Goal: Use online tool/utility: Use online tool/utility

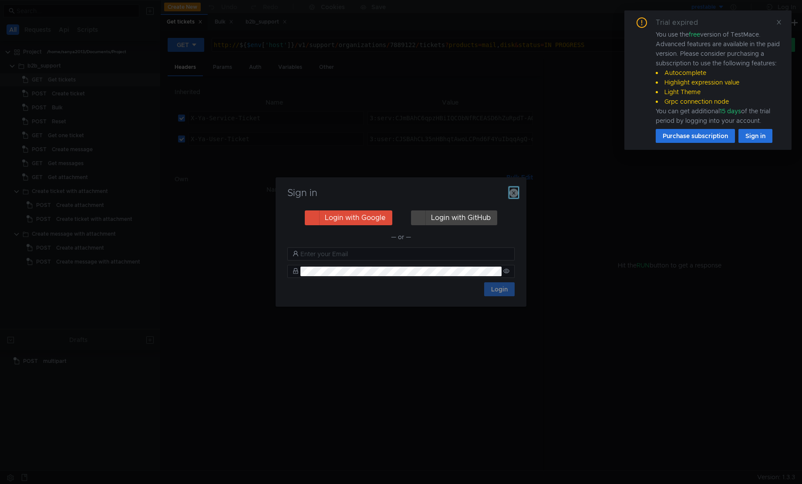
click at [512, 190] on icon "button" at bounding box center [514, 193] width 9 height 9
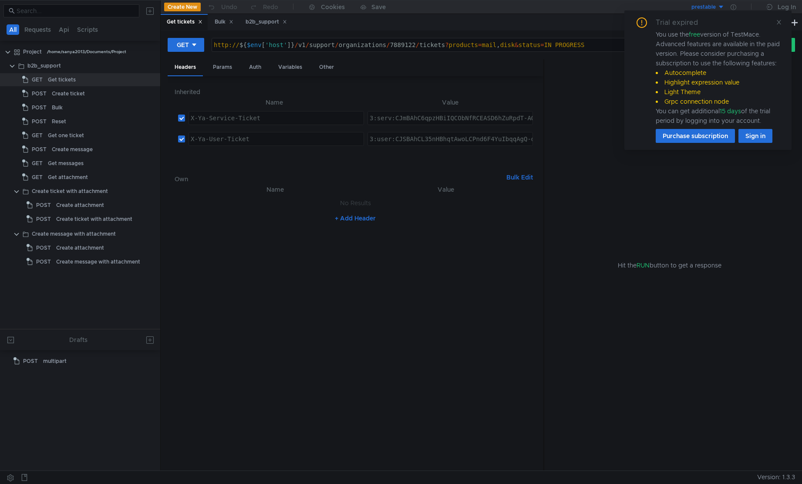
click at [720, 21] on div "Trial expired You use the free version of TestMace. Advanced features are avail…" at bounding box center [708, 79] width 167 height 139
click at [720, 21] on icon at bounding box center [779, 22] width 6 height 6
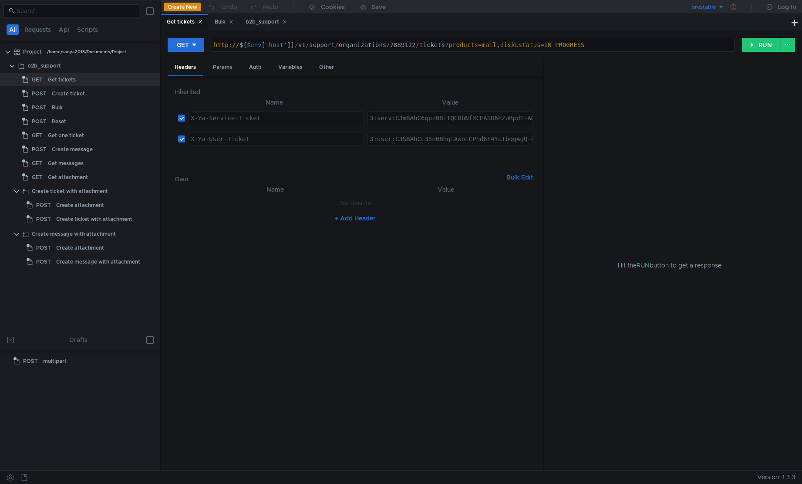
click at [373, 248] on nz-table "Name Value No Results + Add Header" at bounding box center [356, 324] width 362 height 280
type textarea "http://${$env['host']}/v1/support/organizations/7889122/tickets?products=mail,d…"
click at [404, 46] on div "http:// ${ $env [ 'host' ] } / v1 / support / organizations / 7889122 / tickets…" at bounding box center [473, 51] width 522 height 21
click at [443, 46] on div "http:// ${ $env [ 'host' ] } / v1 / support / organizations / 7889122 / tickets…" at bounding box center [473, 51] width 522 height 21
click at [58, 81] on div "Get tickets" at bounding box center [62, 79] width 28 height 13
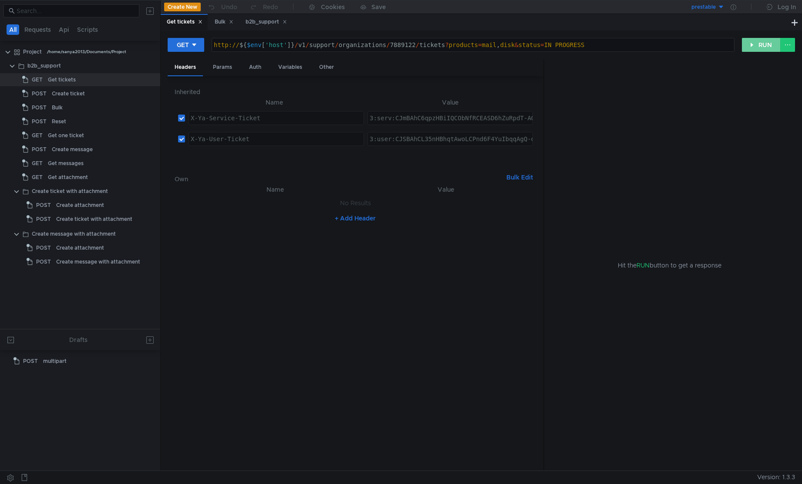
click at [720, 45] on button "RUN" at bounding box center [761, 45] width 39 height 14
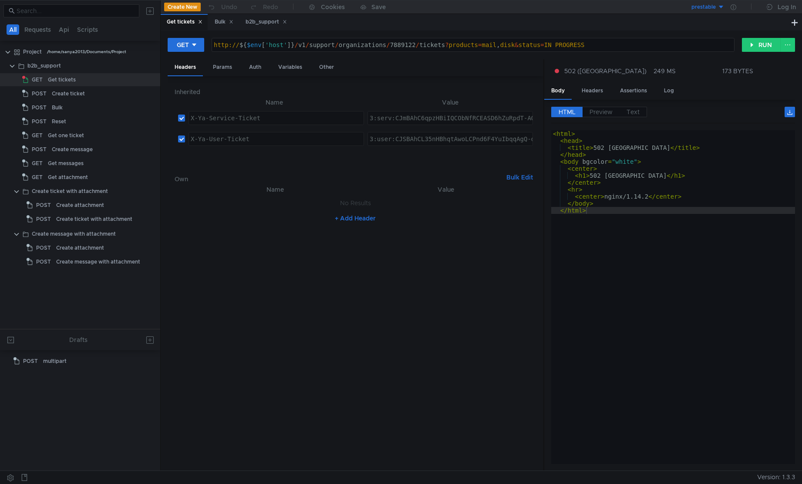
click at [671, 226] on div "< html > < head > < title > [STREET_ADDRESS] </ title > </ head > < body bgcolo…" at bounding box center [673, 304] width 244 height 348
type textarea "</html>"
drag, startPoint x: 737, startPoint y: 302, endPoint x: 722, endPoint y: 269, distance: 36.1
click at [720, 302] on div "< html > < head > < title > [STREET_ADDRESS] </ title > </ head > < body bgcolo…" at bounding box center [673, 304] width 244 height 348
click at [651, 322] on div "< html > < head > < title > [STREET_ADDRESS] </ title > </ head > < body bgcolo…" at bounding box center [673, 304] width 244 height 348
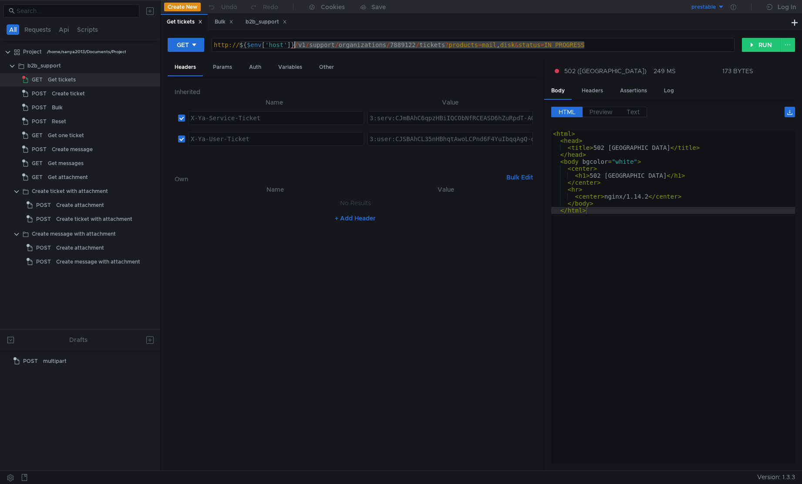
drag, startPoint x: 596, startPoint y: 50, endPoint x: 295, endPoint y: 49, distance: 301.0
click at [295, 49] on div "http:// ${ $env [ 'host' ] } / v1 / support / organizations / 7889122 / tickets…" at bounding box center [473, 51] width 522 height 21
paste textarea "8022541/tickets?limit=20&author_uids=1130000068652067&subject=2&iteration_key=c…"
type textarea "http://${$env['host']}/v1/support/organizations/8022541/tickets?limit=20&author…"
click at [419, 237] on nz-table "Name Value No Results + Add Header" at bounding box center [356, 324] width 362 height 280
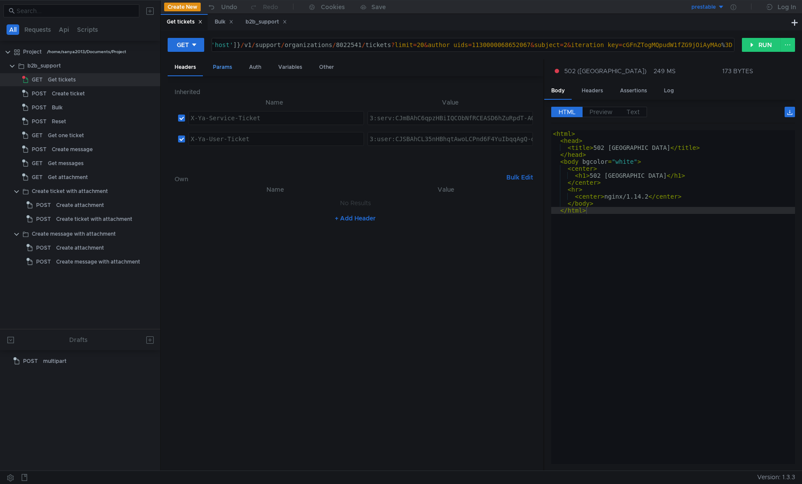
click at [226, 71] on div "Params" at bounding box center [222, 67] width 33 height 16
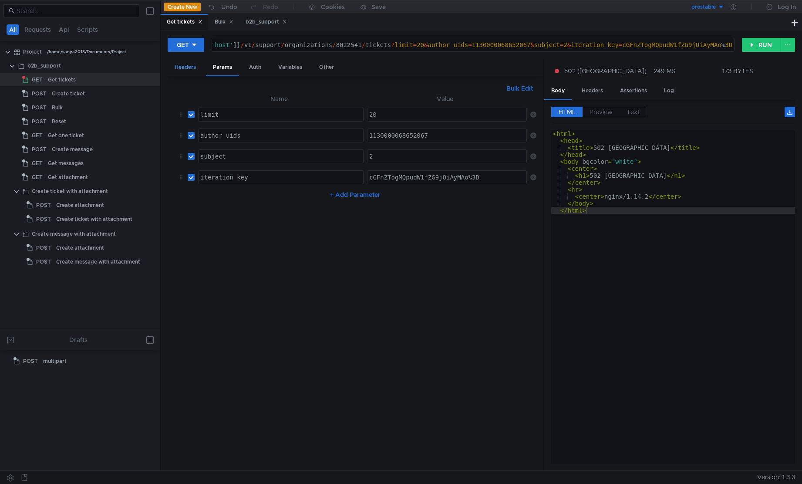
click at [193, 69] on div "Headers" at bounding box center [185, 67] width 35 height 16
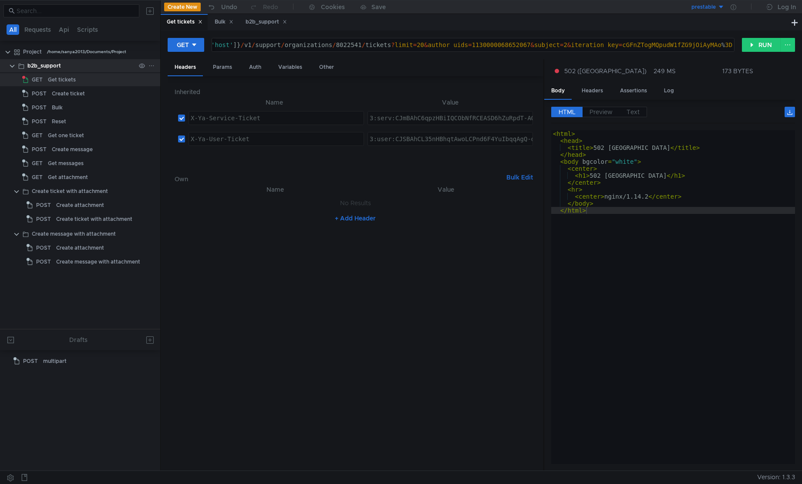
click at [38, 67] on div "b2b_support" at bounding box center [44, 65] width 34 height 13
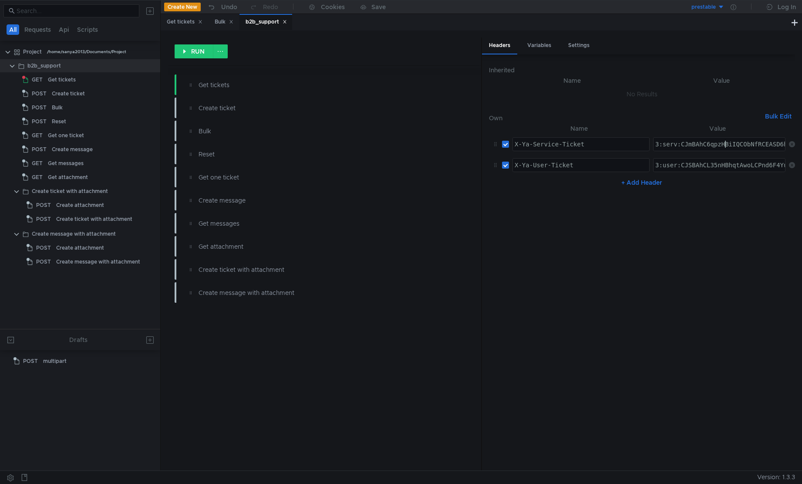
paste textarea "-BAhCisaHHBiIQCObNfRCEASD6hZuRpdT-AQ:DUQ4lBSMqlu58PpJBZXE27zODUDhEhyjTC4aOG-qVo…"
type textarea "3:serv:CJ-BAhCisaHHBiIQCObNfRCEASD6hZuRpdT-AQ:DUQ4lBSMqlu58PpJBZXE27zODUDhEhyjT…"
click at [182, 23] on div "Get tickets" at bounding box center [185, 21] width 36 height 9
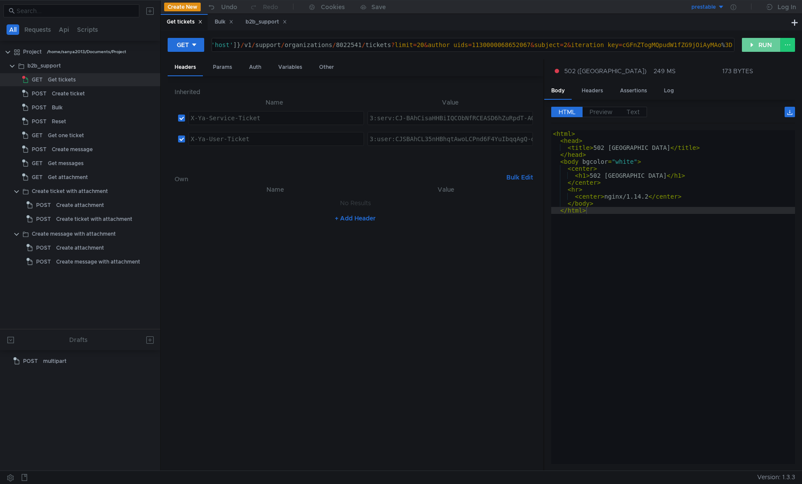
click at [720, 52] on button "RUN" at bounding box center [761, 45] width 39 height 14
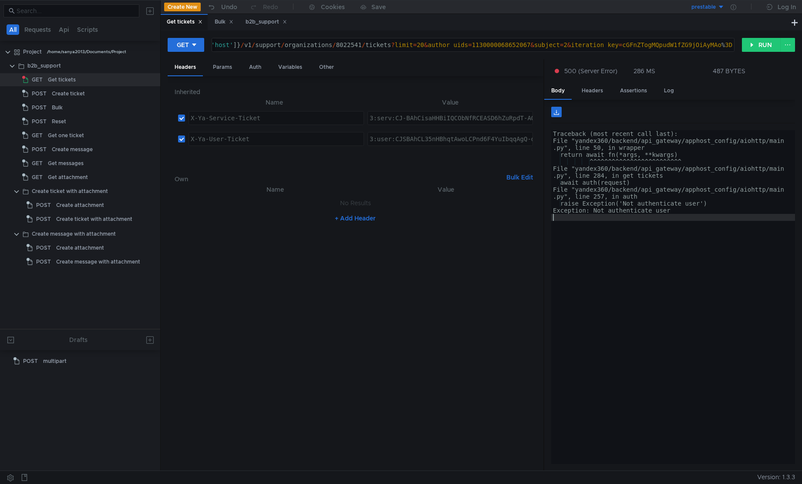
click at [708, 233] on div "Traceback (most recent call last): File "yandex360/backend/api_gateway/apphost_…" at bounding box center [673, 304] width 244 height 348
click at [34, 65] on div "b2b_support" at bounding box center [44, 65] width 34 height 13
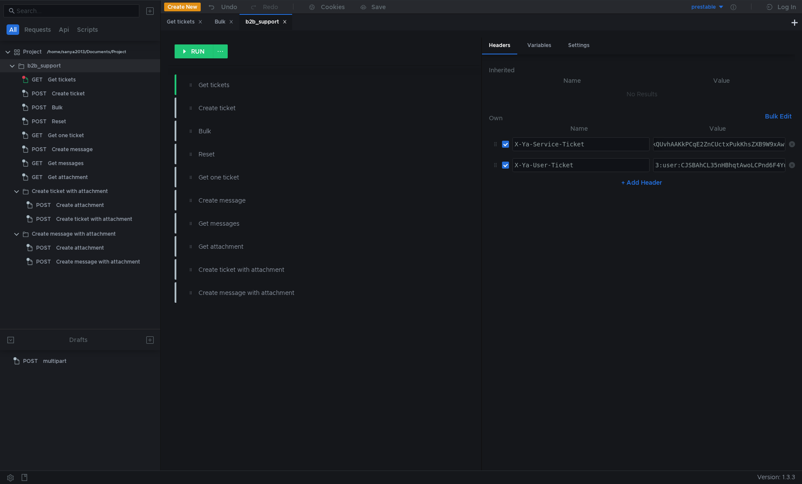
type textarea "3:user:CJSBAhCL35nHBhqtAwoLCPnd6F4YuIbqqAgQ-d3oXhoXY2xvdWRfYXBpLmRhdGE6YXBwX2Rh…"
click at [50, 79] on div "Get tickets" at bounding box center [62, 79] width 28 height 13
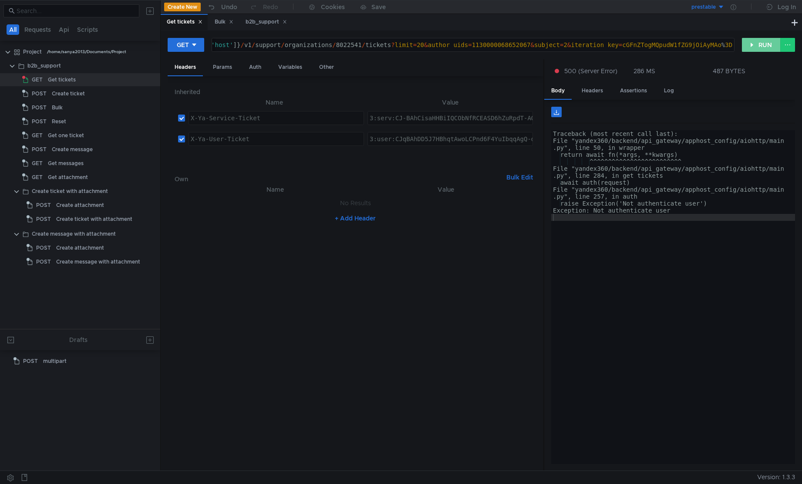
click at [720, 45] on button "RUN" at bounding box center [761, 45] width 39 height 14
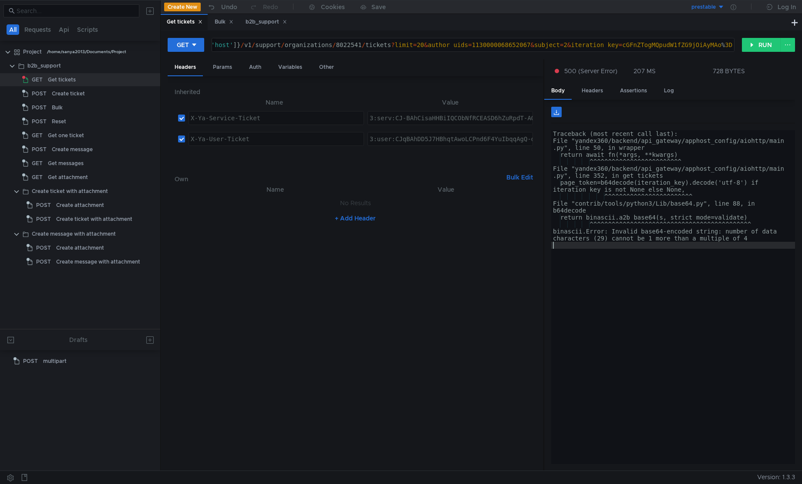
click at [704, 259] on div "Traceback (most recent call last): File "yandex360/backend/api_gateway/apphost_…" at bounding box center [673, 304] width 244 height 348
click at [720, 307] on div "Traceback (most recent call last): File "yandex360/backend/api_gateway/apphost_…" at bounding box center [673, 304] width 244 height 348
click at [720, 358] on div "Traceback (most recent call last): File "yandex360/backend/api_gateway/apphost_…" at bounding box center [673, 304] width 244 height 348
drag, startPoint x: 632, startPoint y: 46, endPoint x: 639, endPoint y: 45, distance: 7.0
click at [632, 45] on div "http:// ${ $env [ 'host' ] } / v1 / support / organizations / 8022541 / tickets…" at bounding box center [446, 51] width 576 height 21
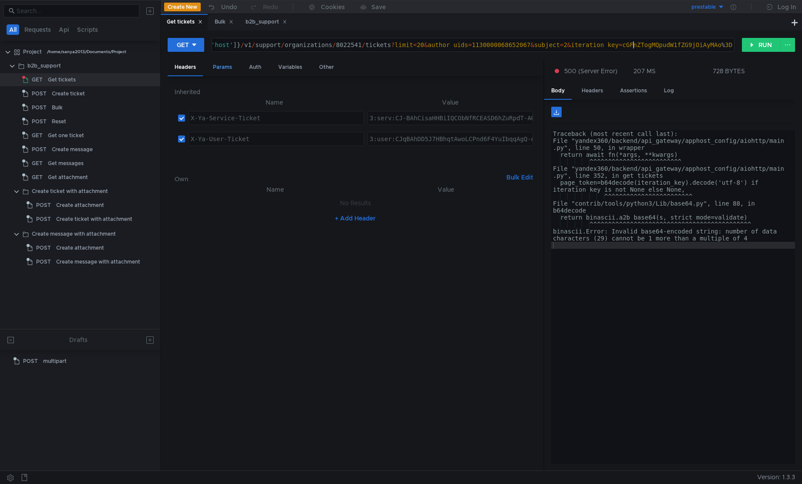
click at [218, 68] on div "Params" at bounding box center [222, 67] width 33 height 16
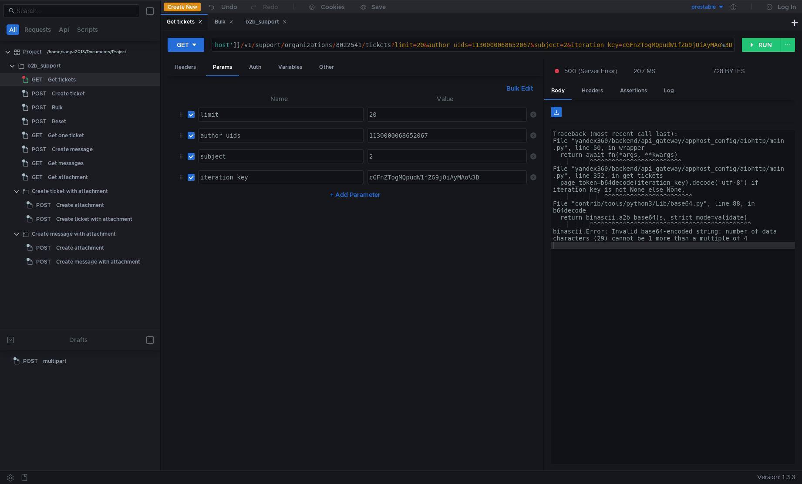
click at [487, 183] on div "cGFnZTogMQpudW1fZG9jOiAyMAo%3D" at bounding box center [448, 184] width 160 height 21
type textarea "cGFnZTogMQpudW1fZG9jOiAyMAo="
click at [720, 46] on button "RUN" at bounding box center [761, 45] width 39 height 14
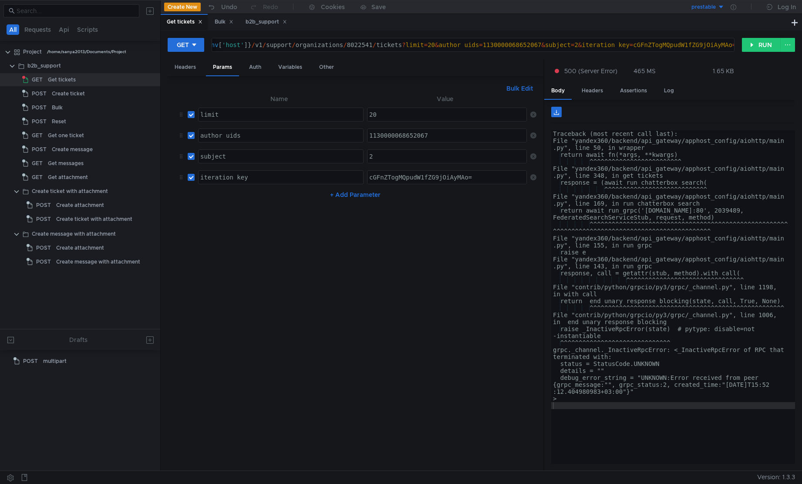
click at [690, 411] on div "Traceback (most recent call last): File "yandex360/backend/api_gateway/apphost_…" at bounding box center [673, 304] width 244 height 348
click at [669, 413] on div "Traceback (most recent call last): File "yandex360/backend/api_gateway/apphost_…" at bounding box center [673, 304] width 244 height 348
click at [650, 429] on div "Traceback (most recent call last): File "yandex360/backend/api_gateway/apphost_…" at bounding box center [673, 304] width 244 height 348
type textarea "2"
click at [408, 153] on div "2" at bounding box center [448, 163] width 160 height 21
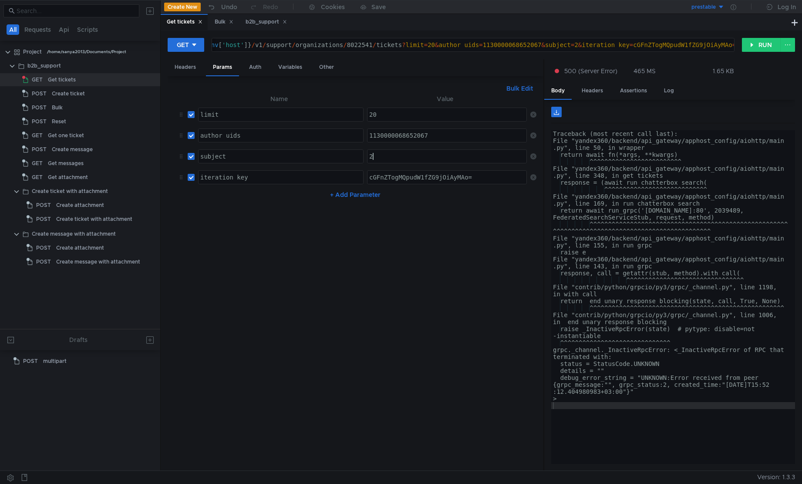
click at [194, 158] on input "checkbox" at bounding box center [191, 156] width 7 height 7
checkbox input "false"
click at [720, 49] on button "RUN" at bounding box center [761, 45] width 39 height 14
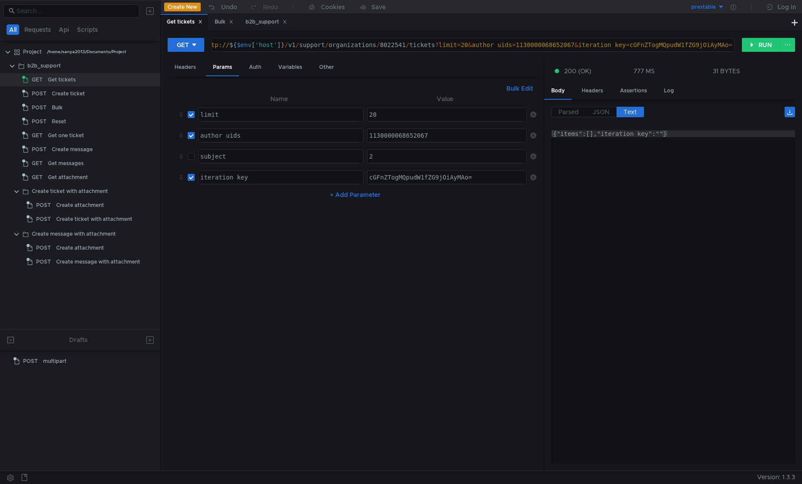
type textarea "{"items":[],"iteration_key":""}"
click at [676, 201] on div "{"items":[],"iteration_key":""}" at bounding box center [673, 304] width 244 height 348
click at [190, 179] on input "checkbox" at bounding box center [191, 177] width 7 height 7
checkbox input "false"
click at [720, 44] on button "RUN" at bounding box center [761, 45] width 39 height 14
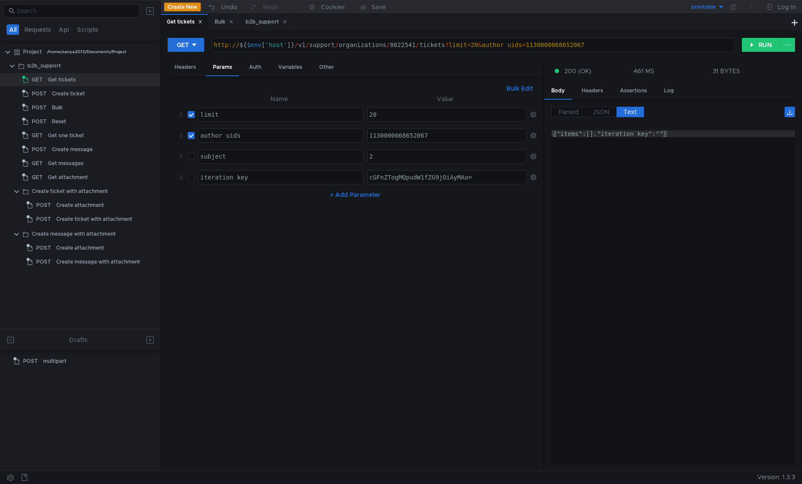
click at [654, 231] on div "{"items":[],"iteration_key":""}" at bounding box center [673, 304] width 244 height 348
click at [358, 255] on nz-table "Name Value limit הההההההההההההההההההההההההההההההההההההההההההההההההההההההההההההה…" at bounding box center [356, 279] width 362 height 370
click at [193, 117] on input "checkbox" at bounding box center [191, 114] width 7 height 7
checkbox input "false"
click at [720, 46] on button "RUN" at bounding box center [761, 45] width 39 height 14
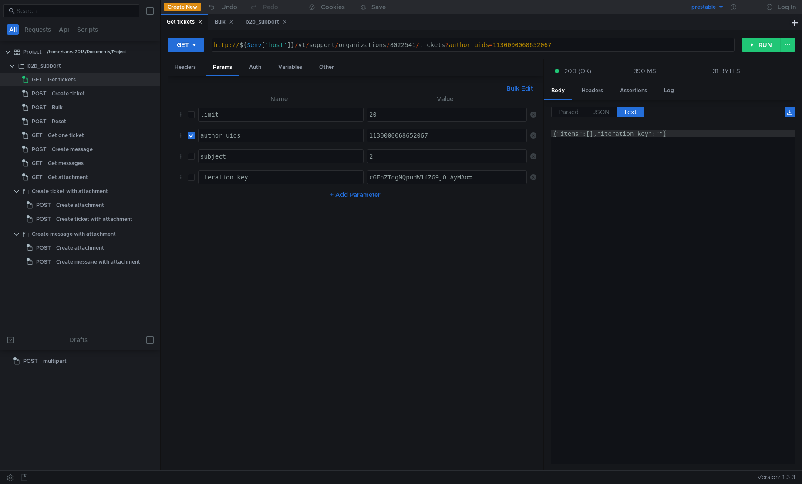
click at [191, 139] on label at bounding box center [191, 136] width 7 height 10
checkbox input "false"
click at [720, 47] on button "RUN" at bounding box center [761, 45] width 39 height 14
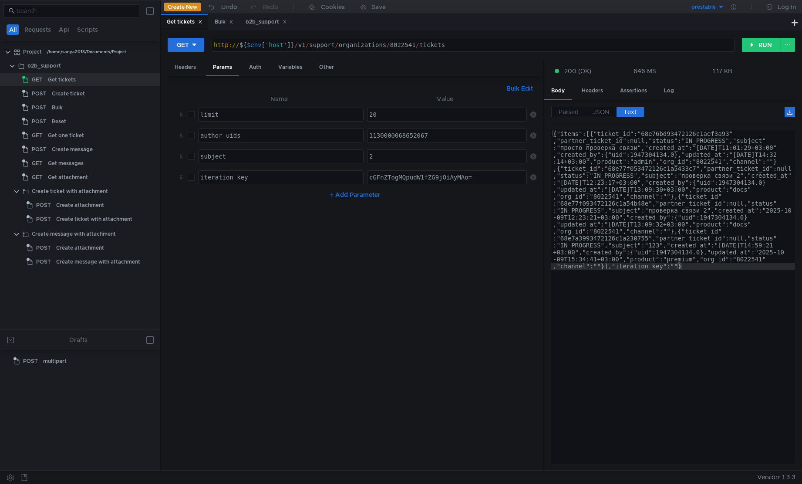
click at [672, 192] on div "{"items":[{"ticket_id":"68e76bd93472126c1aef3a93" ,"partner_ticket_id":null,"st…" at bounding box center [673, 436] width 244 height 612
click at [674, 134] on div "{"items":[{"ticket_id":"68e76bd93472126c1aef3a93" ,"partner_ticket_id":null,"st…" at bounding box center [673, 436] width 244 height 612
type textarea "{"items":[{"ticket_id":"68e76bd93472126c1aef3a93","partner_ticket_id":null,"sta…"
click at [674, 134] on div "{"items":[{"ticket_id":"68e76bd93472126c1aef3a93" ,"partner_ticket_id":null,"st…" at bounding box center [673, 436] width 244 height 612
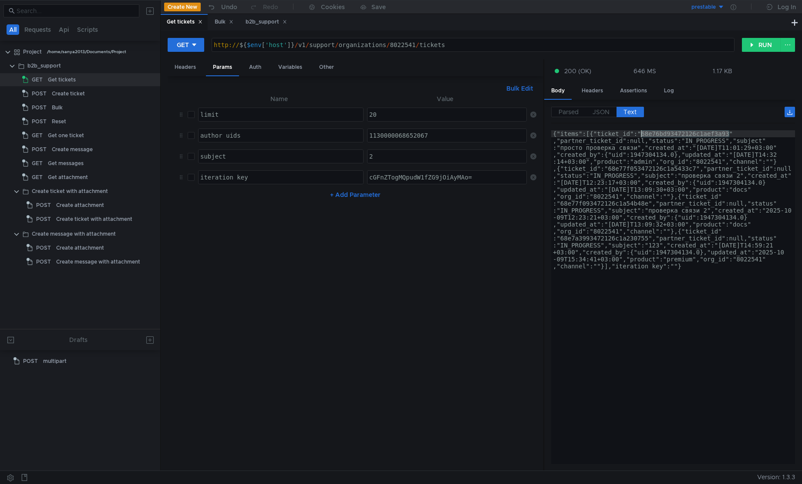
click at [647, 180] on div "{"items":[{"ticket_id":"68e76bd93472126c1aef3a93" ,"partner_ticket_id":null,"st…" at bounding box center [673, 436] width 244 height 612
click at [604, 108] on span "JSON" at bounding box center [601, 112] width 17 height 8
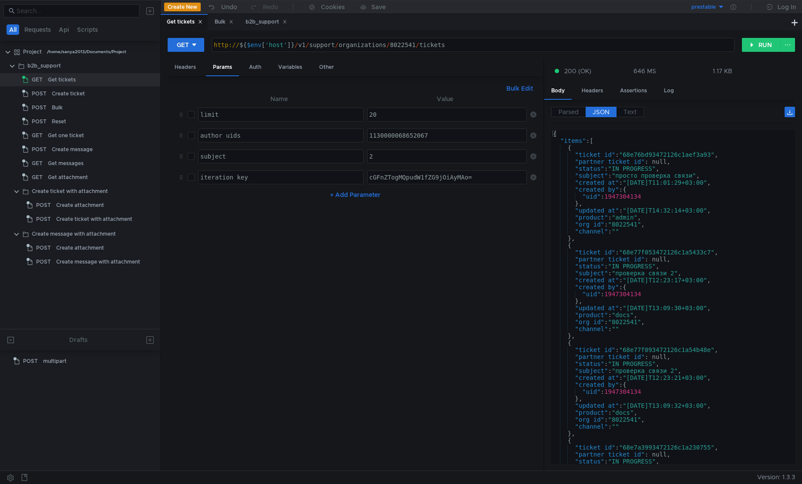
type textarea ""uid": 1947304134"
click at [632, 196] on div "{ "items" : [ { "ticket_id" : "68e76bd93472126c1aef3a93" , "partner_ticket_id" …" at bounding box center [671, 304] width 240 height 348
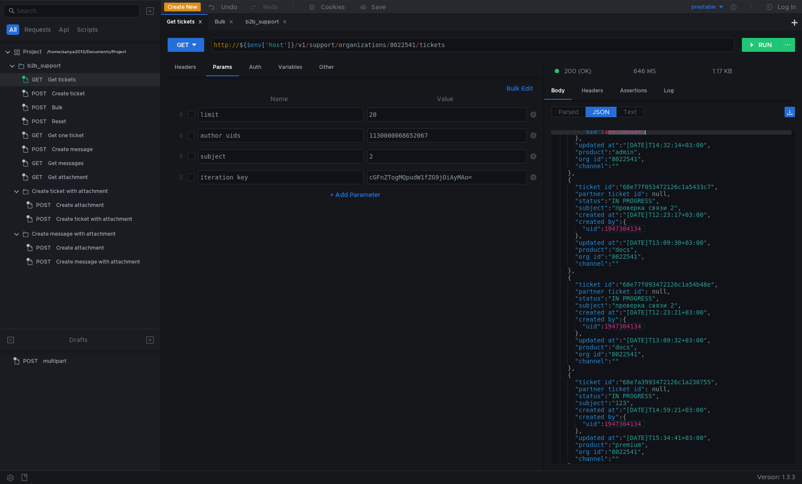
scroll to position [13, 0]
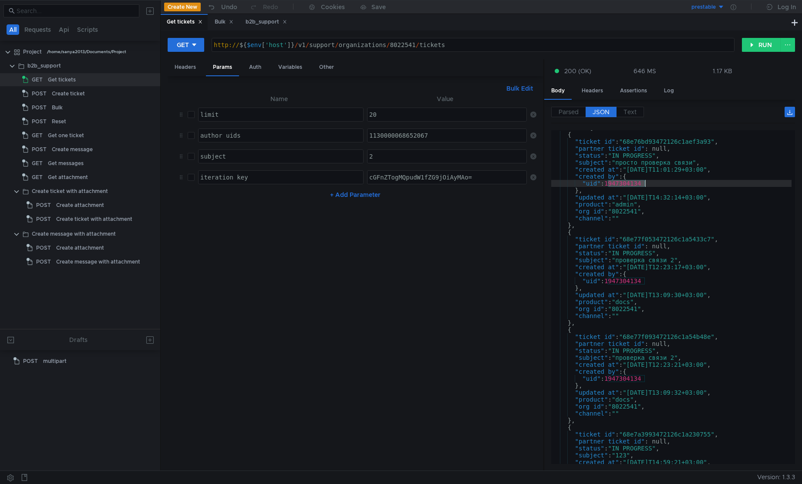
click at [190, 136] on input "checkbox" at bounding box center [191, 135] width 7 height 7
checkbox input "true"
click at [400, 137] on div "1130000068652067" at bounding box center [448, 142] width 160 height 21
paste textarea "947304134"
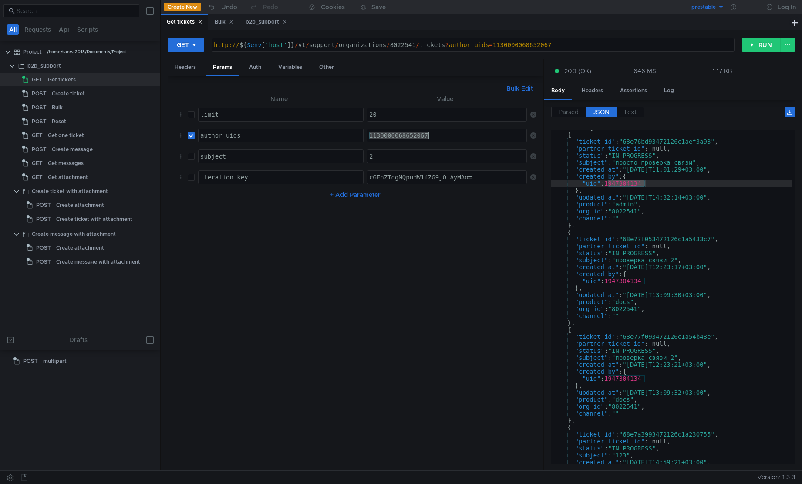
type textarea "1947304134"
click at [720, 46] on button "RUN" at bounding box center [761, 45] width 39 height 14
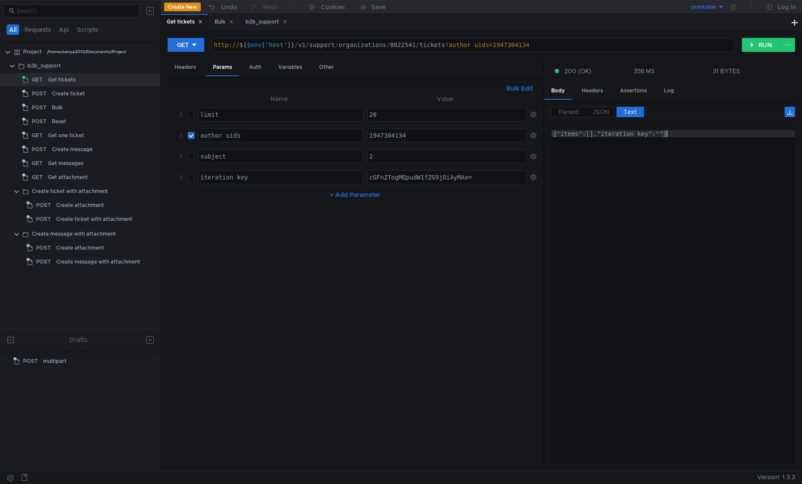
type textarea "{"items":[],"iteration_key":""}"
click at [687, 203] on div "{"items":[],"iteration_key":""}" at bounding box center [673, 304] width 244 height 348
click at [720, 244] on div "{"items":[],"iteration_key":""}" at bounding box center [673, 304] width 244 height 348
click at [440, 134] on div "1947304134" at bounding box center [448, 142] width 160 height 21
click at [598, 112] on span "JSON" at bounding box center [601, 112] width 17 height 8
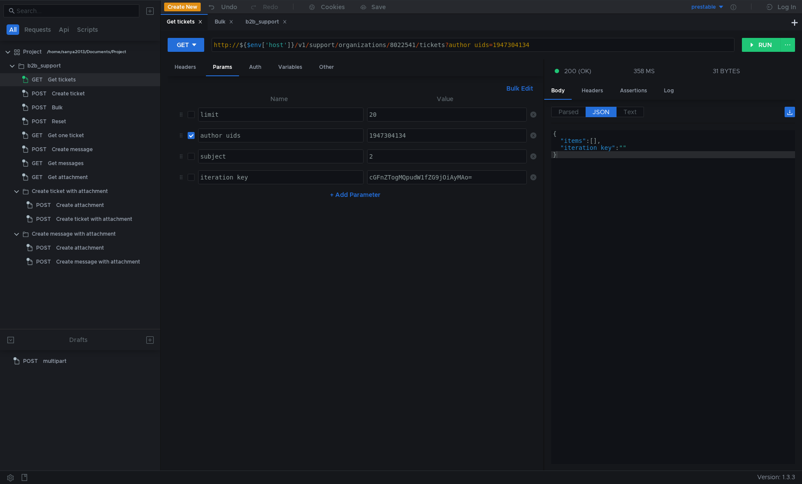
click at [601, 117] on label "JSON" at bounding box center [601, 112] width 31 height 10
click at [632, 112] on span "Text" at bounding box center [630, 112] width 13 height 8
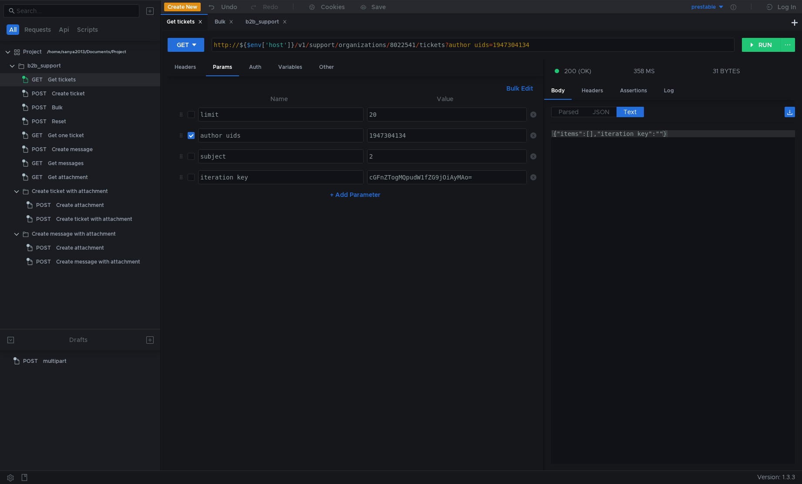
click at [190, 137] on input "checkbox" at bounding box center [191, 135] width 7 height 7
checkbox input "false"
click at [720, 48] on button "RUN" at bounding box center [761, 45] width 39 height 14
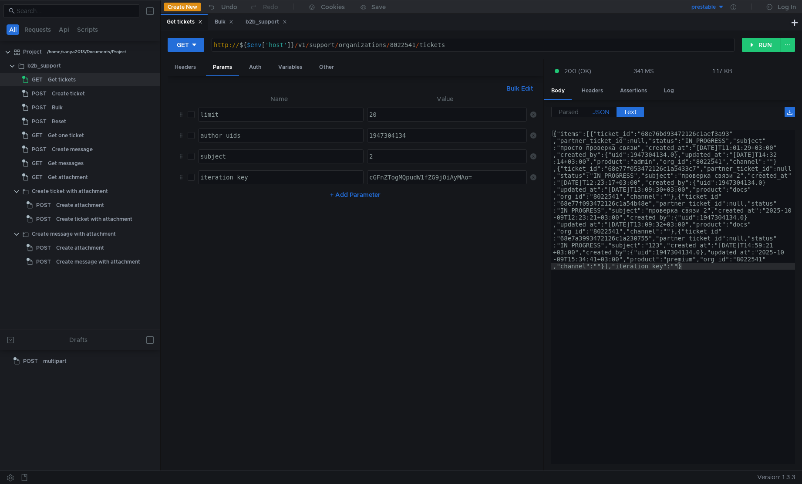
click at [591, 113] on label "JSON" at bounding box center [601, 112] width 31 height 10
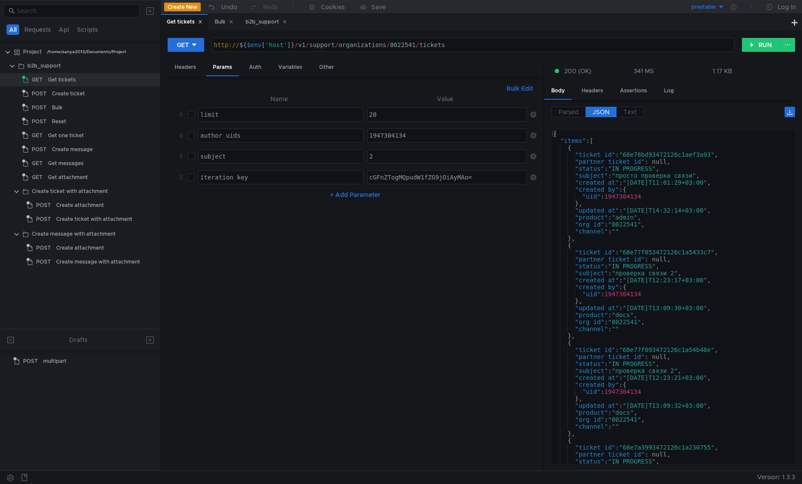
click at [624, 199] on div "{ "items" : [ { "ticket_id" : "68e76bd93472126c1aef3a93" , "partner_ticket_id" …" at bounding box center [671, 304] width 240 height 348
click at [637, 226] on div "{ "items" : [ { "ticket_id" : "68e76bd93472126c1aef3a93" , "partner_ticket_id" …" at bounding box center [671, 304] width 240 height 348
click at [631, 234] on div "{ "items" : [ { "ticket_id" : "68e76bd93472126c1aef3a93" , "partner_ticket_id" …" at bounding box center [671, 304] width 240 height 348
click at [644, 155] on div "{ "items" : [ { "ticket_id" : "68e76bd93472126c1aef3a93" , "partner_ticket_id" …" at bounding box center [671, 304] width 240 height 348
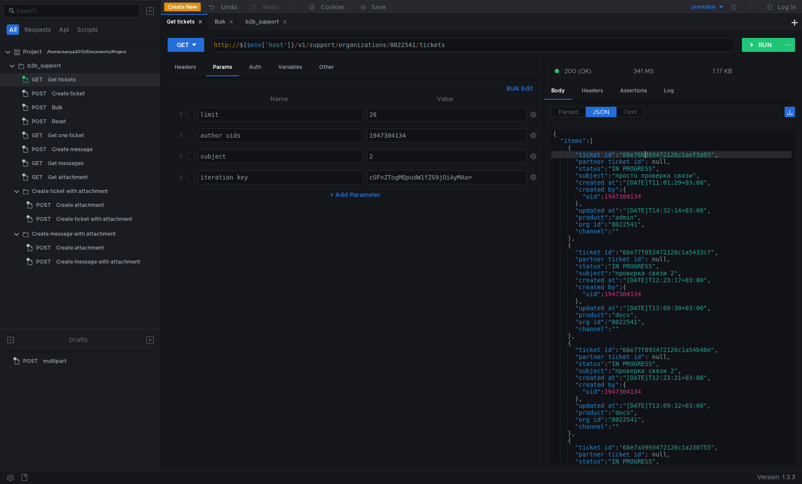
click at [644, 155] on div "{ "items" : [ { "ticket_id" : "68e76bd93472126c1aef3a93" , "partner_ticket_id" …" at bounding box center [671, 304] width 240 height 348
click at [717, 384] on div "{ "items" : [ { "ticket_id" : "68e76bd93472126c1aef3a93" , "partner_ticket_id" …" at bounding box center [671, 304] width 240 height 348
click at [630, 216] on div "{ "items" : [ { "ticket_id" : "68e76bd93472126c1aef3a93" , "partner_ticket_id" …" at bounding box center [671, 304] width 240 height 348
type textarea ""product": "admin","
click at [630, 216] on div "{ "items" : [ { "ticket_id" : "68e76bd93472126c1aef3a93" , "partner_ticket_id" …" at bounding box center [671, 304] width 240 height 348
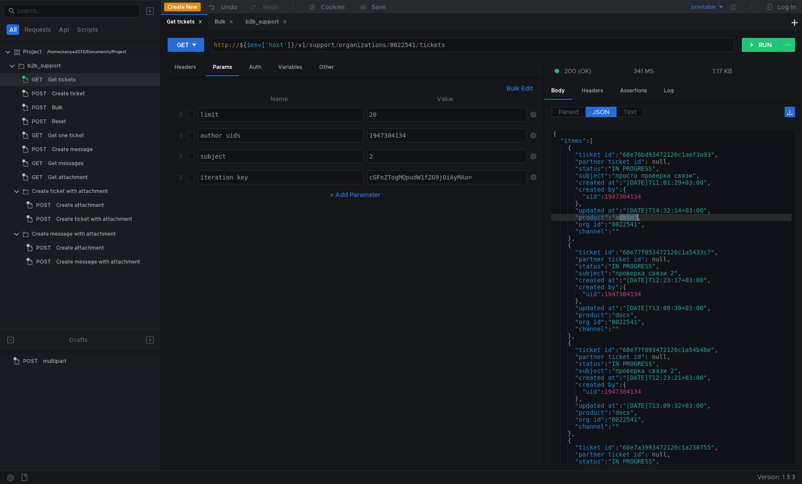
click at [351, 193] on button "+ Add Parameter" at bounding box center [355, 194] width 57 height 10
click at [308, 195] on div at bounding box center [281, 205] width 165 height 21
type textarea "з"
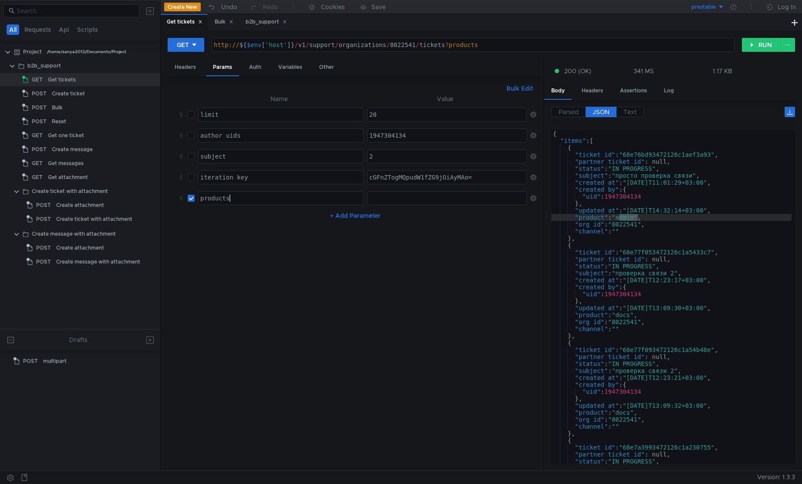
type textarea "products"
paste textarea "admin"
type textarea "admin"
click at [720, 41] on button "RUN" at bounding box center [761, 45] width 39 height 14
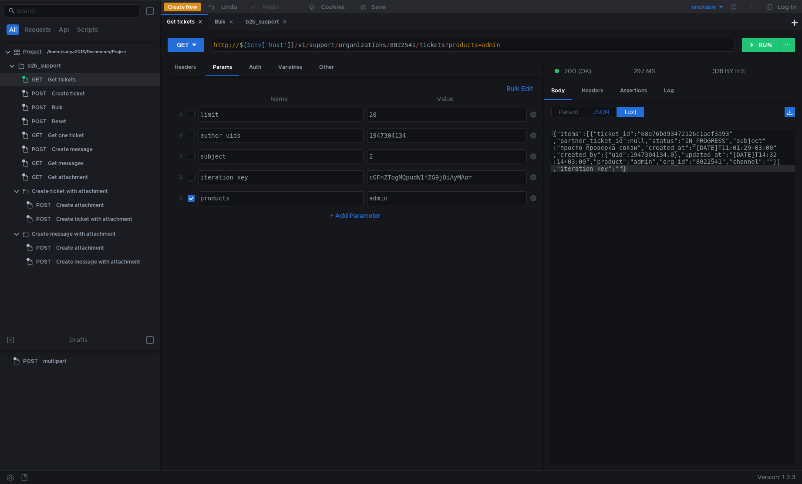
click at [600, 112] on span "JSON" at bounding box center [601, 112] width 17 height 8
click at [601, 114] on span "JSON" at bounding box center [601, 112] width 17 height 8
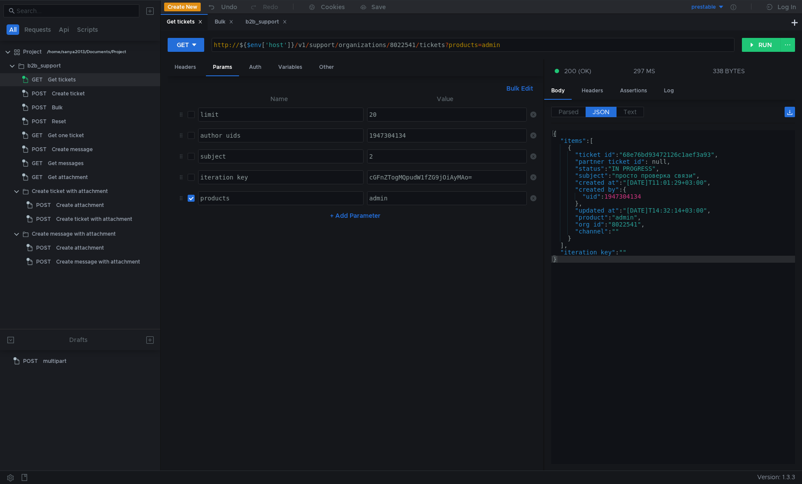
click at [630, 197] on div "{ "items" : [ { "ticket_id" : "68e76bd93472126c1aef3a93" , "partner_ticket_id" …" at bounding box center [673, 304] width 244 height 348
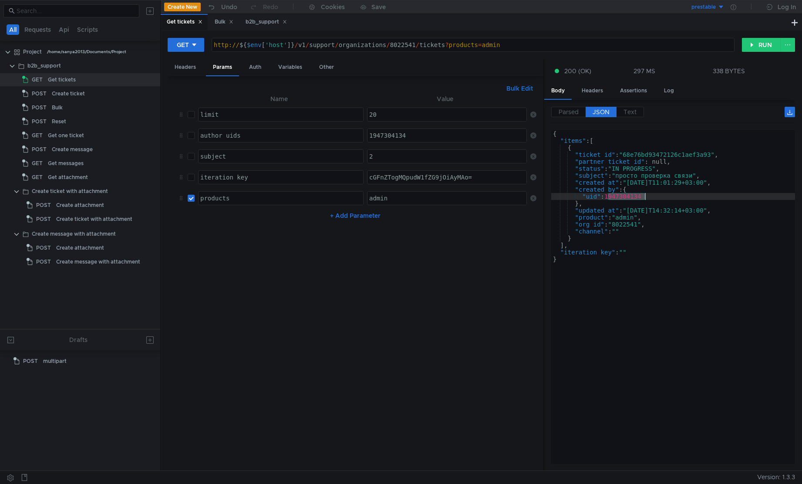
click at [630, 197] on div "{ "items" : [ { "ticket_id" : "68e76bd93472126c1aef3a93" , "partner_ticket_id" …" at bounding box center [673, 304] width 244 height 348
click at [652, 357] on div "{ "items" : [ { "ticket_id" : "68e76bd93472126c1aef3a93" , "partner_ticket_id" …" at bounding box center [673, 304] width 244 height 348
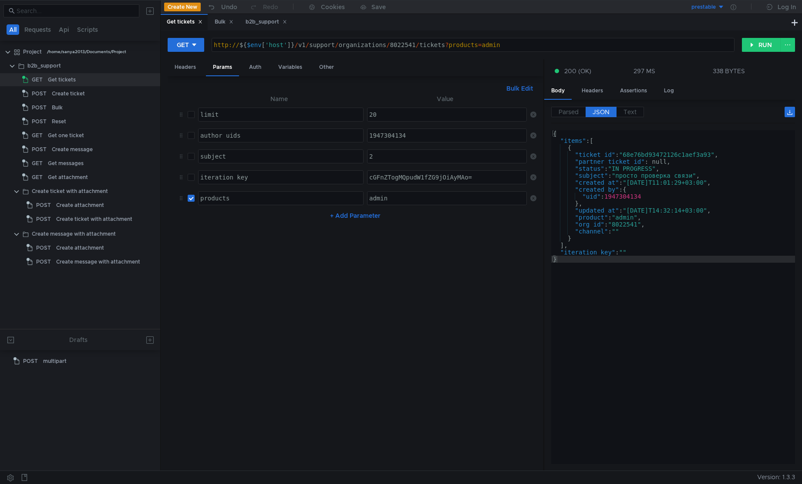
click at [716, 207] on div "{ "items" : [ { "ticket_id" : "68e76bd93472126c1aef3a93" , "partner_ticket_id" …" at bounding box center [673, 304] width 244 height 348
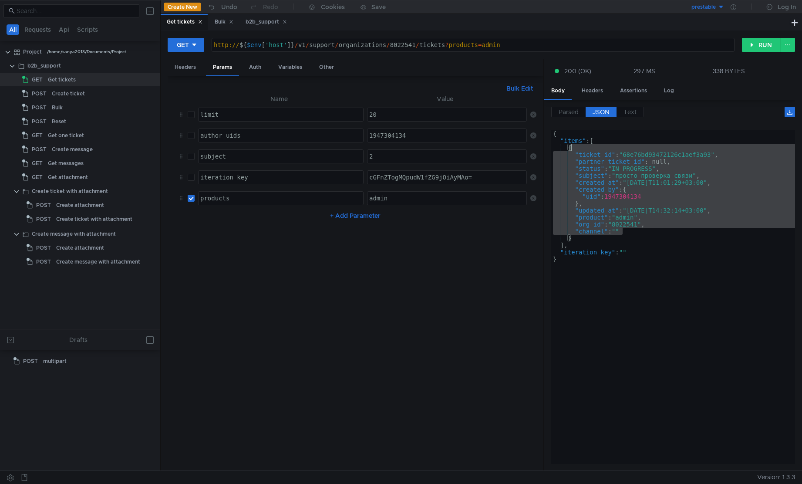
drag, startPoint x: 715, startPoint y: 229, endPoint x: 711, endPoint y: 147, distance: 81.6
click at [711, 147] on div "{ "items" : [ { "ticket_id" : "68e76bd93472126c1aef3a93" , "partner_ticket_id" …" at bounding box center [673, 304] width 244 height 348
click at [711, 147] on div "{ "items" : [ { "ticket_id" : "68e76bd93472126c1aef3a93" , "partner_ticket_id" …" at bounding box center [673, 297] width 244 height 334
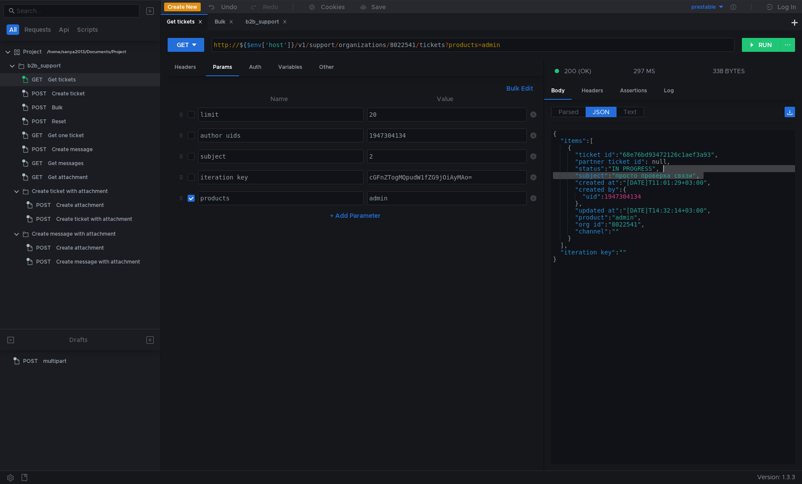
drag, startPoint x: 712, startPoint y: 175, endPoint x: 709, endPoint y: 171, distance: 5.0
click at [709, 171] on div "{ "items" : [ { "ticket_id" : "68e76bd93472126c1aef3a93" , "partner_ticket_id" …" at bounding box center [673, 304] width 244 height 348
click at [710, 172] on div "{ "items" : [ { "ticket_id" : "68e76bd93472126c1aef3a93" , "partner_ticket_id" …" at bounding box center [673, 297] width 244 height 334
drag, startPoint x: 709, startPoint y: 177, endPoint x: 706, endPoint y: 170, distance: 8.2
click at [706, 170] on div "{ "items" : [ { "ticket_id" : "68e76bd93472126c1aef3a93" , "partner_ticket_id" …" at bounding box center [673, 304] width 244 height 348
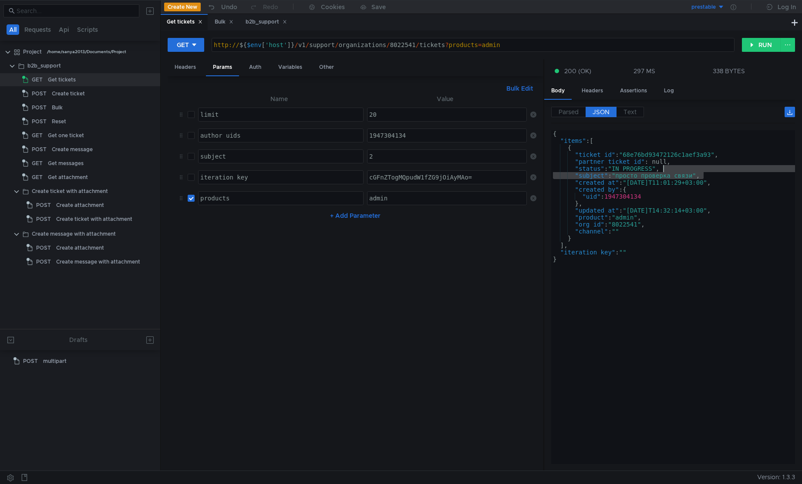
click at [706, 170] on div "{ "items" : [ { "ticket_id" : "68e76bd93472126c1aef3a93" , "partner_ticket_id" …" at bounding box center [673, 297] width 244 height 334
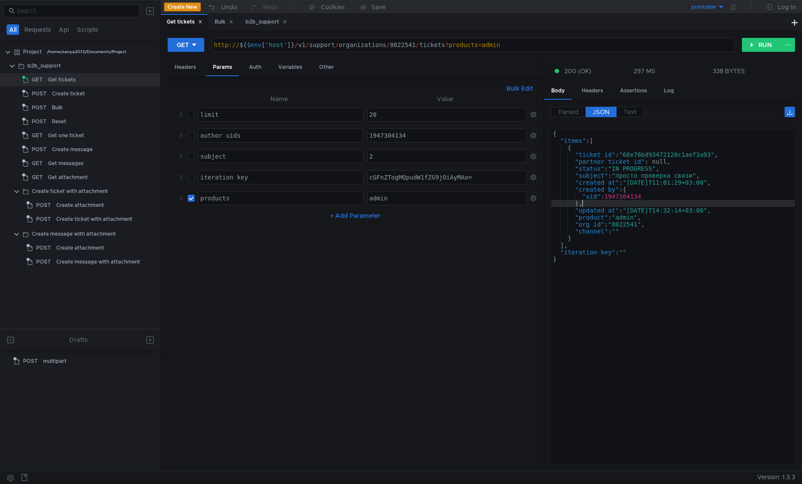
click at [660, 206] on div "{ "items" : [ { "ticket_id" : "68e76bd93472126c1aef3a93" , "partner_ticket_id" …" at bounding box center [673, 304] width 244 height 348
click at [665, 223] on div "{ "items" : [ { "ticket_id" : "68e76bd93472126c1aef3a93" , "partner_ticket_id" …" at bounding box center [673, 304] width 244 height 348
type textarea ""org_id": "8022541","
click at [395, 200] on div "admin" at bounding box center [448, 205] width 160 height 21
click at [622, 112] on label "Text" at bounding box center [630, 112] width 27 height 10
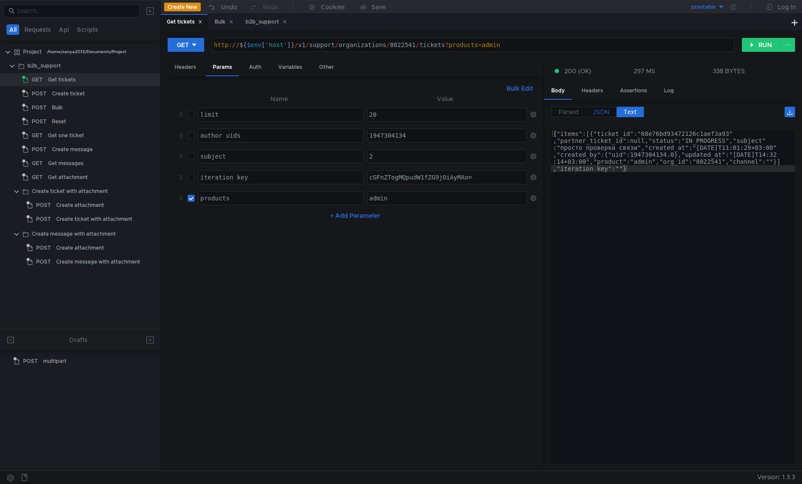
click at [607, 115] on span "JSON" at bounding box center [601, 112] width 17 height 8
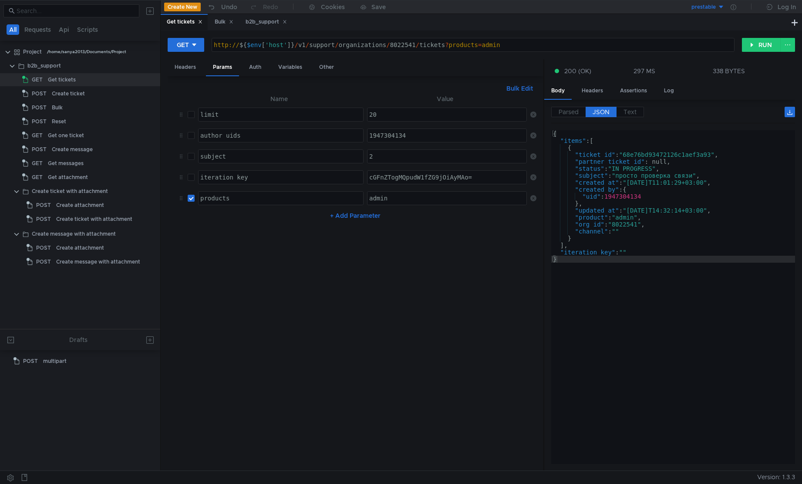
type textarea ""subject": "просто проверка связи","
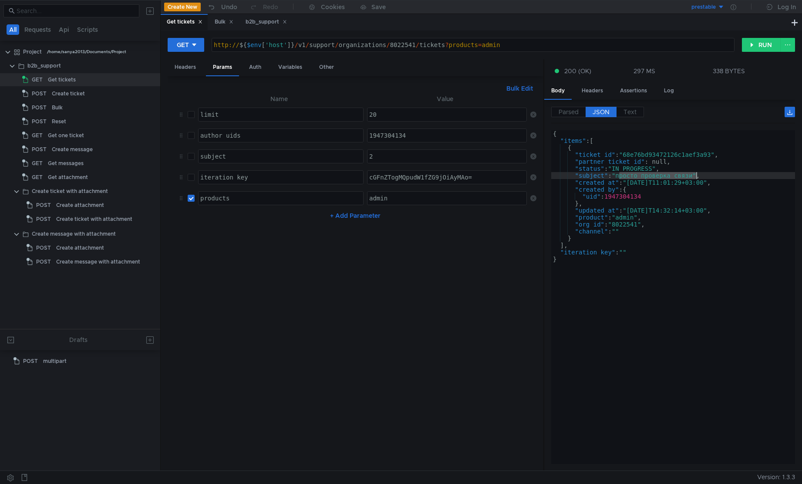
drag, startPoint x: 620, startPoint y: 175, endPoint x: 693, endPoint y: 174, distance: 72.7
click at [696, 174] on div "{ "items" : [ { "ticket_id" : "68e76bd93472126c1aef3a93" , "partner_ticket_id" …" at bounding box center [673, 304] width 244 height 348
click at [192, 157] on input "checkbox" at bounding box center [191, 156] width 7 height 7
checkbox input "true"
drag, startPoint x: 391, startPoint y: 157, endPoint x: 437, endPoint y: 148, distance: 47.1
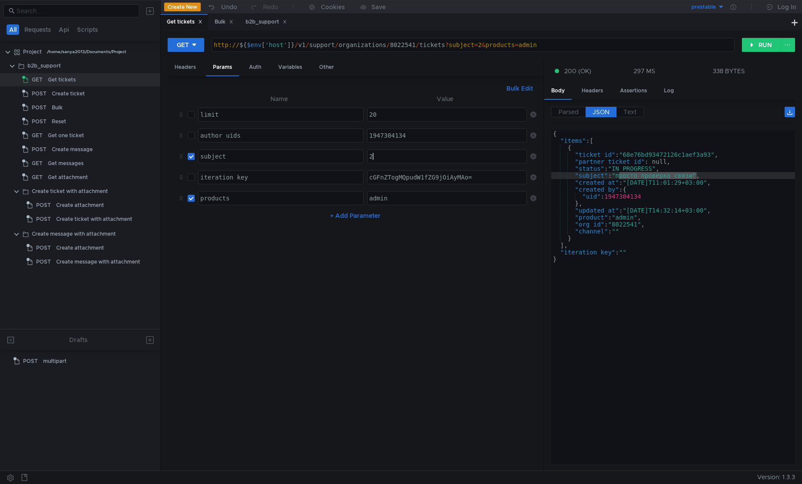
click at [391, 156] on div "2" at bounding box center [448, 163] width 160 height 21
paste textarea "просто проверка связи"
type textarea "просто проверка связи"
click at [720, 44] on button "RUN" at bounding box center [761, 45] width 39 height 14
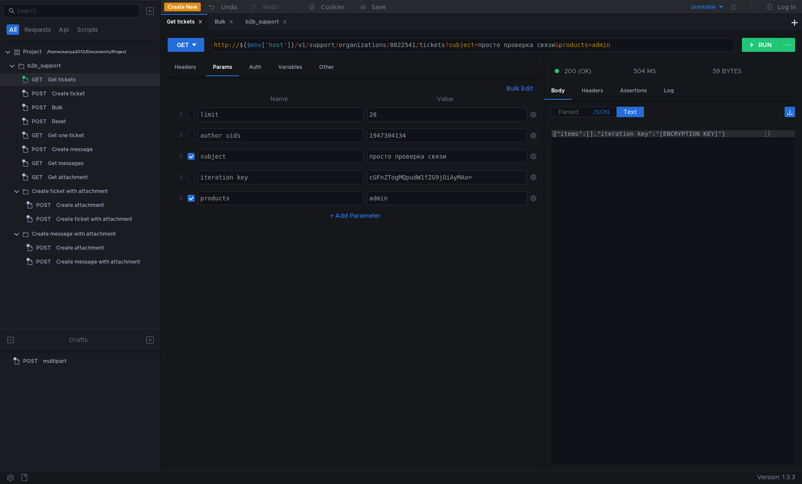
click at [601, 111] on span "JSON" at bounding box center [601, 112] width 17 height 8
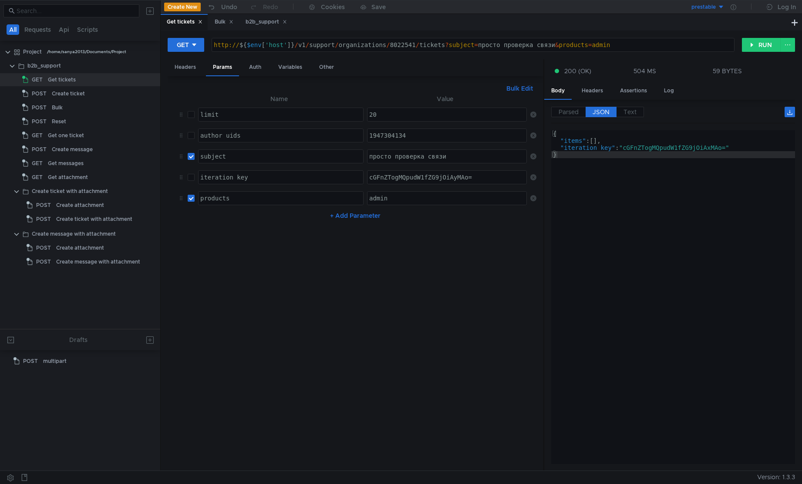
click at [193, 199] on input "checkbox" at bounding box center [191, 198] width 7 height 7
checkbox input "false"
click at [720, 42] on button "RUN" at bounding box center [761, 45] width 39 height 14
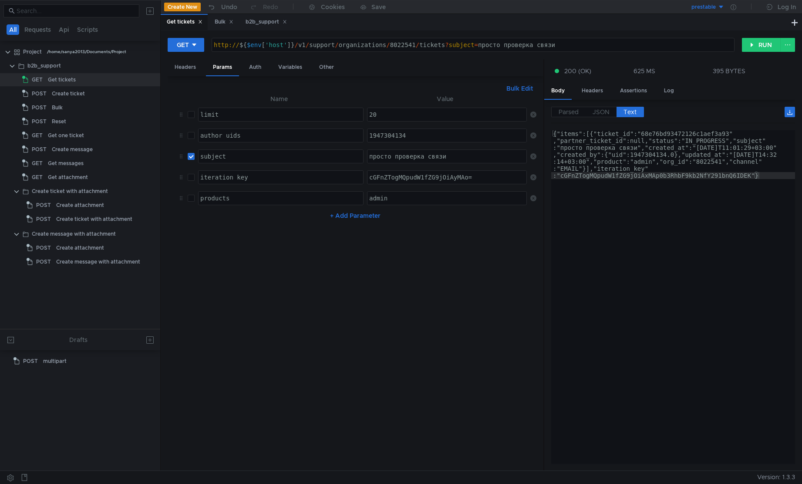
type textarea "{"items":[{"ticket_id":"68e76bd93472126c1aef3a93","partner_ticket_id":null,"sta…"
click at [639, 223] on div "{"items":[{"ticket_id":"68e76bd93472126c1aef3a93" ,"partner_ticket_id":null,"st…" at bounding box center [673, 344] width 244 height 428
click at [607, 112] on span "JSON" at bounding box center [601, 112] width 17 height 8
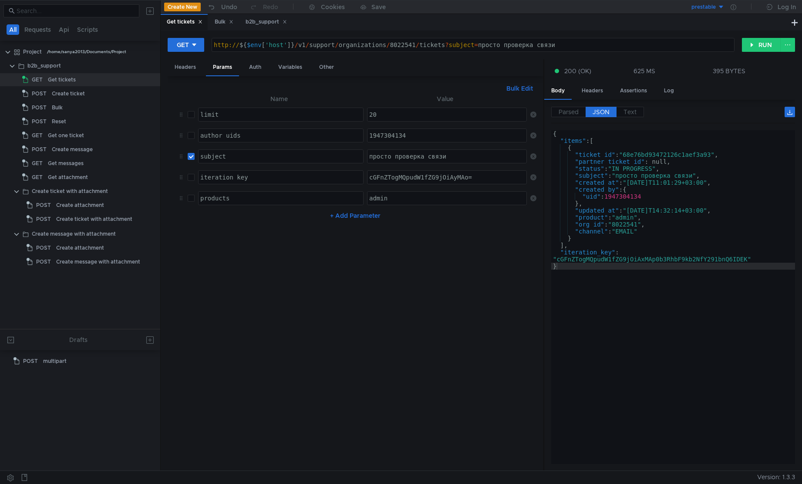
click at [607, 113] on span "JSON" at bounding box center [601, 112] width 17 height 8
type textarea "}"
click at [645, 302] on div "{ "items" : [ { "ticket_id" : "68e76bd93472126c1aef3a93" , "partner_ticket_id" …" at bounding box center [673, 304] width 244 height 348
click at [191, 202] on label at bounding box center [191, 198] width 7 height 10
checkbox input "true"
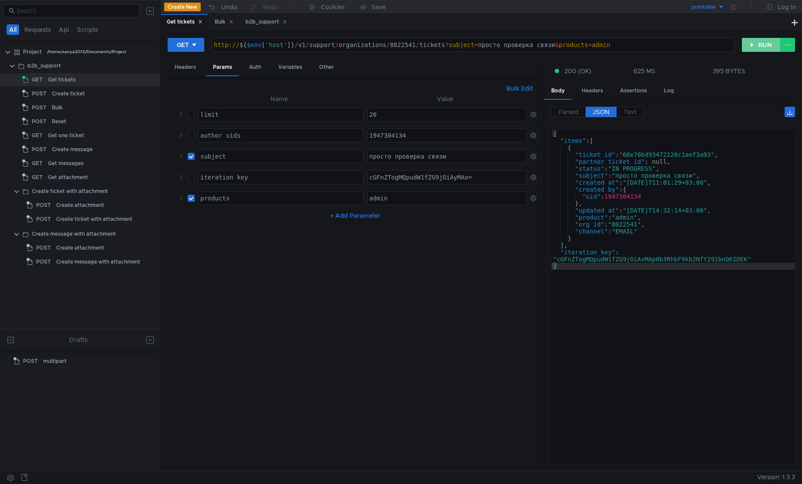
click at [720, 50] on button "RUN" at bounding box center [761, 45] width 39 height 14
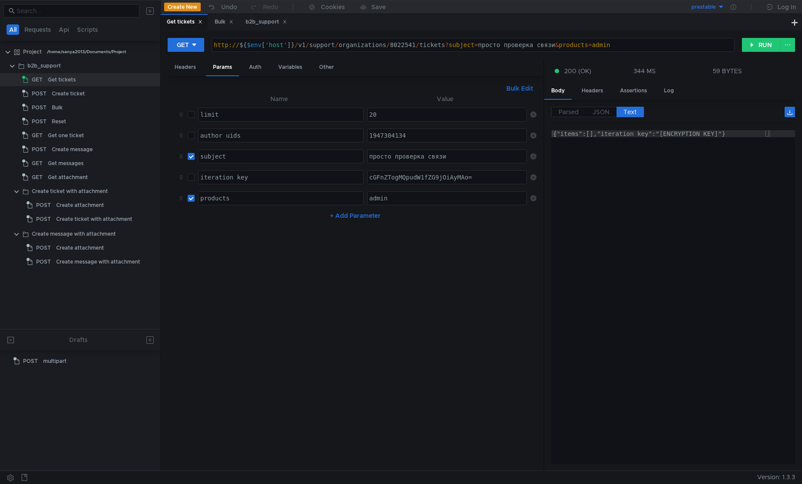
type textarea "{"items":[],"iteration_key":"cGFnZTogMQpudW1fZG9jOiAxMAo="}"
click at [691, 284] on div "{"items":[],"iteration_key":"cGFnZTogMQpudW1fZG9jOiAxMAo="}" at bounding box center [673, 304] width 244 height 348
click at [603, 116] on label "JSON" at bounding box center [601, 112] width 31 height 10
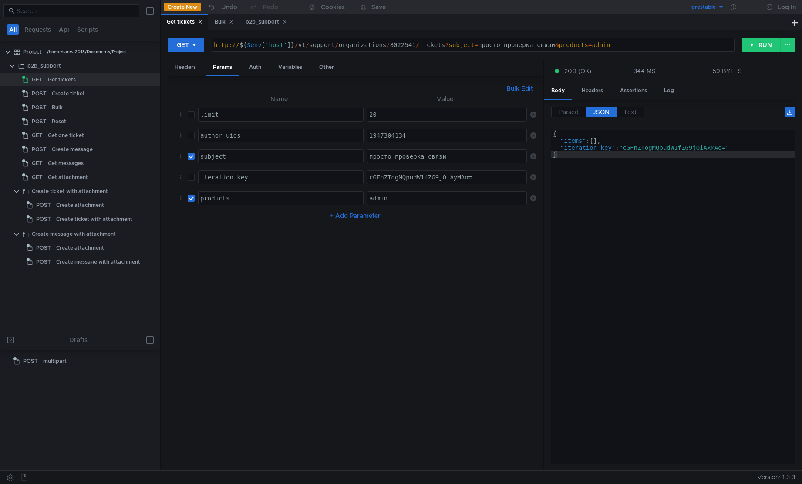
type textarea "}"
click at [653, 215] on div "{ "items" : [ ] , "iteration_key" : "cGFnZTogMQpudW1fZG9jOiAxMAo=" }" at bounding box center [673, 304] width 244 height 348
click at [190, 200] on input "checkbox" at bounding box center [191, 198] width 7 height 7
checkbox input "false"
click at [720, 42] on button "RUN" at bounding box center [761, 45] width 39 height 14
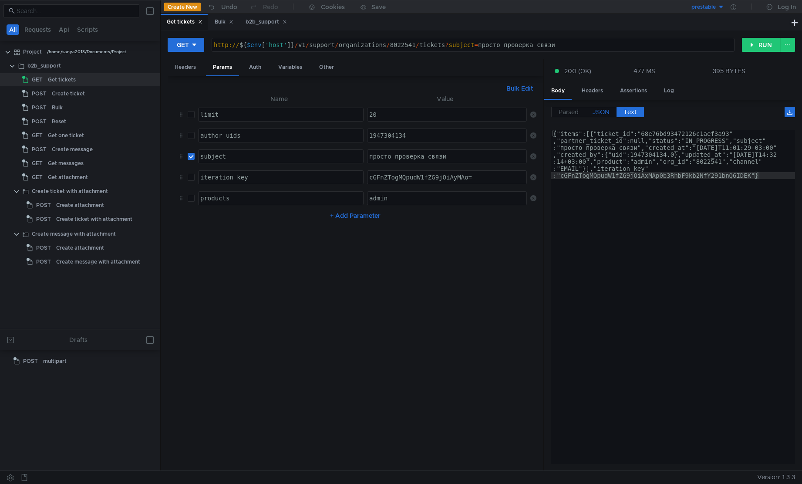
click at [603, 113] on span "JSON" at bounding box center [601, 112] width 17 height 8
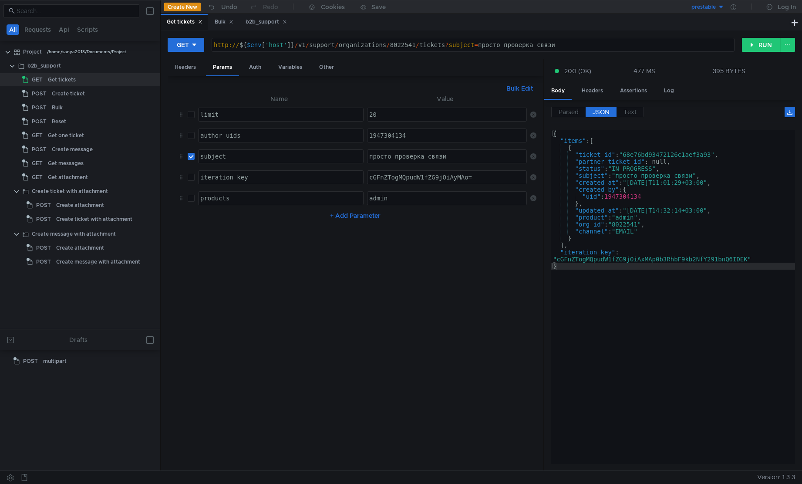
type textarea ""ticket_id": "68e76bd93472126c1aef3a93","
click at [654, 153] on div "{ "items" : [ { "ticket_id" : "68e76bd93472126c1aef3a93" , "partner_ticket_id" …" at bounding box center [673, 304] width 244 height 348
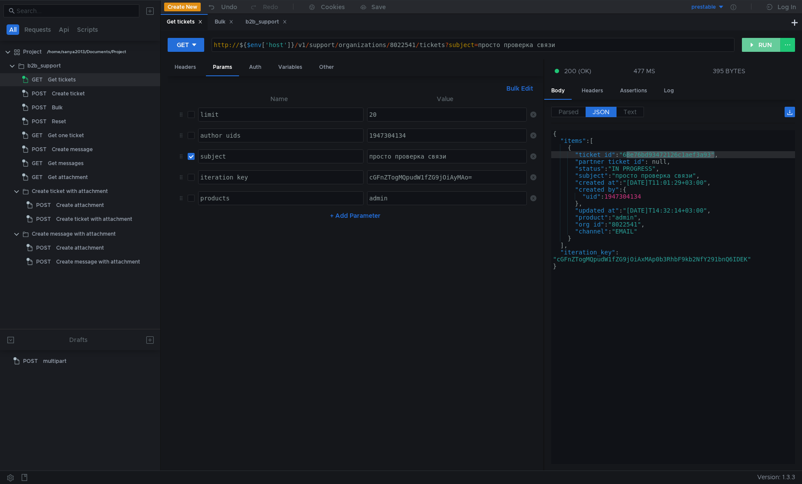
click at [720, 46] on button "RUN" at bounding box center [761, 45] width 39 height 14
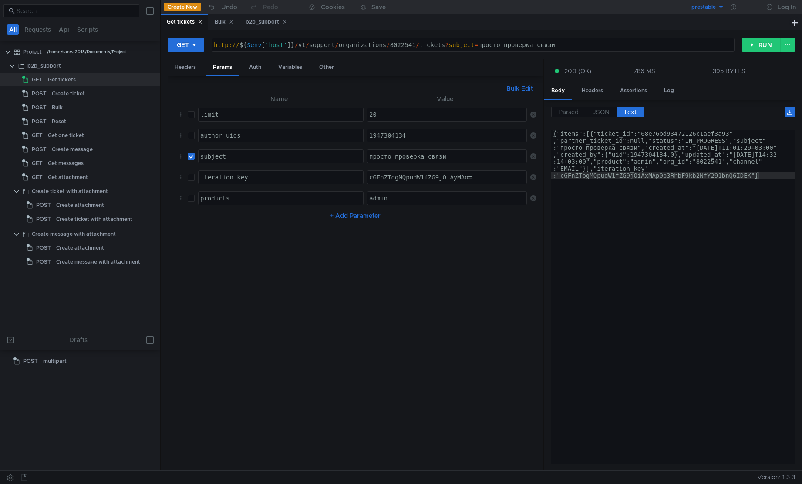
click at [192, 199] on input "checkbox" at bounding box center [191, 198] width 7 height 7
checkbox input "true"
click at [720, 44] on button "RUN" at bounding box center [761, 45] width 39 height 14
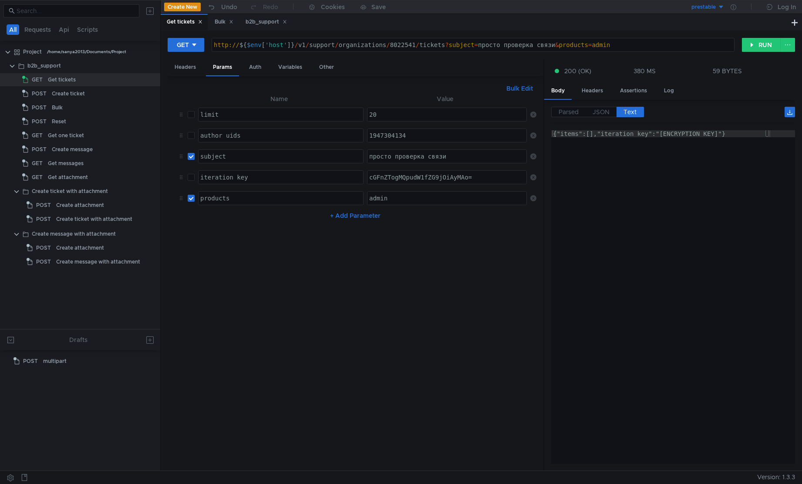
scroll to position [0, 2]
click at [605, 112] on span "JSON" at bounding box center [601, 112] width 17 height 8
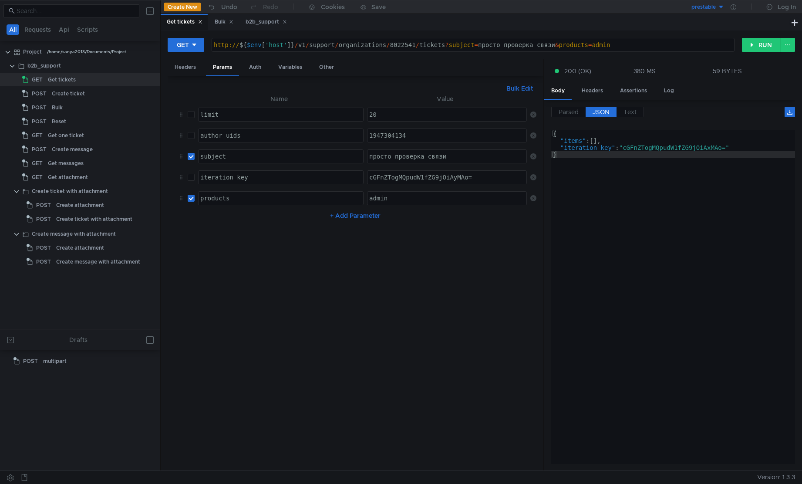
click at [411, 154] on div "просто проверка связи" at bounding box center [448, 163] width 160 height 21
paste textarea "68e76bd93472126c1aef3a93"
type textarea "68e76bd93472126c1aef3a93"
click at [750, 47] on button "RUN" at bounding box center [761, 45] width 39 height 14
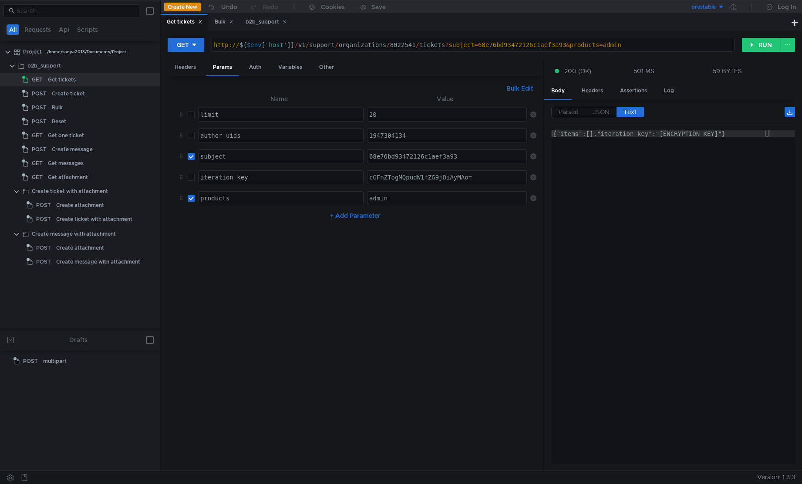
click at [190, 201] on input "checkbox" at bounding box center [191, 198] width 7 height 7
checkbox input "false"
click at [769, 48] on button "RUN" at bounding box center [761, 45] width 39 height 14
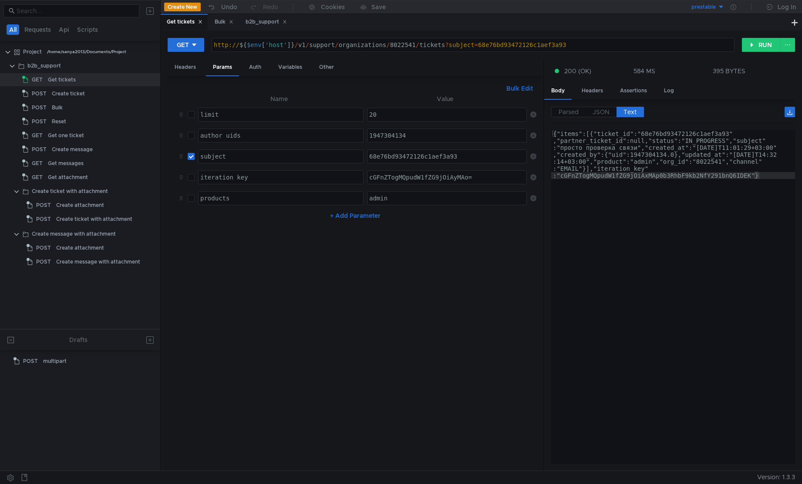
click at [191, 159] on input "checkbox" at bounding box center [191, 156] width 7 height 7
checkbox input "false"
click at [770, 47] on button "RUN" at bounding box center [761, 45] width 39 height 14
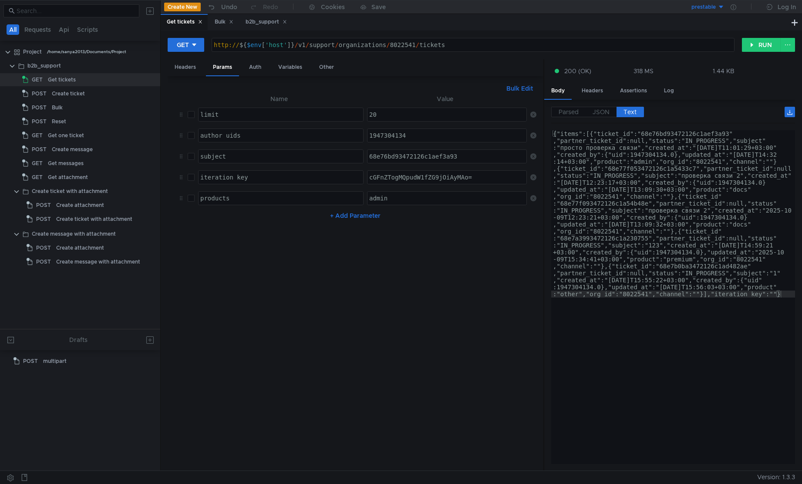
click at [193, 199] on input "checkbox" at bounding box center [191, 198] width 7 height 7
checkbox input "true"
click at [770, 44] on button "RUN" at bounding box center [761, 45] width 39 height 14
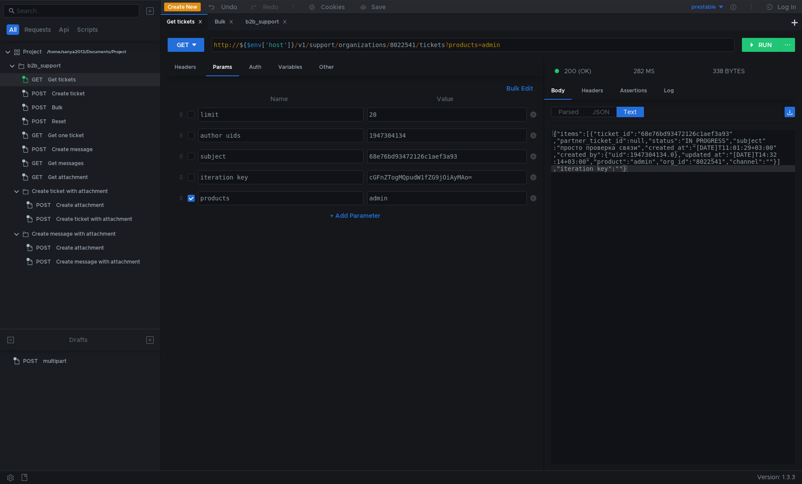
type textarea "{"items":[{"ticket_id":"68e76bd93472126c1aef3a93","partner_ticket_id":null,"sta…"
click at [703, 131] on div "{"items":[{"ticket_id":"68e76bd93472126c1aef3a93" ,"partner_ticket_id":null,"st…" at bounding box center [673, 338] width 244 height 417
click at [190, 201] on input "checkbox" at bounding box center [191, 198] width 7 height 7
checkbox input "false"
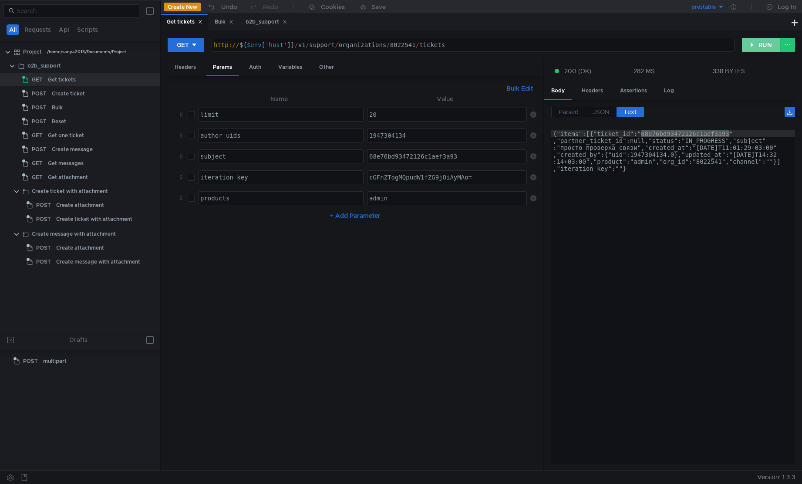
click at [755, 47] on button "RUN" at bounding box center [761, 45] width 39 height 14
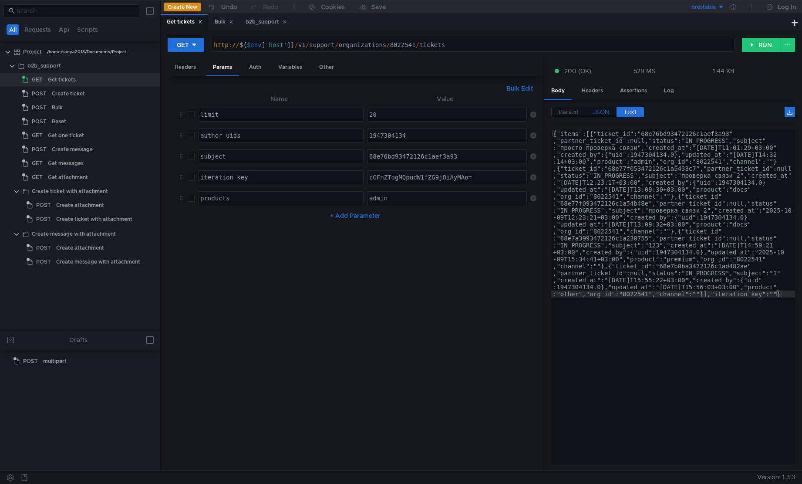
click at [605, 111] on span "JSON" at bounding box center [601, 112] width 17 height 8
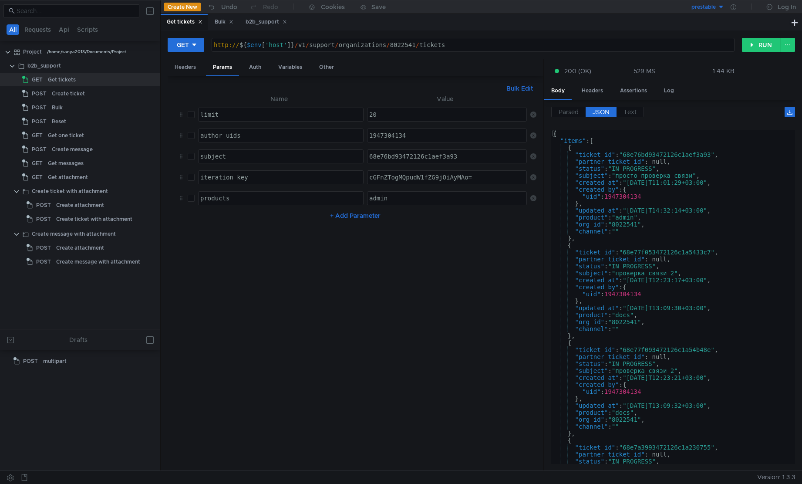
scroll to position [0, 0]
drag, startPoint x: 386, startPoint y: 116, endPoint x: 359, endPoint y: 115, distance: 26.6
click at [359, 115] on tr "limit ההההההההההההההההההההההההההההההההההההההההההההההההההההההההההההההההההההההההה…" at bounding box center [356, 114] width 362 height 21
type textarea "1"
click at [759, 44] on button "RUN" at bounding box center [761, 45] width 39 height 14
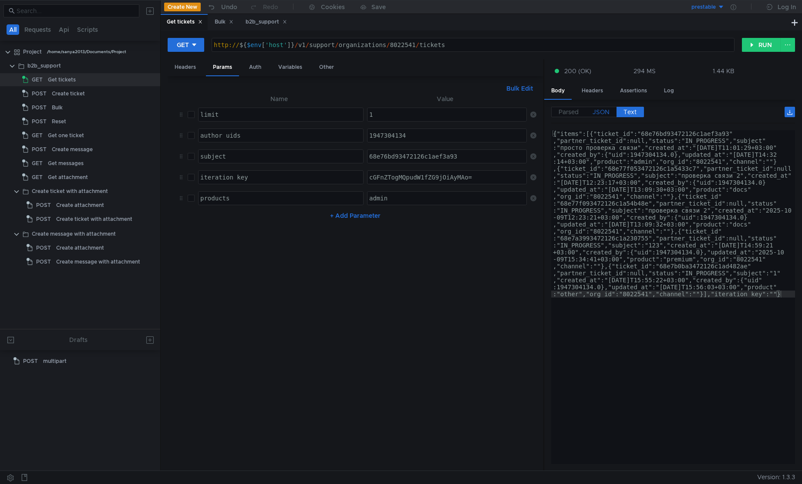
click at [603, 114] on span "JSON" at bounding box center [601, 112] width 17 height 8
click at [602, 109] on span "JSON" at bounding box center [601, 112] width 17 height 8
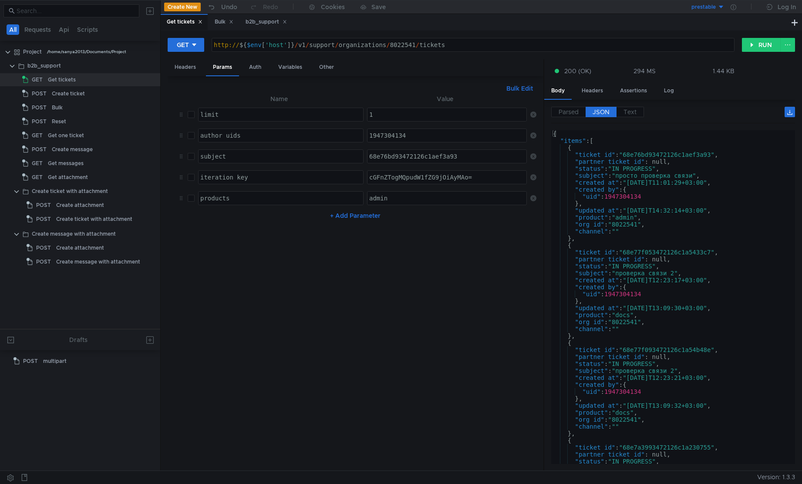
click at [191, 117] on input "checkbox" at bounding box center [191, 114] width 7 height 7
checkbox input "true"
click at [760, 45] on button "RUN" at bounding box center [761, 45] width 39 height 14
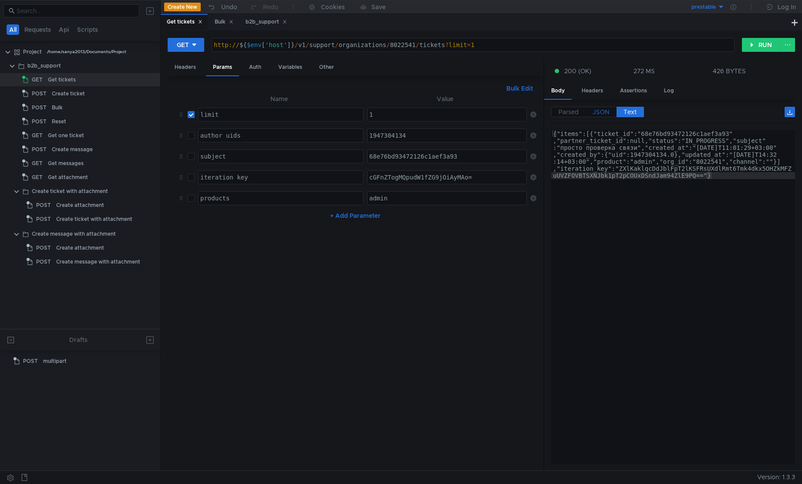
click at [602, 115] on span "JSON" at bounding box center [601, 112] width 17 height 8
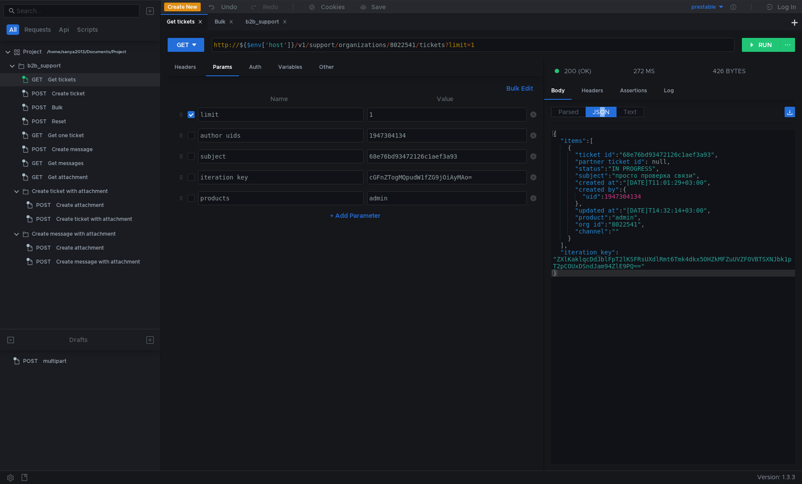
click at [602, 113] on span "JSON" at bounding box center [601, 112] width 17 height 8
type textarea ""iteration_key": "ZXlKaklqcDdJblFpT2lKSFRsUXdlRmt6Tmk4dkx5OHZkMFZuUVZFOVBTSXNJb…"
drag, startPoint x: 641, startPoint y: 267, endPoint x: 558, endPoint y: 258, distance: 83.6
click at [558, 258] on div "{ "items" : [ { "ticket_id" : "68e76bd93472126c1aef3a93" , "partner_ticket_id" …" at bounding box center [673, 304] width 244 height 348
click at [421, 178] on div "cGFnZTogMQpudW1fZG9jOiAyMAo=" at bounding box center [448, 184] width 160 height 21
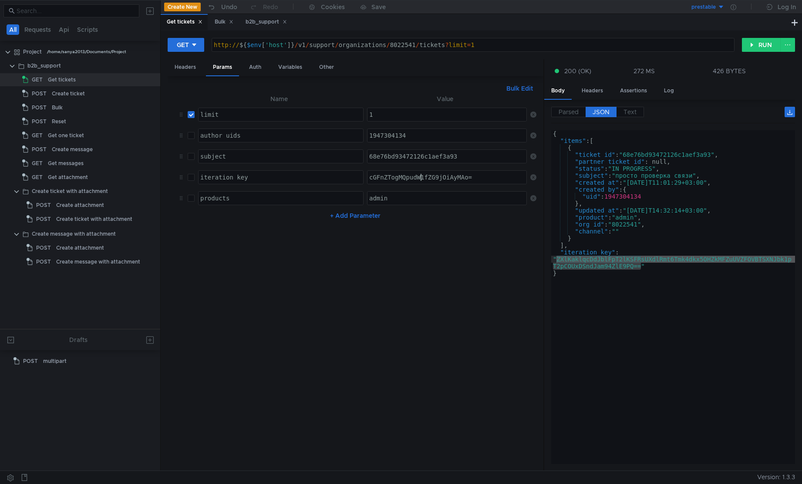
paste textarea "ZXlKaklqcDdJblFpT2lKSFRsUXdlRmt6Tmk4dkx5OHZkMFZuUVZFOVBTSXNJbk1pT2pCOUxDSndJam9…"
type textarea "ZXlKaklqcDdJblFpT2lKSFRsUXdlRmt6Tmk4dkx5OHZkMFZuUVZFOVBTSXNJbk1pT2pCOUxDSndJam9…"
click at [756, 45] on button "RUN" at bounding box center [761, 45] width 39 height 14
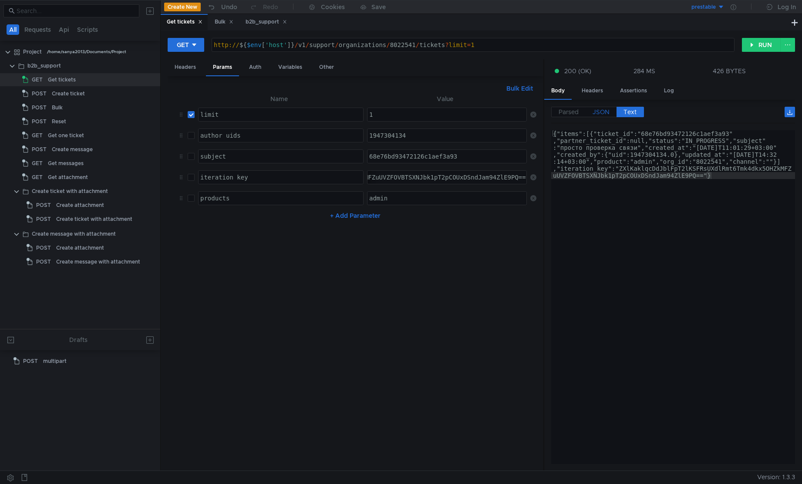
click at [596, 112] on span "JSON" at bounding box center [601, 112] width 17 height 8
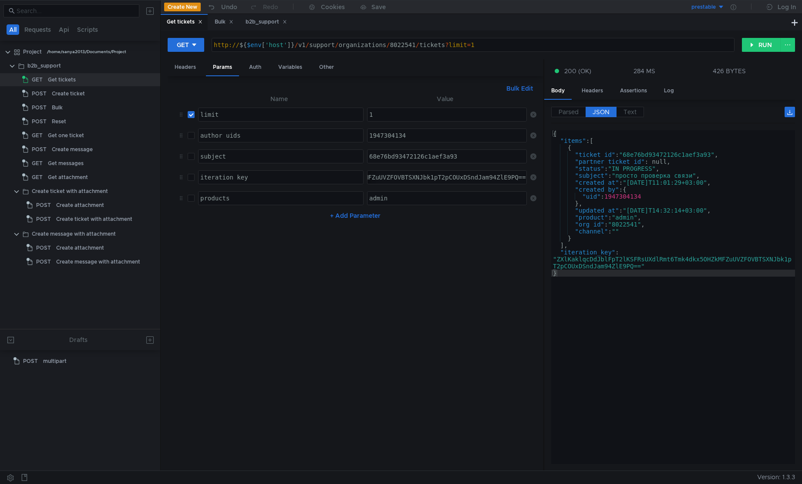
type textarea "}"
click at [702, 323] on div "{ "items" : [ { "ticket_id" : "68e76bd93472126c1aef3a93" , "partner_ticket_id" …" at bounding box center [673, 304] width 244 height 348
click at [192, 115] on input "checkbox" at bounding box center [191, 114] width 7 height 7
checkbox input "false"
click at [193, 159] on input "checkbox" at bounding box center [191, 156] width 7 height 7
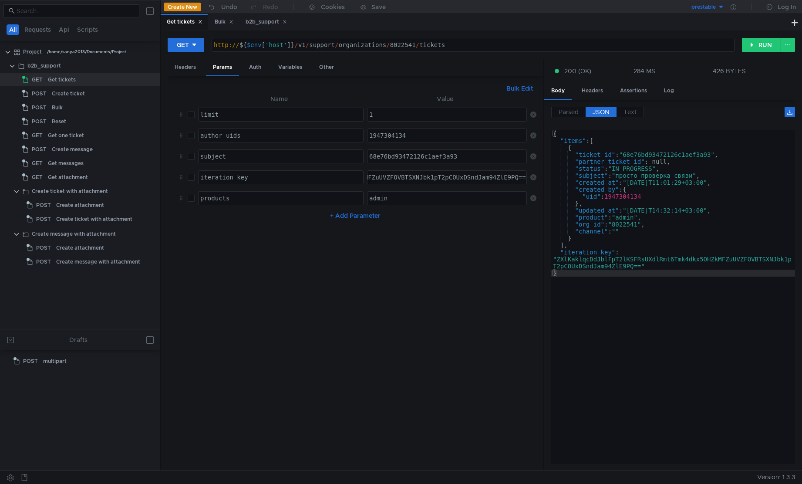
checkbox input "true"
click at [489, 152] on div "68e76bd93472126c1aef3a93" at bounding box center [447, 156] width 159 height 13
type textarea "GHJ"
type textarea "ПРО"
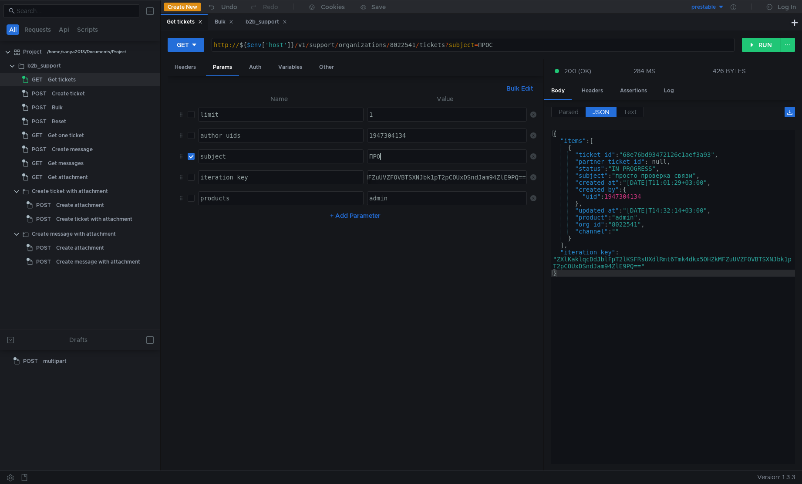
scroll to position [0, 0]
type textarea "р"
type textarea "просто"
click at [760, 37] on div "GET http://${$env['host']}/v1/support/organizations/8022541/tickets?limit=20&au…" at bounding box center [482, 250] width 642 height 440
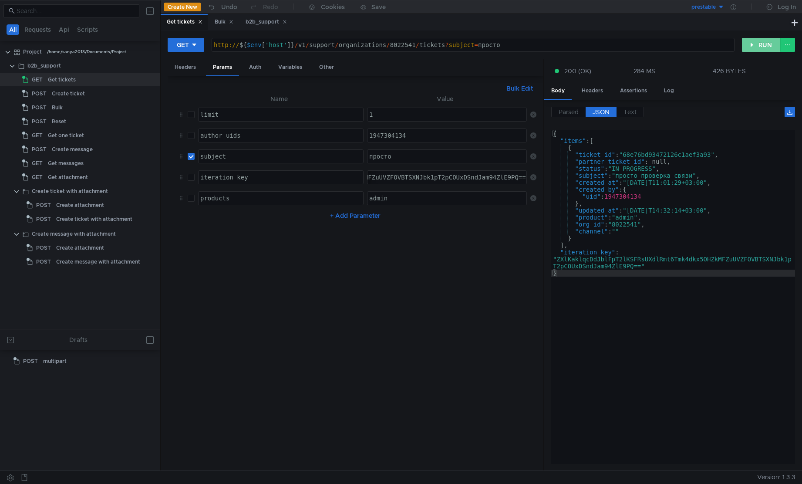
click at [762, 43] on button "RUN" at bounding box center [761, 45] width 39 height 14
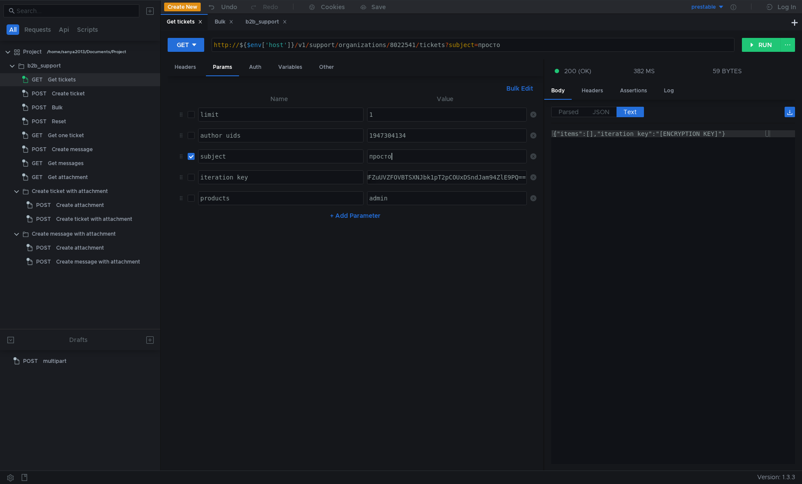
click at [392, 159] on div "просто" at bounding box center [448, 163] width 160 height 21
type textarea "проверка"
click at [754, 45] on button "RUN" at bounding box center [761, 45] width 39 height 14
click at [572, 108] on span "Parsed" at bounding box center [569, 112] width 20 height 8
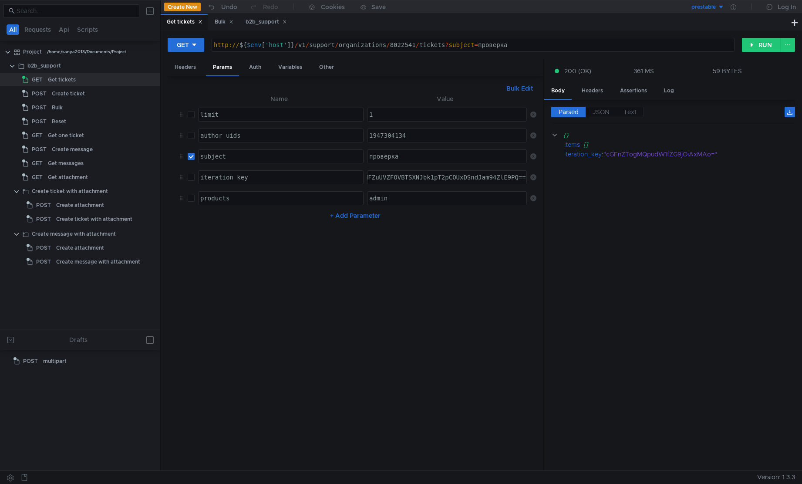
click at [189, 158] on input "checkbox" at bounding box center [191, 156] width 7 height 7
checkbox input "false"
click at [751, 48] on button "RUN" at bounding box center [761, 45] width 39 height 14
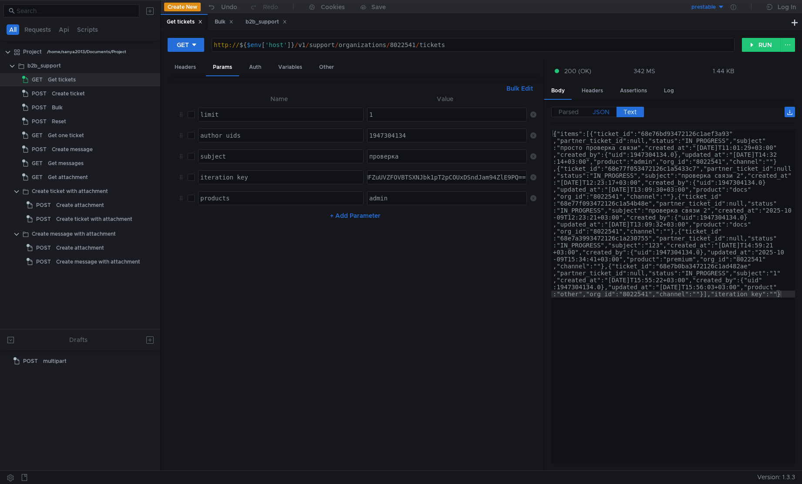
click at [609, 111] on span "JSON" at bounding box center [601, 112] width 17 height 8
click at [603, 109] on span "JSON" at bounding box center [601, 112] width 17 height 8
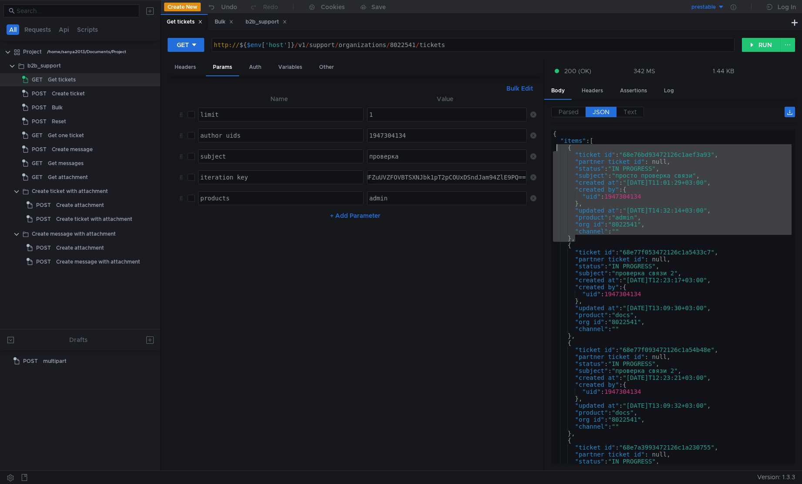
drag, startPoint x: 588, startPoint y: 238, endPoint x: 555, endPoint y: 146, distance: 97.3
click at [555, 146] on div "{ "items" : [ { "ticket_id" : "68e76bd93472126c1aef3a93" , "partner_ticket_id" …" at bounding box center [671, 304] width 240 height 348
click at [699, 285] on div "{ "items" : [ { "ticket_id" : "68e76bd93472126c1aef3a93" , "partner_ticket_id" …" at bounding box center [671, 304] width 240 height 348
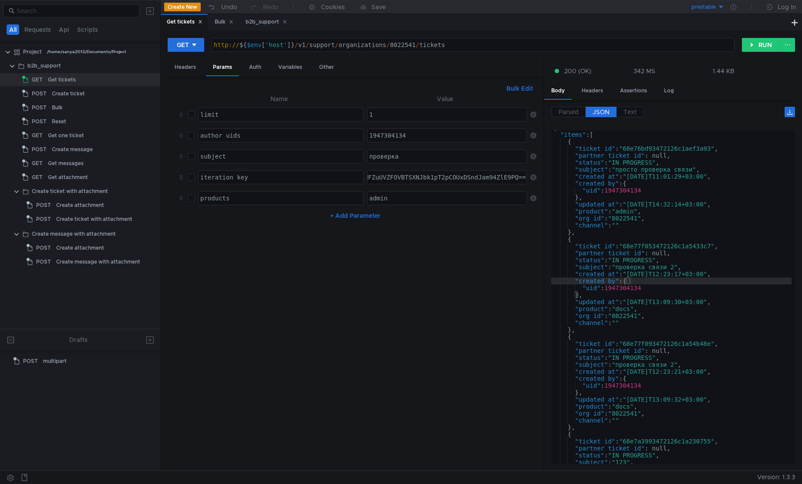
scroll to position [0, 0]
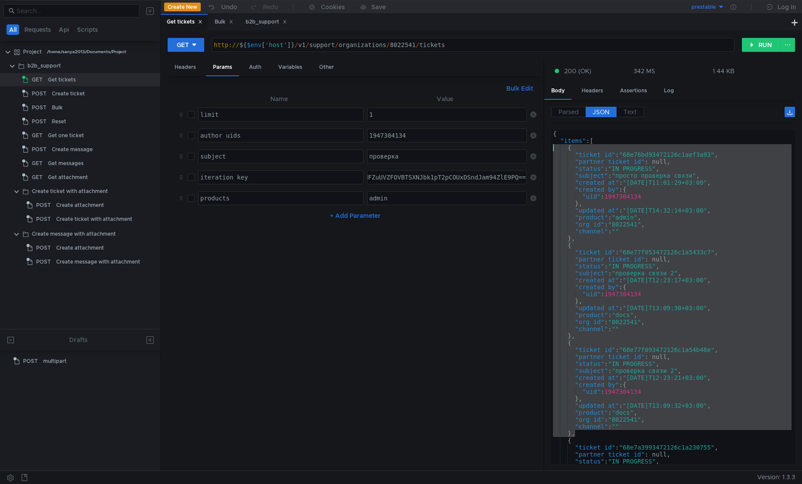
drag, startPoint x: 598, startPoint y: 433, endPoint x: 550, endPoint y: 148, distance: 289.2
click at [550, 148] on div "Parsed JSON Text {} items [] 0 {} ticket_id : "68e76bd93472126c1aef3a93" partne…" at bounding box center [669, 285] width 251 height 371
click at [612, 343] on div "{ "items" : [ { "ticket_id" : "68e76bd93472126c1aef3a93" , "partner_ticket_id" …" at bounding box center [671, 297] width 240 height 334
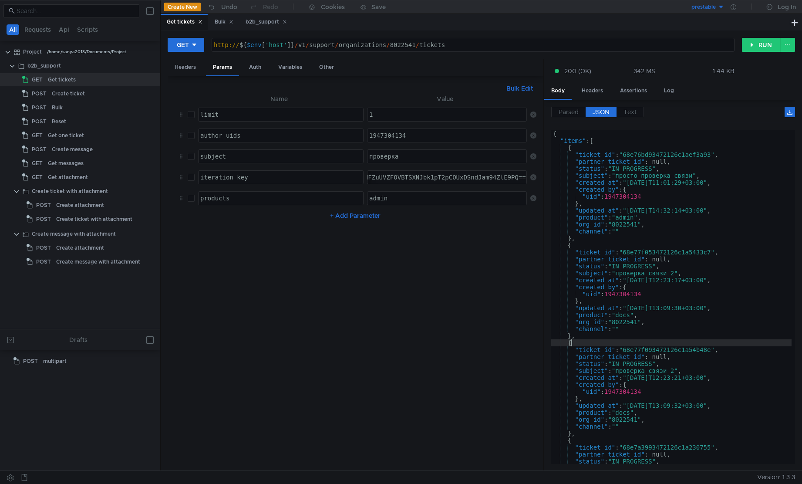
type textarea "{"
click at [465, 324] on nz-table "Name Value limit הההההההההההההההההההההההההההההההההההההההההההההההההההההההההההההה…" at bounding box center [356, 279] width 362 height 370
click at [404, 298] on nz-table "Name Value limit הההההההההההההההההההההההההההההההההההההההההההההההההההההההההההההה…" at bounding box center [356, 279] width 362 height 370
click at [336, 261] on nz-table "Name Value limit הההההההההההההההההההההההההההההההההההההההההההההההההההההההההההההה…" at bounding box center [356, 279] width 362 height 370
click at [760, 43] on button "RUN" at bounding box center [761, 45] width 39 height 14
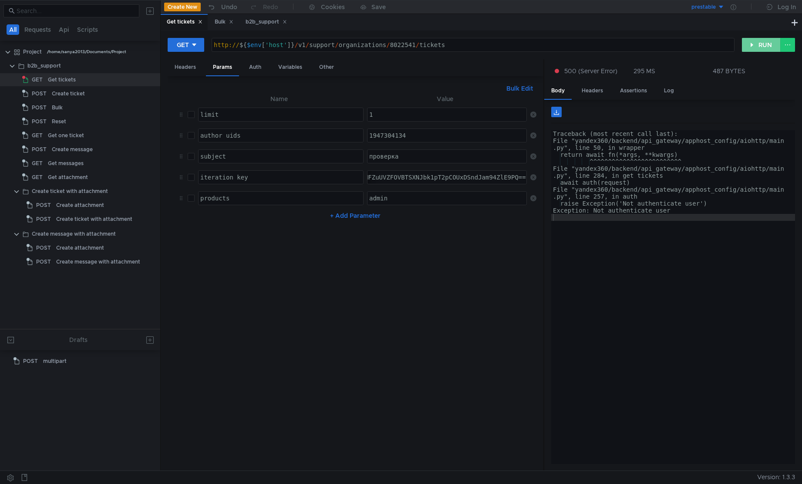
click at [760, 43] on button "RUN" at bounding box center [761, 45] width 39 height 14
click at [48, 68] on div "b2b_support" at bounding box center [44, 65] width 34 height 13
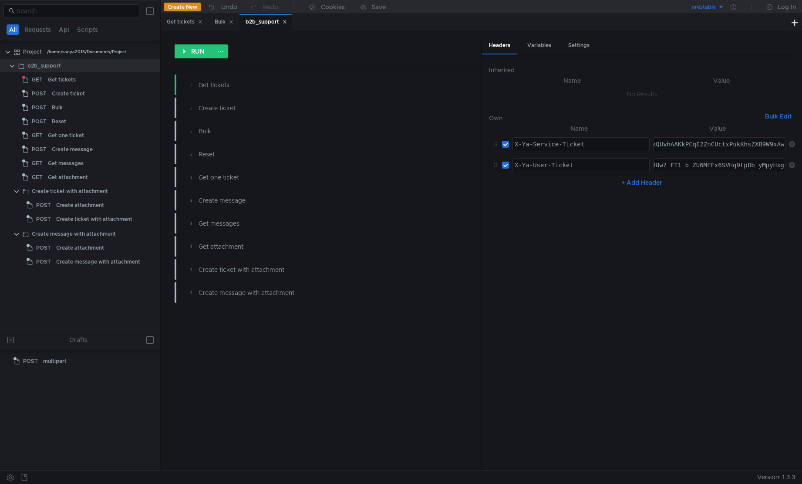
click at [712, 151] on div "3:serv:CJ-BAhCisaHHBiIQCObNfRCEASD6hZuRpdT-AQ:DUQ4lBSMqlu58PpJBZXE27zODUDhEhyjT…" at bounding box center [719, 144] width 132 height 14
click at [711, 150] on div "3:serv:CJ-BAhCisaHHBiIQCObNfRCEASD6hZuRpdT-AQ:DUQ4lBSMqlu58PpJBZXE27zODUDhEhyjT…" at bounding box center [72, 151] width 1428 height 21
paste textarea
click at [581, 298] on nz-table "Name Value X-Ya-Service-Ticket הההההההההההההההההההההההההההההההההההההההההההההההה…" at bounding box center [642, 293] width 306 height 340
click at [65, 80] on div "Get tickets" at bounding box center [62, 79] width 28 height 13
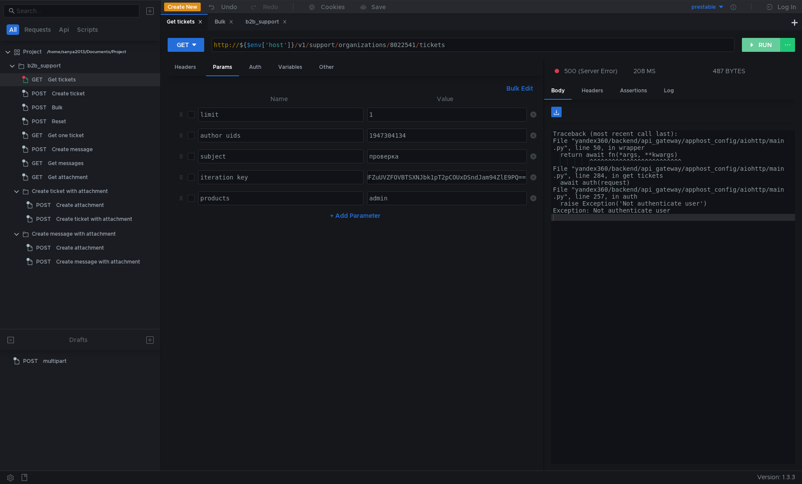
click at [757, 49] on button "RUN" at bounding box center [761, 45] width 39 height 14
click at [40, 65] on div "b2b_support" at bounding box center [44, 65] width 34 height 13
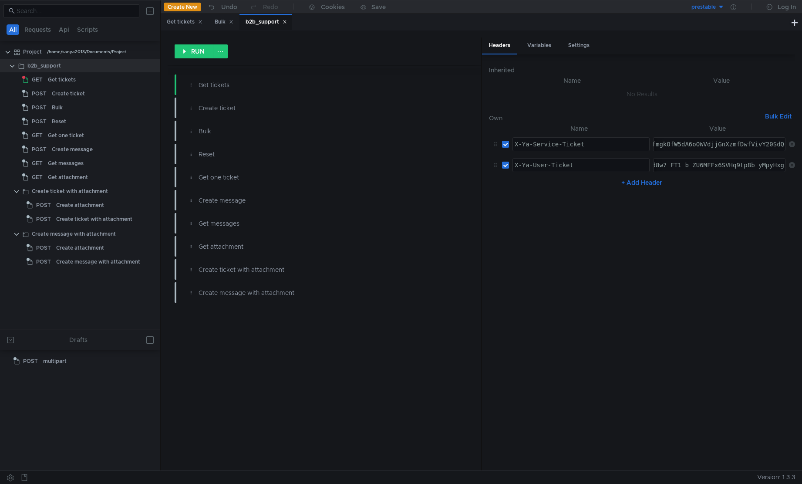
type textarea "3:serv:CJ-BAhCisaHHBiIQCObNfRCEASD6hZuRpdT-AQ:DUQ4lBSMqlu58PpJBZXE27zODUDhEhyjT…"
click at [54, 80] on div "Get tickets" at bounding box center [62, 79] width 28 height 13
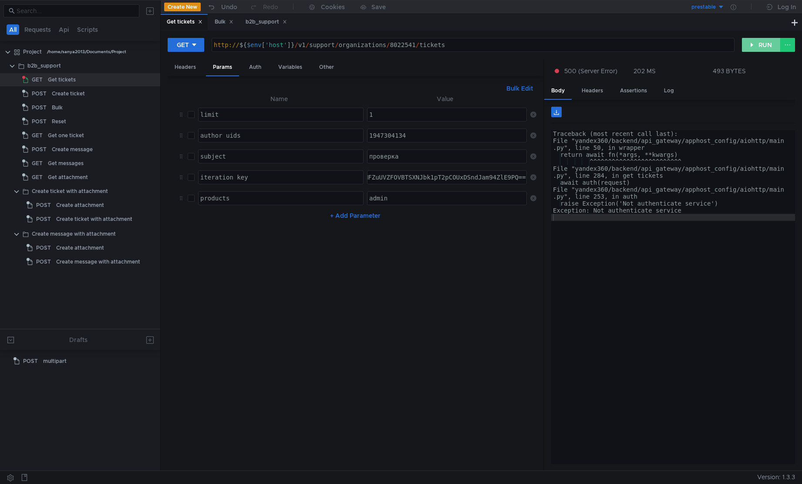
click at [755, 47] on button "RUN" at bounding box center [761, 45] width 39 height 14
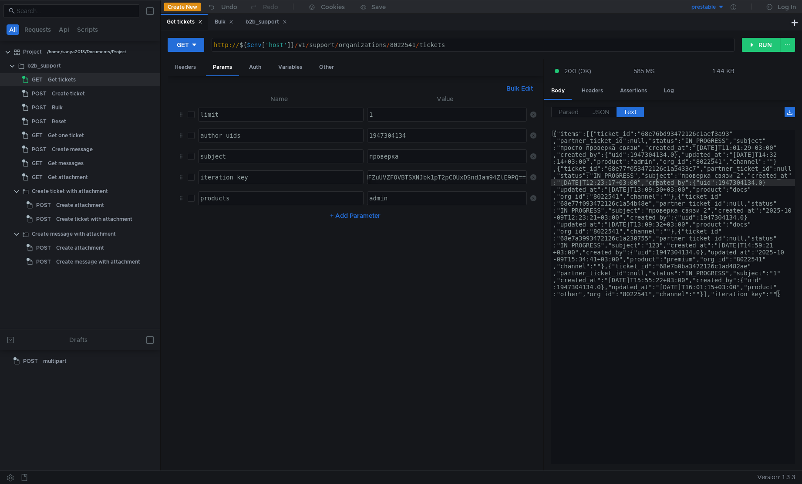
click at [656, 182] on div "{"items":[{"ticket_id":"68e76bd93472126c1aef3a93" ,"partner_ticket_id":null,"st…" at bounding box center [673, 464] width 244 height 668
click at [608, 109] on span "JSON" at bounding box center [601, 112] width 17 height 8
click at [608, 115] on span "JSON" at bounding box center [601, 112] width 17 height 8
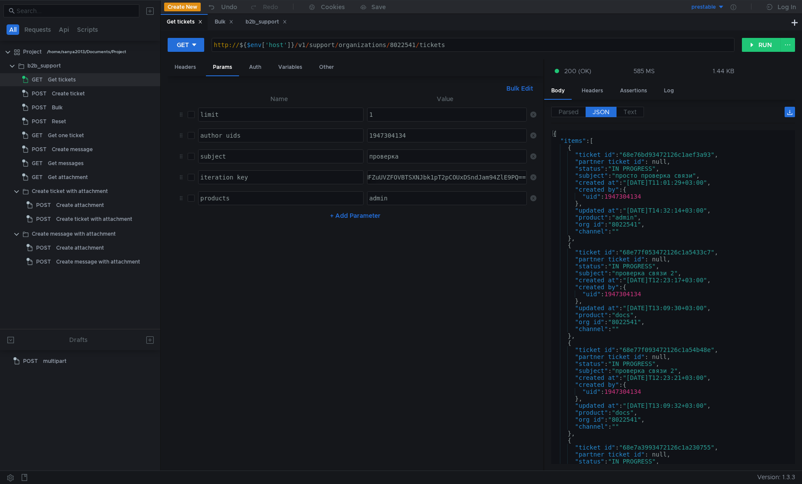
click at [190, 138] on input "checkbox" at bounding box center [191, 135] width 7 height 7
checkbox input "true"
click at [760, 47] on button "RUN" at bounding box center [761, 45] width 39 height 14
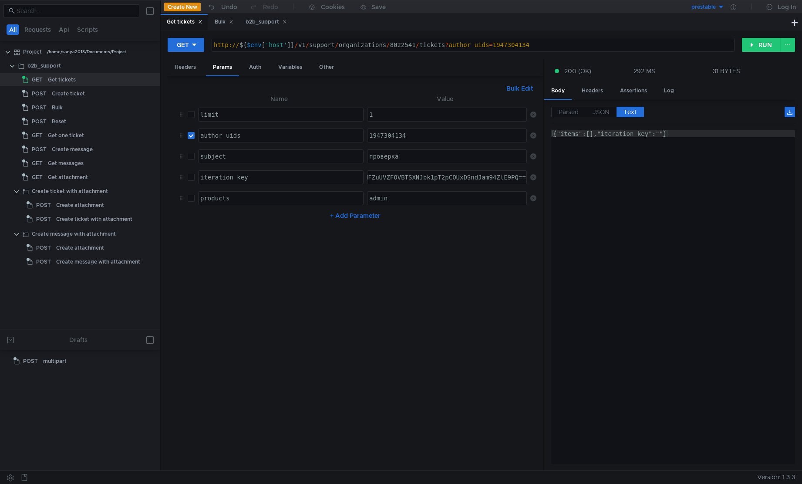
type textarea "{"items":[],"iteration_key":""}"
click at [694, 207] on div "{"items":[],"iteration_key":""}" at bounding box center [673, 304] width 244 height 348
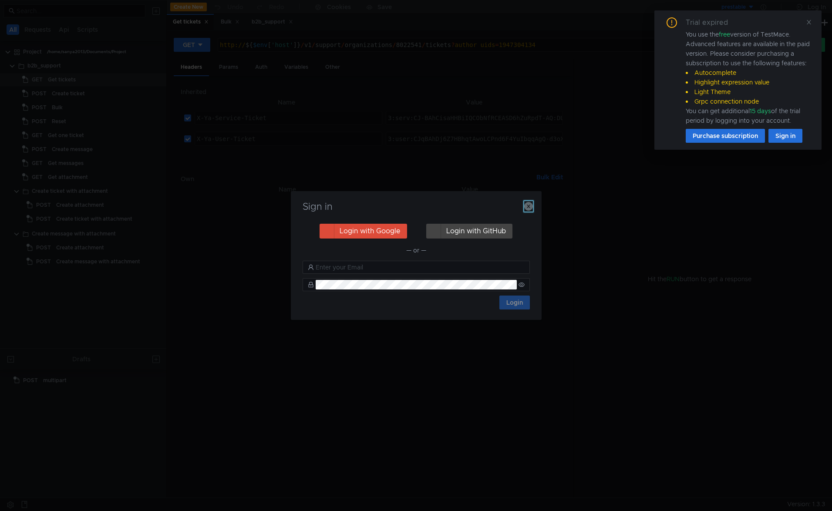
click at [532, 207] on icon "button" at bounding box center [528, 206] width 9 height 9
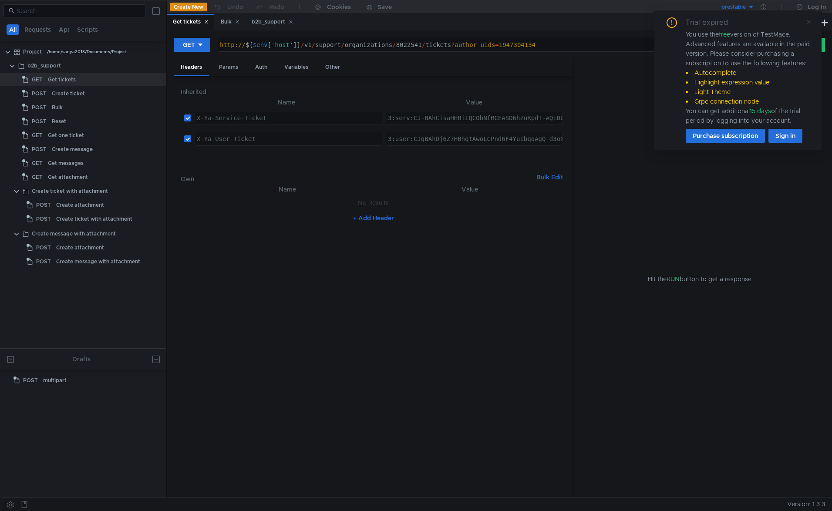
click at [807, 24] on icon at bounding box center [809, 22] width 6 height 6
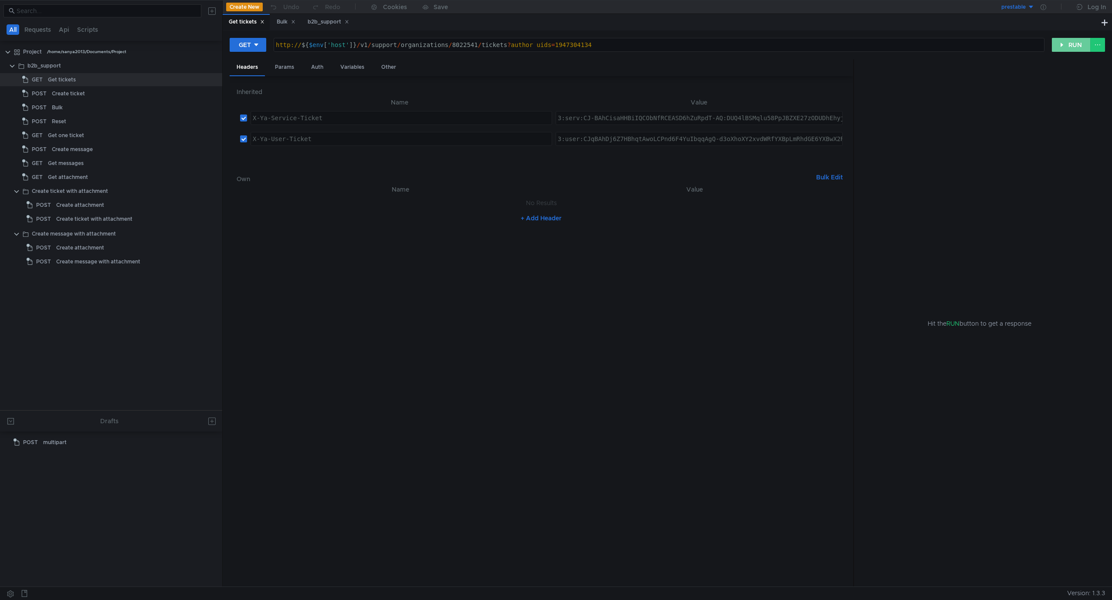
click at [835, 44] on button "RUN" at bounding box center [1070, 45] width 39 height 14
type textarea "</html>"
drag, startPoint x: 998, startPoint y: 246, endPoint x: 993, endPoint y: 248, distance: 5.7
click at [835, 247] on div "< html > < head > < title > [STREET_ADDRESS] </ title > </ head > < body bgcolo…" at bounding box center [983, 362] width 244 height 464
click at [835, 215] on div "< html > < head > < title > [STREET_ADDRESS] </ title > </ head > < body bgcolo…" at bounding box center [983, 362] width 244 height 464
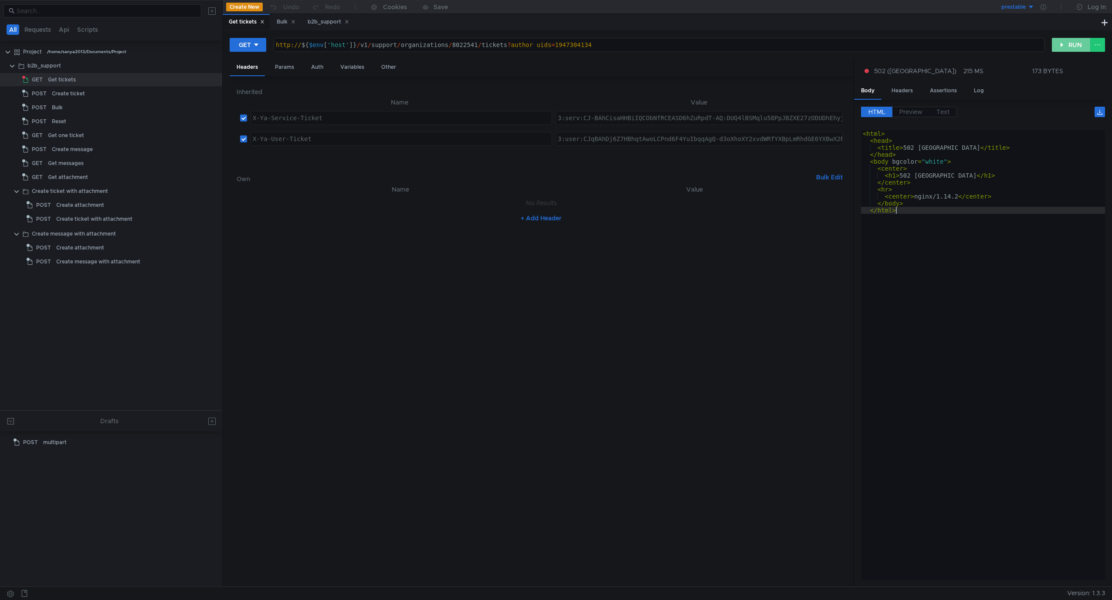
click at [835, 44] on button "RUN" at bounding box center [1070, 45] width 39 height 14
type textarea "http://${$env['host']}/v1/support/organizations/8022541/tickets?author_uids=194…"
click at [578, 40] on div "http:// ${ $env [ 'host' ] } / v1 / support / organizations / 8022541 / tickets…" at bounding box center [659, 44] width 770 height 13
click at [593, 93] on h6 "Inherited" at bounding box center [541, 92] width 609 height 10
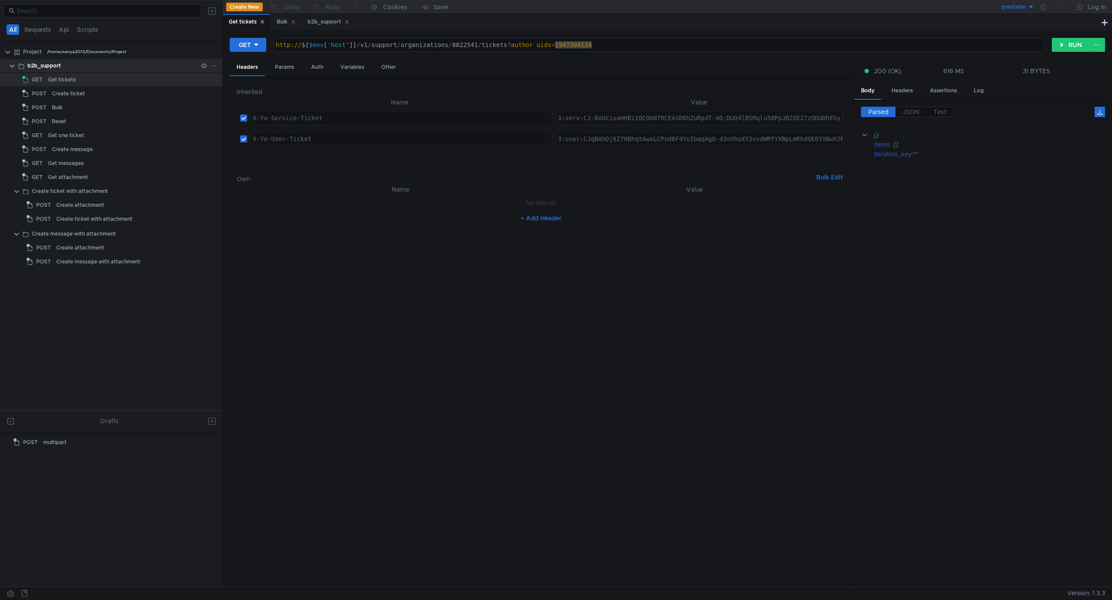
click at [48, 66] on div "b2b_support" at bounding box center [44, 65] width 34 height 13
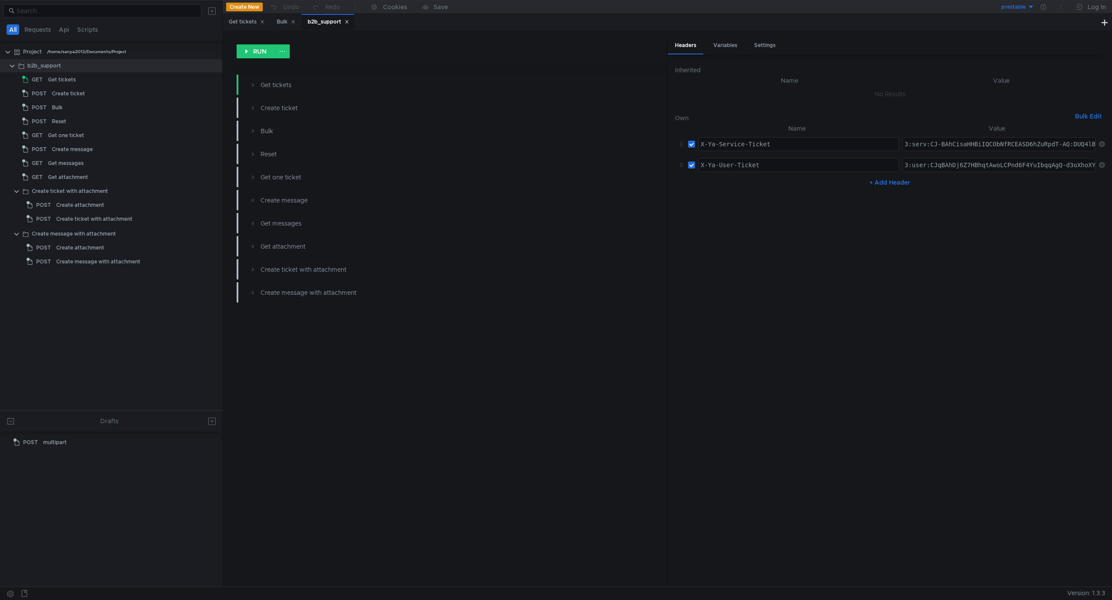
type textarea "3:user:CJqBAhDj6Z7HBhqtAwoLCPnd6F4YuIbqqAgQ-d3oXhoXY2xvdWRfYXBpLmRhdGE6YXBwX2Rh…"
click at [43, 82] on div "GET" at bounding box center [33, 79] width 23 height 13
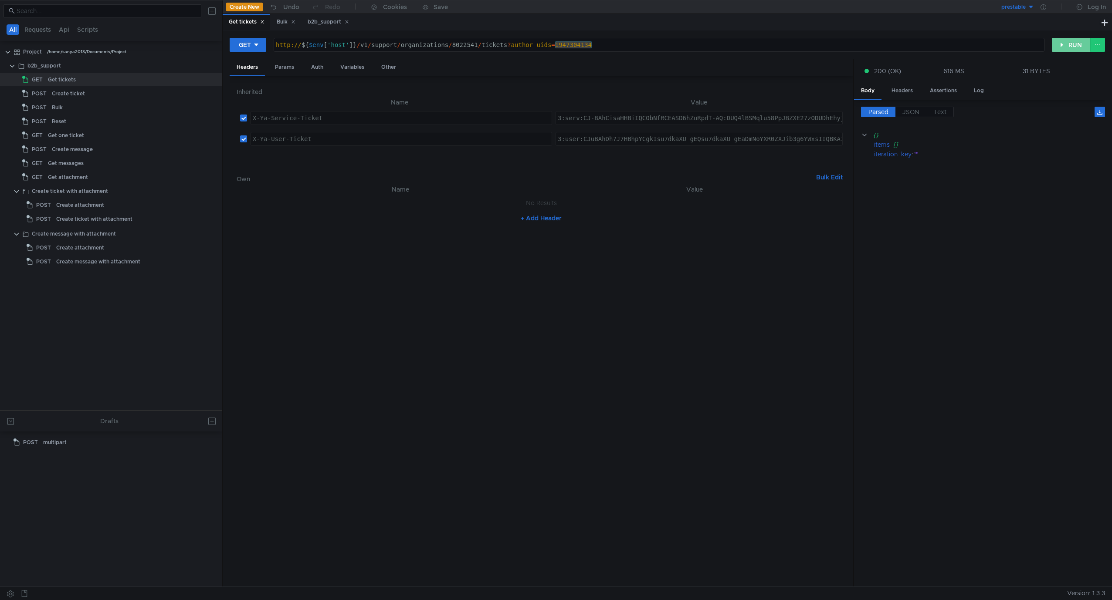
click at [835, 47] on button "RUN" at bounding box center [1070, 45] width 39 height 14
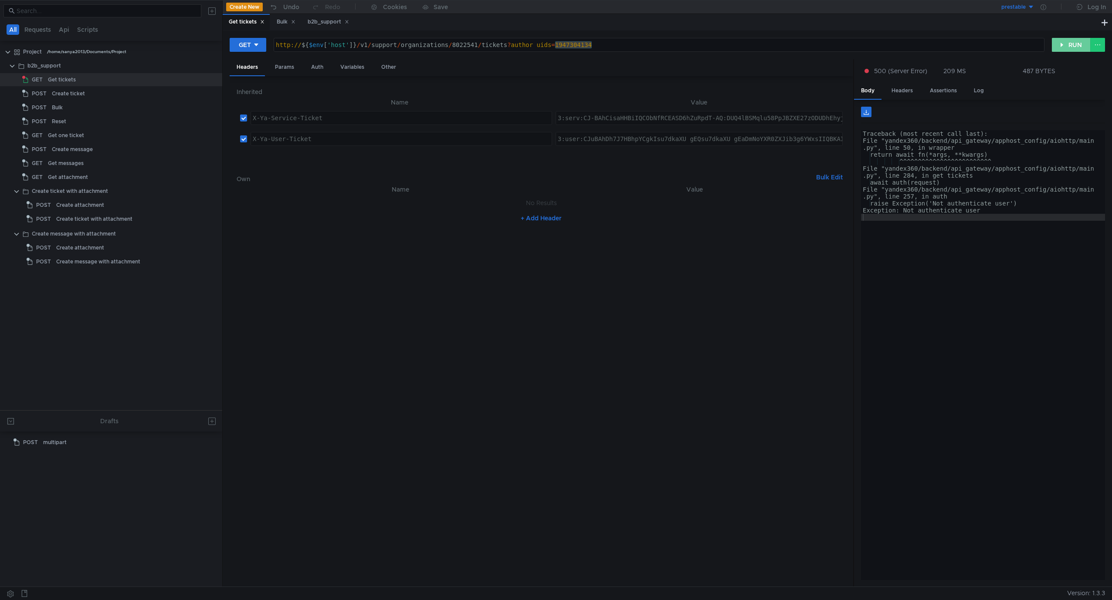
click at [835, 47] on button "RUN" at bounding box center [1070, 45] width 39 height 14
click at [28, 69] on div "b2b_support" at bounding box center [44, 65] width 34 height 13
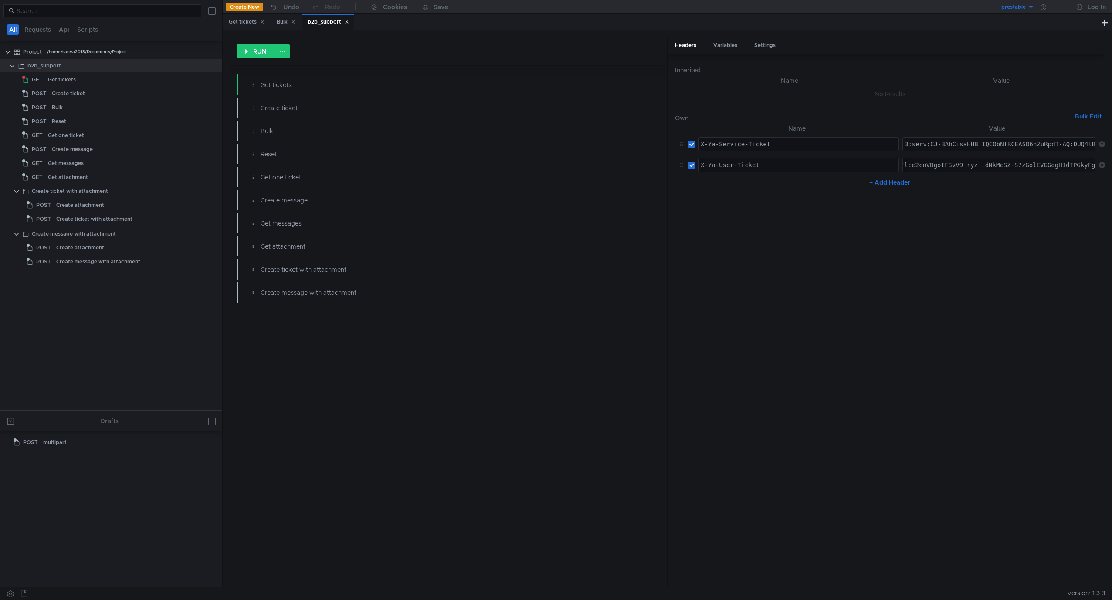
click at [835, 164] on div "3:user:CJuBAhDh7J7HBhpYCgkIsu7dkaXU_gEQsu7dkaXU_gEaDmNoYXR0ZXJib3g6YWxsIIQBKAIy…" at bounding box center [206, 172] width 1781 height 21
click at [43, 82] on div "GET" at bounding box center [33, 79] width 23 height 13
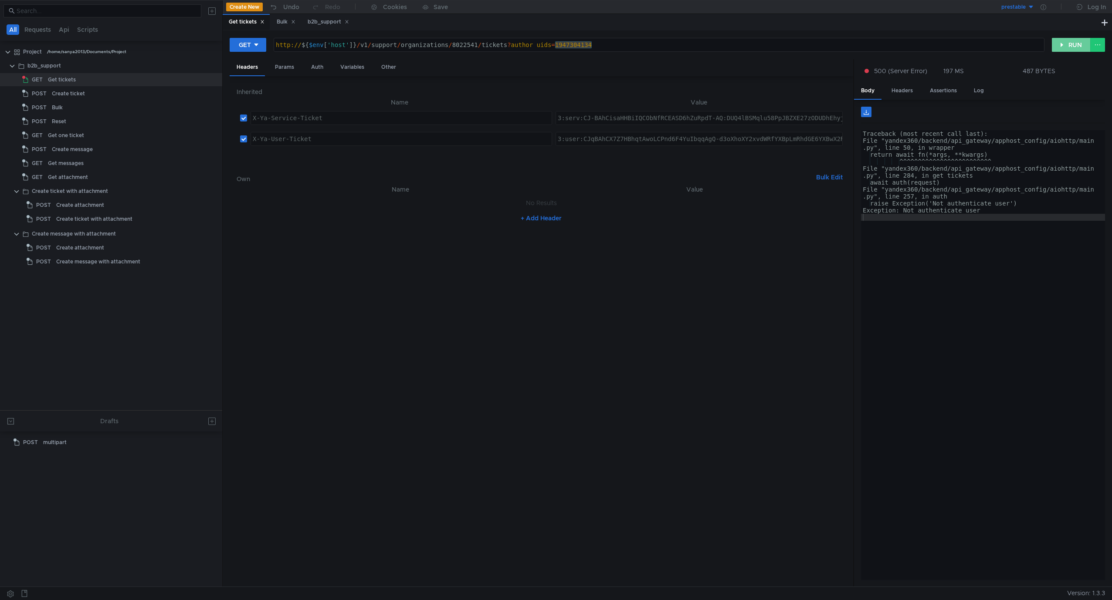
click at [835, 46] on button "RUN" at bounding box center [1070, 45] width 39 height 14
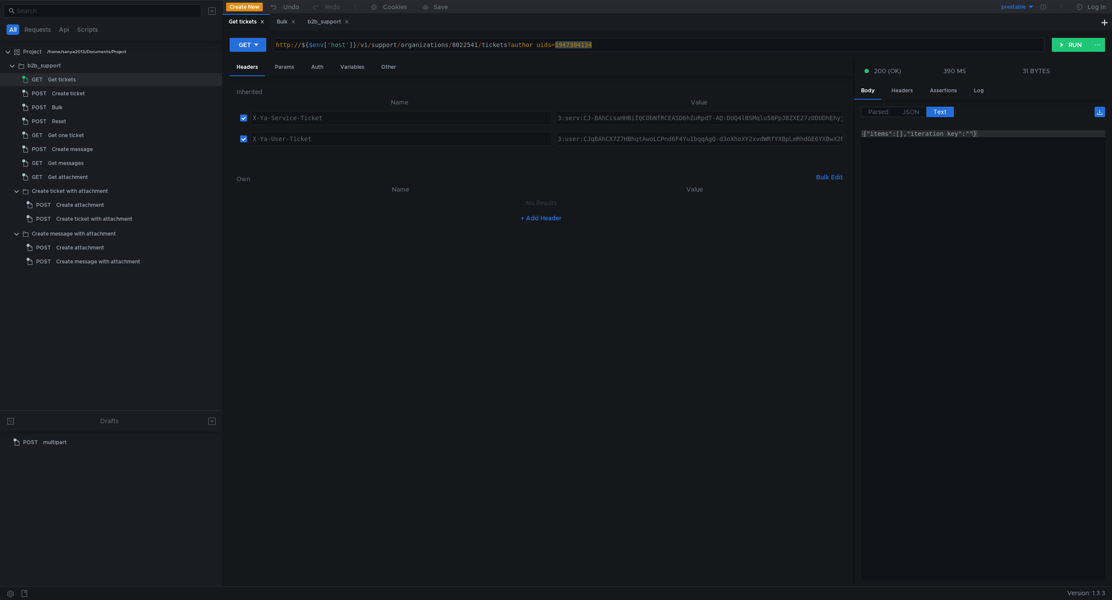
type textarea "{"items":[],"iteration_key":""}"
click at [835, 189] on div "{"items":[],"iteration_key":""}" at bounding box center [983, 362] width 244 height 464
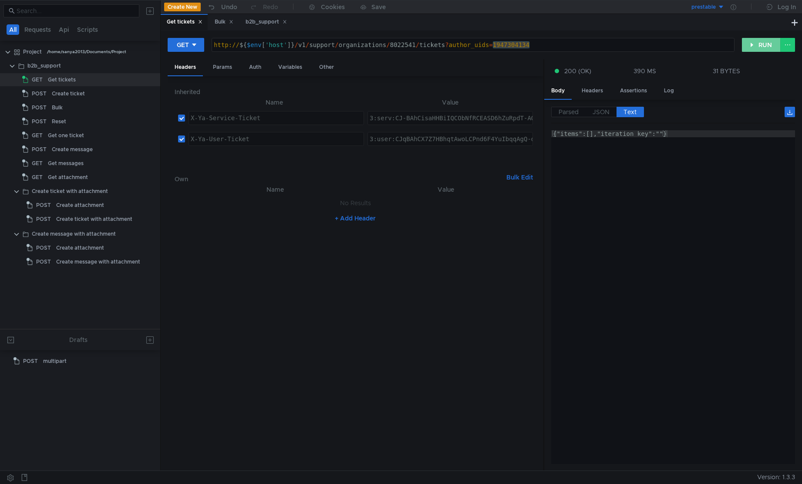
click at [754, 45] on button "RUN" at bounding box center [761, 45] width 39 height 14
click at [690, 151] on div "{"items":[],"iteration_key":""}" at bounding box center [673, 362] width 244 height 464
click at [612, 311] on div "{"items":[],"iteration_key":""}" at bounding box center [673, 362] width 244 height 464
drag, startPoint x: 755, startPoint y: 265, endPoint x: 536, endPoint y: 123, distance: 261.4
click at [536, 123] on as-split "Headers Params Auth Variables Other Inherited Name Value X-Ya-Service-Ticket הה…" at bounding box center [482, 265] width 628 height 412
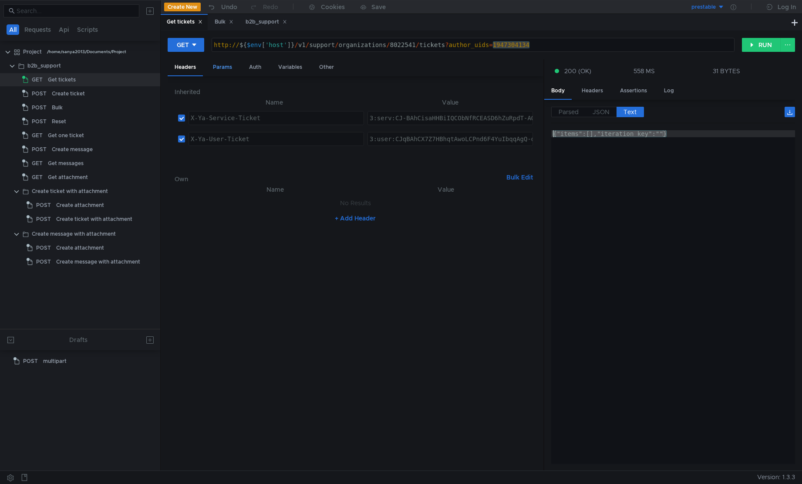
click at [232, 66] on div "Params" at bounding box center [222, 67] width 33 height 16
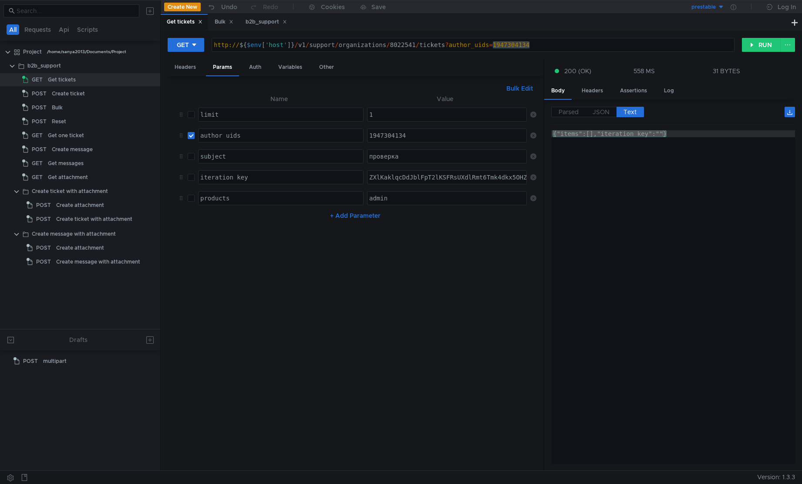
click at [193, 137] on input "checkbox" at bounding box center [191, 135] width 7 height 7
checkbox input "false"
click at [769, 44] on button "RUN" at bounding box center [761, 45] width 39 height 14
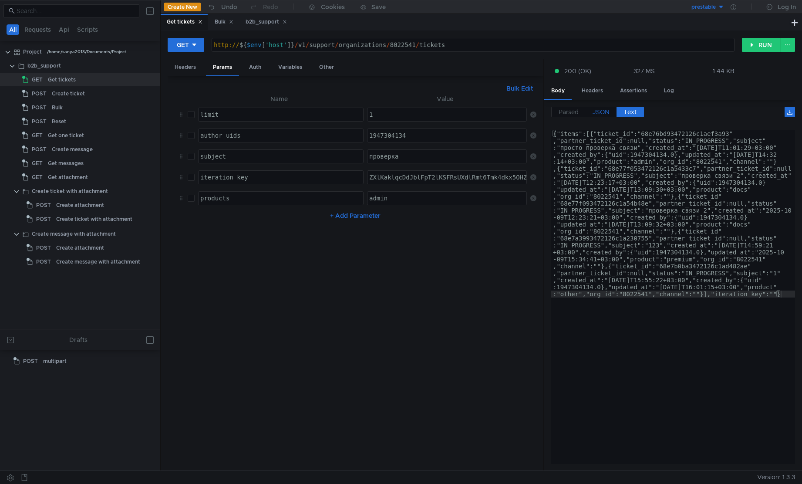
click at [612, 112] on label "JSON" at bounding box center [601, 112] width 31 height 10
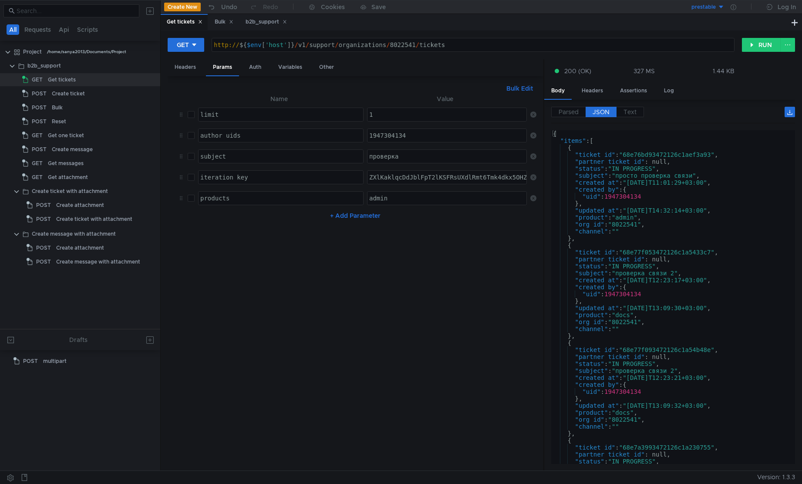
click at [684, 261] on div "{ "items" : [ { "ticket_id" : "68e76bd93472126c1aef3a93" , "partner_ticket_id" …" at bounding box center [671, 304] width 240 height 348
click at [639, 197] on div "{ "items" : [ { "ticket_id" : "68e76bd93472126c1aef3a93" , "partner_ticket_id" …" at bounding box center [671, 304] width 240 height 348
click at [768, 336] on div "{ "items" : [ { "ticket_id" : "68e76bd93472126c1aef3a93" , "partner_ticket_id" …" at bounding box center [671, 304] width 240 height 348
type textarea "},"
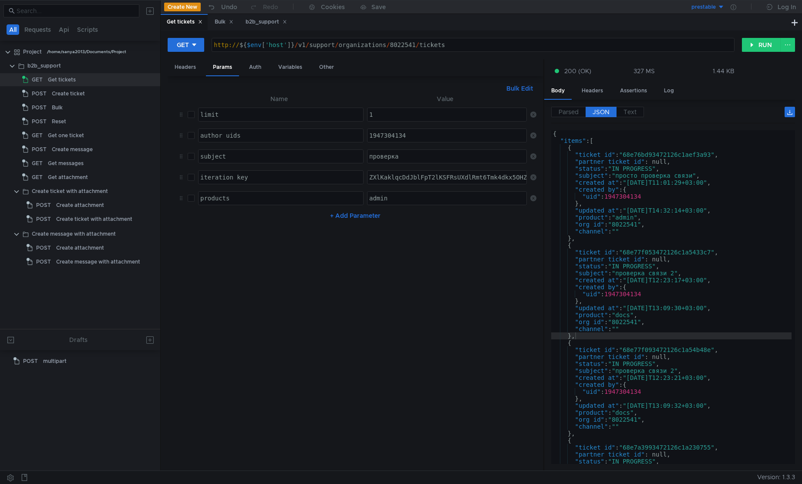
click at [278, 325] on nz-table "Name Value limit הההההההההההההההההההההההההההההההההההההההההההההההההההההההההההההה…" at bounding box center [356, 279] width 362 height 370
click at [71, 94] on div "Create ticket" at bounding box center [68, 93] width 33 height 13
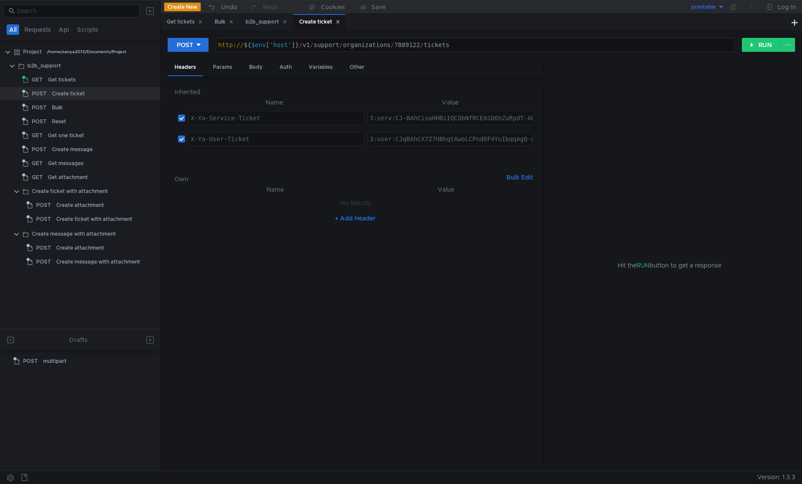
type textarea "http://${$env['host']}/v1/support/organizations/7889122/tickets"
click at [406, 44] on div "http:// ${ $env [ 'host' ] } / v1 / support / organizations / 7889122 / tickets" at bounding box center [475, 51] width 518 height 21
click at [72, 84] on div "Get tickets" at bounding box center [62, 79] width 28 height 13
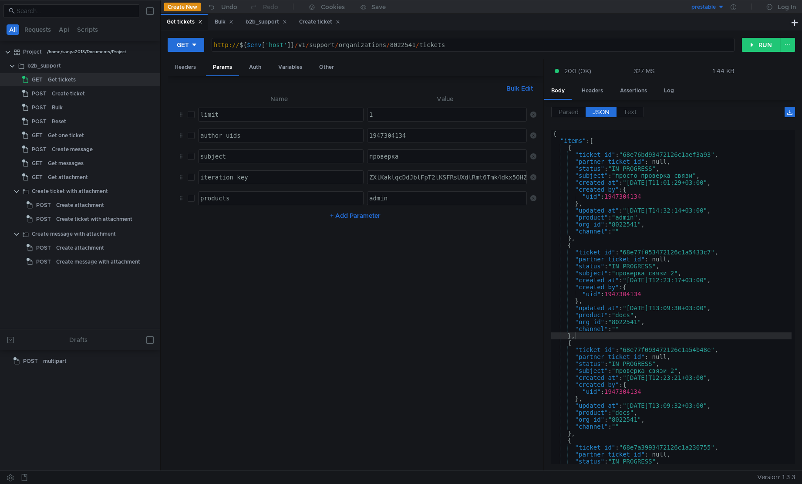
click at [403, 49] on div "http:// ${ $env [ 'host' ] } / v1 / support / organizations / 8022541 / tickets" at bounding box center [473, 51] width 522 height 21
paste textarea "7889122"
type textarea "http://${$env['host']}/v1/support/organizations/7889122/tickets"
click at [760, 47] on button "RUN" at bounding box center [761, 45] width 39 height 14
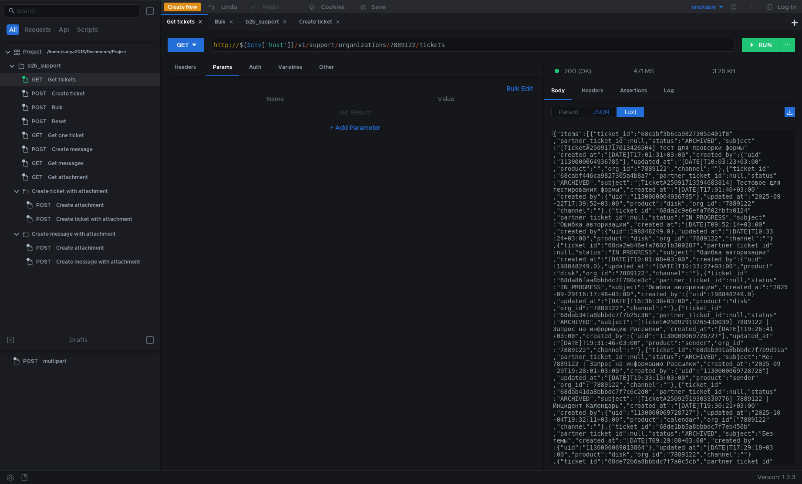
click at [604, 115] on span "JSON" at bounding box center [601, 112] width 17 height 8
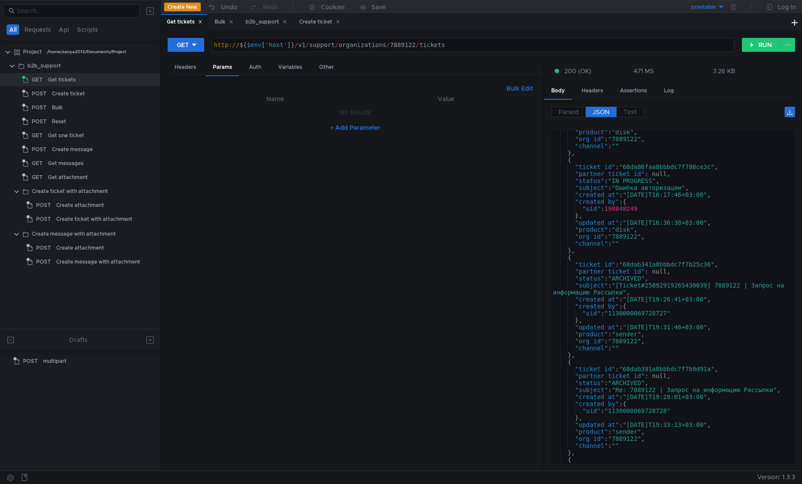
scroll to position [444, 0]
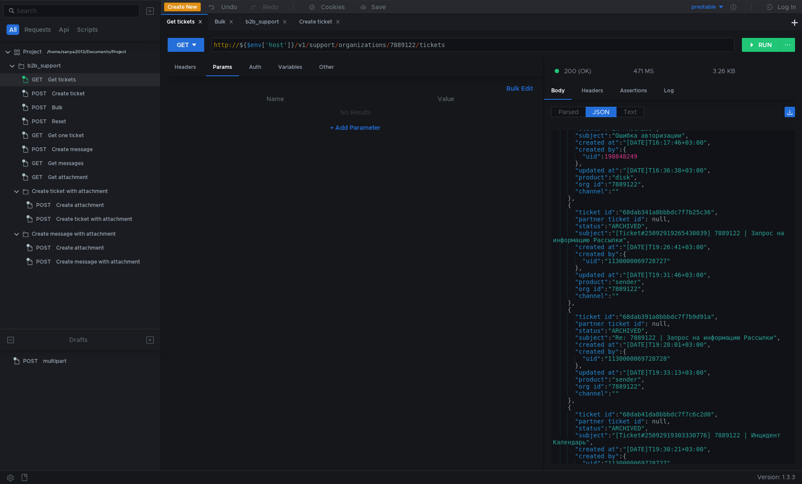
type textarea ""uid": "1130000069728727""
click at [649, 263] on div ""status" : "IN_PROGRESS" , "subject" : "Ошибка авторизации" , "created_at" : "2…" at bounding box center [671, 299] width 240 height 348
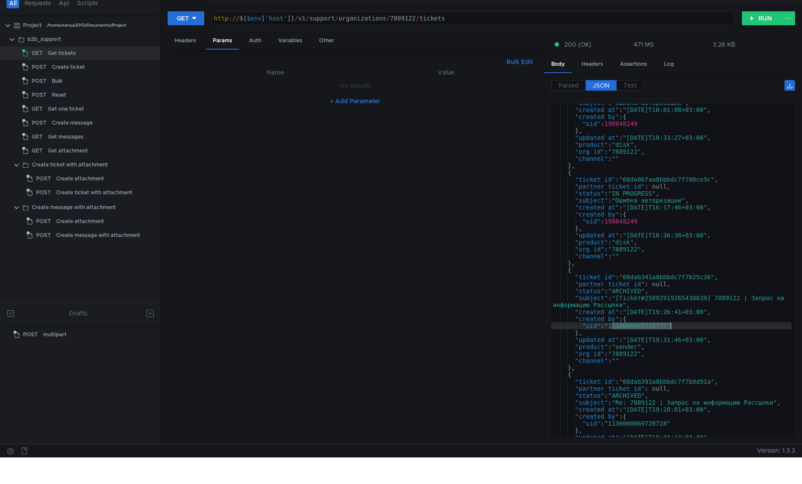
scroll to position [0, 0]
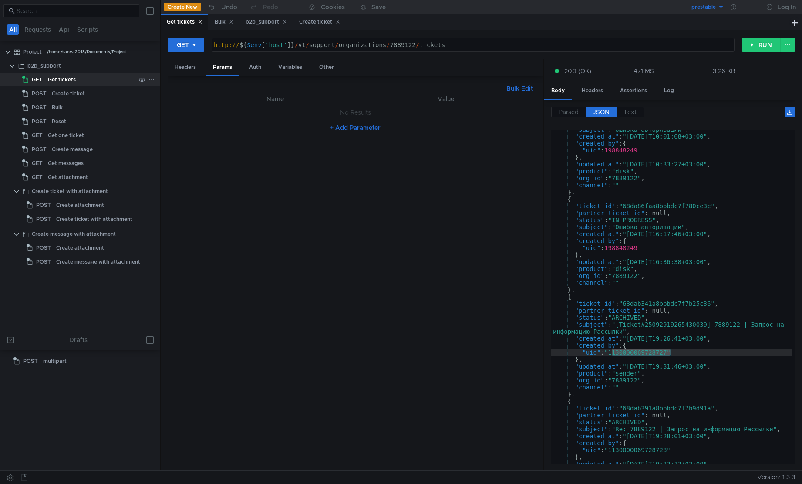
click at [41, 82] on span "GET" at bounding box center [37, 79] width 11 height 13
click at [765, 51] on button "RUN" at bounding box center [761, 45] width 39 height 14
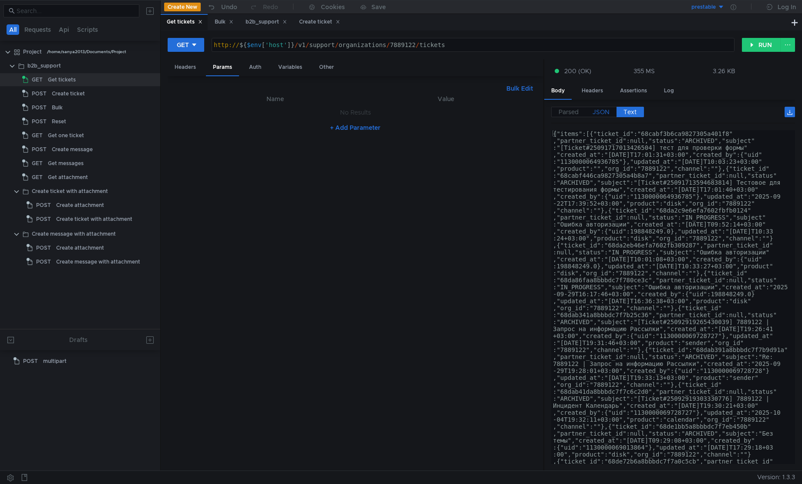
click at [596, 112] on span "JSON" at bounding box center [601, 112] width 17 height 8
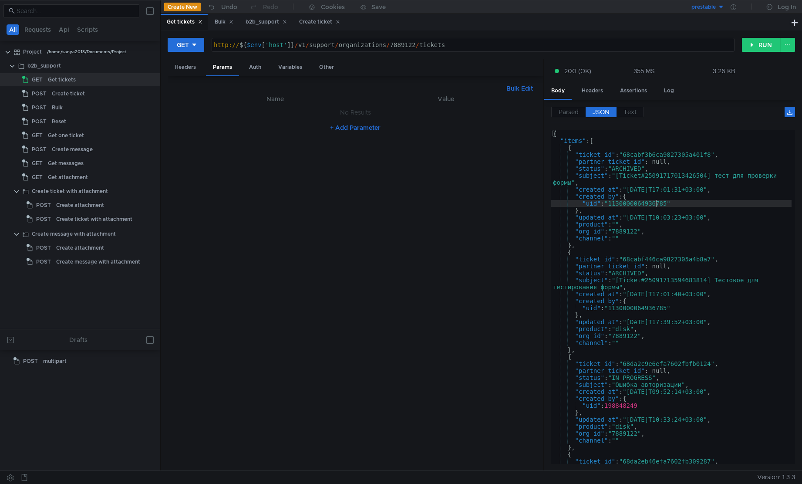
type textarea ""uid": "1130000064936785""
click at [655, 202] on div "{ "items" : [ { "ticket_id" : "68cabf3b6ca9827305a401f8" , "partner_ticket_id" …" at bounding box center [671, 304] width 240 height 348
click at [362, 128] on button "+ Add Parameter" at bounding box center [355, 127] width 57 height 10
click at [312, 117] on div at bounding box center [281, 121] width 165 height 21
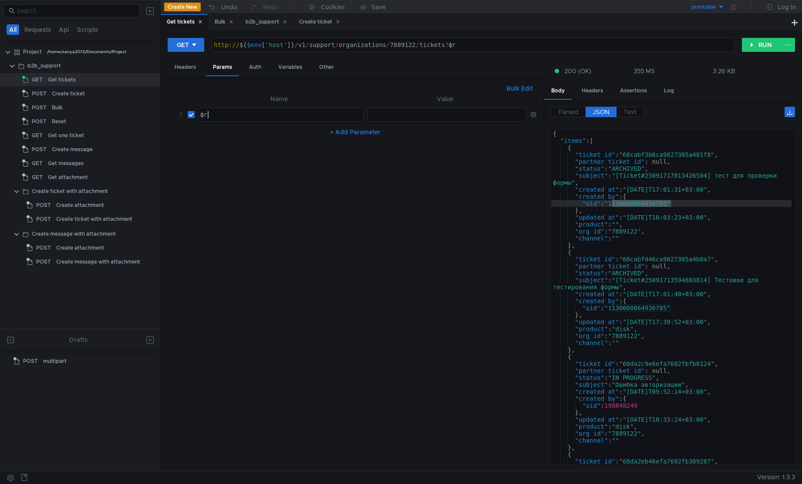
type textarea "фге"
type textarea "author_uids"
paste textarea "1130000064936785"
type textarea "1130000064936785"
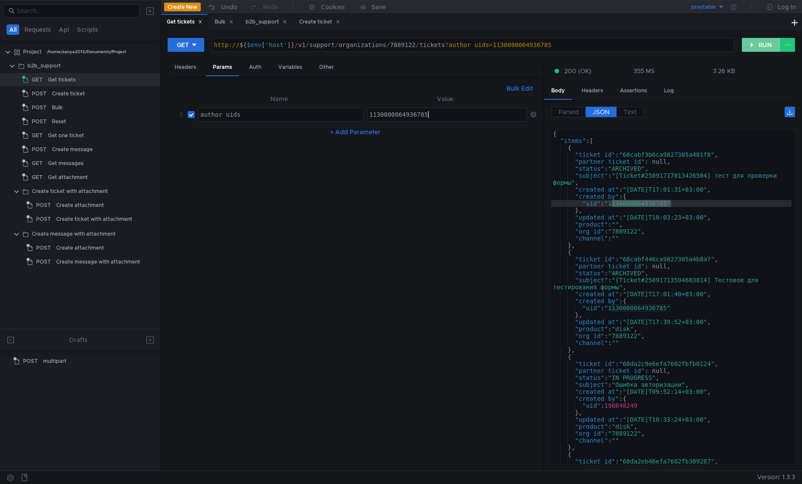
click at [757, 45] on button "RUN" at bounding box center [761, 45] width 39 height 14
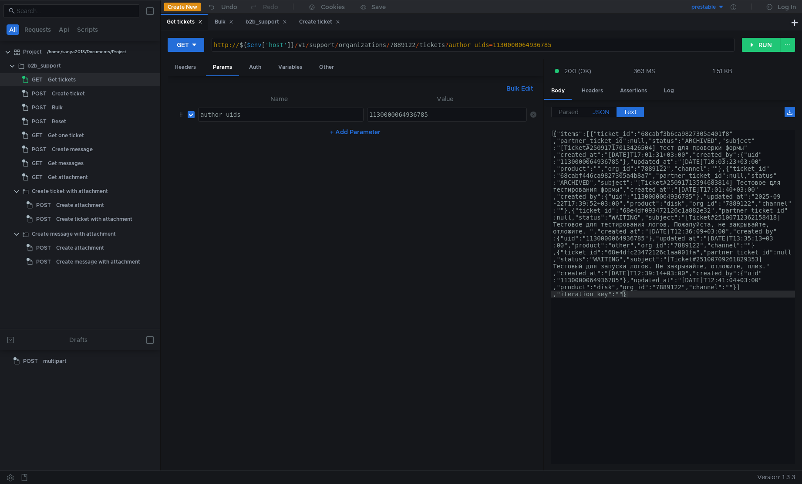
click at [610, 111] on label "JSON" at bounding box center [601, 112] width 31 height 10
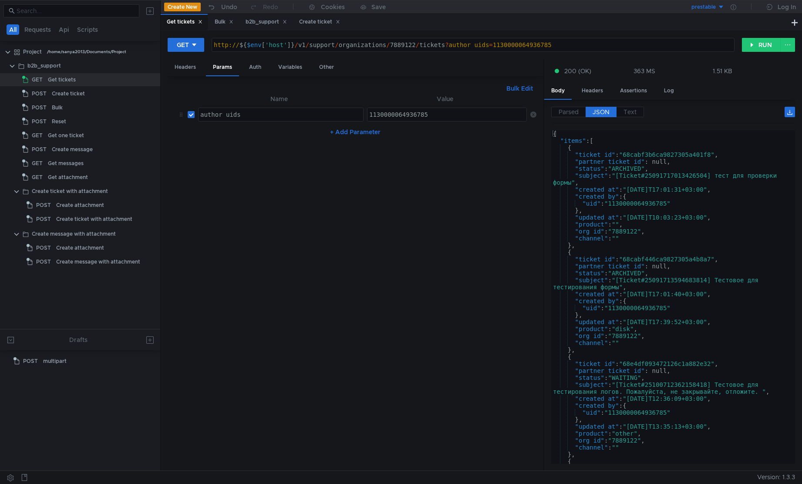
type textarea ""subject": "[Ticket#25091717013426504] тест для проверки формы","
click at [723, 178] on div "{ "items" : [ { "ticket_id" : "68cabf3b6ca9827305a401f8" , "partner_ticket_id" …" at bounding box center [671, 304] width 240 height 348
click at [369, 132] on button "+ Add Parameter" at bounding box center [355, 132] width 57 height 10
click at [265, 137] on div at bounding box center [281, 142] width 165 height 21
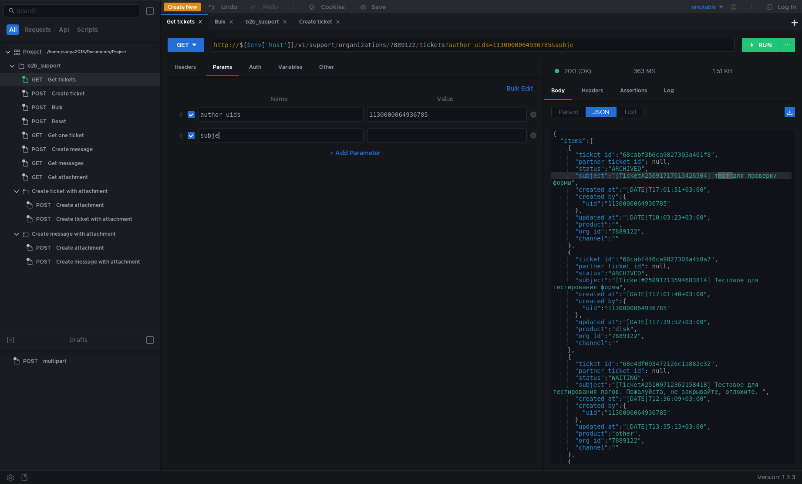
scroll to position [0, 1]
type textarea "subject"
paste textarea "тест"
type textarea "тест"
click at [754, 39] on button "RUN" at bounding box center [761, 45] width 39 height 14
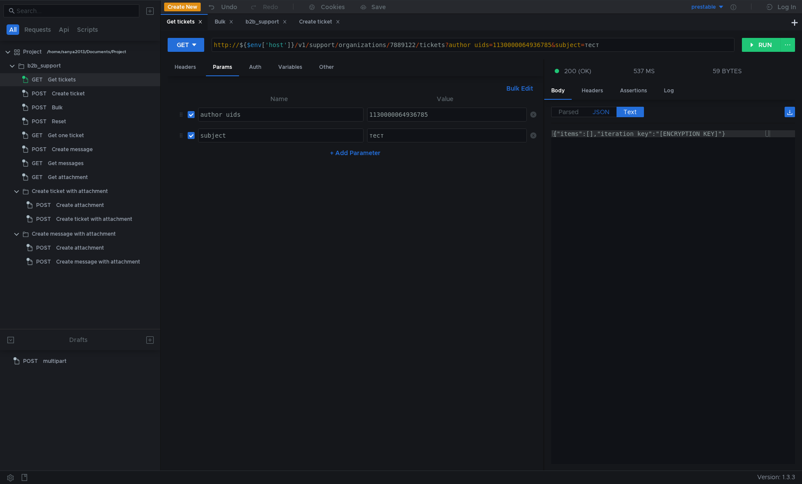
click at [602, 110] on span "JSON" at bounding box center [601, 112] width 17 height 8
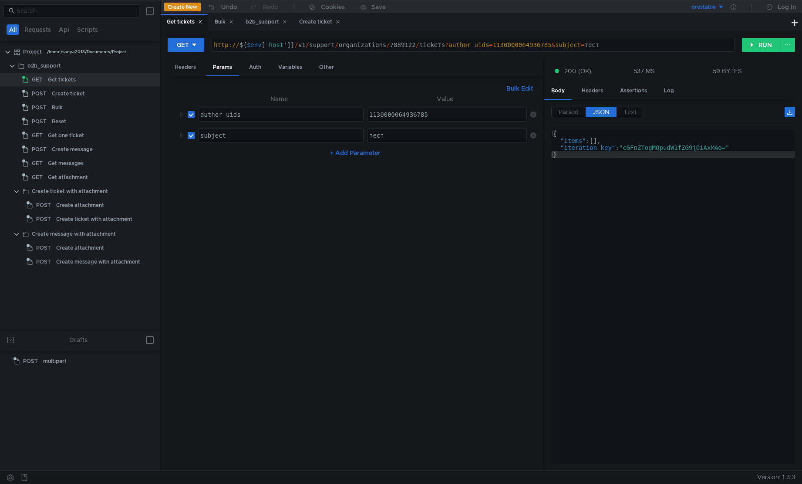
drag, startPoint x: 192, startPoint y: 135, endPoint x: 252, endPoint y: 135, distance: 60.5
click at [191, 134] on input "checkbox" at bounding box center [191, 135] width 7 height 7
checkbox input "false"
click at [758, 46] on button "RUN" at bounding box center [761, 45] width 39 height 14
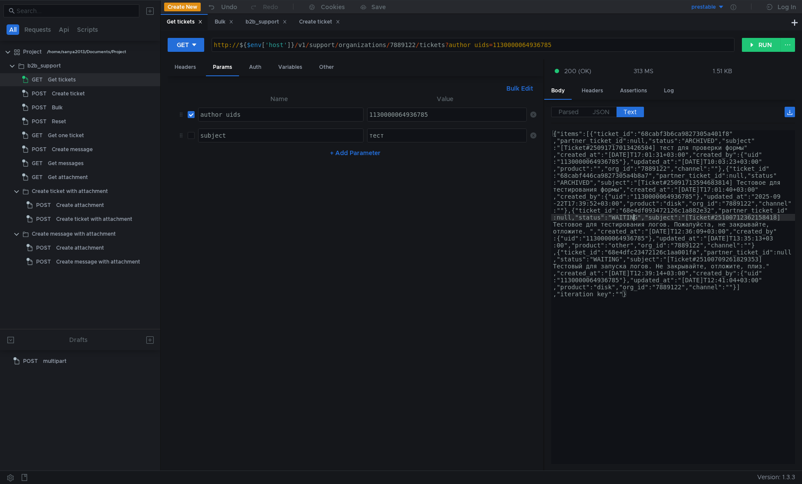
click at [635, 217] on div "{"items":[{"ticket_id":"68cabf3b6ca9827305a401f8" ,"partner_ticket_id":null,"st…" at bounding box center [673, 462] width 244 height 665
click at [610, 115] on label "JSON" at bounding box center [601, 112] width 31 height 10
click at [601, 112] on span "JSON" at bounding box center [601, 112] width 17 height 8
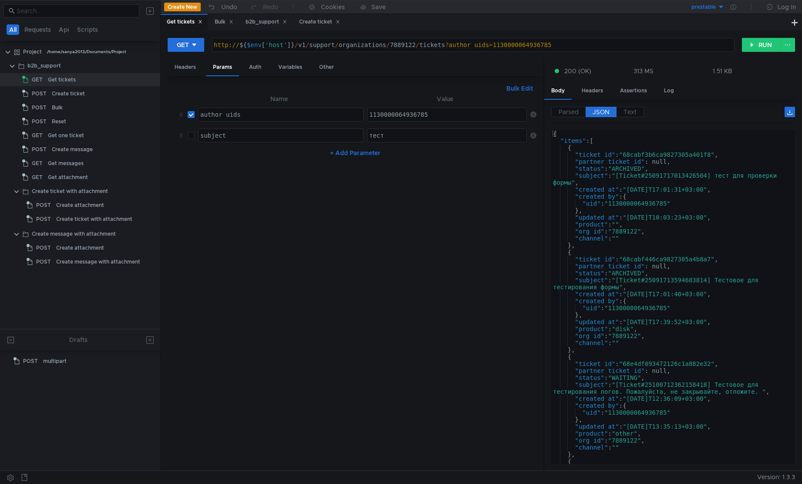
type textarea ""product": "disk","
click at [628, 329] on div "{ "items" : [ { "ticket_id" : "68cabf3b6ca9827305a401f8" , "partner_ticket_id" …" at bounding box center [671, 304] width 240 height 348
click at [359, 155] on button "+ Add Parameter" at bounding box center [355, 153] width 57 height 10
drag, startPoint x: 294, startPoint y: 162, endPoint x: 331, endPoint y: 147, distance: 40.4
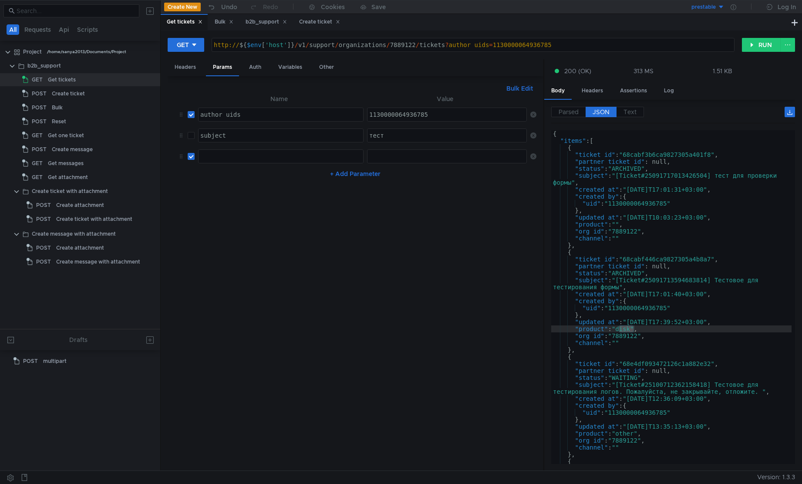
click at [293, 162] on div at bounding box center [281, 163] width 165 height 21
type textarea "product"
type textarea "products"
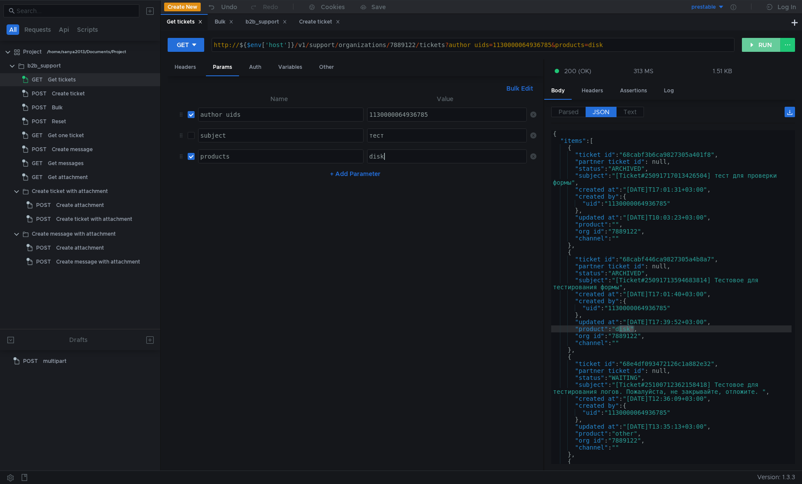
click at [763, 49] on button "RUN" at bounding box center [761, 45] width 39 height 14
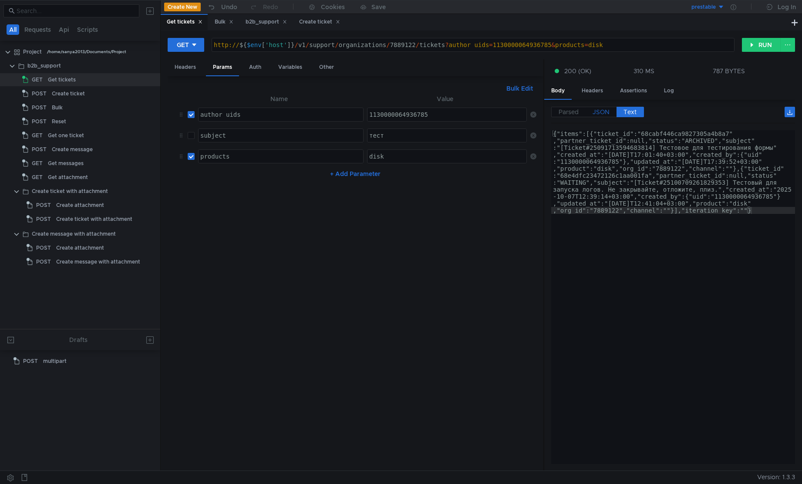
click at [605, 113] on span "JSON" at bounding box center [601, 112] width 17 height 8
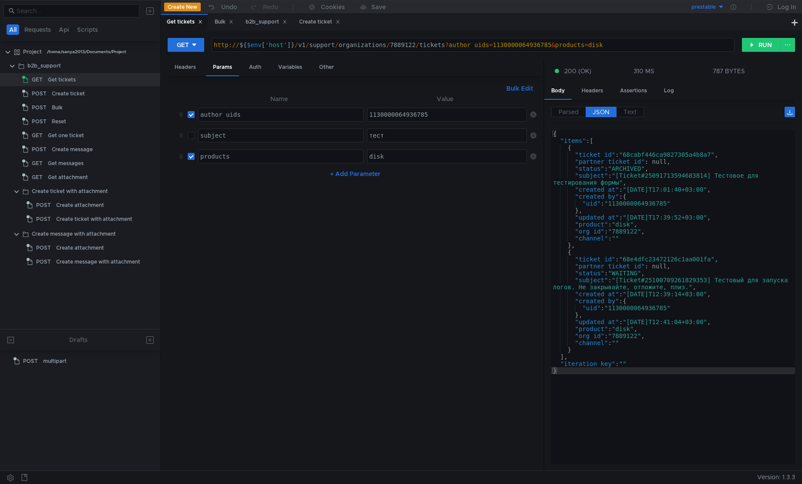
click at [421, 160] on div "disk" at bounding box center [448, 163] width 160 height 21
type textarea "disk,other"
click at [760, 48] on button "RUN" at bounding box center [761, 45] width 39 height 14
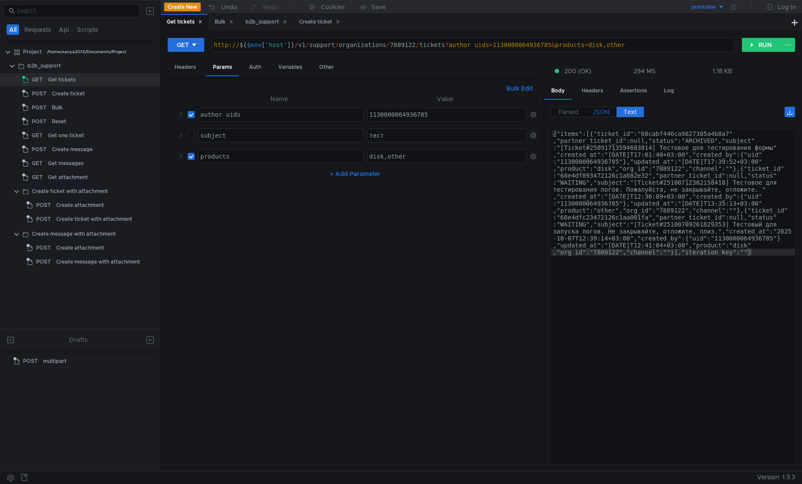
click at [603, 109] on span "JSON" at bounding box center [601, 112] width 17 height 8
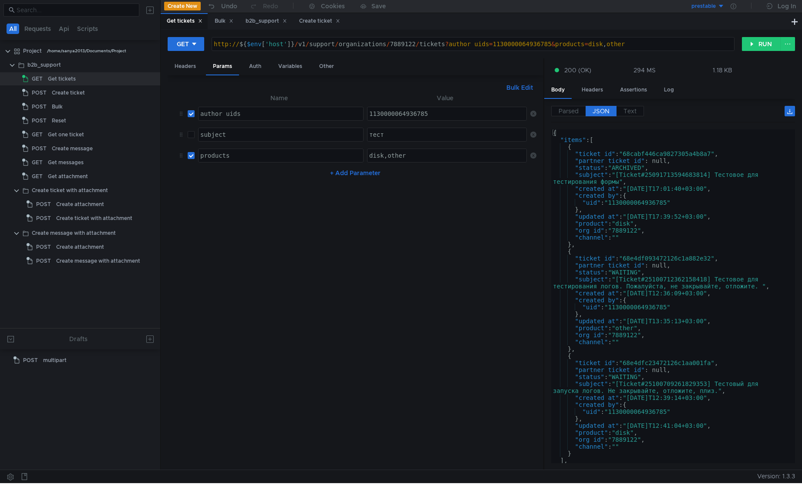
scroll to position [0, 0]
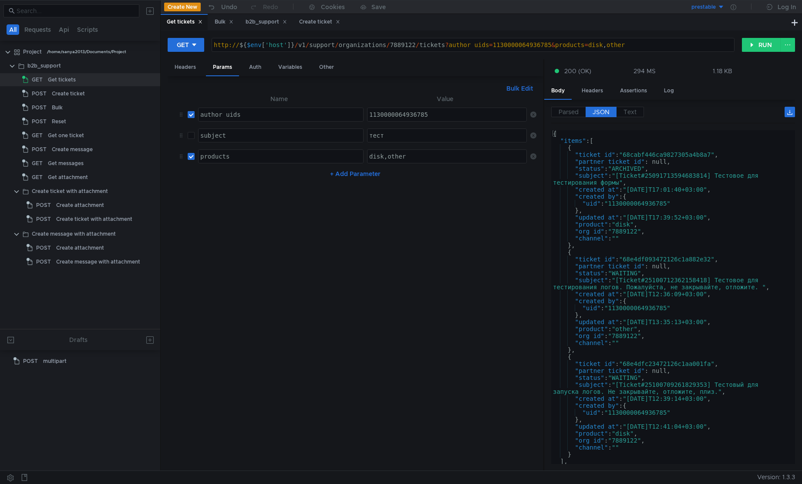
click at [193, 118] on input "checkbox" at bounding box center [191, 114] width 7 height 7
checkbox input "false"
click at [752, 47] on button "RUN" at bounding box center [761, 45] width 39 height 14
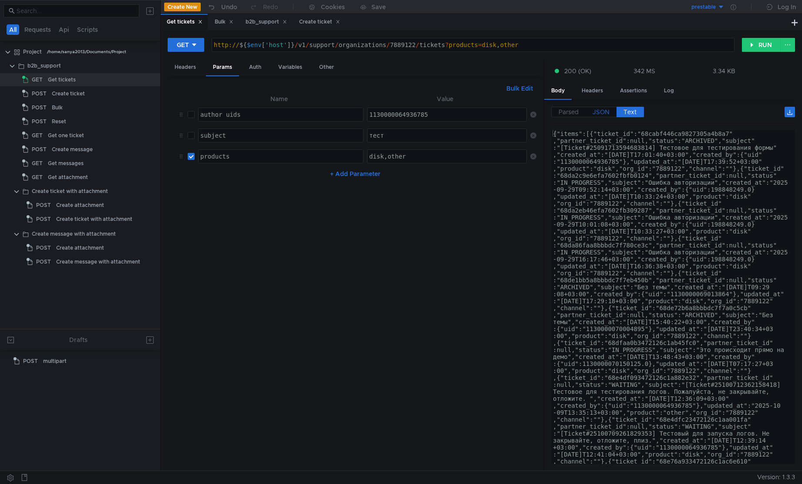
click at [605, 113] on span "JSON" at bounding box center [601, 112] width 17 height 8
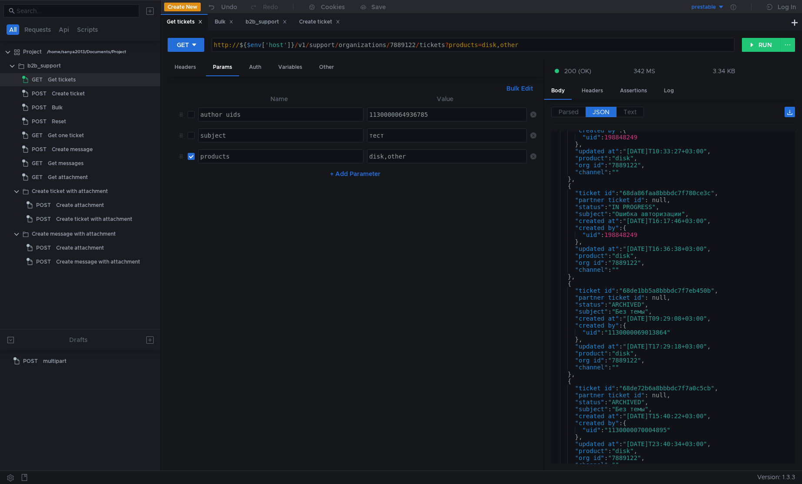
scroll to position [366, 0]
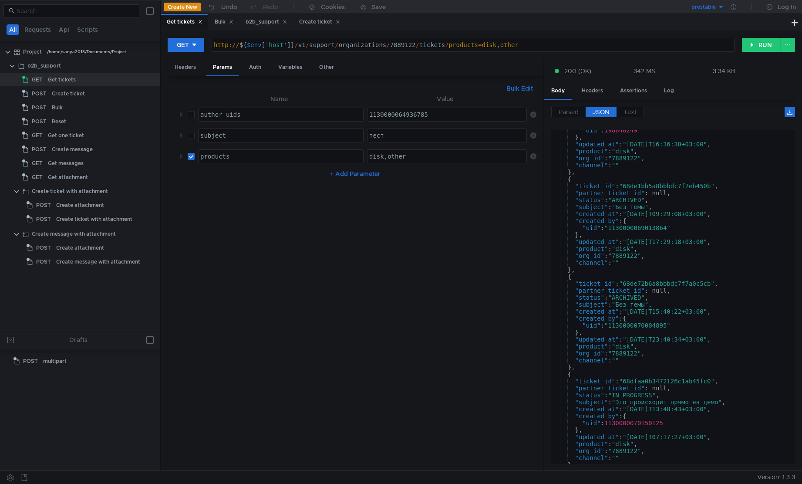
click at [652, 422] on div ""uid" : 198848249 } , "updated_at" : "2025-09-29T16:36:38+03:00" , "product" : …" at bounding box center [671, 301] width 240 height 348
click at [656, 326] on div ""uid" : 198848249 } , "updated_at" : "2025-09-29T16:36:38+03:00" , "product" : …" at bounding box center [671, 301] width 240 height 348
type textarea ""uid": "1130000070004895""
click at [656, 326] on div ""uid" : 198848249 } , "updated_at" : "2025-09-29T16:36:38+03:00" , "product" : …" at bounding box center [671, 301] width 240 height 348
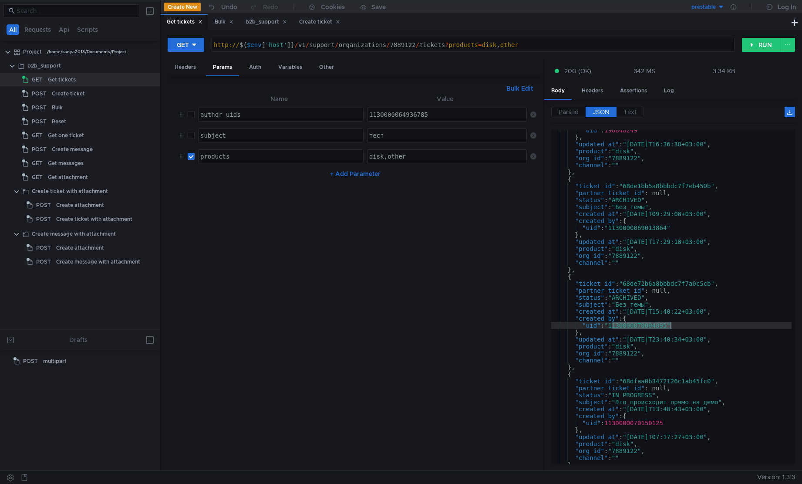
click at [449, 110] on div "1130000064936785" at bounding box center [447, 114] width 159 height 13
paste textarea "1130000070004895"
type textarea "1130000064936785,1130000070004895"
click at [750, 50] on button "RUN" at bounding box center [761, 45] width 39 height 14
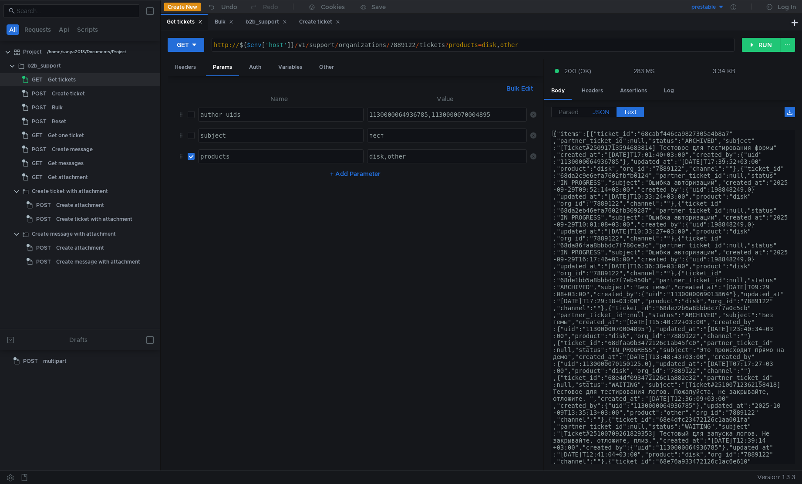
click at [610, 113] on label "JSON" at bounding box center [601, 112] width 31 height 10
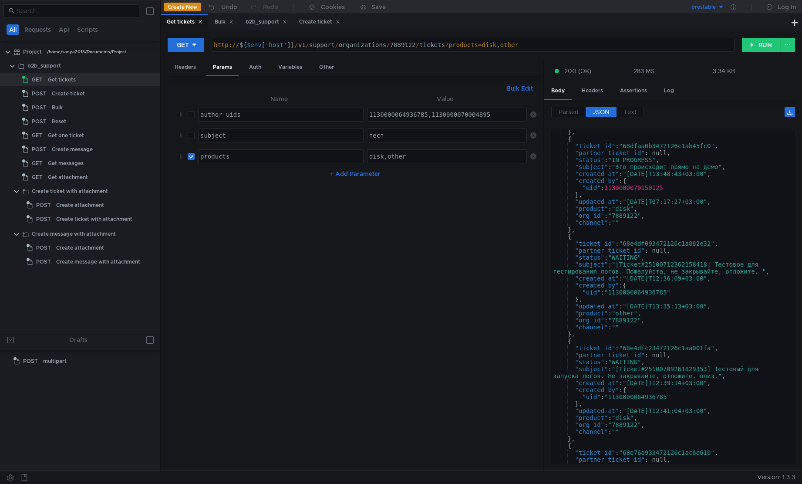
scroll to position [653, 0]
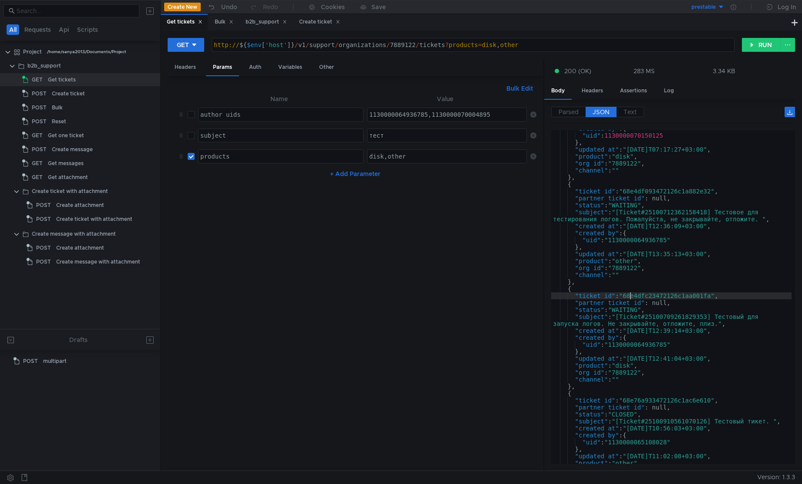
click at [628, 294] on div ""created_by" : { "uid" : 1130000070150125 } , "updated_at" : "2025-10-04T07:17:…" at bounding box center [671, 299] width 240 height 348
click at [642, 325] on div ""created_by" : { "uid" : 1130000070150125 } , "updated_at" : "2025-10-04T07:17:…" at bounding box center [671, 299] width 240 height 348
click at [655, 343] on div ""created_by" : { "uid" : 1130000070150125 } , "updated_at" : "2025-10-04T07:17:…" at bounding box center [671, 299] width 240 height 348
click at [304, 273] on nz-table "Name Value author_uids author_uids הההההההההההההההההההההההההההההההההההההההההההה…" at bounding box center [356, 279] width 362 height 370
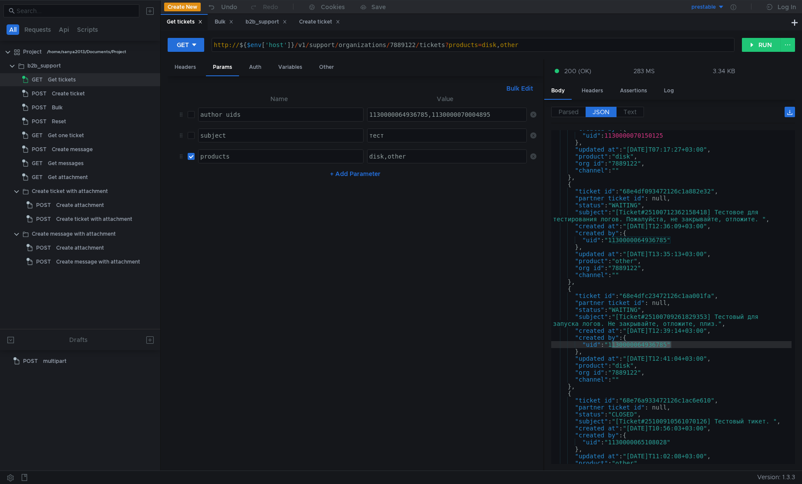
click at [657, 313] on div ""created_by" : { "uid" : 1130000070150125 } , "updated_at" : "2025-10-04T07:17:…" at bounding box center [671, 299] width 240 height 348
click at [670, 323] on div ""created_by" : { "uid" : 1130000070150125 } , "updated_at" : "2025-10-04T07:17:…" at bounding box center [671, 299] width 240 height 348
click at [713, 325] on div ""created_by" : { "uid" : 1130000070150125 } , "updated_at" : "2025-10-04T07:17:…" at bounding box center [671, 299] width 240 height 348
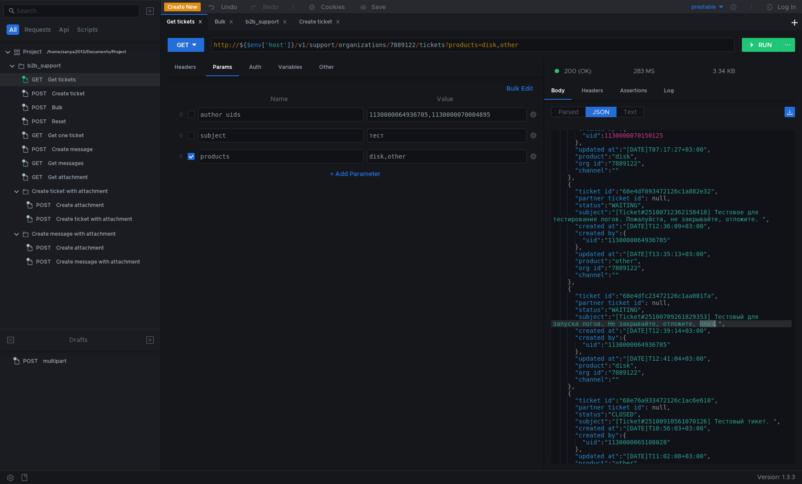
click at [723, 348] on div ""created_by" : { "uid" : 1130000070150125 } , "updated_at" : "2025-10-04T07:17:…" at bounding box center [671, 299] width 240 height 348
type textarea ""uid": "1130000064936785""
click at [372, 44] on div "http:// ${ $env [ 'host' ] } / v1 / support / organizations / 7889122 / tickets…" at bounding box center [473, 51] width 522 height 21
click at [413, 44] on div "http:// ${ $env [ 'host' ] } / v1 / support / organizations / 7889122 / tickets…" at bounding box center [473, 51] width 522 height 21
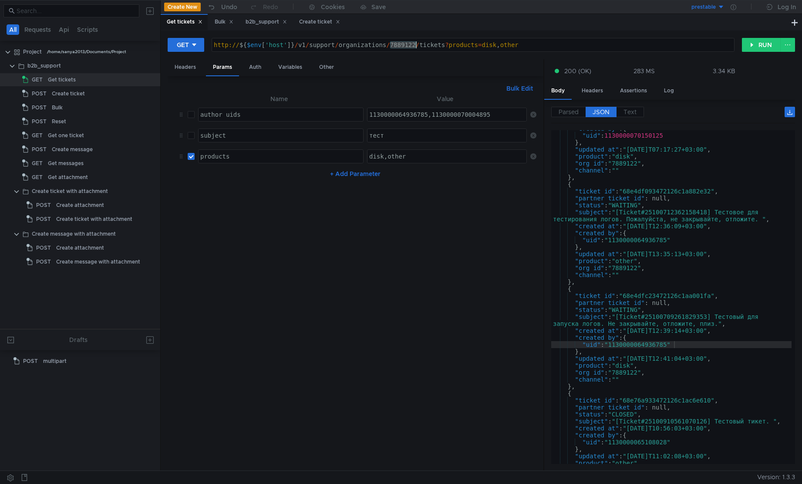
paste textarea "8022541"
type textarea "http://${$env['host']}/v1/support/organizations/8022541/tickets?products=disk,o…"
checkbox input "true"
click at [761, 45] on button "RUN" at bounding box center [761, 45] width 39 height 14
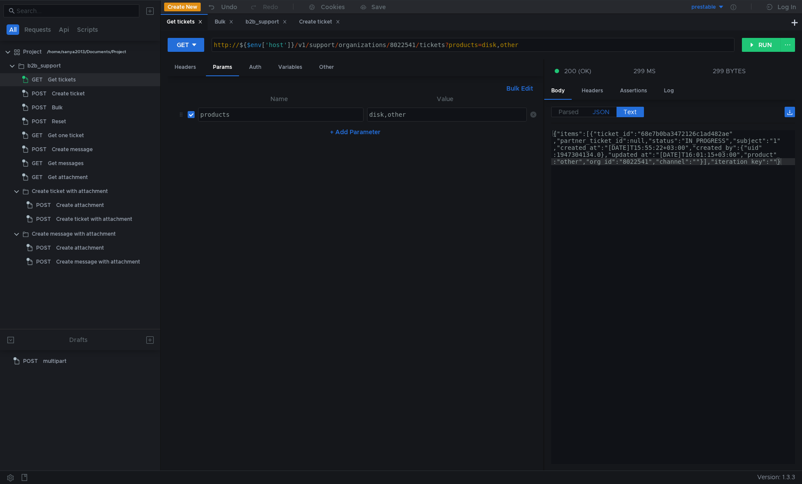
click at [605, 112] on span "JSON" at bounding box center [601, 112] width 17 height 8
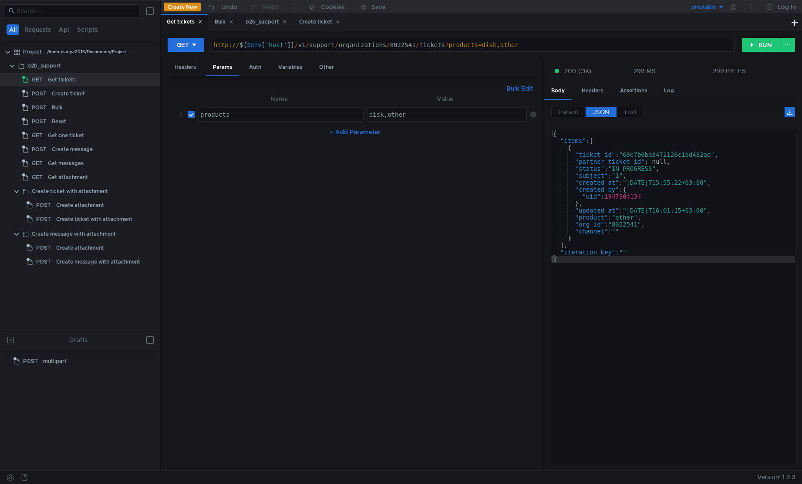
type textarea ""product": "other","
click at [658, 220] on div "{ "items" : [ { "ticket_id" : "68e7b0ba3472126c1ad482ae" , "partner_ticket_id" …" at bounding box center [673, 304] width 244 height 348
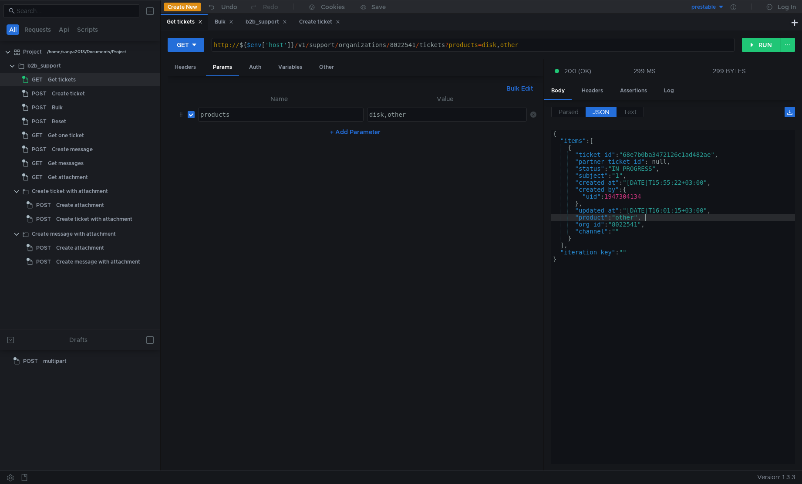
click at [192, 115] on input "checkbox" at bounding box center [191, 114] width 7 height 7
checkbox input "false"
click at [753, 44] on button "RUN" at bounding box center [761, 45] width 39 height 14
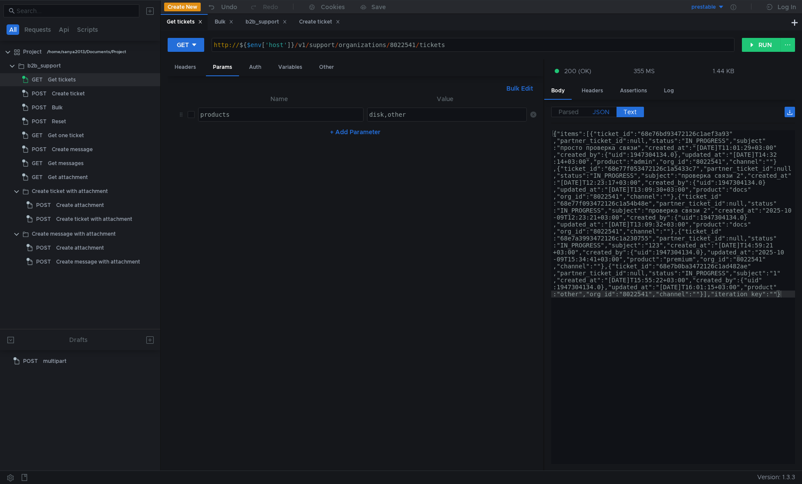
click at [603, 111] on span "JSON" at bounding box center [601, 112] width 17 height 8
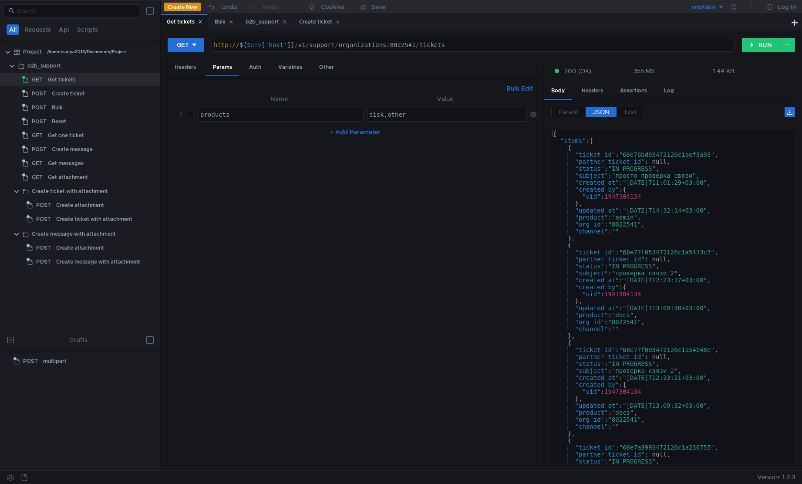
type textarea ""subject": "просто проверка связи","
click at [657, 178] on div "{ "items" : [ { "ticket_id" : "68e76bd93472126c1aef3a93" , "partner_ticket_id" …" at bounding box center [671, 304] width 240 height 348
click at [340, 133] on button "+ Add Parameter" at bounding box center [355, 132] width 57 height 10
click at [305, 133] on div at bounding box center [281, 142] width 165 height 21
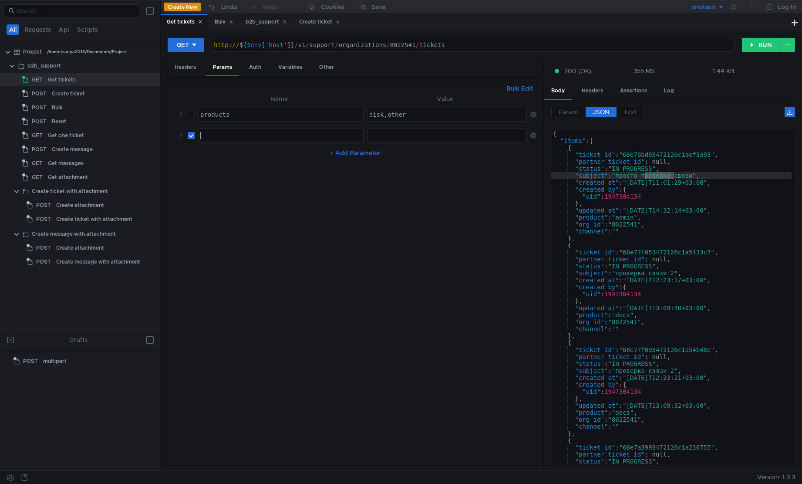
type textarea "ы"
type textarea "subject"
paste textarea "проверка"
type textarea "проверка"
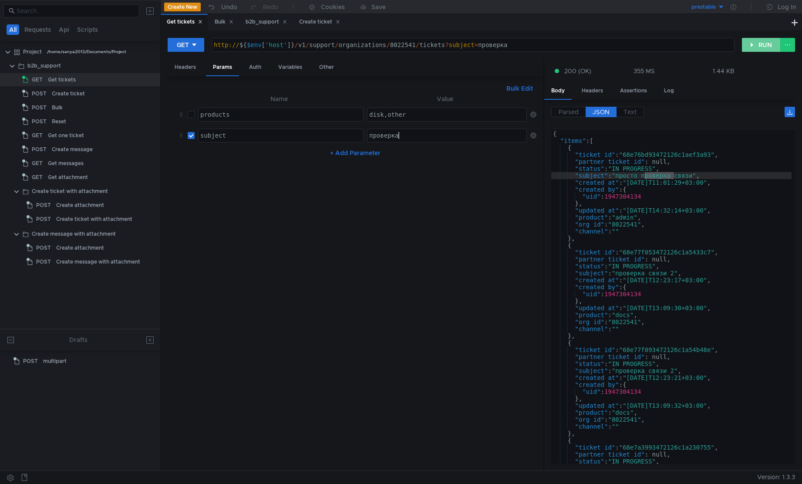
click at [768, 41] on button "RUN" at bounding box center [761, 45] width 39 height 14
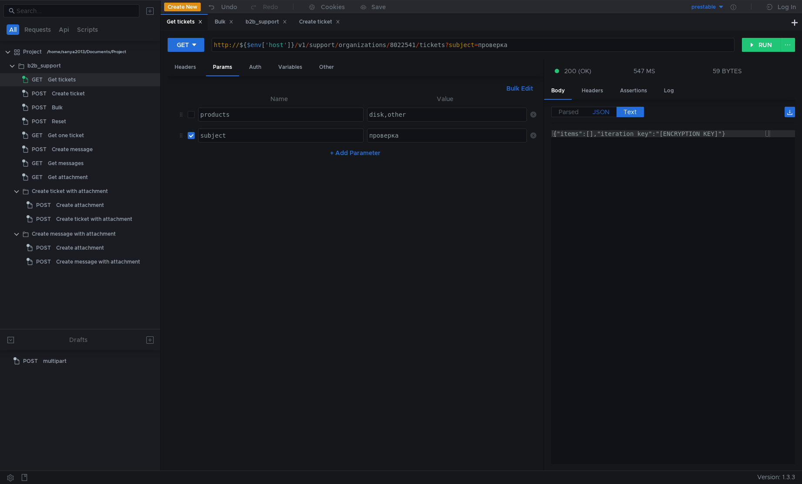
click at [601, 114] on span "JSON" at bounding box center [601, 112] width 17 height 8
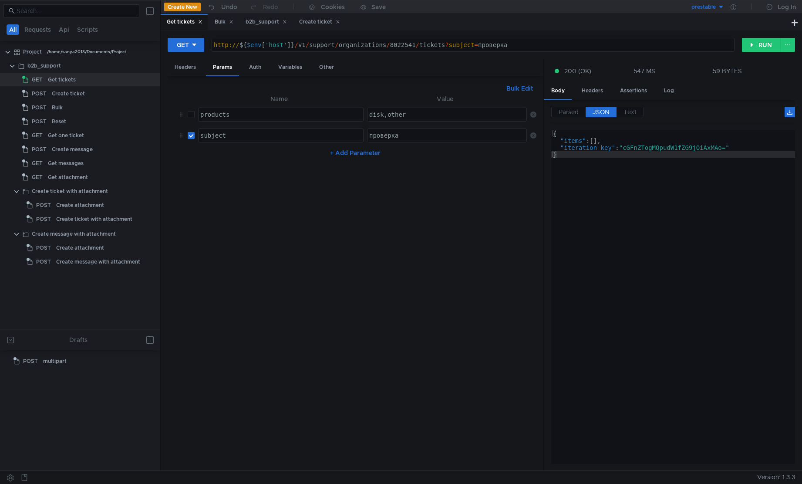
scroll to position [0, 1]
click at [299, 217] on nz-table "Name Value author_uids products ההההההההההההההההההההההההההההההההההההההההההההההה…" at bounding box center [356, 279] width 362 height 370
type textarea "}"
click at [665, 193] on div "{ "items" : [ ] , "iteration_key" : "cGFnZTogMQpudW1fZG9jOiAxMAo=" }" at bounding box center [673, 304] width 244 height 348
click at [189, 135] on input "checkbox" at bounding box center [191, 135] width 7 height 7
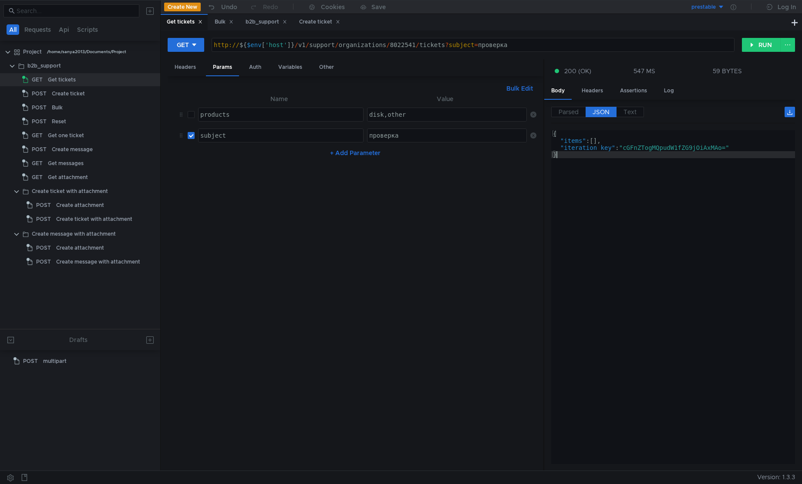
checkbox input "false"
click at [762, 44] on button "RUN" at bounding box center [761, 45] width 39 height 14
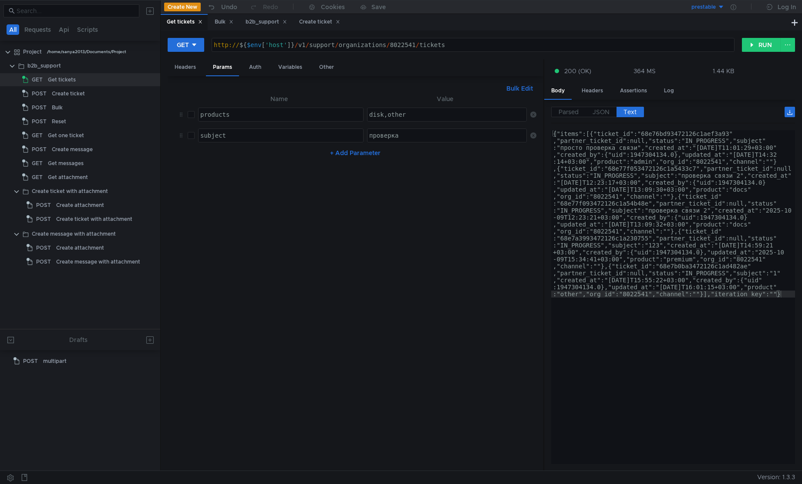
click at [429, 321] on nz-table "Name Value author_uids products ההההההההההההההההההההההההההההההההההההההההההההההה…" at bounding box center [356, 279] width 362 height 370
click at [678, 307] on div "{"items":[{"ticket_id":"68e76bd93472126c1aef3a93" ,"partner_ticket_id":null,"st…" at bounding box center [673, 464] width 244 height 668
click at [605, 117] on label "JSON" at bounding box center [601, 112] width 31 height 10
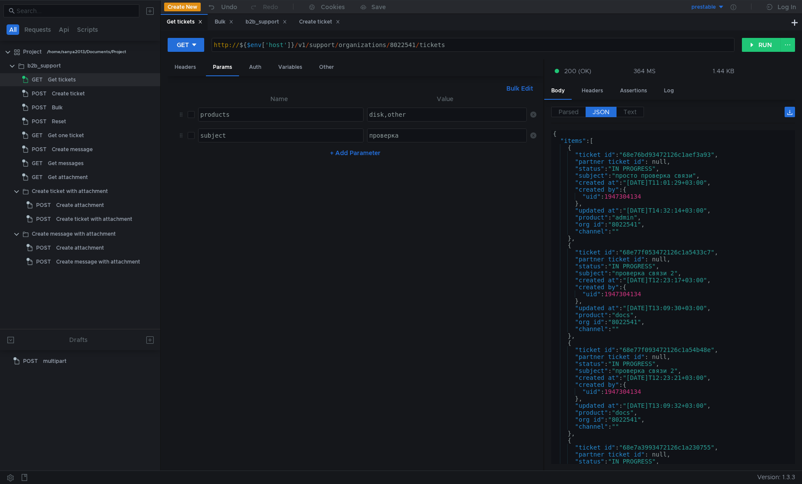
click at [601, 114] on span "JSON" at bounding box center [601, 112] width 17 height 8
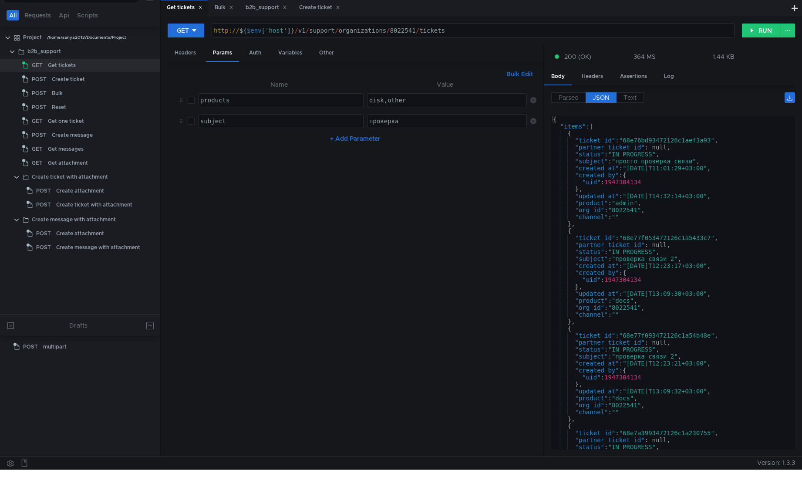
scroll to position [0, 0]
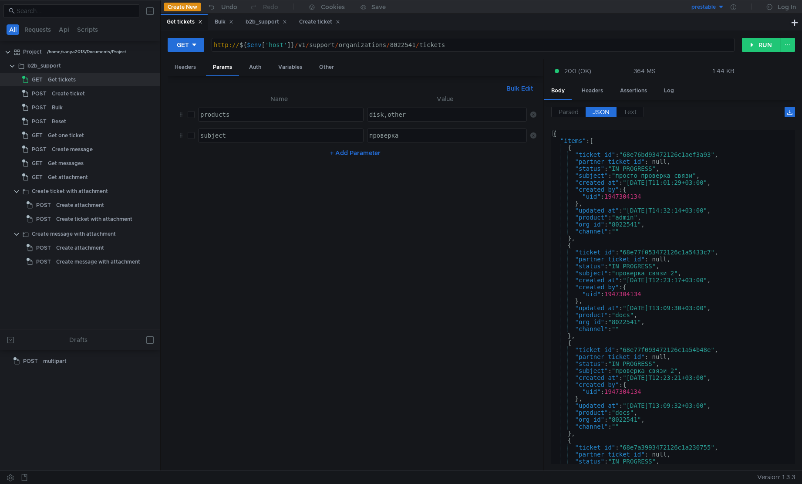
type textarea ""updated_at": "2025-10-09T14:32:14+03:00","
drag, startPoint x: 723, startPoint y: 212, endPoint x: 631, endPoint y: 214, distance: 91.9
click at [631, 214] on div "{ "items" : [ { "ticket_id" : "68e76bd93472126c1aef3a93" , "partner_ticket_id" …" at bounding box center [671, 304] width 240 height 348
click at [371, 156] on button "+ Add Parameter" at bounding box center [355, 153] width 57 height 10
click at [253, 158] on div at bounding box center [281, 163] width 165 height 21
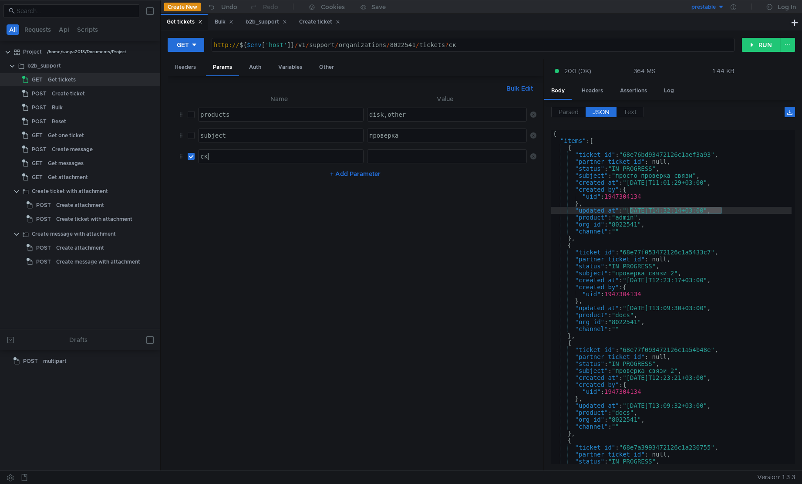
type textarea "скуф"
type textarea "created_at_from"
paste textarea "2025-10-09T14:32:14+03:00"
type textarea "2025-10-09T14:32:14+03:00"
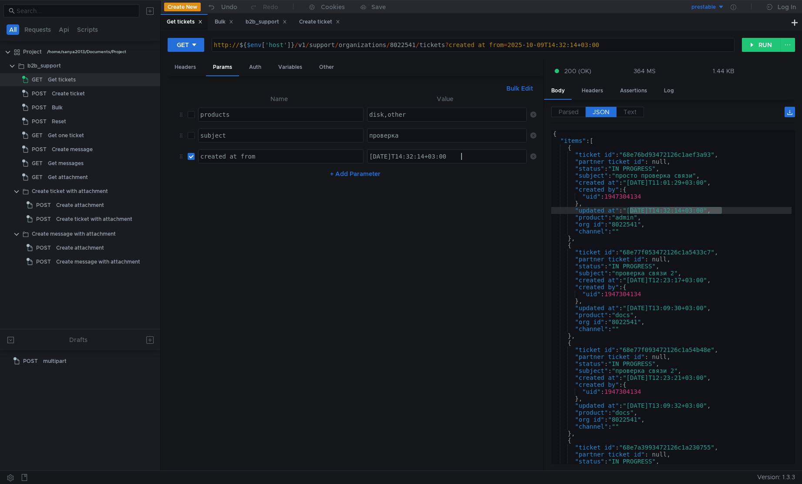
click at [599, 213] on div "{ "items" : [ { "ticket_id" : "68e76bd93472126c1aef3a93" , "partner_ticket_id" …" at bounding box center [671, 304] width 240 height 348
click at [236, 157] on div "created_at_from" at bounding box center [281, 163] width 165 height 21
paste textarea "upd"
type textarea "updated_at_from"
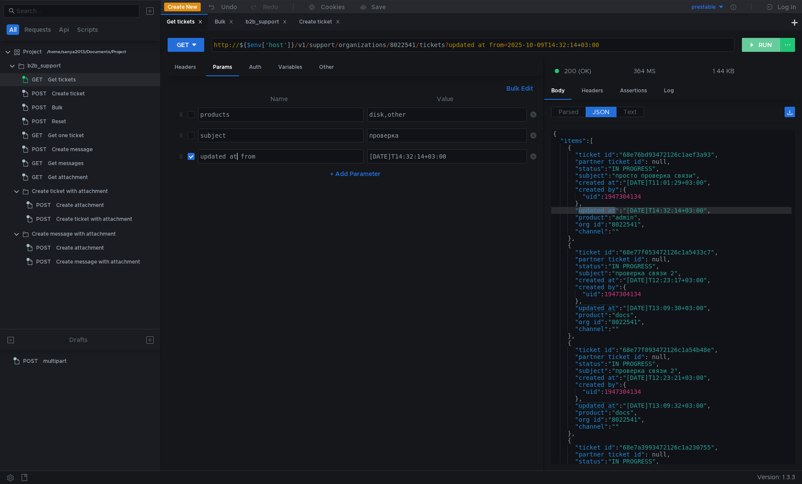
click at [761, 47] on button "RUN" at bounding box center [761, 45] width 39 height 14
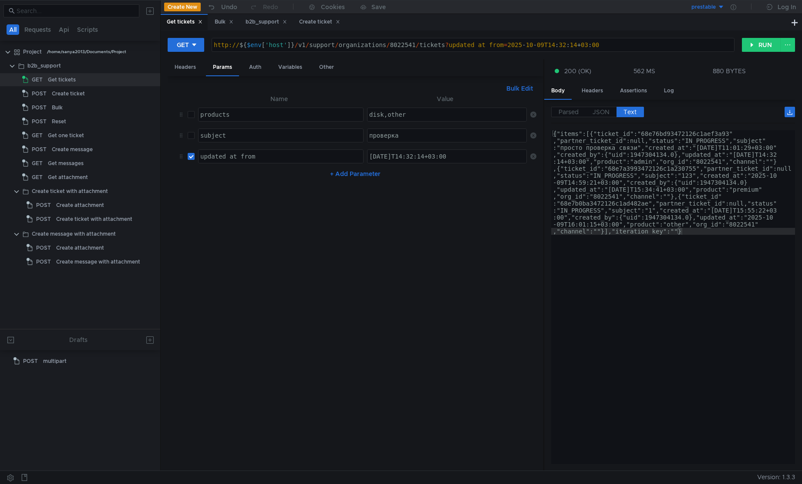
click at [607, 104] on div "Parsed JSON Text {} items [] 0 {} ticket_id : "68e76bd93472126c1aef3a93" partne…" at bounding box center [669, 285] width 251 height 371
click at [605, 112] on span "JSON" at bounding box center [601, 112] width 17 height 8
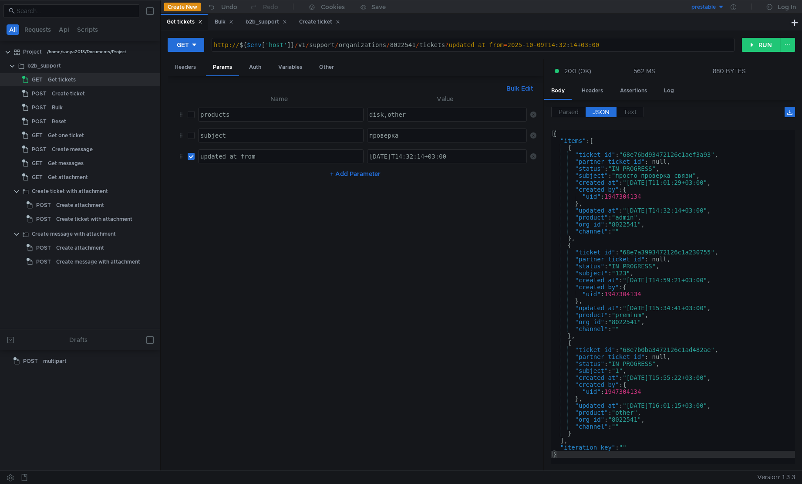
click at [355, 174] on button "+ Add Parameter" at bounding box center [355, 174] width 57 height 10
click at [294, 158] on div "updated_at_from" at bounding box center [281, 163] width 165 height 21
click at [295, 178] on div at bounding box center [281, 184] width 165 height 21
paste textarea "updated_at_from"
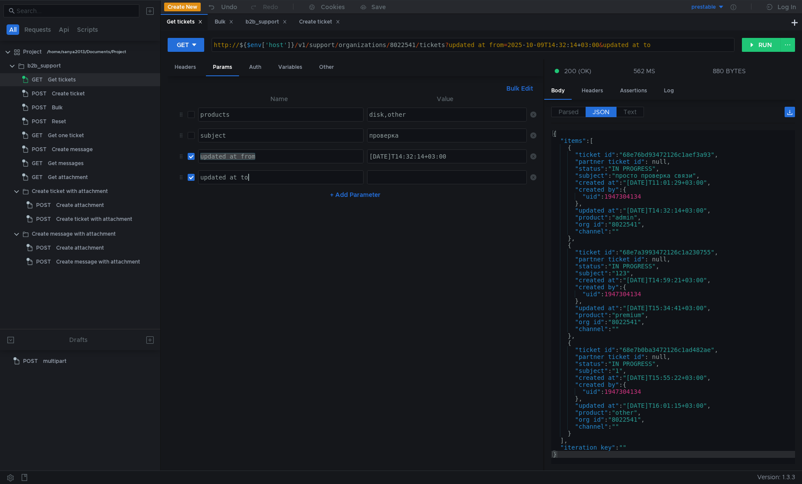
type textarea "updated_at_to"
click at [417, 153] on div "2025-10-09T14:32:14+03:00" at bounding box center [448, 163] width 160 height 21
click at [433, 176] on div at bounding box center [448, 184] width 160 height 21
paste textarea "2025-10-09T14:32:14+03:00"
type textarea "2025-10-09T14:32:14+03:00"
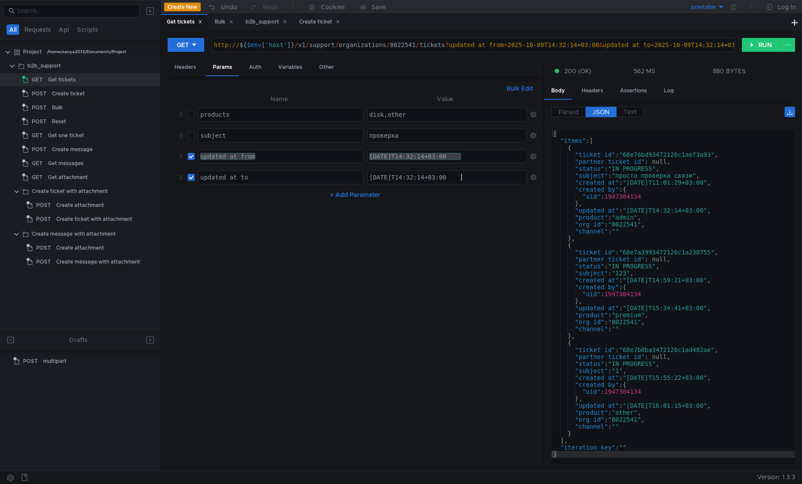
type textarea ""ticket_id": "68e76bd93472126c1aef3a93","
click at [677, 156] on div "{ "items" : [ { "ticket_id" : "68e76bd93472126c1aef3a93" , "partner_ticket_id" …" at bounding box center [673, 304] width 244 height 348
click at [758, 50] on button "RUN" at bounding box center [761, 45] width 39 height 14
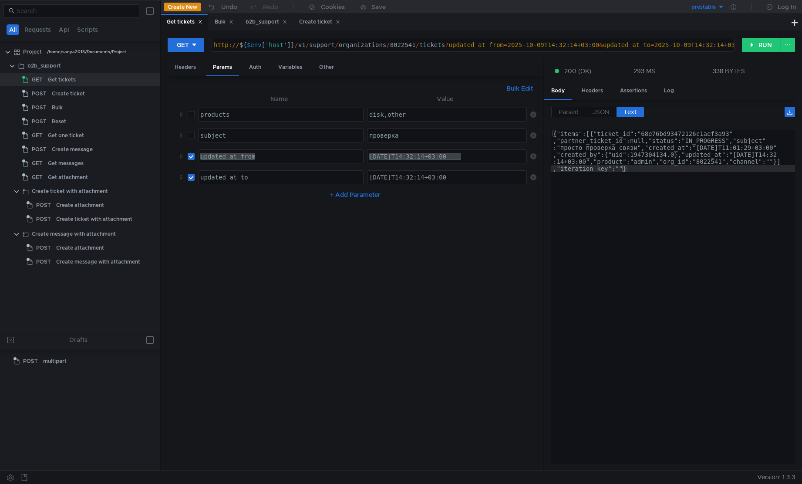
type textarea "{"items":[{"ticket_id":"68e76bd93472126c1aef3a93","partner_ticket_id":null,"sta…"
click at [680, 135] on div "{"items":[{"ticket_id":"68e76bd93472126c1aef3a93" ,"partner_ticket_id":null,"st…" at bounding box center [673, 338] width 244 height 417
click at [416, 139] on div "проверка" at bounding box center [448, 142] width 160 height 21
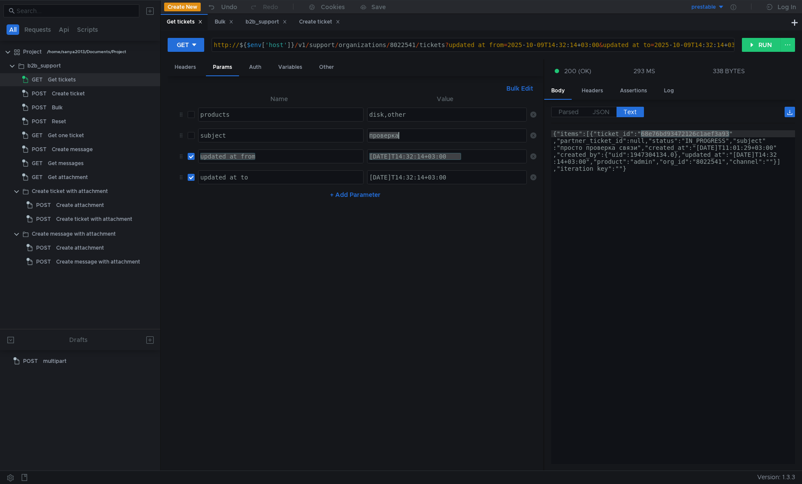
paste textarea "68e76bd93472126c1aef3a93"
type textarea "68e76bd93472126c1aef3a93"
click at [479, 269] on nz-table "Name Value author_uids products ההההההההההההההההההההההההההההההההההההההההההההההה…" at bounding box center [356, 279] width 362 height 370
click at [760, 42] on button "RUN" at bounding box center [761, 45] width 39 height 14
click at [602, 108] on label "JSON" at bounding box center [601, 112] width 31 height 10
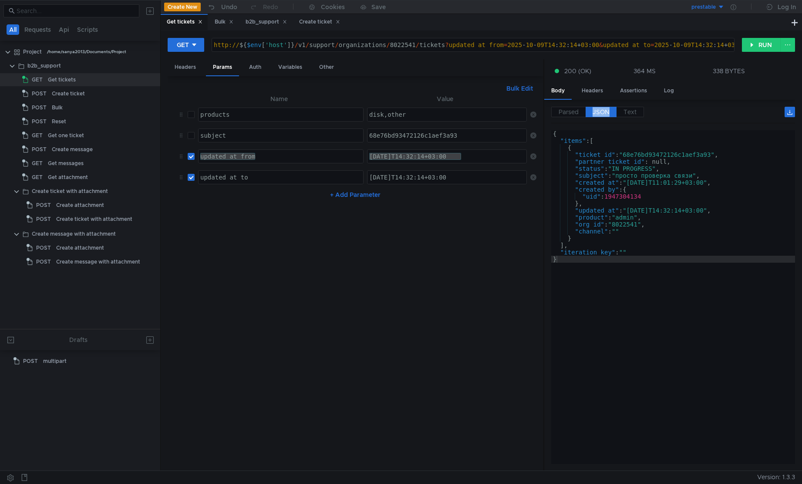
click at [603, 108] on span "JSON" at bounding box center [601, 112] width 17 height 8
click at [439, 256] on nz-table "Name Value author_uids products ההההההההההההההההההההההההההההההההההההההההההההההה…" at bounding box center [356, 279] width 362 height 370
click at [361, 212] on nz-table "Name Value author_uids products ההההההההההההההההההההההההההההההההההההההההההההההה…" at bounding box center [356, 279] width 362 height 370
click at [272, 212] on nz-table "Name Value author_uids products ההההההההההההההההההההההההההההההההההההההההההההההה…" at bounding box center [356, 279] width 362 height 370
click at [192, 137] on input "checkbox" at bounding box center [191, 135] width 7 height 7
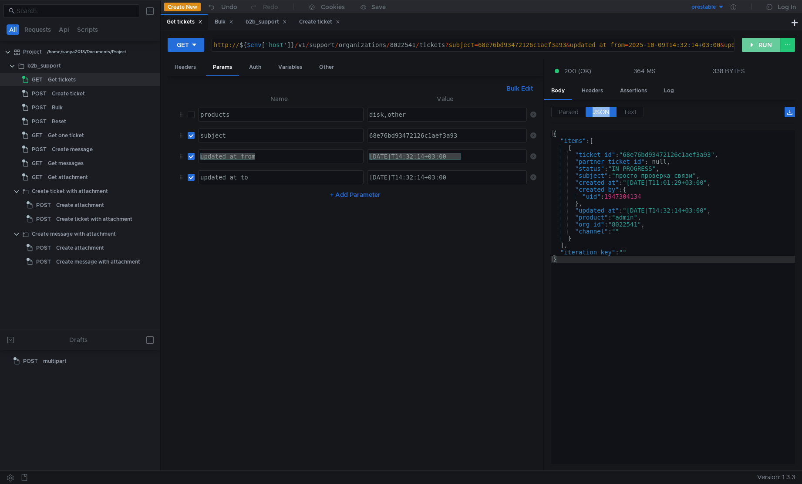
click at [758, 46] on button "RUN" at bounding box center [761, 45] width 39 height 14
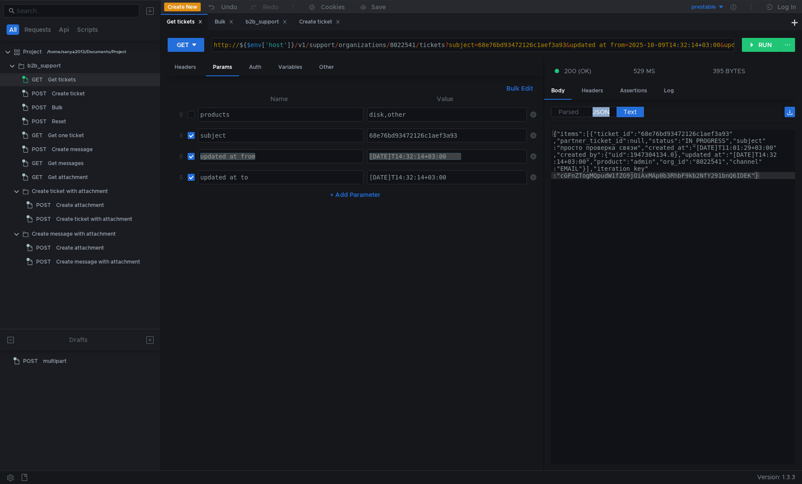
click at [598, 110] on span "JSON" at bounding box center [601, 112] width 17 height 8
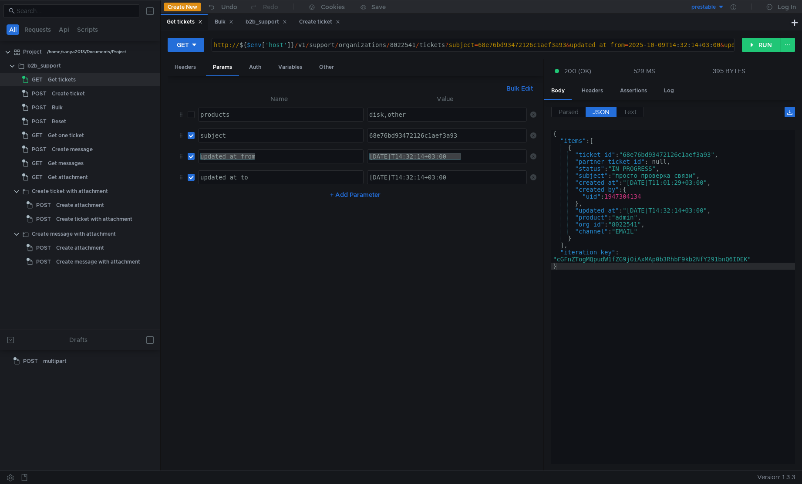
click at [605, 107] on label "JSON" at bounding box center [601, 112] width 31 height 10
click at [190, 136] on input "checkbox" at bounding box center [191, 135] width 7 height 7
click at [763, 47] on button "RUN" at bounding box center [761, 45] width 39 height 14
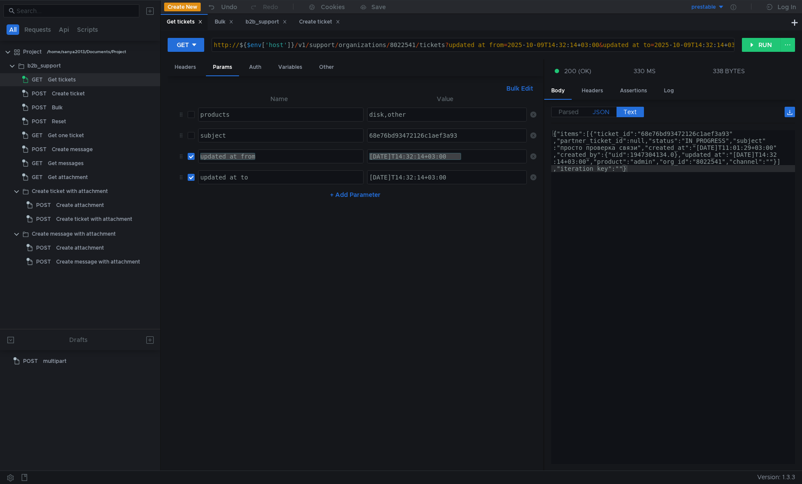
click at [602, 111] on span "JSON" at bounding box center [601, 112] width 17 height 8
click at [603, 108] on span "JSON" at bounding box center [601, 112] width 17 height 8
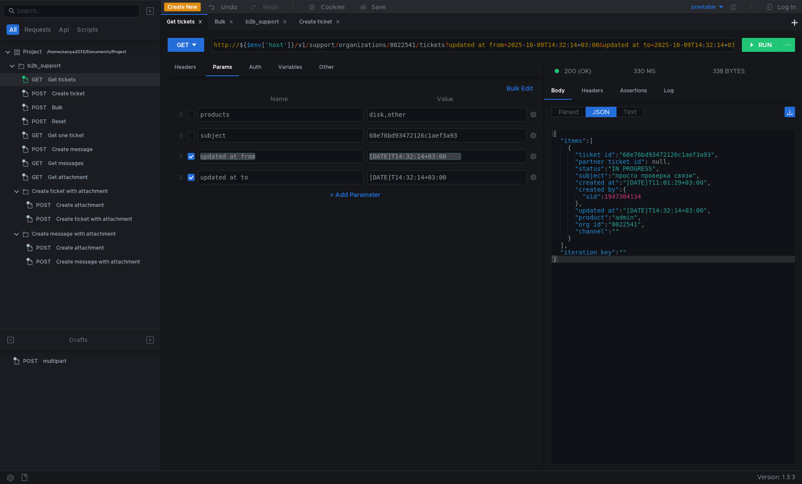
click at [191, 135] on input "checkbox" at bounding box center [191, 135] width 7 height 7
checkbox input "true"
click at [267, 266] on nz-table "Name Value author_uids products ההההההההההההההההההההההההההההההההההההההההההההההה…" at bounding box center [356, 279] width 362 height 370
click at [765, 51] on button "RUN" at bounding box center [761, 45] width 39 height 14
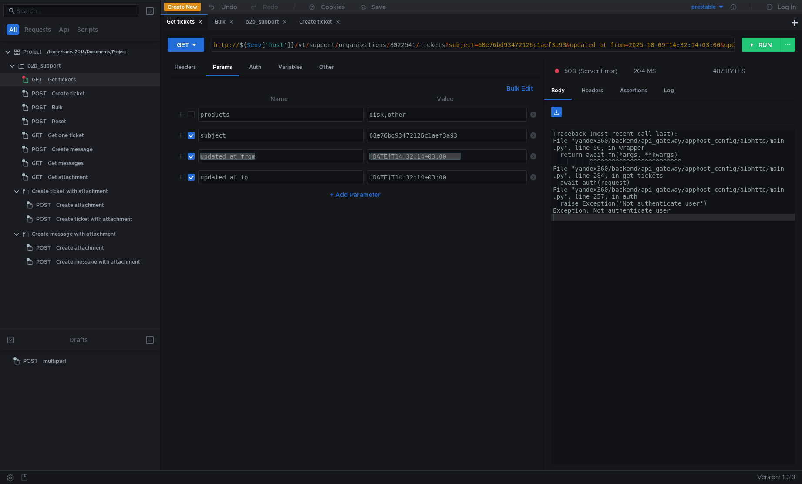
click at [705, 311] on div "Traceback (most recent call last): File "yandex360/backend/api_gateway/apphost_…" at bounding box center [673, 302] width 244 height 344
click at [318, 285] on nz-table "Name Value author_uids products ההההההההההההההההההההההההההההההההההההההההההההההה…" at bounding box center [356, 279] width 362 height 370
click at [50, 65] on div "b2b_support" at bounding box center [44, 65] width 34 height 13
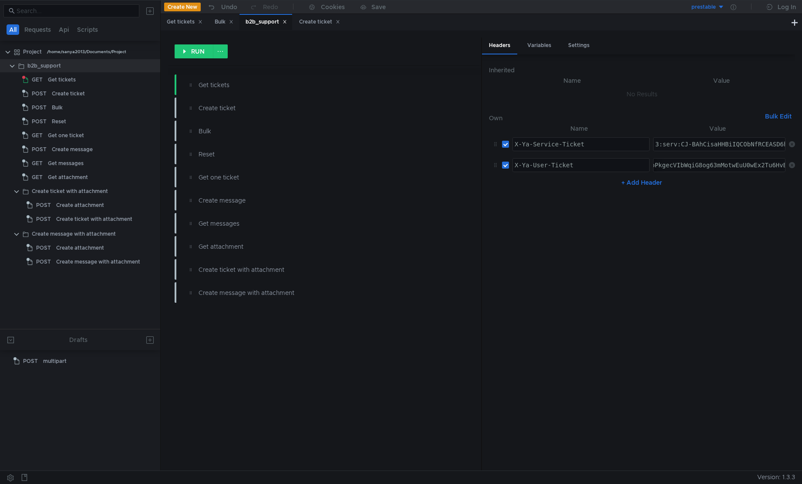
click at [683, 161] on div "3:user:CJqBAhCX7Z7HBhqtAwoLCPnd6F4YuIbqqAgQ-d3oXhoXY2xvdWRfYXBpLmRhdGE6YXBwX2Rh…" at bounding box center [720, 165] width 132 height 13
click at [579, 304] on nz-table "Name Value X-Ya-Service-Ticket הההההההההההההההההההההההההההההההההההההההההההההההה…" at bounding box center [642, 293] width 306 height 340
click at [49, 83] on div "Get tickets" at bounding box center [62, 79] width 28 height 13
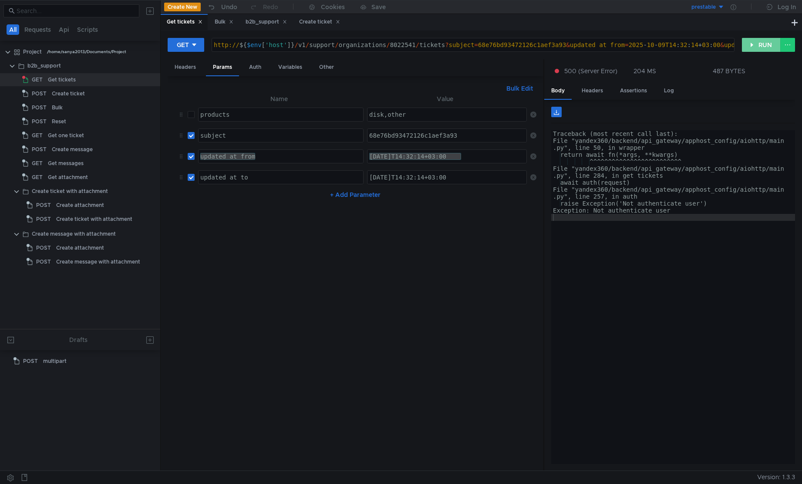
click at [764, 48] on button "RUN" at bounding box center [761, 45] width 39 height 14
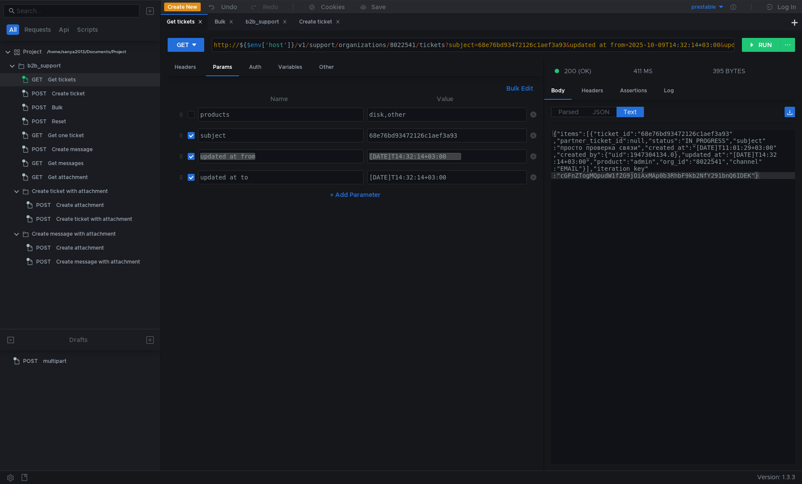
type textarea "{"items":[{"ticket_id":"68e76bd93472126c1aef3a93","partner_ticket_id":null,"sta…"
click at [708, 252] on div "{"items":[{"ticket_id":"68e76bd93472126c1aef3a93" ,"partner_ticket_id":null,"st…" at bounding box center [673, 345] width 244 height 431
click at [603, 113] on span "JSON" at bounding box center [601, 112] width 17 height 8
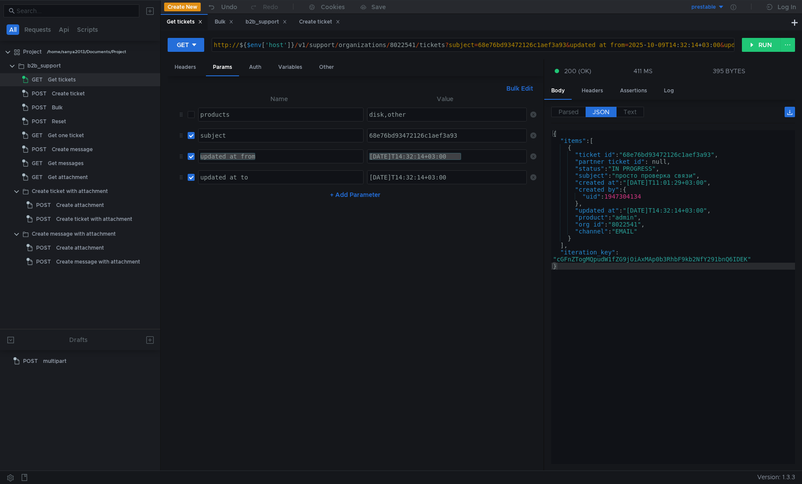
type textarea "}"
click at [676, 308] on div "{ "items" : [ { "ticket_id" : "68e76bd93472126c1aef3a93" , "partner_ticket_id" …" at bounding box center [673, 302] width 244 height 344
click at [679, 328] on div "{ "items" : [ { "ticket_id" : "68e76bd93472126c1aef3a93" , "partner_ticket_id" …" at bounding box center [673, 304] width 244 height 348
click at [331, 286] on nz-table "Name Value author_uids products ההההההההההההההההההההההההההההההההההההההההההההההה…" at bounding box center [356, 279] width 362 height 370
click at [189, 159] on input "checkbox" at bounding box center [191, 156] width 7 height 7
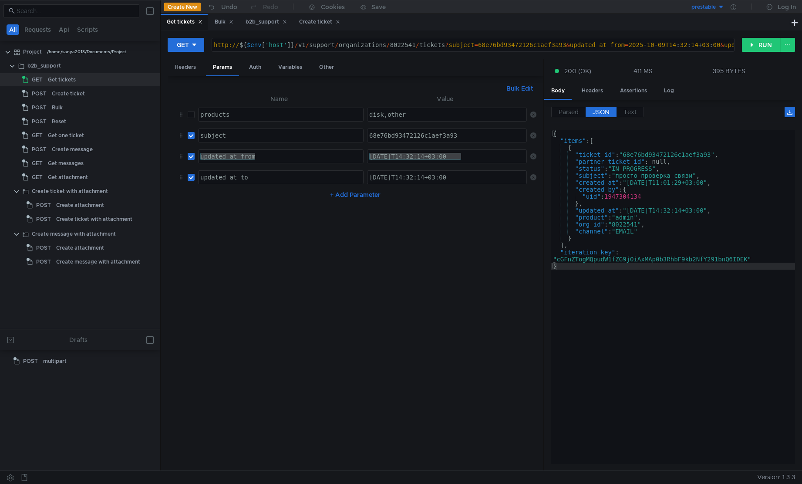
checkbox input "false"
click at [193, 177] on input "checkbox" at bounding box center [191, 177] width 7 height 7
checkbox input "false"
click at [761, 48] on button "RUN" at bounding box center [761, 45] width 39 height 14
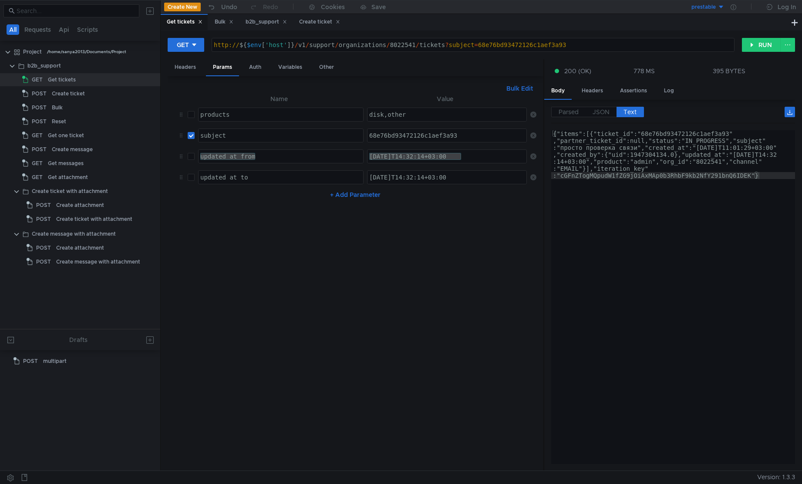
type textarea "{"items":[{"ticket_id":"68e76bd93472126c1aef3a93","partner_ticket_id":null,"sta…"
click at [716, 335] on div "{"items":[{"ticket_id":"68e76bd93472126c1aef3a93" ,"partner_ticket_id":null,"st…" at bounding box center [673, 344] width 244 height 428
click at [601, 108] on span "JSON" at bounding box center [601, 112] width 17 height 8
click at [607, 114] on span "JSON" at bounding box center [601, 112] width 17 height 8
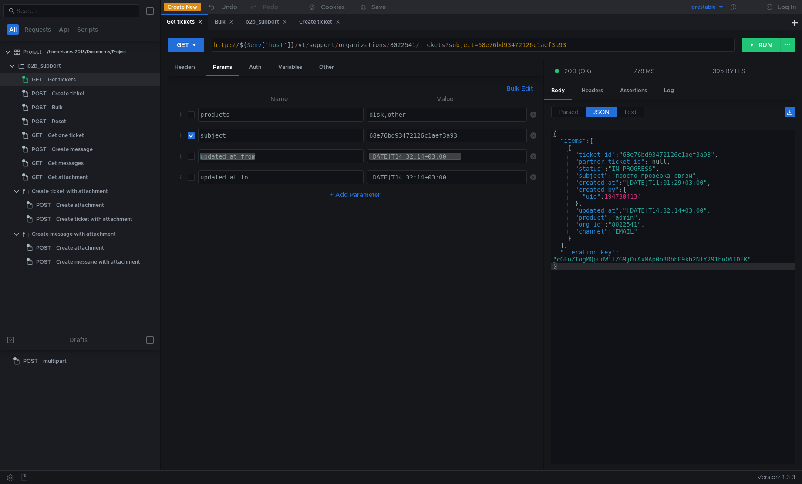
type textarea "],"
click at [656, 243] on div "{ "items" : [ { "ticket_id" : "68e76bd93472126c1aef3a93" , "partner_ticket_id" …" at bounding box center [673, 302] width 244 height 344
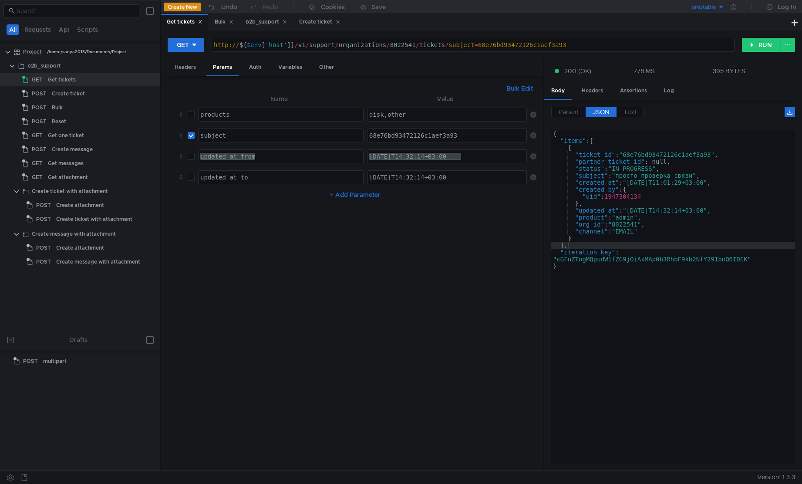
click at [362, 194] on button "+ Add Parameter" at bounding box center [355, 194] width 57 height 10
click at [239, 193] on div at bounding box center [281, 198] width 165 height 13
type textarea "д"
type textarea "limit"
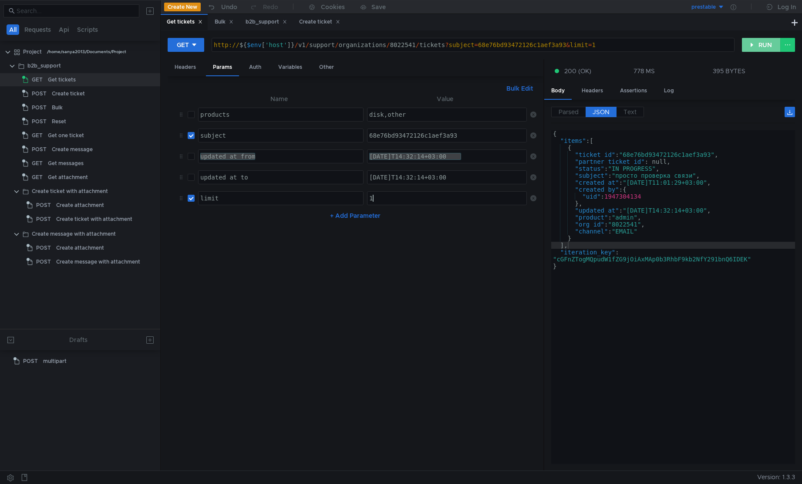
type textarea "1"
click at [766, 41] on button "RUN" at bounding box center [761, 45] width 39 height 14
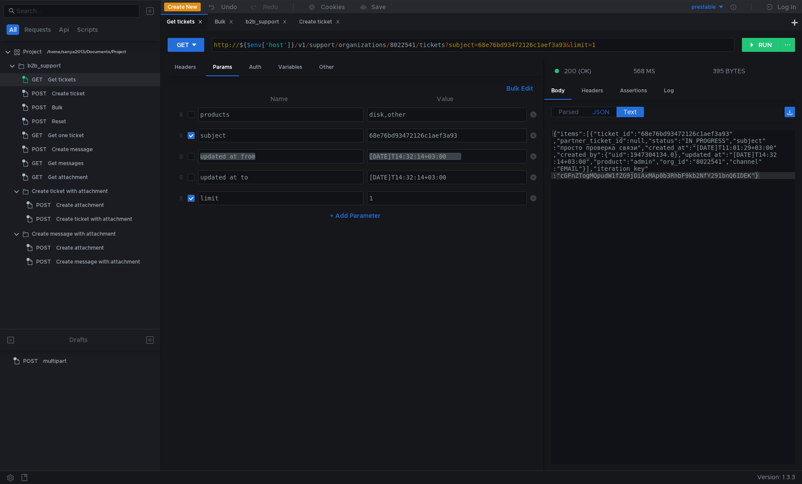
click at [605, 114] on span "JSON" at bounding box center [601, 112] width 17 height 8
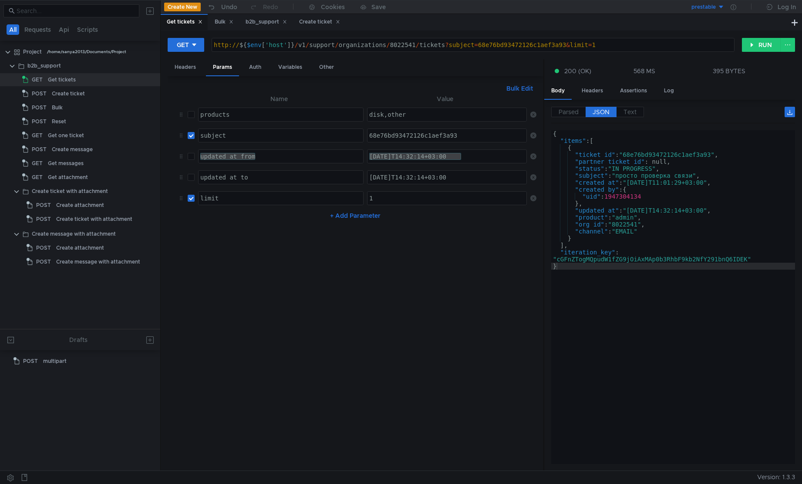
click at [601, 112] on span "JSON" at bounding box center [601, 112] width 17 height 8
click at [189, 134] on input "checkbox" at bounding box center [191, 135] width 7 height 7
checkbox input "false"
click at [758, 44] on button "RUN" at bounding box center [761, 45] width 39 height 14
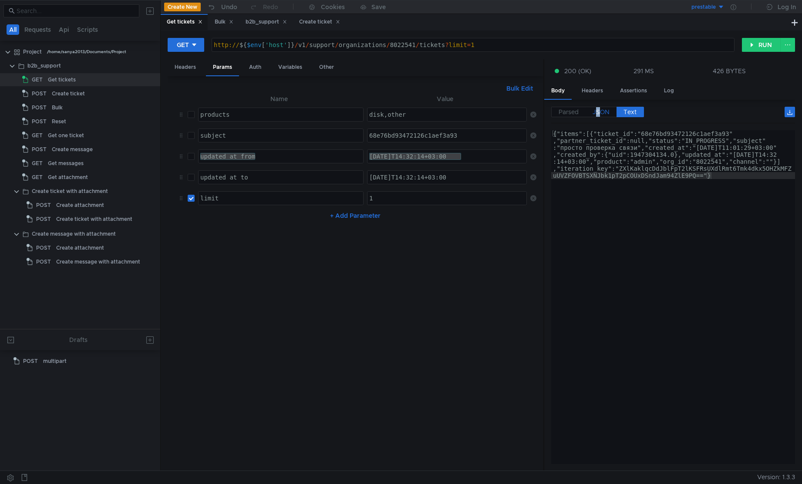
click at [598, 115] on span "JSON" at bounding box center [601, 112] width 17 height 8
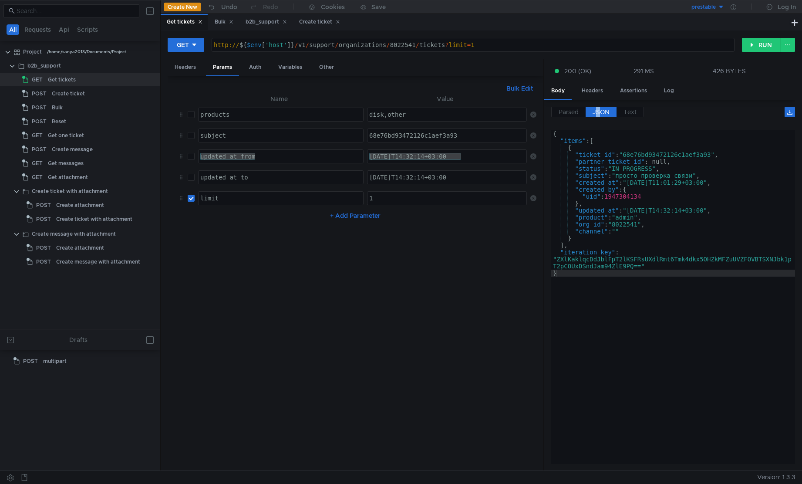
click at [598, 111] on span "JSON" at bounding box center [601, 112] width 17 height 8
type textarea ""iteration_key": "ZXlKaklqcDdJblFpT2lKSFRsUXdlRmt6Tmk4dkx5OHZkMFZuUVZFOVBTSXNJb…"
click at [623, 260] on div "{ "items" : [ { "ticket_id" : "68e76bd93472126c1aef3a93" , "partner_ticket_id" …" at bounding box center [673, 304] width 244 height 348
click at [426, 328] on nz-table "Name Value author_uids products ההההההההההההההההההההההההההההההההההההההההההההההה…" at bounding box center [356, 279] width 362 height 370
click at [760, 46] on button "RUN" at bounding box center [761, 45] width 39 height 14
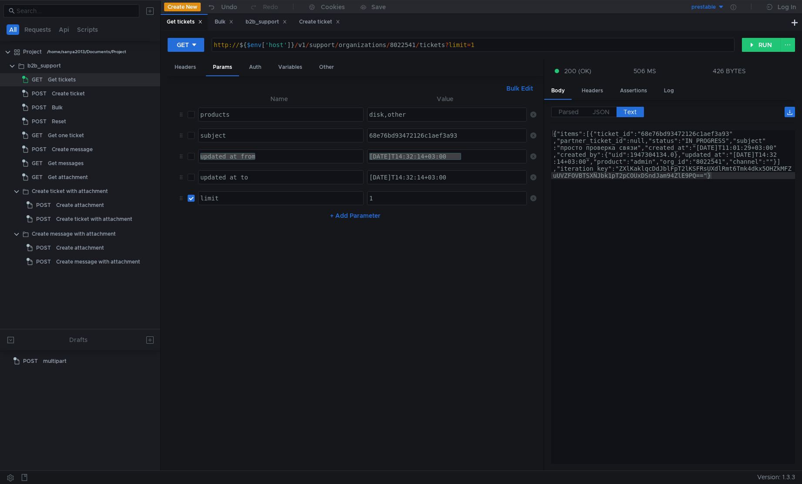
click at [191, 138] on input "checkbox" at bounding box center [191, 135] width 7 height 7
checkbox input "true"
click at [759, 43] on button "RUN" at bounding box center [761, 45] width 39 height 14
type textarea "{"items":[{"ticket_id":"68e76bd93472126c1aef3a93","partner_ticket_id":null,"sta…"
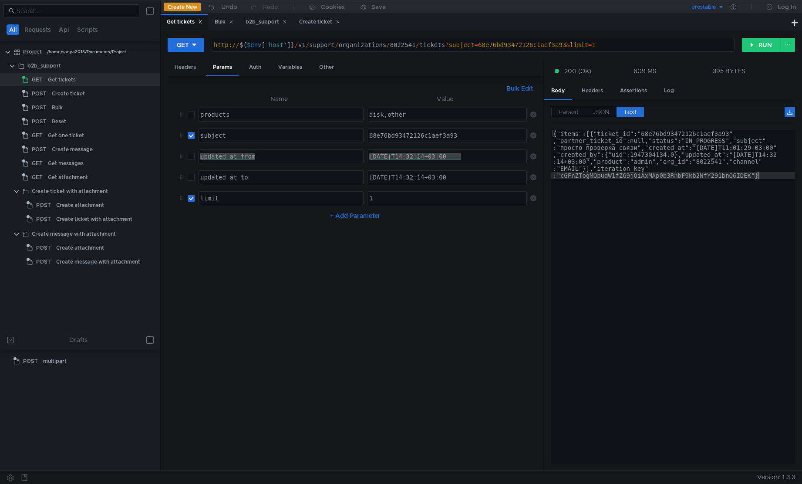
click at [576, 216] on div "{"items":[{"ticket_id":"68e76bd93472126c1aef3a93" ,"partner_ticket_id":null,"st…" at bounding box center [673, 345] width 244 height 431
click at [679, 212] on div "{"items":[{"ticket_id":"68e76bd93472126c1aef3a93" ,"partner_ticket_id":null,"st…" at bounding box center [673, 345] width 244 height 431
click at [659, 182] on div "{"items":[{"ticket_id":"68e76bd93472126c1aef3a93" ,"partner_ticket_id":null,"st…" at bounding box center [673, 345] width 244 height 431
click at [753, 45] on button "RUN" at bounding box center [761, 45] width 39 height 14
click at [193, 136] on input "checkbox" at bounding box center [191, 135] width 7 height 7
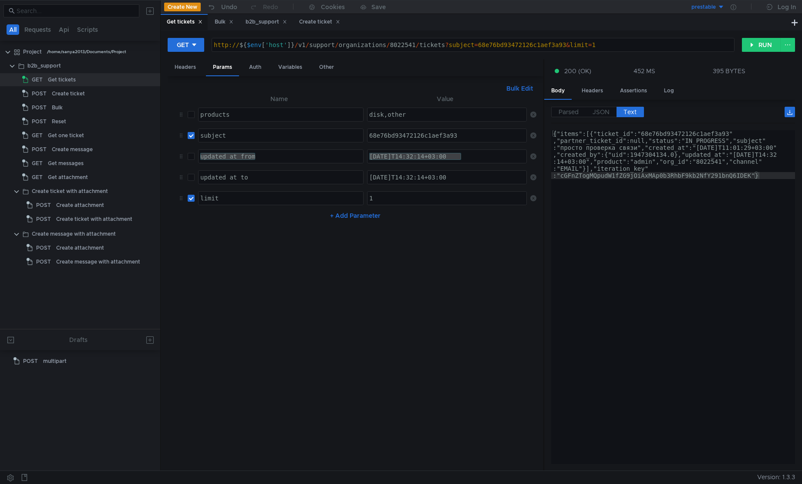
checkbox input "false"
click at [760, 46] on button "RUN" at bounding box center [761, 45] width 39 height 14
click at [757, 41] on button "RUN" at bounding box center [761, 45] width 39 height 14
click at [683, 198] on div "{"items":[{"ticket_id":"68e76bd93472126c1aef3a93" ,"partner_ticket_id":null,"st…" at bounding box center [673, 345] width 244 height 431
click at [759, 47] on button "RUN" at bounding box center [761, 45] width 39 height 14
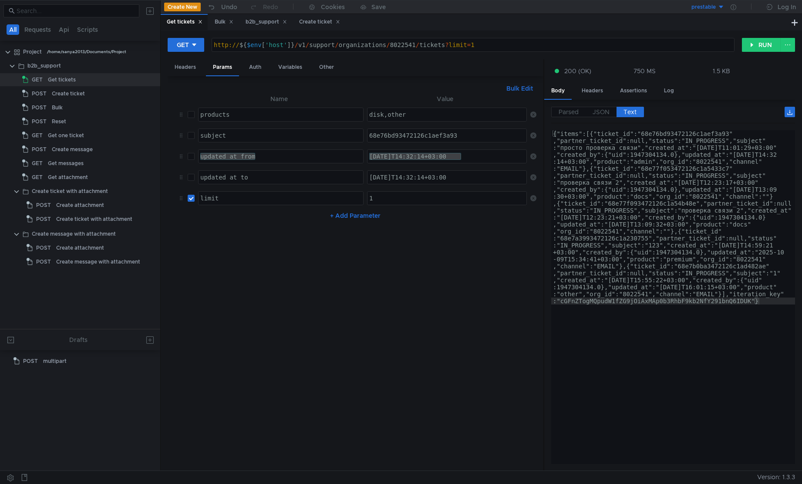
click at [371, 295] on nz-table "Name Value author_uids products ההההההההההההההההההההההההההההההההההההההההההההההה…" at bounding box center [356, 279] width 362 height 370
click at [648, 261] on div "{"items":[{"ticket_id":"68e76bd93472126c1aef3a93" ,"partner_ticket_id":null,"st…" at bounding box center [673, 471] width 244 height 682
click at [611, 109] on label "JSON" at bounding box center [601, 112] width 31 height 10
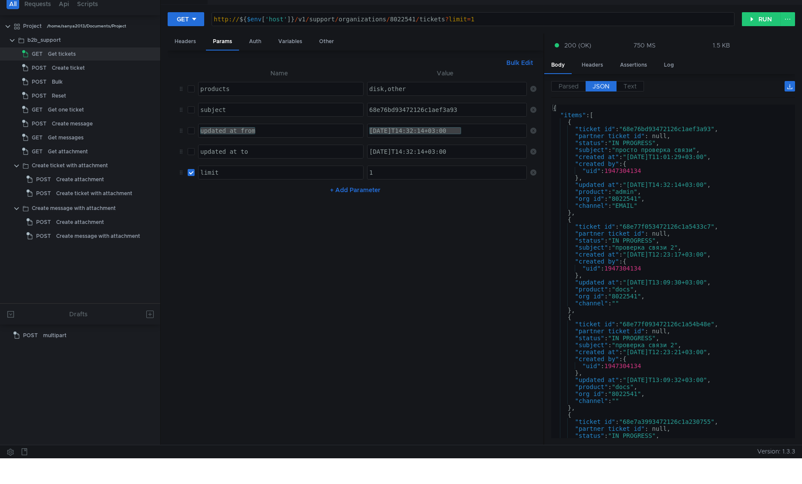
scroll to position [0, 0]
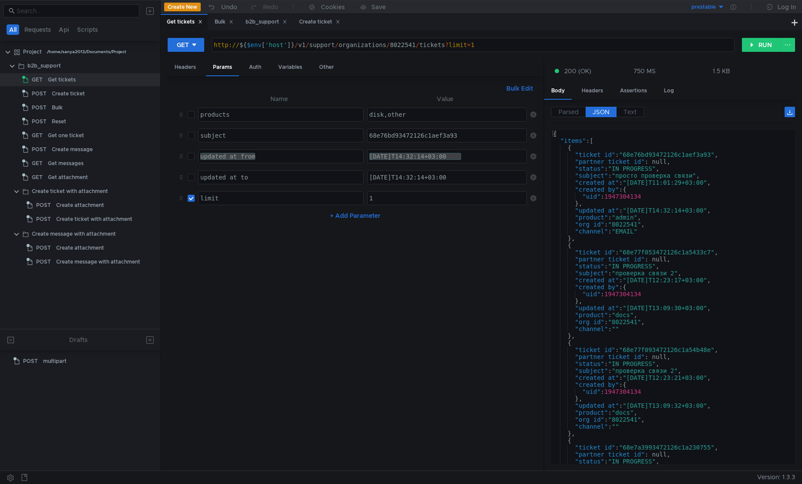
click at [340, 303] on nz-table "Name Value author_uids products ההההההההההההההההההההההההההההההההההההההההההההההה…" at bounding box center [356, 279] width 362 height 370
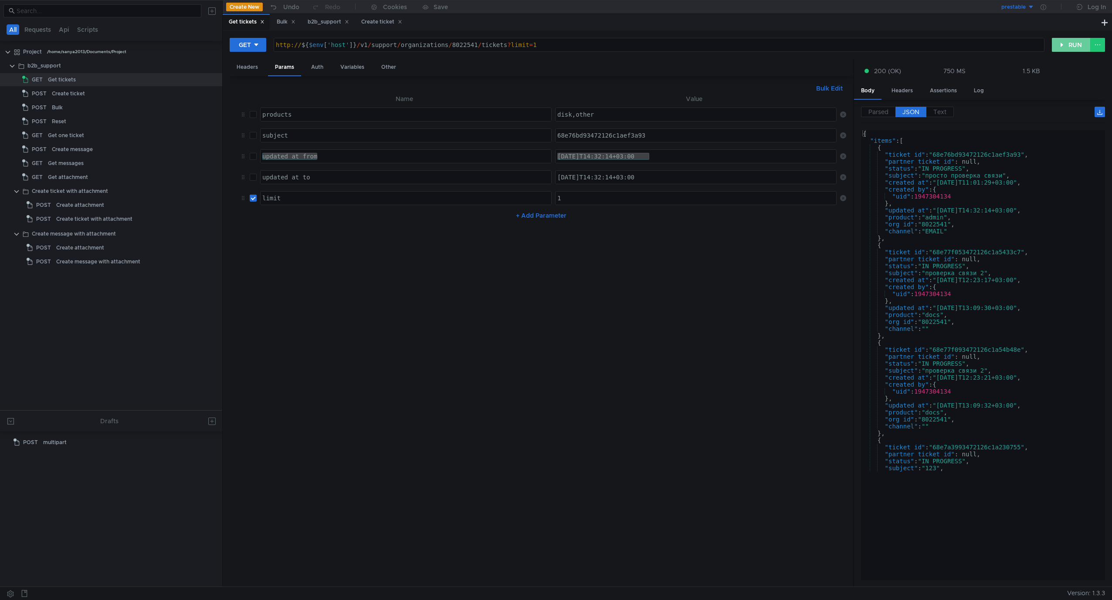
click at [802, 47] on button "RUN" at bounding box center [1070, 45] width 39 height 14
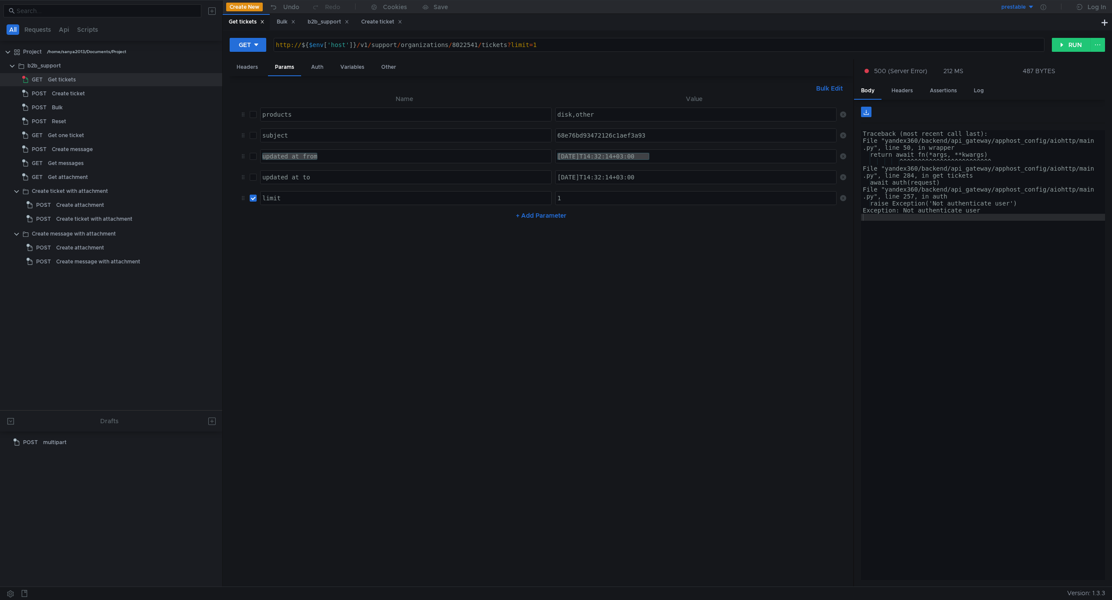
click at [802, 215] on div "Traceback (most recent call last): File "yandex360/backend/api_gateway/apphost_…" at bounding box center [983, 362] width 244 height 464
click at [36, 70] on div "b2b_support" at bounding box center [44, 65] width 34 height 13
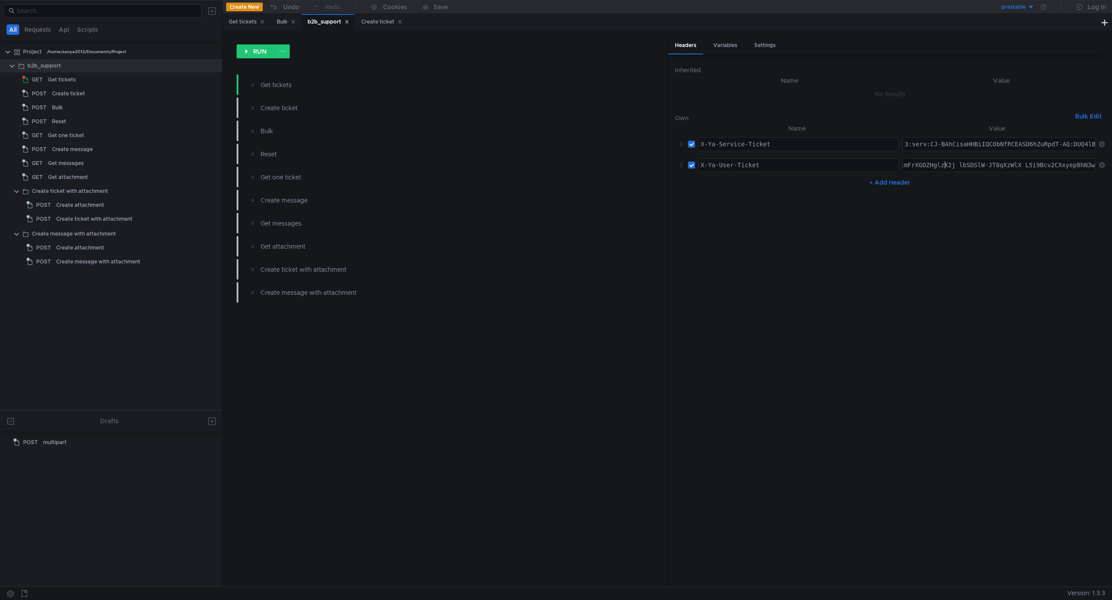
drag, startPoint x: 990, startPoint y: 324, endPoint x: 626, endPoint y: 149, distance: 403.8
click at [802, 324] on nz-table "Name Value X-Ya-Service-Ticket הההההההההההההההההההההההההההההההההההההההההההההההה…" at bounding box center [890, 351] width 430 height 456
click at [70, 83] on div "Get tickets" at bounding box center [62, 79] width 28 height 13
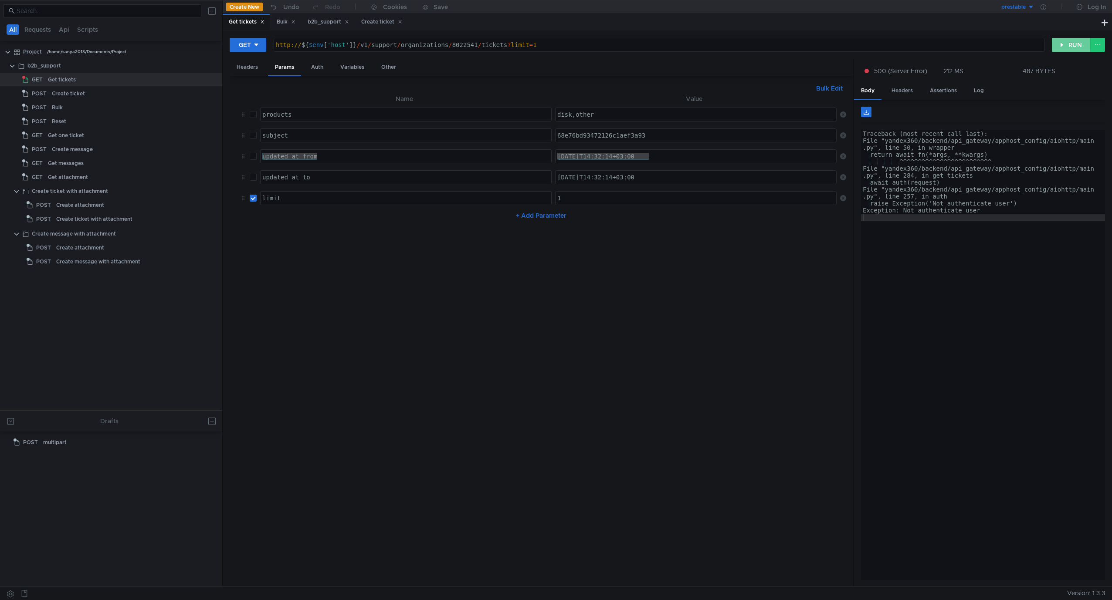
click at [802, 47] on button "RUN" at bounding box center [1070, 45] width 39 height 14
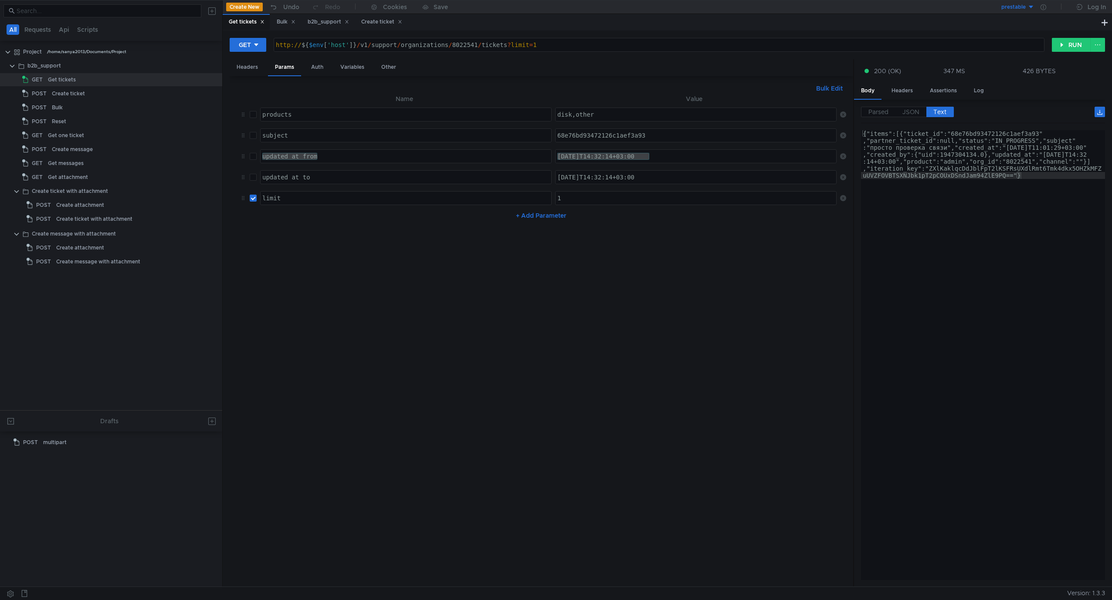
click at [802, 264] on div "{"items":[{"ticket_id":"68e76bd93472126c1aef3a93" ,"partner_ticket_id":null,"st…" at bounding box center [983, 403] width 244 height 547
click at [488, 68] on div "Headers Params Auth Variables Other" at bounding box center [541, 67] width 623 height 17
click at [526, 90] on div "Bulk Edit" at bounding box center [541, 88] width 609 height 10
click at [678, 287] on nz-table "Name Value author_uids products ההההההההההההההההההההההההההההההההההההההההההההההה…" at bounding box center [541, 337] width 609 height 487
click at [585, 199] on div "1" at bounding box center [696, 205] width 283 height 21
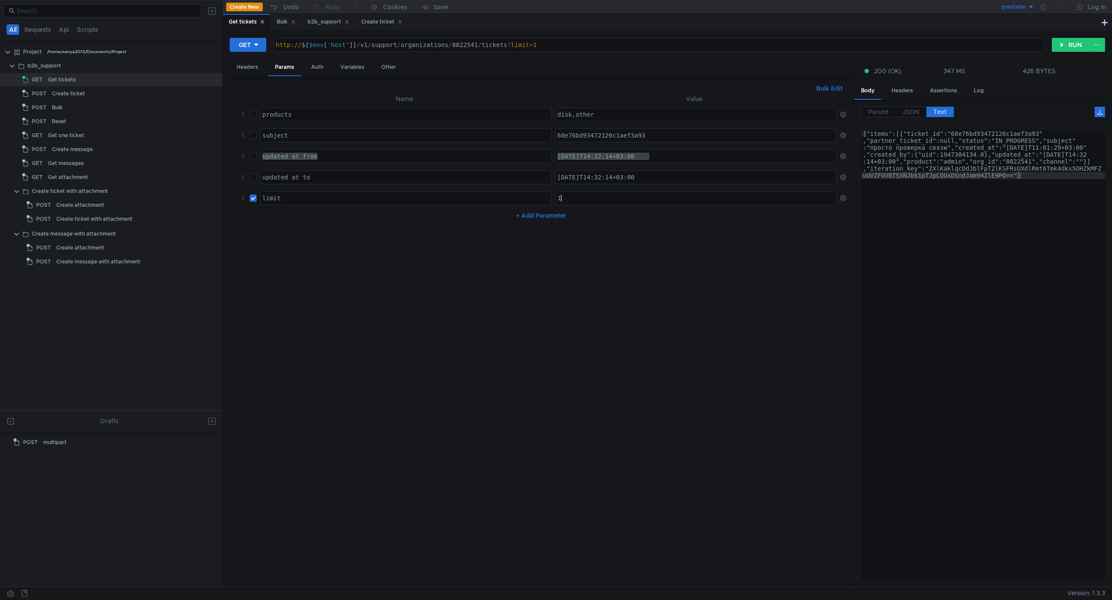
click at [802, 179] on div "{"items":[{"ticket_id":"68e76bd93472126c1aef3a93" ,"partner_ticket_id":null,"st…" at bounding box center [983, 403] width 244 height 547
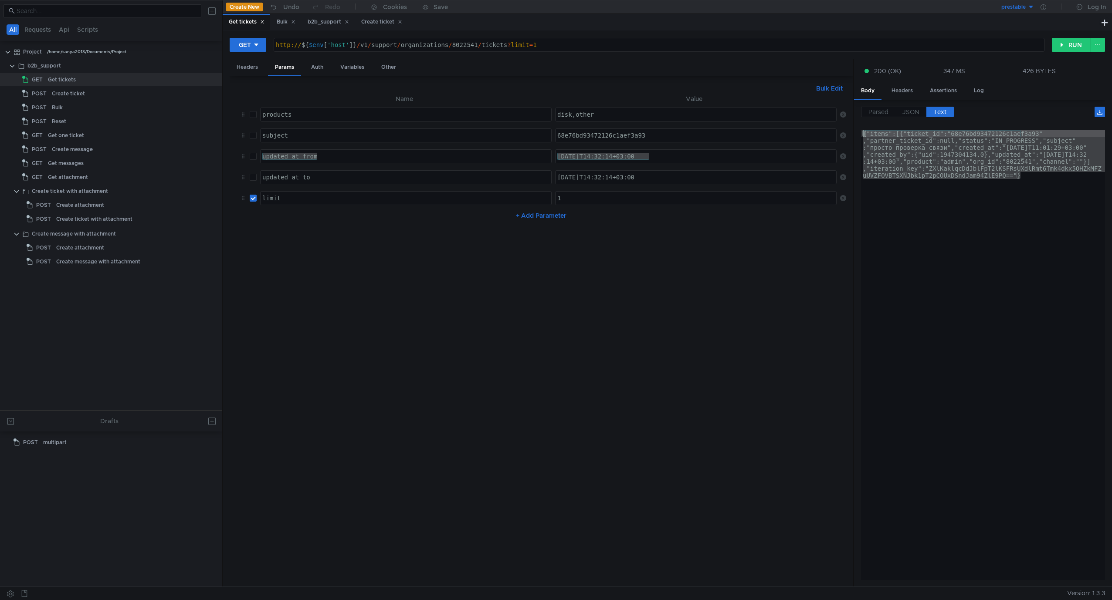
drag, startPoint x: 1027, startPoint y: 186, endPoint x: 791, endPoint y: 122, distance: 243.9
click at [791, 122] on as-split "Headers Params Auth Variables Other Bulk Edit XXXXXXXXXXXXXXXXXXXXXXXXXXXXXXXXX…" at bounding box center [667, 323] width 875 height 528
click at [802, 192] on div "{"items":[{"ticket_id":"68e76bd93472126c1aef3a93" ,"partner_ticket_id":null,"st…" at bounding box center [983, 355] width 244 height 450
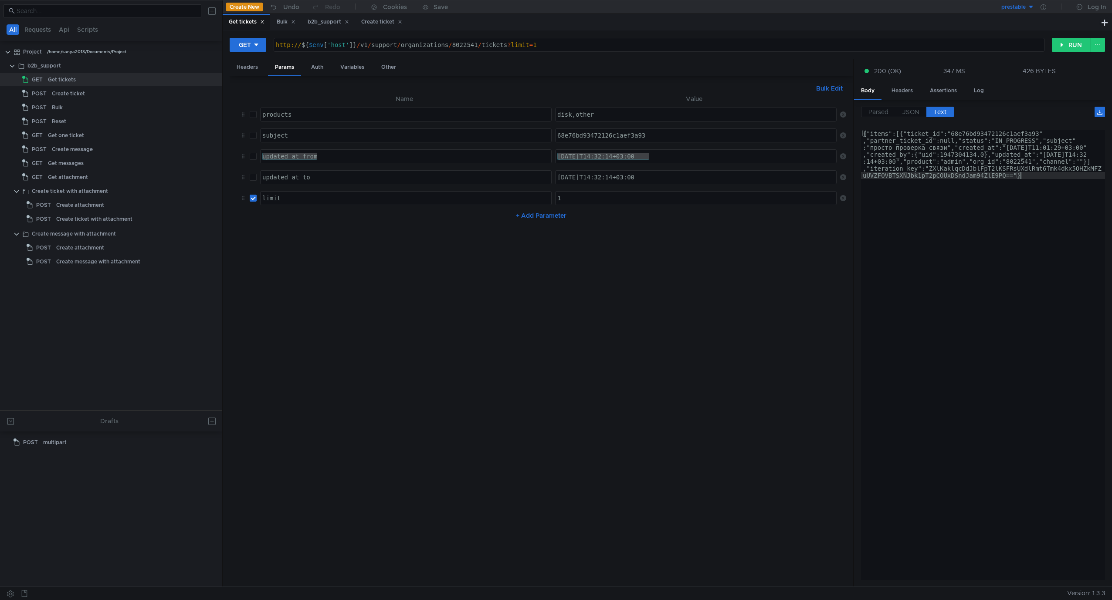
click at [802, 169] on div "{"items":[{"ticket_id":"68e76bd93472126c1aef3a93" ,"partner_ticket_id":null,"st…" at bounding box center [983, 403] width 244 height 547
type textarea "{"items":[{"ticket_id":"68e76bd93472126c1aef3a93","partner_ticket_id":null,"sta…"
click at [802, 113] on span "JSON" at bounding box center [910, 112] width 17 height 8
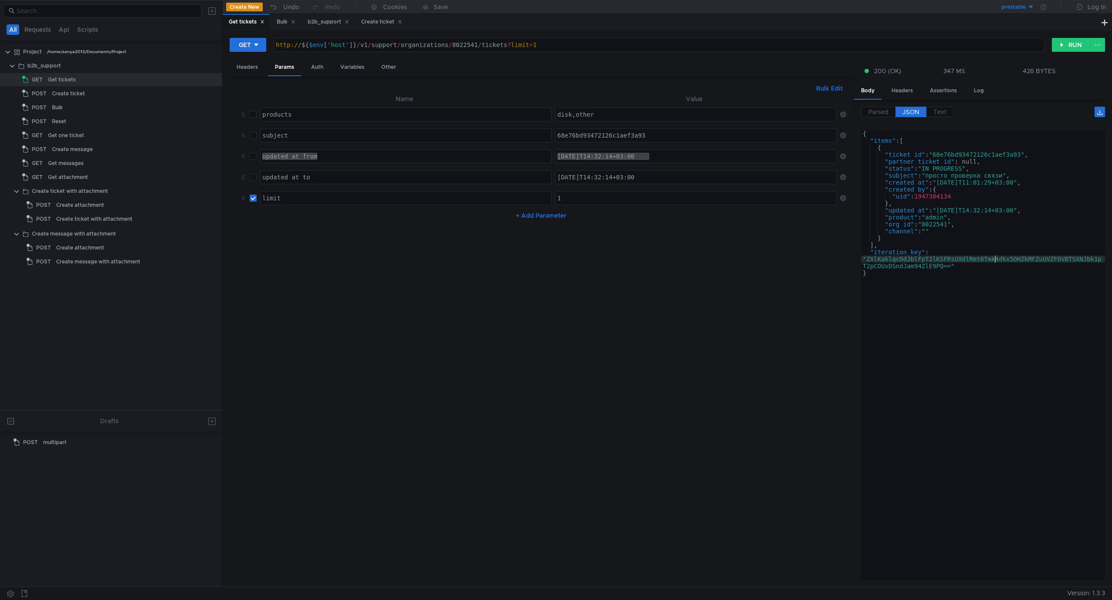
click at [802, 262] on div "{ "items" : [ { "ticket_id" : "68e76bd93472126c1aef3a93" , "partner_ticket_id" …" at bounding box center [983, 362] width 244 height 464
click at [540, 85] on div "Bulk Edit" at bounding box center [541, 88] width 609 height 10
type textarea "}"
click at [802, 300] on div "{ "items" : [ { "ticket_id" : "68e76bd93472126c1aef3a93" , "partner_ticket_id" …" at bounding box center [983, 362] width 244 height 464
click at [252, 201] on input "checkbox" at bounding box center [253, 198] width 7 height 7
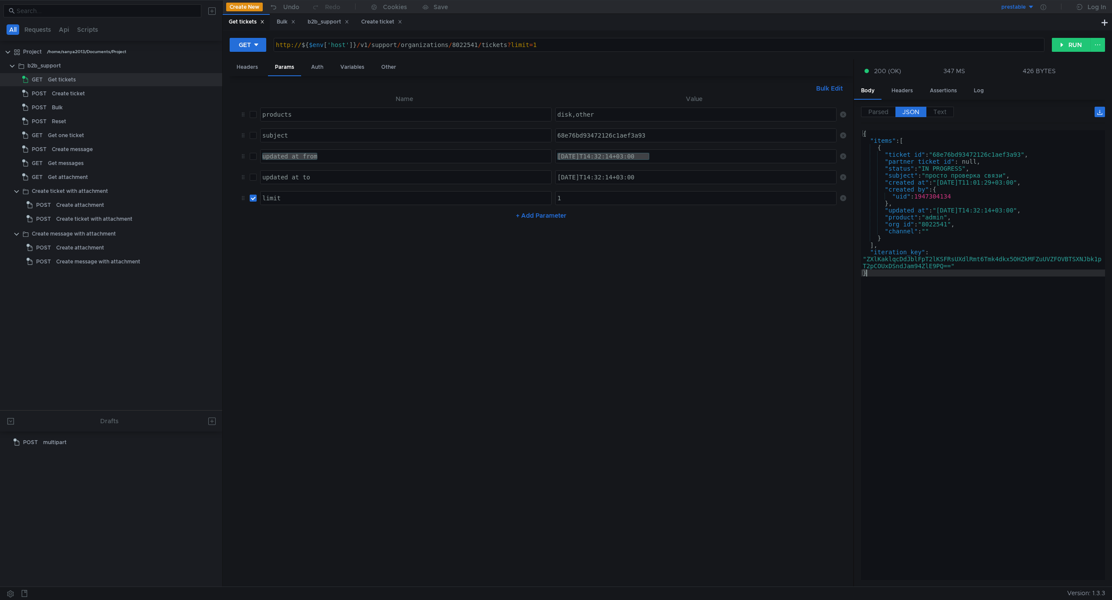
checkbox input "false"
click at [802, 43] on button "RUN" at bounding box center [1070, 45] width 39 height 14
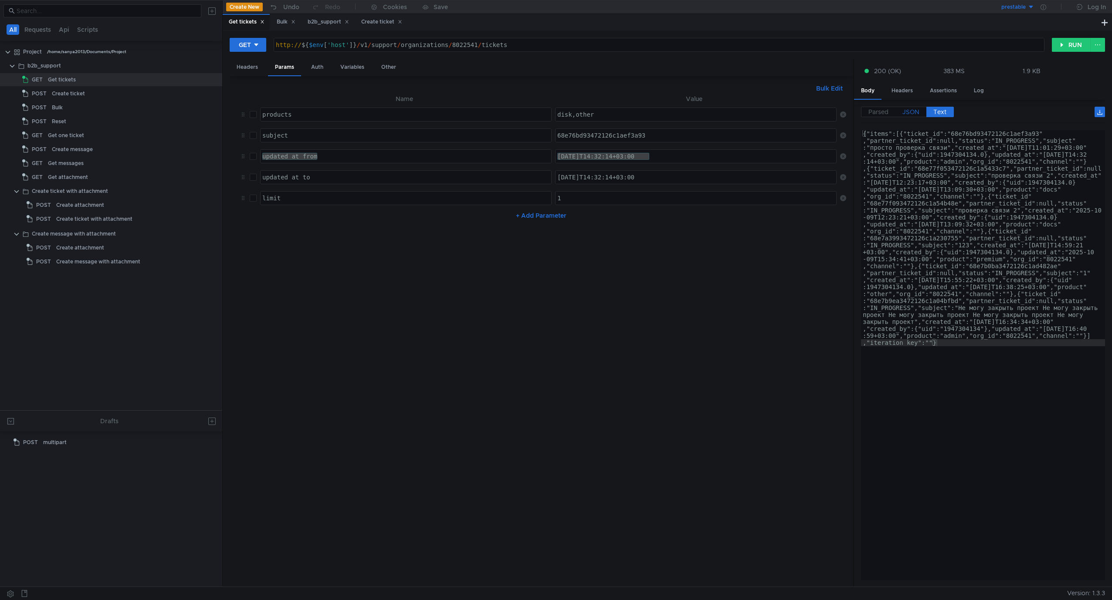
click at [802, 113] on span "JSON" at bounding box center [910, 112] width 17 height 8
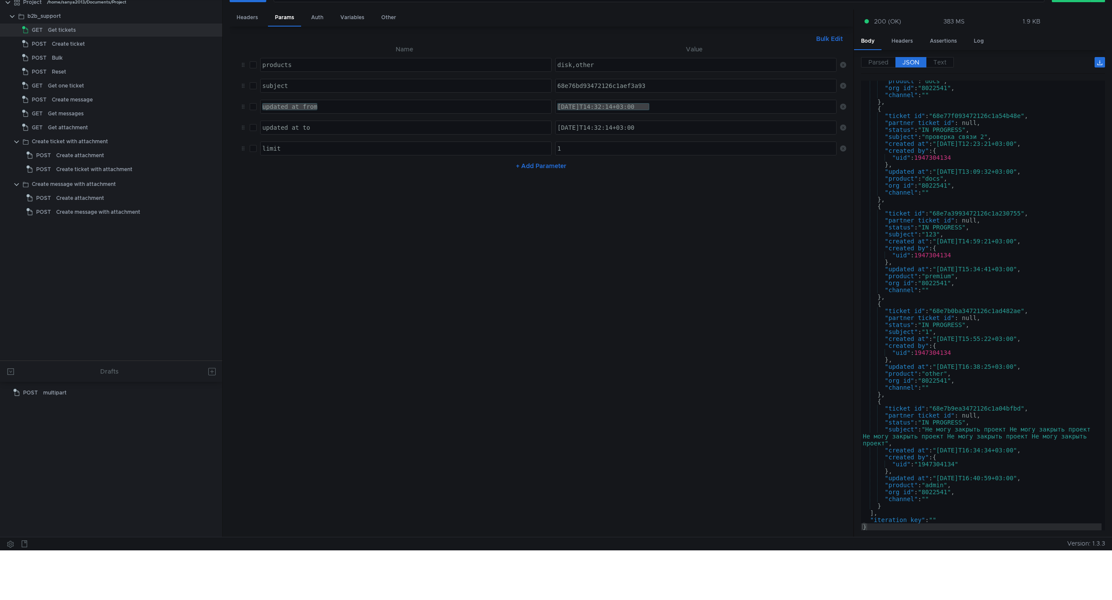
scroll to position [68, 0]
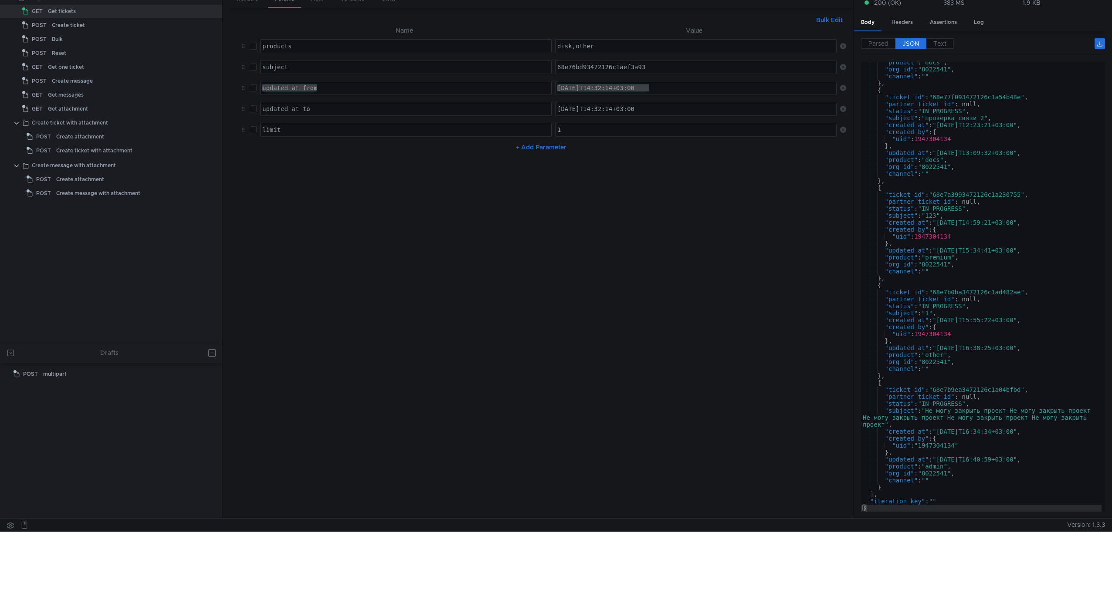
click at [802, 442] on div ""product" : "docs" , "org_id" : "8022541" , "channel" : "" } , { "ticket_id" : …" at bounding box center [981, 291] width 240 height 464
click at [802, 390] on div ""product" : "docs" , "org_id" : "8022541" , "channel" : "" } , { "ticket_id" : …" at bounding box center [981, 291] width 240 height 464
type textarea ""ticket_id": "68e7b9ea3472126c1a04bfbd","
click at [802, 390] on div ""product" : "docs" , "org_id" : "8022541" , "channel" : "" } , { "ticket_id" : …" at bounding box center [981, 291] width 240 height 464
click at [71, 100] on div "Get messages" at bounding box center [66, 94] width 36 height 13
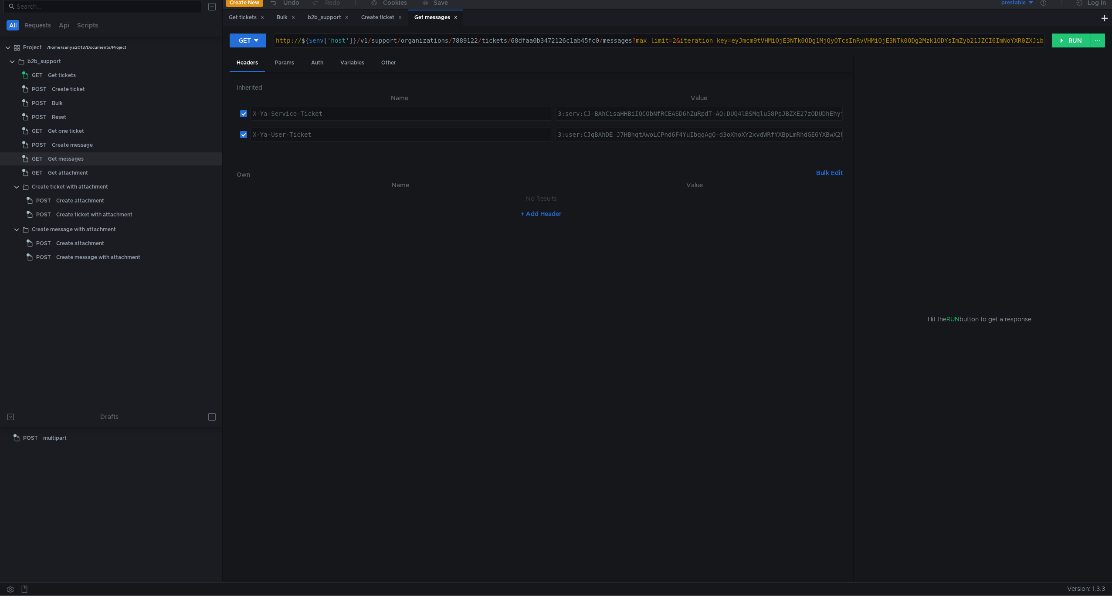
scroll to position [0, 0]
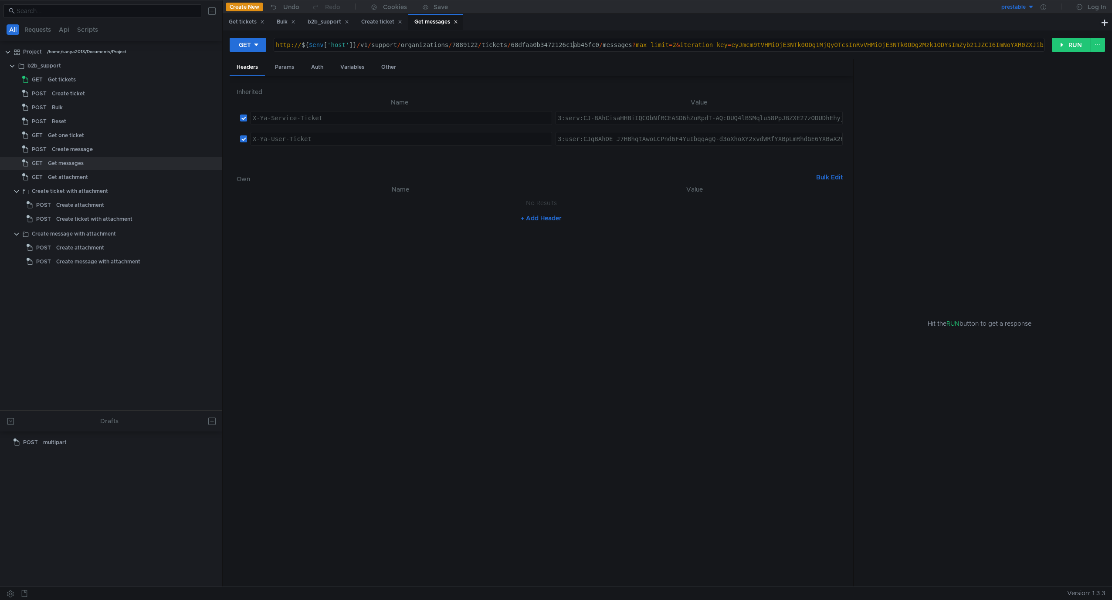
click at [574, 45] on div "http:// ${ $env [ 'host' ] } / v1 / support / organizations / 7889122 / tickets…" at bounding box center [936, 51] width 1325 height 21
paste textarea "e7b9ea3472126c1a04bfbd"
type textarea "http://${$env['host']}/v1/support/organizations/7889122/tickets/68e7b9ea3472126…"
click at [61, 80] on div "Get tickets" at bounding box center [62, 79] width 28 height 13
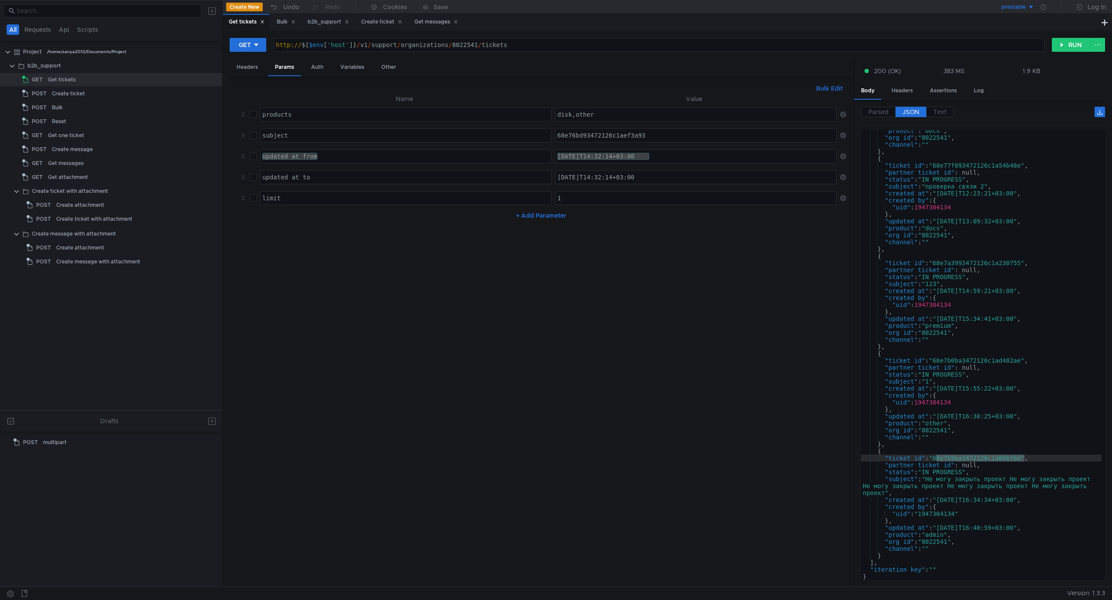
type textarea "http://${$env['host']}/v1/support/organizations/8022541/tickets"
click at [461, 47] on div "http:// ${ $env [ 'host' ] } / v1 / support / organizations / 8022541 / tickets" at bounding box center [659, 51] width 770 height 21
click at [71, 163] on div "Get messages" at bounding box center [66, 163] width 36 height 13
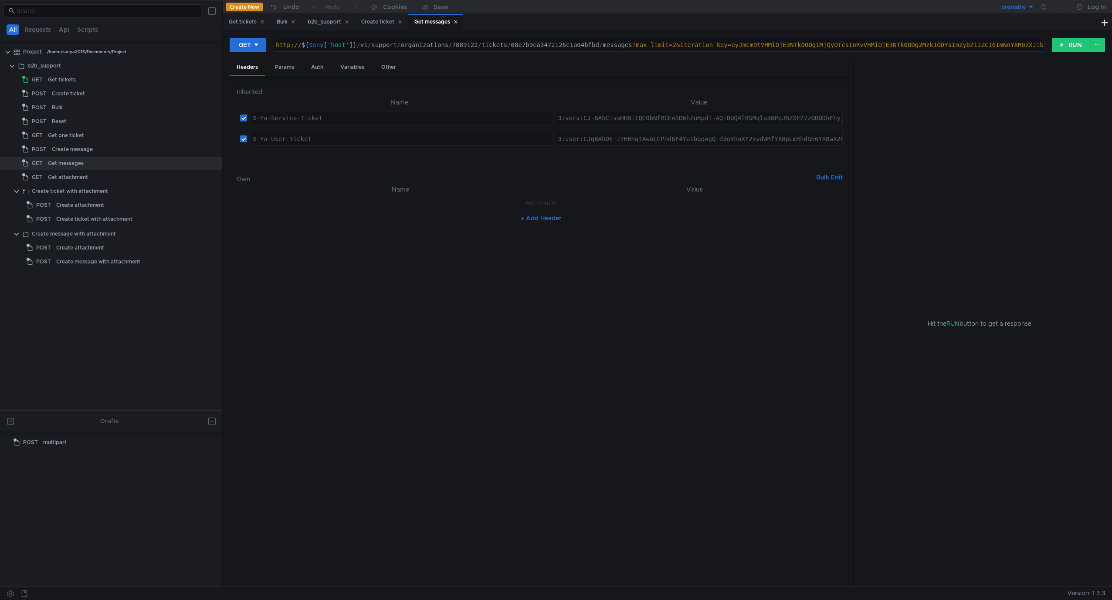
click at [461, 47] on div "http:// ${ $env [ 'host' ] } / v1 / support / organizations / 7889122 / tickets…" at bounding box center [936, 51] width 1325 height 21
paste textarea "8022541"
type textarea "http://${$env['host']}/v1/support/organizations/8022541/tickets/68e7b9ea3472126…"
click at [802, 48] on button "RUN" at bounding box center [1070, 45] width 39 height 14
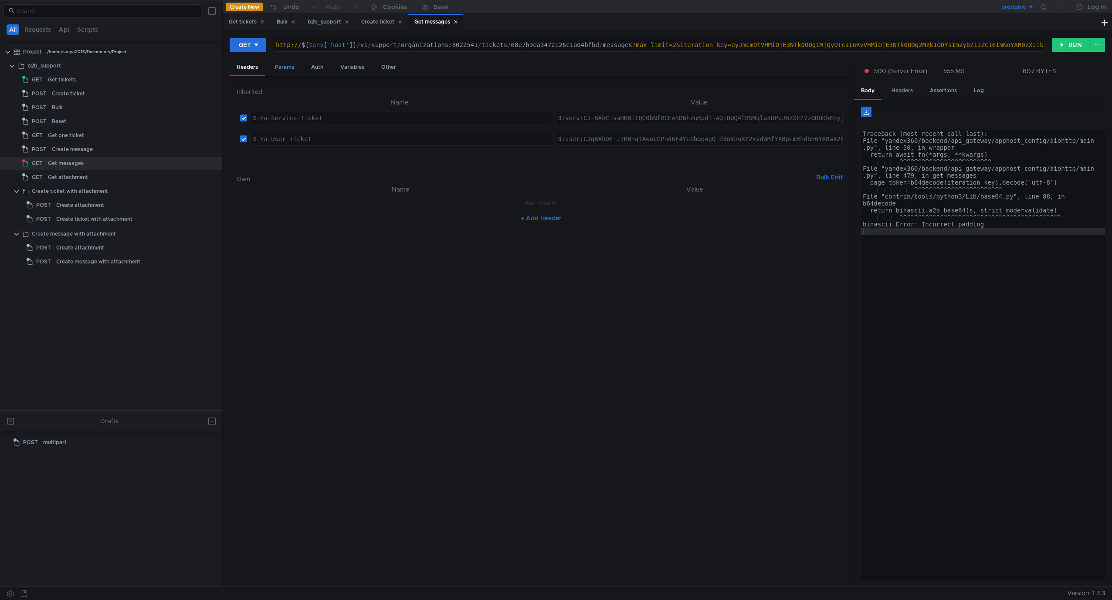
click at [283, 70] on div "Params" at bounding box center [284, 67] width 33 height 16
click at [253, 135] on input "checkbox" at bounding box center [253, 135] width 7 height 7
checkbox input "false"
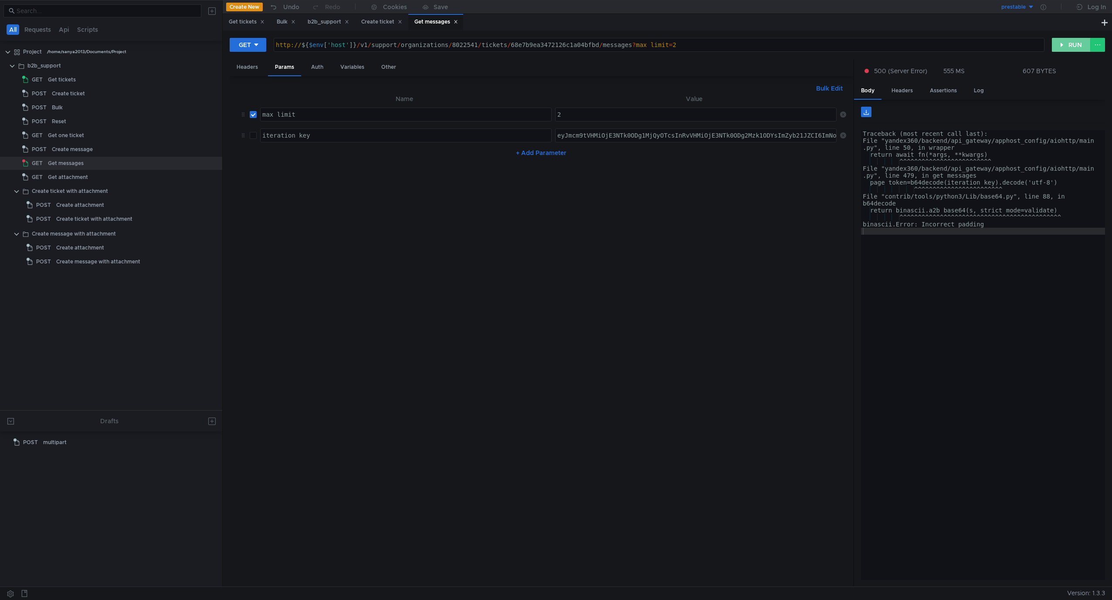
click at [802, 45] on button "RUN" at bounding box center [1070, 45] width 39 height 14
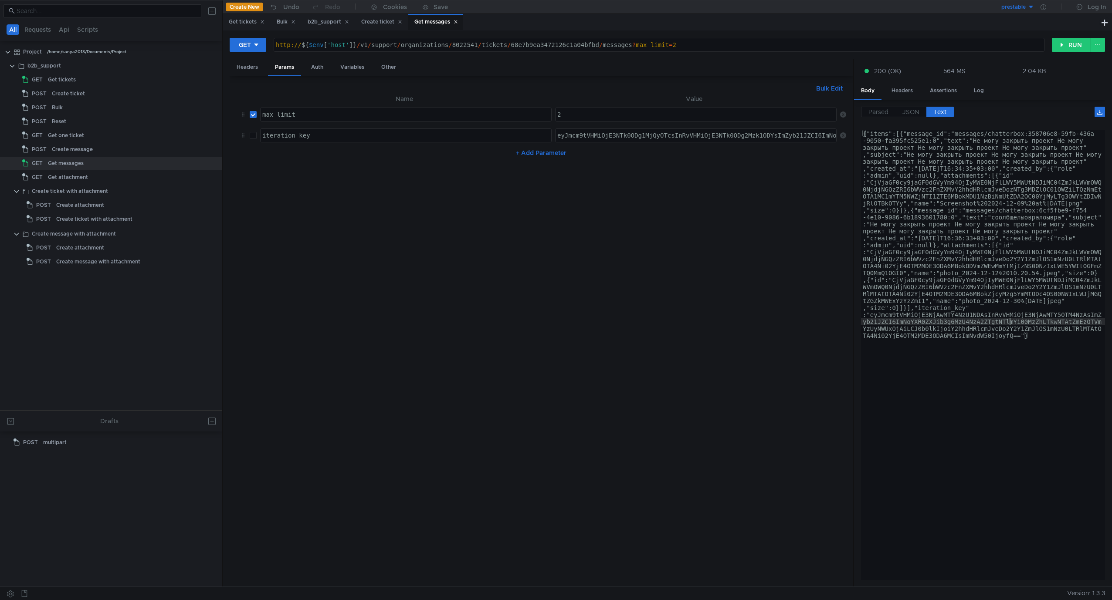
click at [802, 321] on div "{"items":[{"message_id":"messages/chatterbox:358706e8-59fb-436a -9050-fa395fc52…" at bounding box center [983, 564] width 244 height 868
click at [802, 112] on span "JSON" at bounding box center [910, 112] width 17 height 8
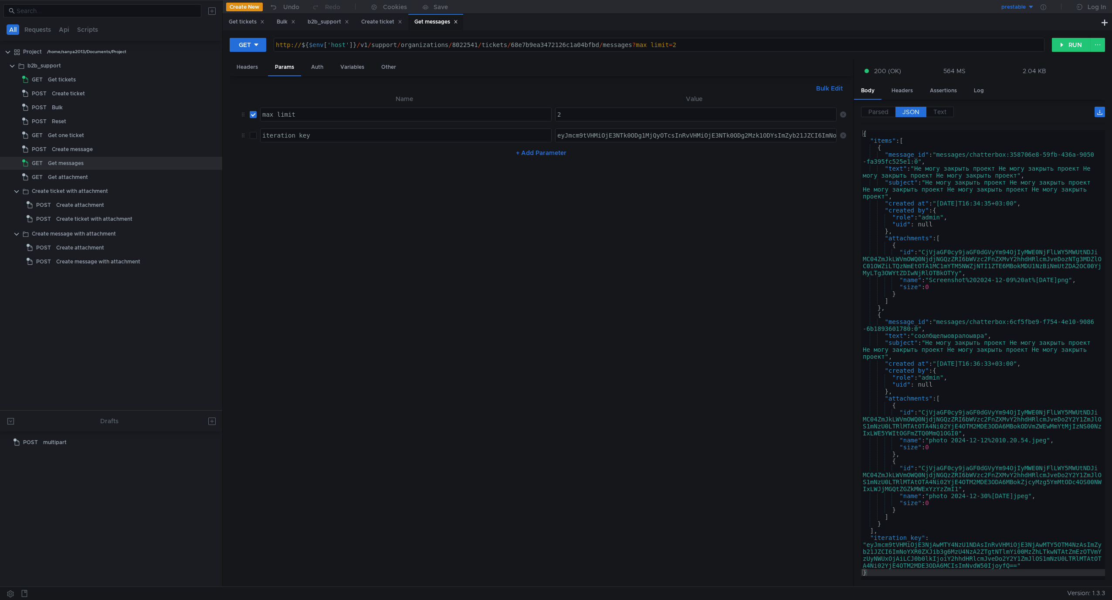
click at [802, 304] on div "{ "items" : [ { "message_id" : "messages/chatterbox:358706e8-59fb-436a-9050 -fa…" at bounding box center [983, 360] width 244 height 460
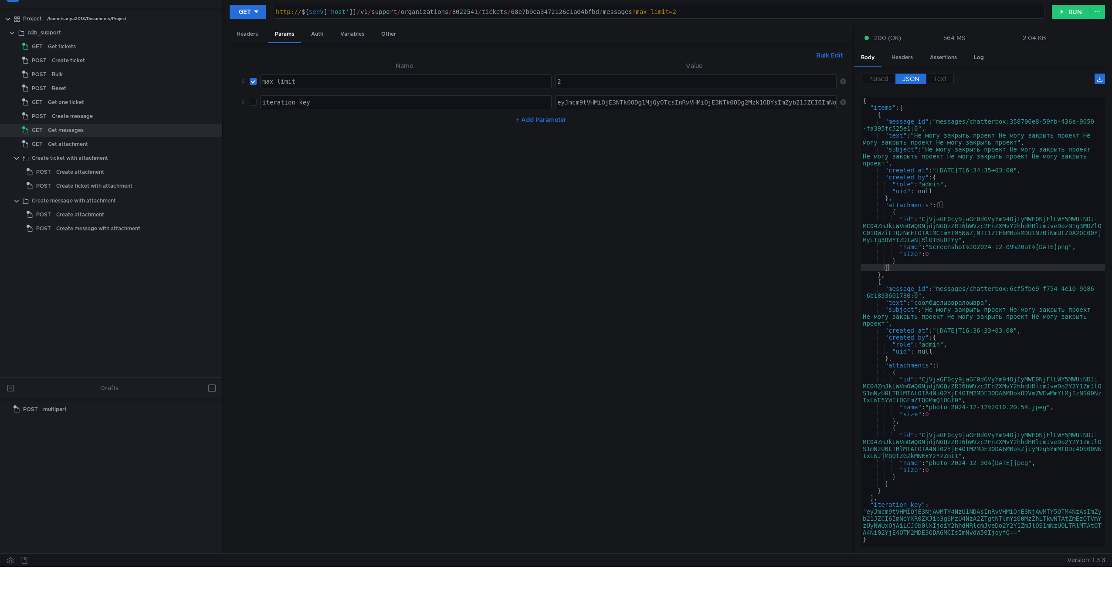
scroll to position [68, 0]
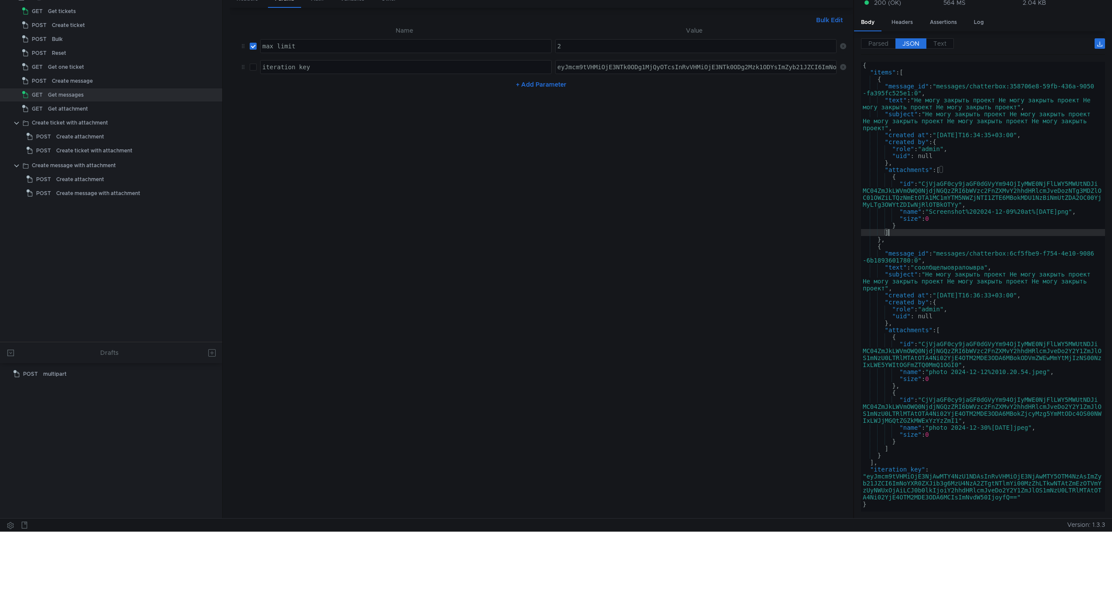
click at [802, 392] on div "{ "items" : [ { "message_id" : "messages/chatterbox:358706e8-59fb-436a-9050 -fa…" at bounding box center [983, 294] width 244 height 464
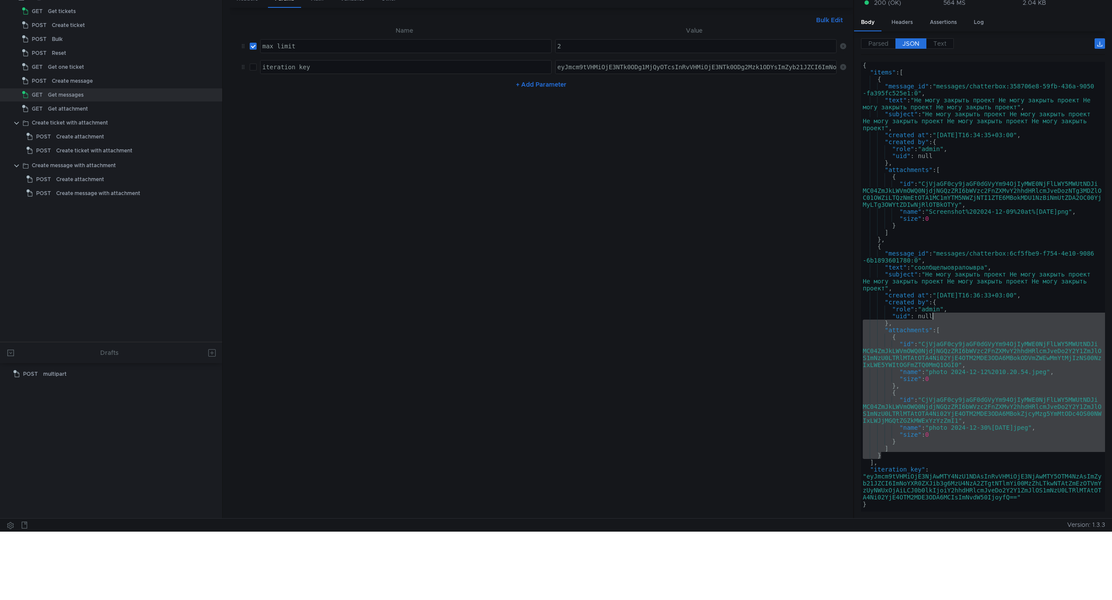
drag, startPoint x: 957, startPoint y: 454, endPoint x: 1013, endPoint y: 317, distance: 148.5
click at [802, 317] on div "{ "items" : [ { "message_id" : "messages/chatterbox:358706e8-59fb-436a-9050 -fa…" at bounding box center [983, 294] width 244 height 464
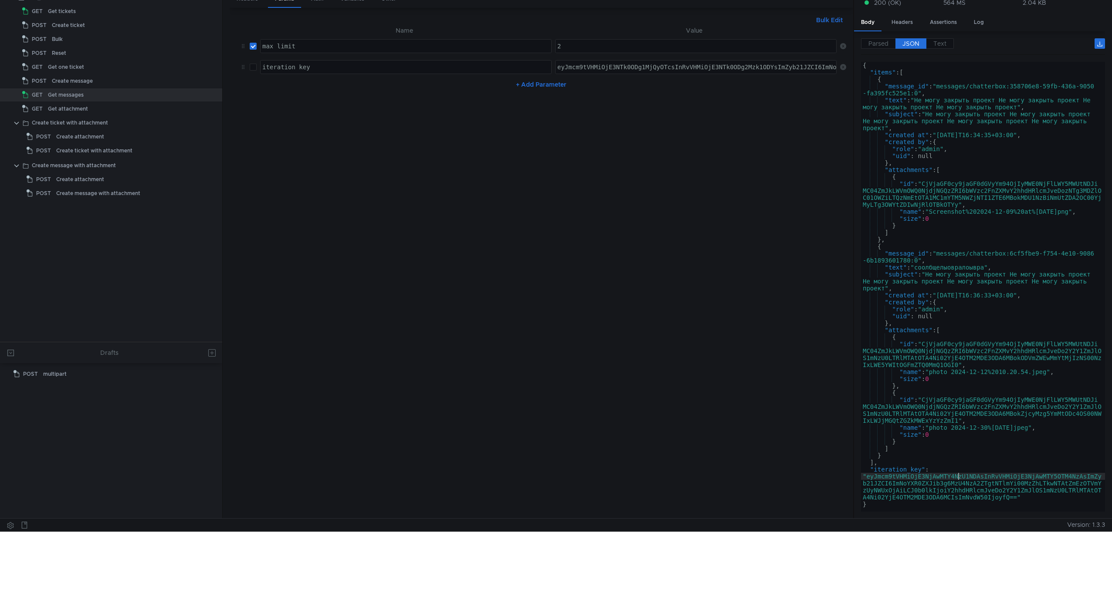
click at [802, 478] on div "{ "items" : [ { "message_id" : "messages/chatterbox:358706e8-59fb-436a-9050 -fa…" at bounding box center [983, 294] width 244 height 464
type textarea ""iteration_key": "eyJmcm9tVHMiOjE3NjAwMTY4NzU1NDAsInRvVHMiOjE3NjAwMTY5OTM4NzAsI…"
click at [802, 478] on div "{ "items" : [ { "message_id" : "messages/chatterbox:358706e8-59fb-436a-9050 -fa…" at bounding box center [983, 294] width 244 height 464
click at [802, 483] on div "{ "items" : [ { "message_id" : "messages/chatterbox:358706e8-59fb-436a-9050 -fa…" at bounding box center [983, 294] width 244 height 464
click at [553, 84] on button "+ Add Parameter" at bounding box center [540, 84] width 57 height 10
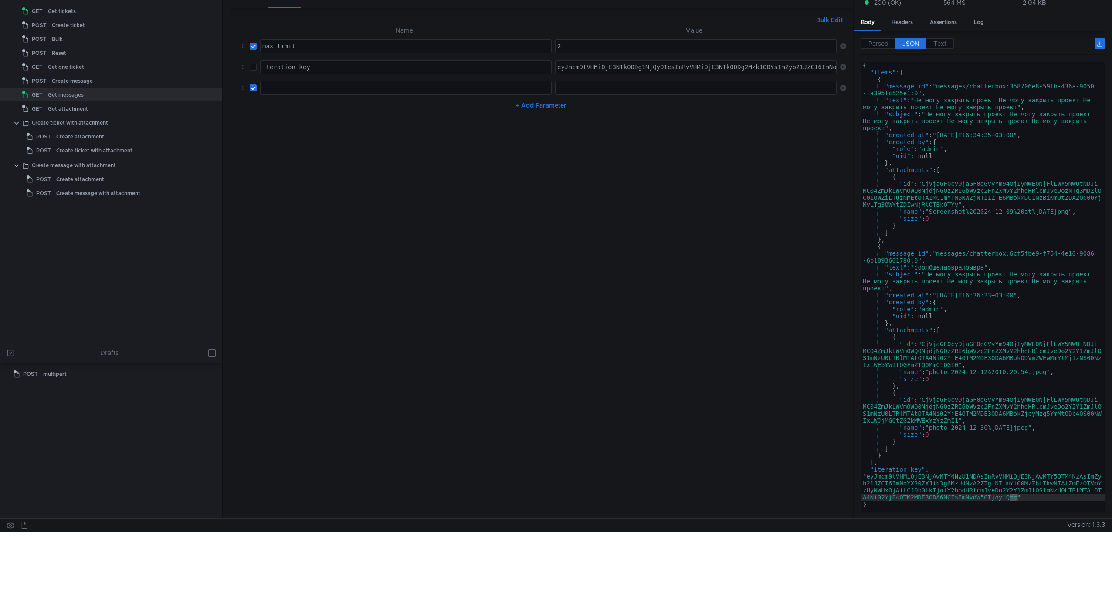
click at [337, 84] on div at bounding box center [405, 94] width 291 height 21
type textarea "limit"
type textarea "10000"
click at [664, 258] on nz-table "Name Value max_limit הההההההההההההההההההההההההההההההההההההההההההההההההההההההההה…" at bounding box center [541, 268] width 609 height 487
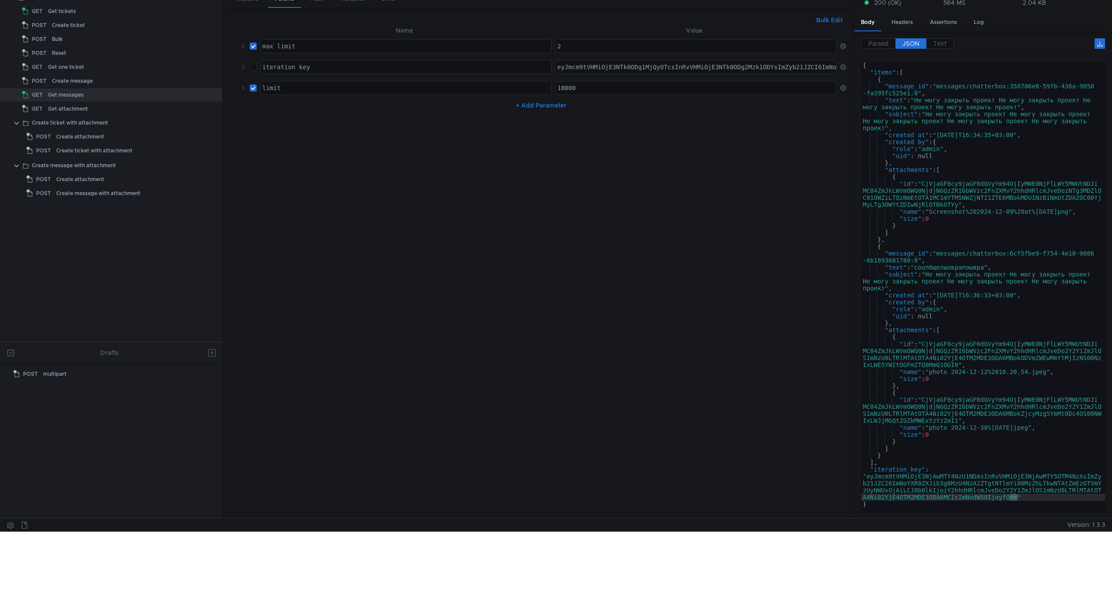
scroll to position [0, 0]
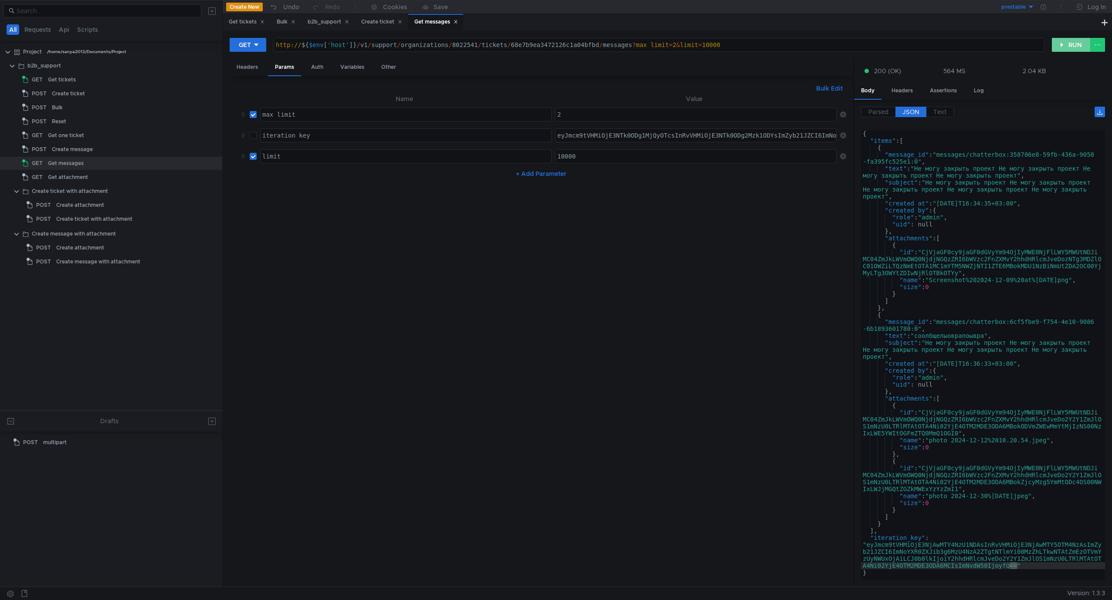
click at [802, 47] on button "RUN" at bounding box center [1070, 45] width 39 height 14
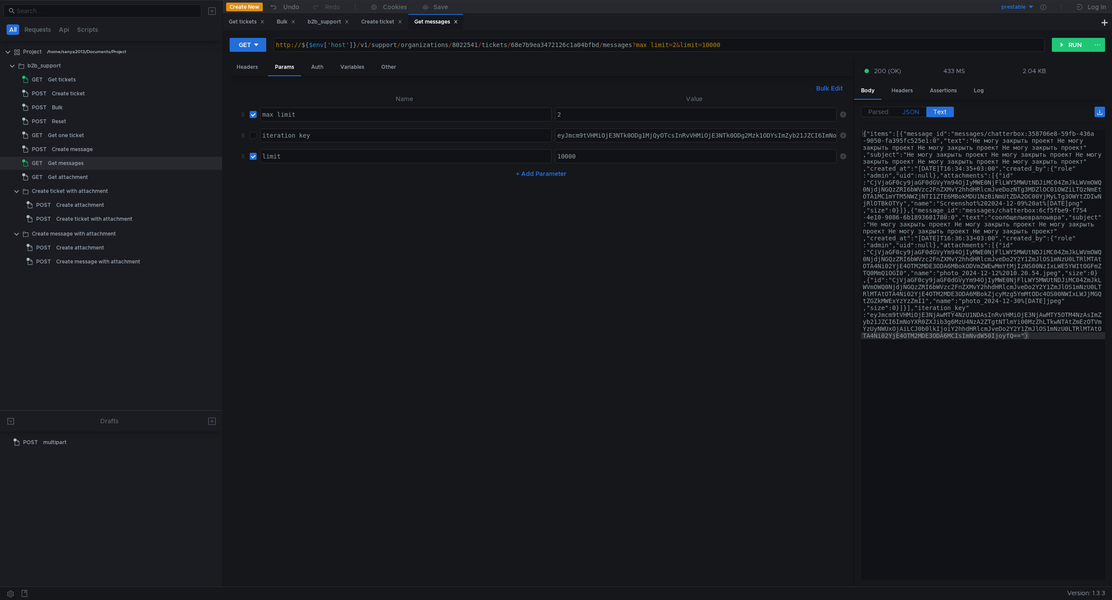
click at [802, 114] on span "JSON" at bounding box center [910, 112] width 17 height 8
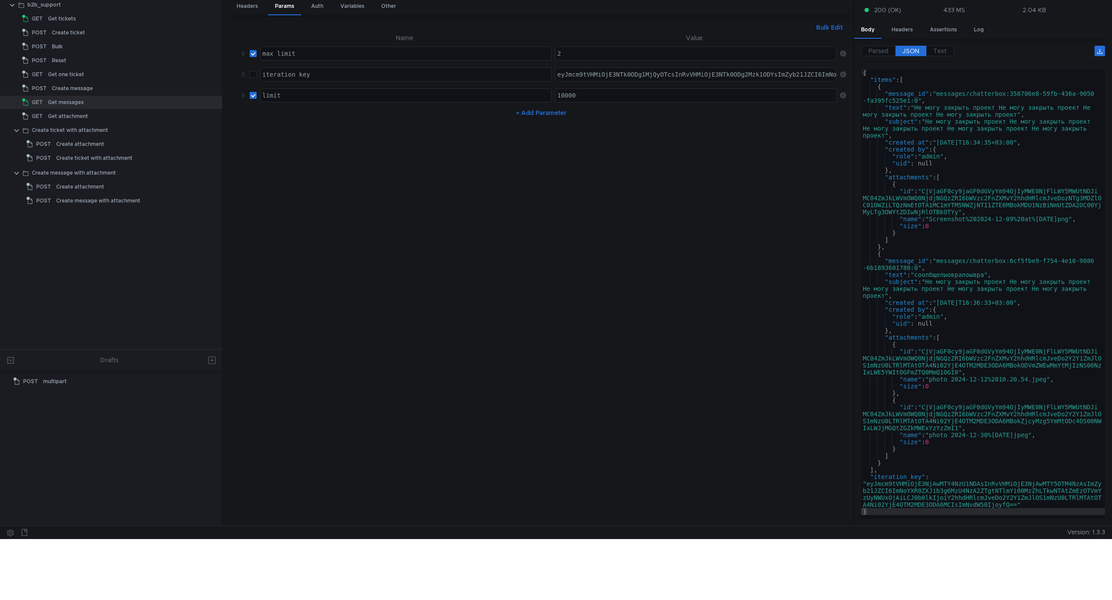
scroll to position [68, 0]
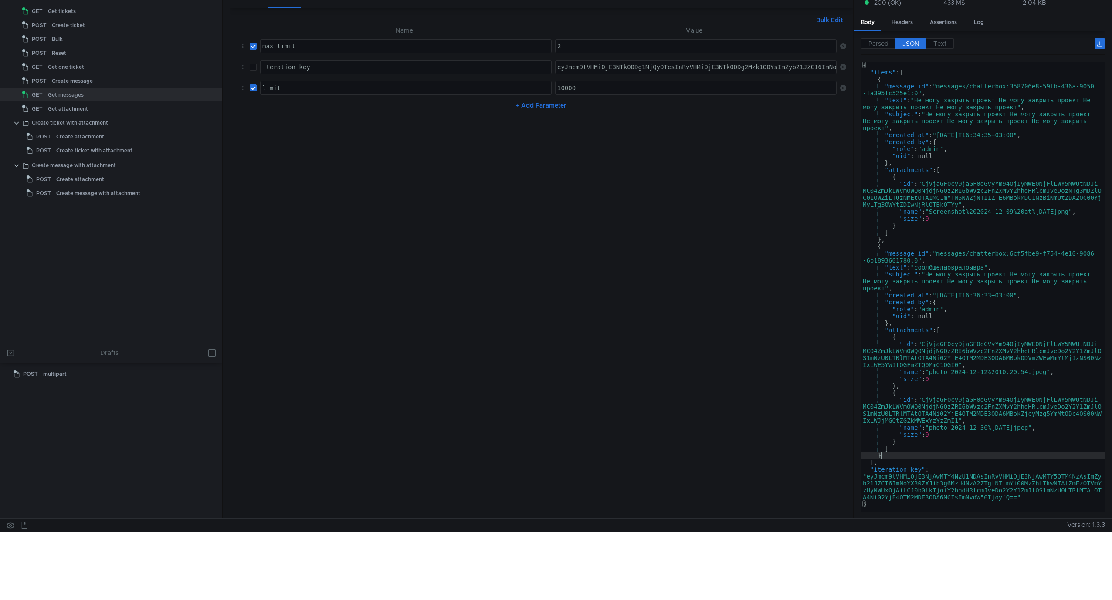
click at [802, 453] on div "{ "items" : [ { "message_id" : "messages/chatterbox:358706e8-59fb-436a-9050 -fa…" at bounding box center [983, 294] width 244 height 464
click at [802, 406] on div "{ "items" : [ { "message_id" : "messages/chatterbox:358706e8-59fb-436a-9050 -fa…" at bounding box center [983, 294] width 244 height 464
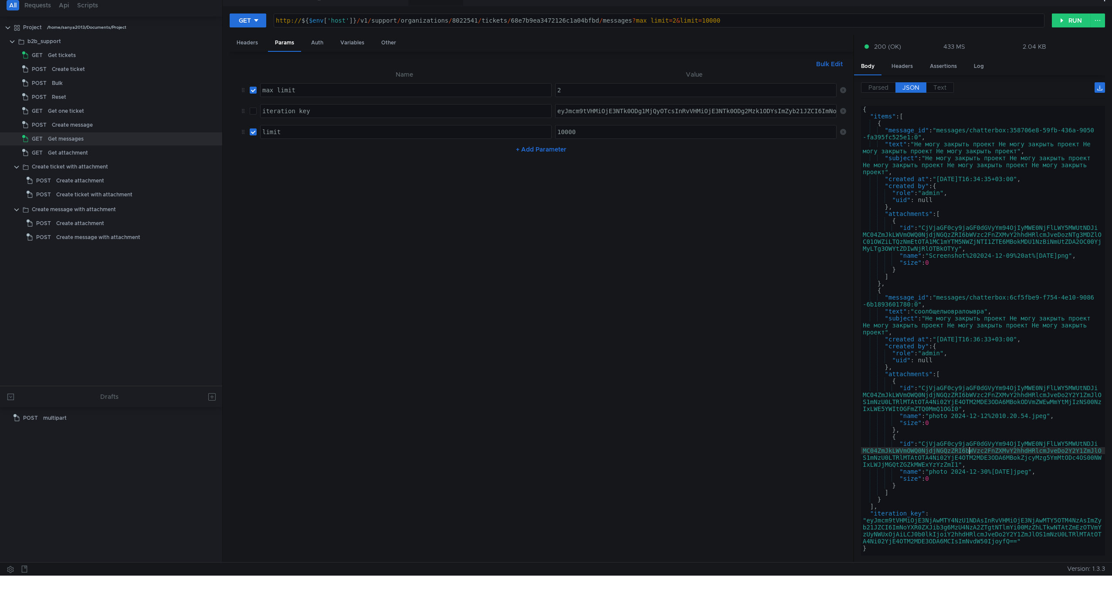
scroll to position [22, 0]
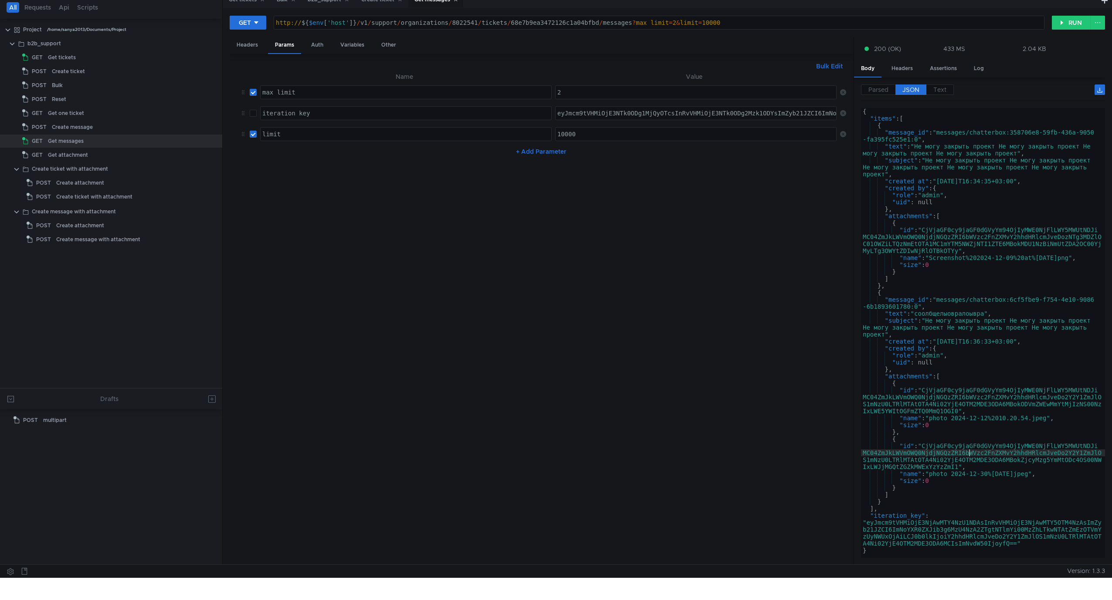
click at [802, 327] on div "{ "items" : [ { "message_id" : "messages/chatterbox:358706e8-59fb-436a-9050 -fa…" at bounding box center [983, 340] width 244 height 464
click at [802, 357] on div "{ "items" : [ { "message_id" : "messages/chatterbox:358706e8-59fb-436a-9050 -fa…" at bounding box center [983, 340] width 244 height 464
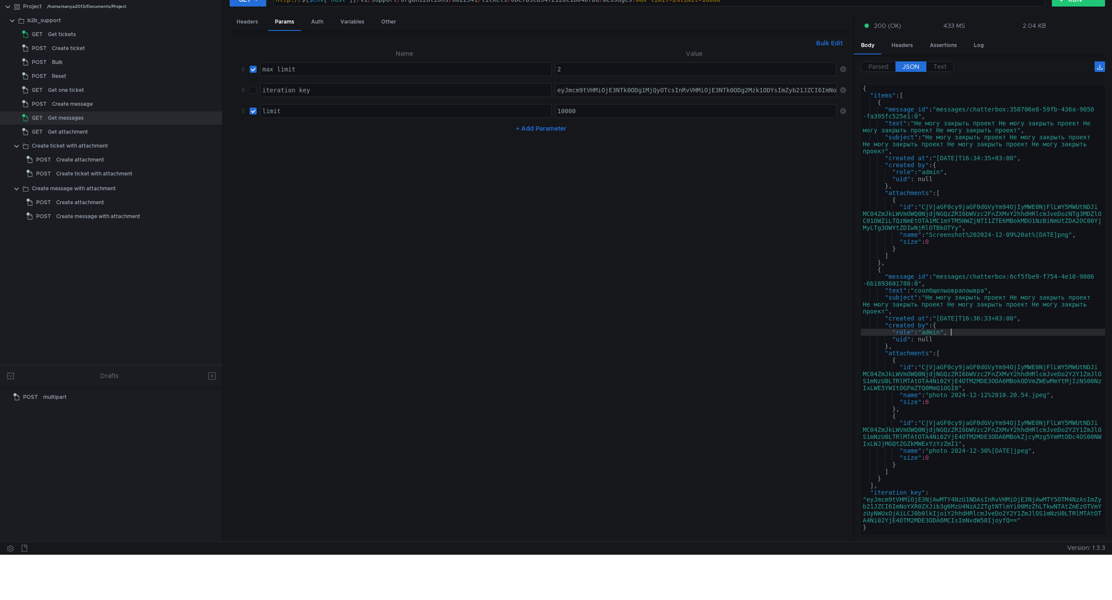
scroll to position [68, 0]
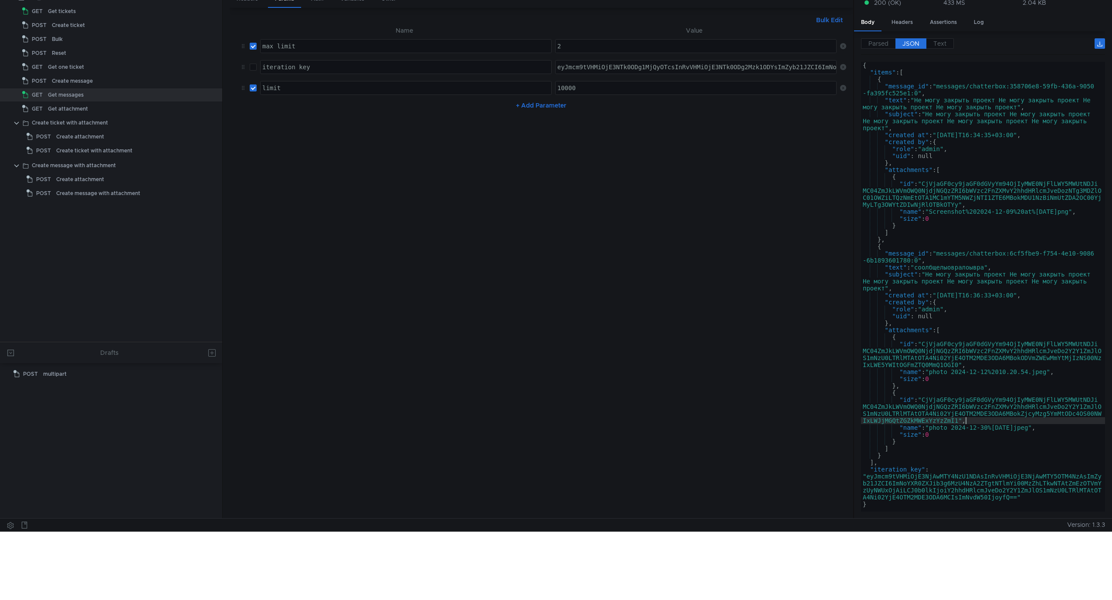
click at [802, 424] on div "{ "items" : [ { "message_id" : "messages/chatterbox:358706e8-59fb-436a-9050 -fa…" at bounding box center [983, 294] width 244 height 464
type textarea ""id": "CjVjaGF0cy9jaGF0dGVyYm94OjIyMWE0NjFlLWY5MWUtNDJiMC04ZmJkLWVmOWQ0NjdjNGQz…"
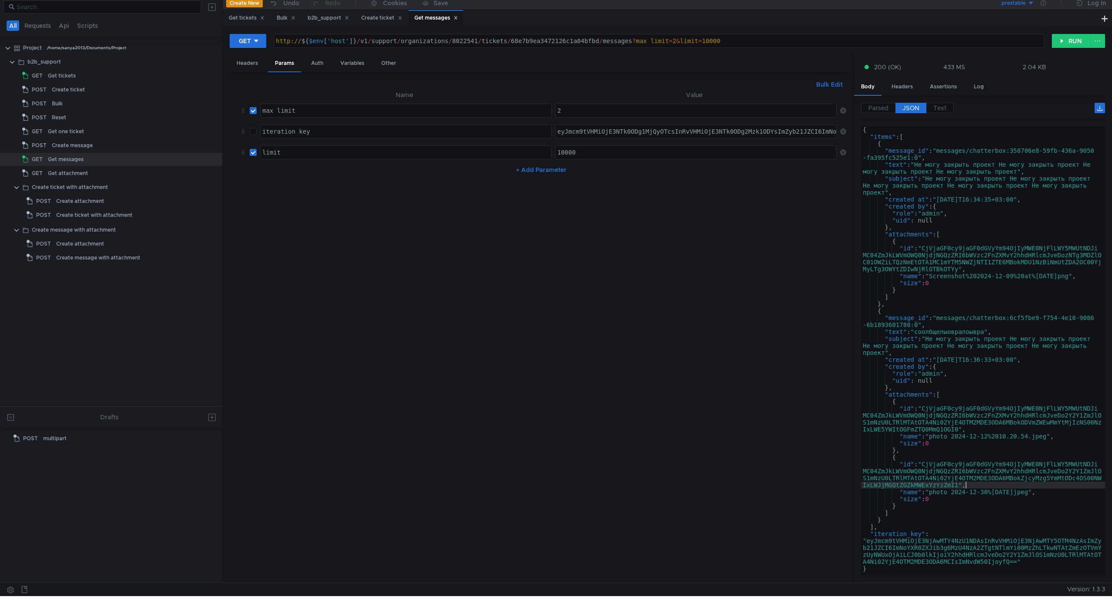
scroll to position [0, 0]
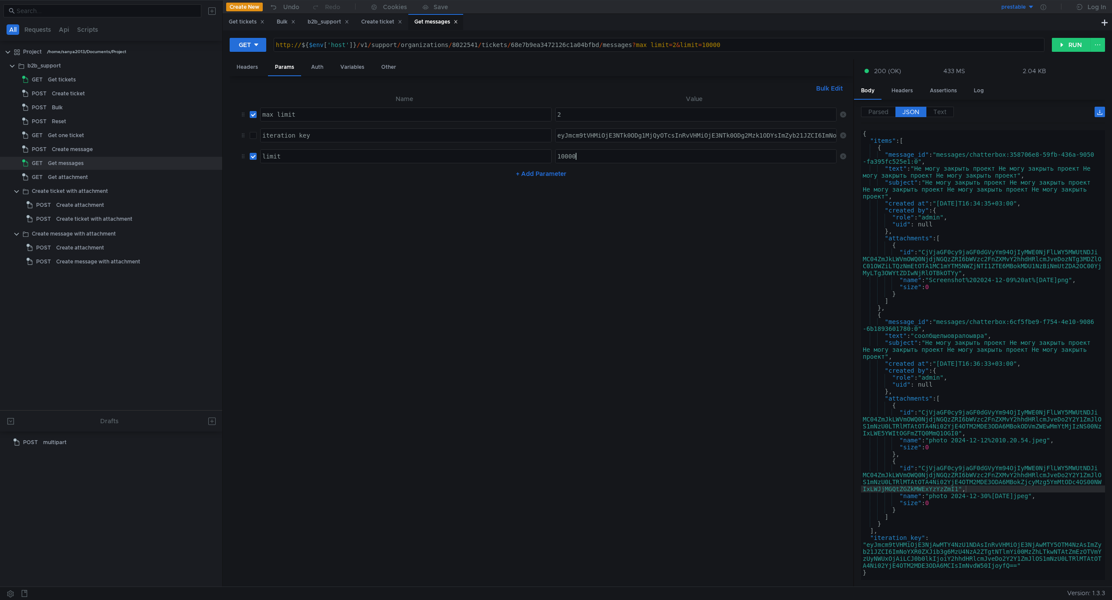
click at [618, 159] on div "10000" at bounding box center [696, 163] width 283 height 21
type textarea "10000000"
click at [802, 361] on div "{ "items" : [ { "message_id" : "messages/chatterbox:358706e8-59fb-436a-9050 -fa…" at bounding box center [983, 362] width 244 height 464
click at [802, 443] on div "{ "items" : [ { "message_id" : "messages/chatterbox:358706e8-59fb-436a-9050 -fa…" at bounding box center [983, 362] width 244 height 464
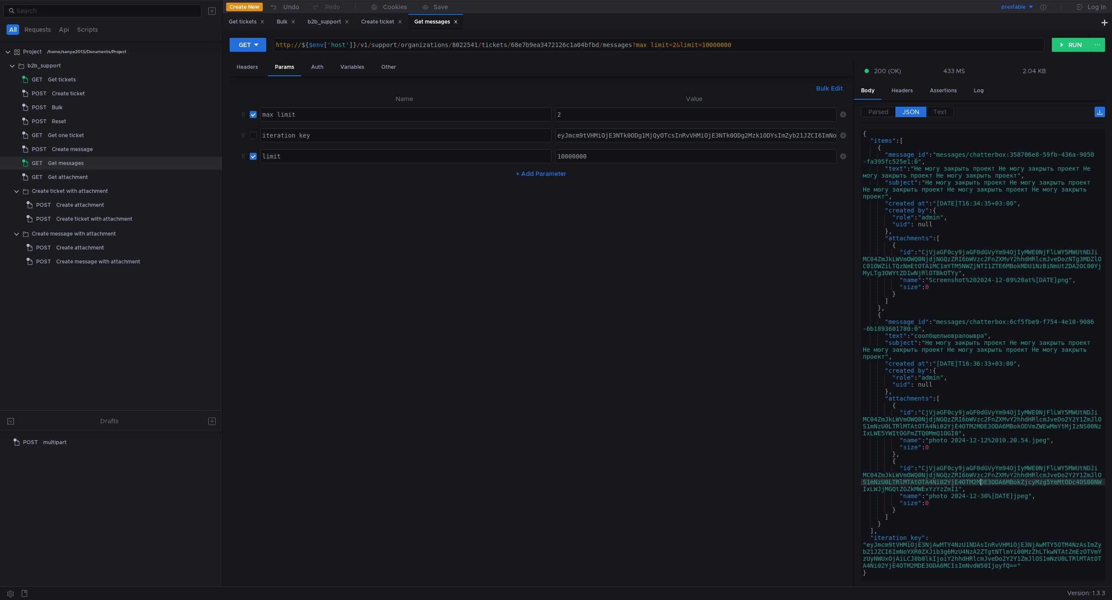
click at [802, 483] on div "{ "items" : [ { "message_id" : "messages/chatterbox:358706e8-59fb-436a-9050 -fa…" at bounding box center [983, 362] width 244 height 464
type textarea ""id": "CjVjaGF0cy9jaGF0dGVyYm94OjIyMWE0NjFlLWY5MWUtNDJiMC04ZmJkLWVmOWQ0NjdjNGQz…"
click at [802, 42] on button "RUN" at bounding box center [1070, 45] width 39 height 14
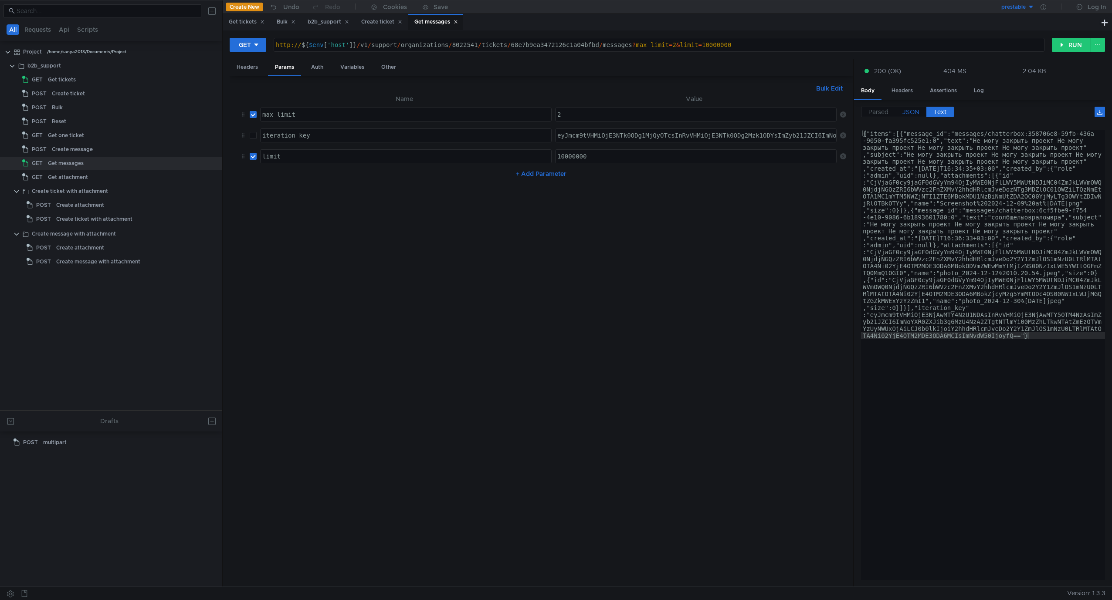
click at [802, 115] on span "JSON" at bounding box center [910, 112] width 17 height 8
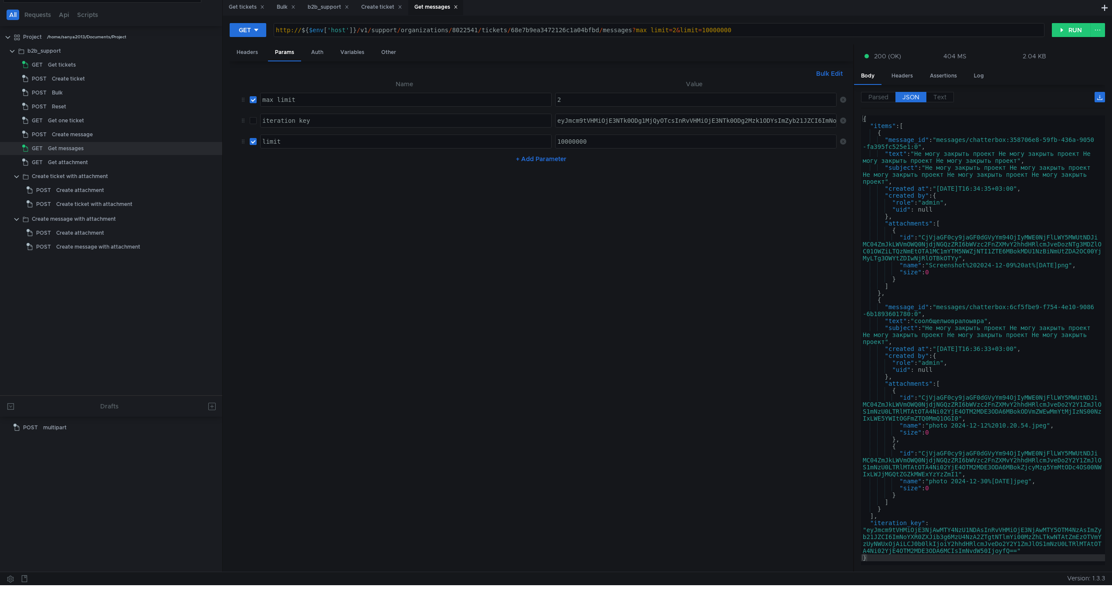
scroll to position [68, 0]
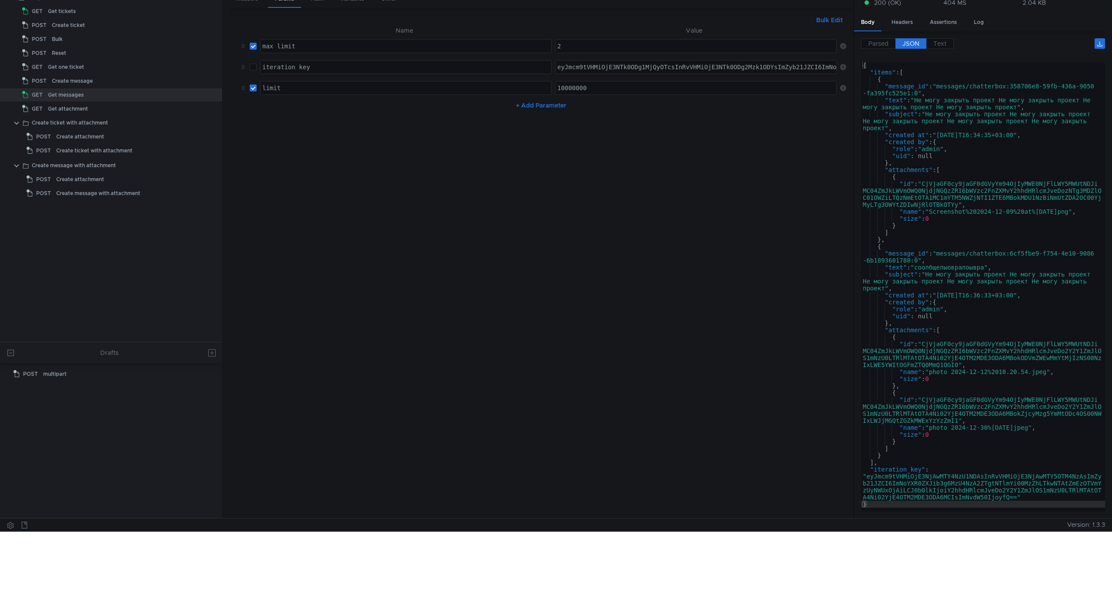
type textarea ""iteration_key": "eyJmcm9tVHMiOjE3NjAwMTY4NzU1NDAsInRvVHMiOjE3NjAwMTY5OTM4NzAsI…"
drag, startPoint x: 866, startPoint y: 477, endPoint x: 1016, endPoint y: 498, distance: 151.3
click at [802, 483] on div "{ "items" : [ { "message_id" : "messages/chatterbox:358706e8-59fb-436a-9050 -fa…" at bounding box center [983, 294] width 244 height 464
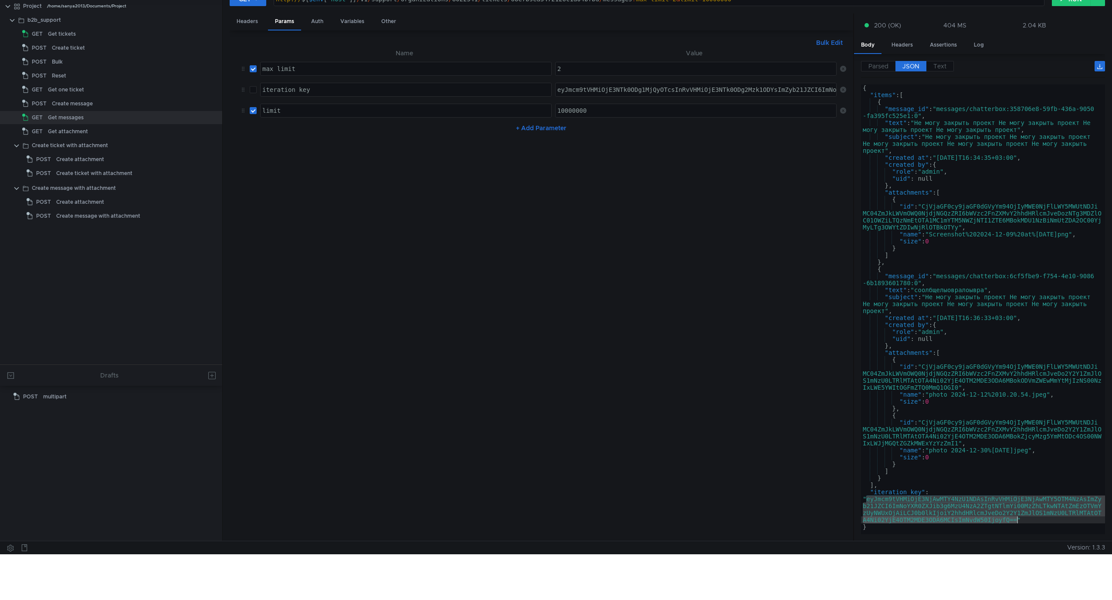
scroll to position [46, 0]
click at [552, 131] on button "+ Add Parameter" at bounding box center [540, 127] width 57 height 10
click at [503, 128] on div at bounding box center [405, 138] width 291 height 21
click at [802, 132] on icon at bounding box center [843, 131] width 6 height 6
click at [773, 233] on nz-table "Name Value max_limit הההההההההההההההההההההההההההההההההההההההההההההההההההההההההה…" at bounding box center [541, 290] width 609 height 487
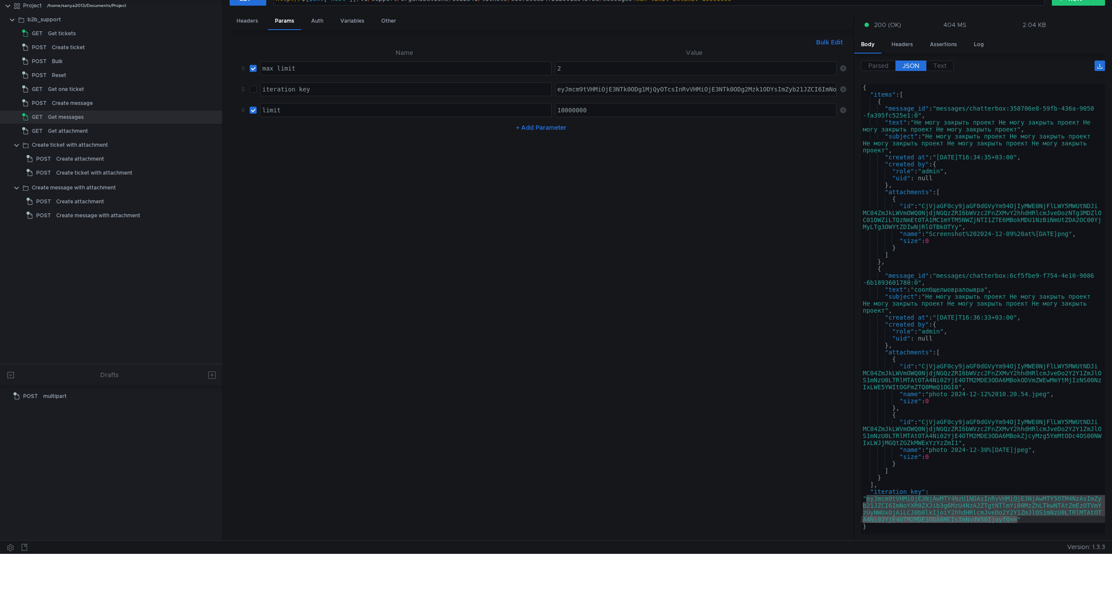
click at [773, 233] on nz-table "Name Value max_limit הההההההההההההההההההההההההההההההההההההההההההההההההההההההההה…" at bounding box center [541, 290] width 609 height 487
click at [623, 274] on nz-table "Name Value max_limit הההההההההההההההההההההההההההההההההההההההההההההההההההההההההה…" at bounding box center [541, 290] width 609 height 487
click at [622, 270] on nz-table "Name Value max_limit הההההההההההההההההההההההההההההההההההההההההההההההההההההההההה…" at bounding box center [541, 290] width 609 height 487
click at [578, 248] on nz-table "Name Value max_limit הההההההההההההההההההההההההההההההההההההההההההההההההההההההההה…" at bounding box center [541, 290] width 609 height 487
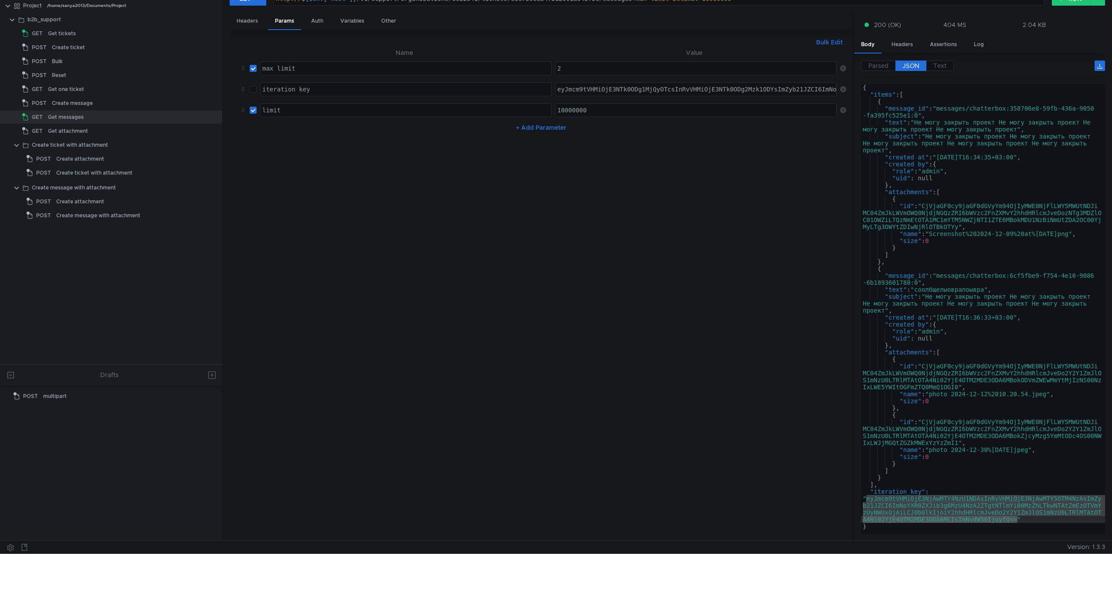
click at [575, 240] on nz-table "Name Value max_limit הההההההההההההההההההההההההההההההההההההההההההההההההההההההההה…" at bounding box center [541, 290] width 609 height 487
click at [569, 235] on nz-table "Name Value max_limit הההההההההההההההההההההההההההההההההההההההההההההההההההההההההה…" at bounding box center [541, 290] width 609 height 487
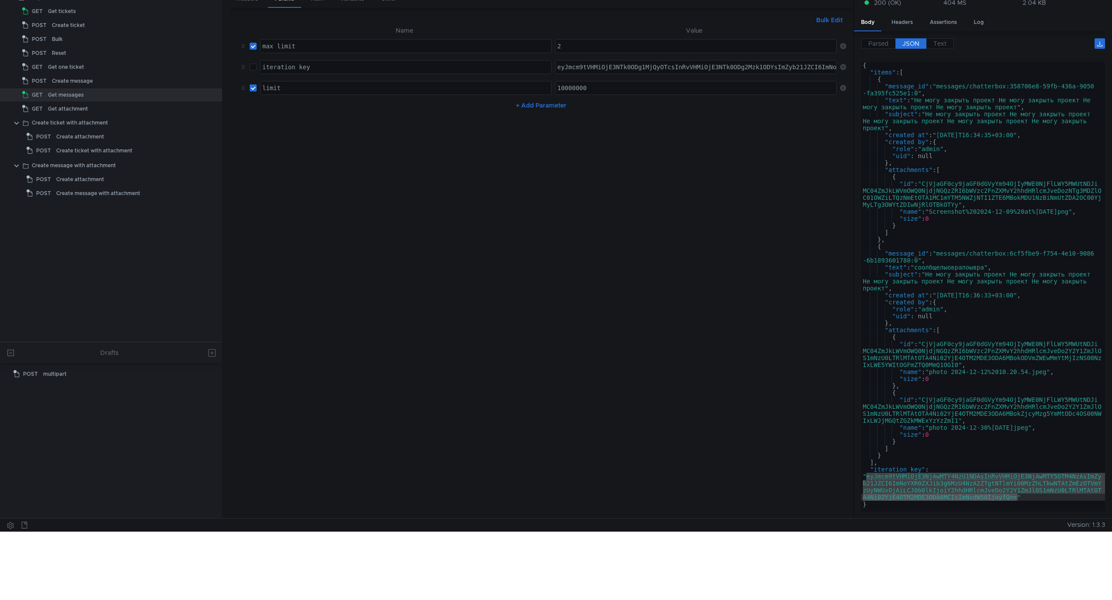
scroll to position [0, 0]
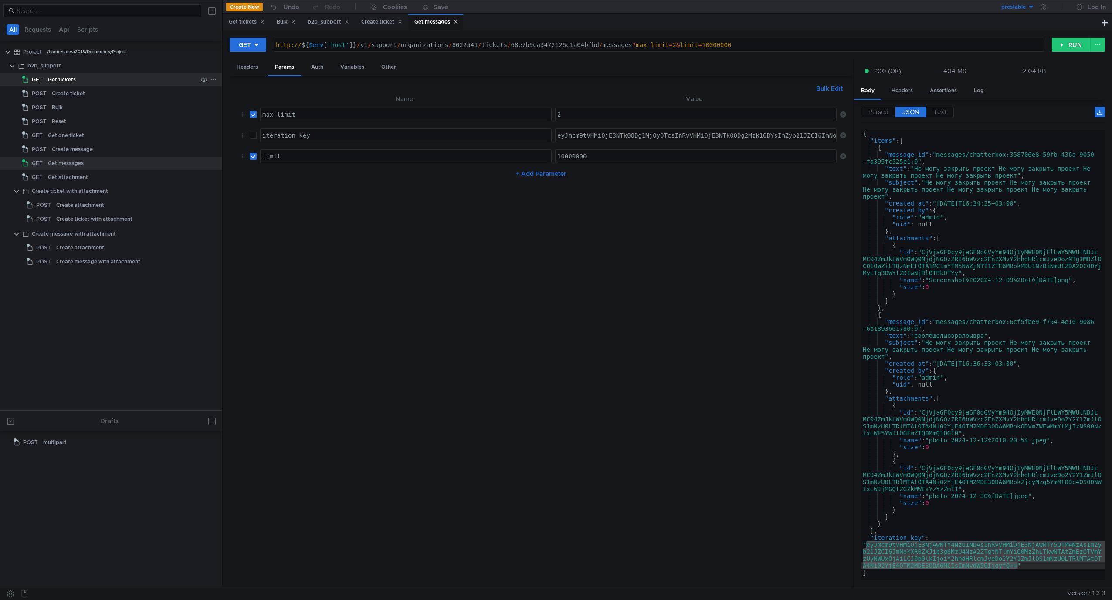
click at [64, 84] on div "Get tickets" at bounding box center [62, 79] width 28 height 13
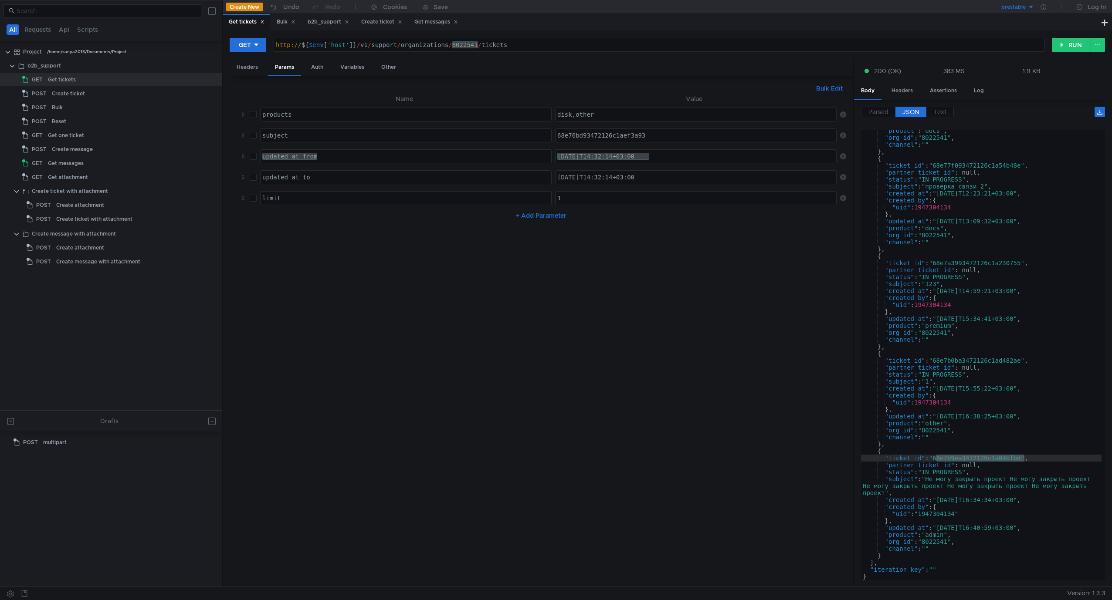
click at [601, 295] on nz-table "Name Value author_uids products ההההההההההההההההההההההההההההההההההההההההההההההה…" at bounding box center [541, 337] width 609 height 487
click at [641, 285] on nz-table "Name Value author_uids products ההההההההההההההההההההההההההההההההההההההההההההההה…" at bounding box center [541, 337] width 609 height 487
click at [379, 207] on td "limit limit ההההההההההההההההההההההההההההההההההההההההההההההההההההההההההההההההההה…" at bounding box center [404, 198] width 295 height 21
click at [369, 185] on td "updated_at_to updated_at_to ההההההההההההההההההההההההההההההההההההההההההההההההההה…" at bounding box center [404, 177] width 295 height 21
drag, startPoint x: 365, startPoint y: 175, endPoint x: 363, endPoint y: 159, distance: 16.2
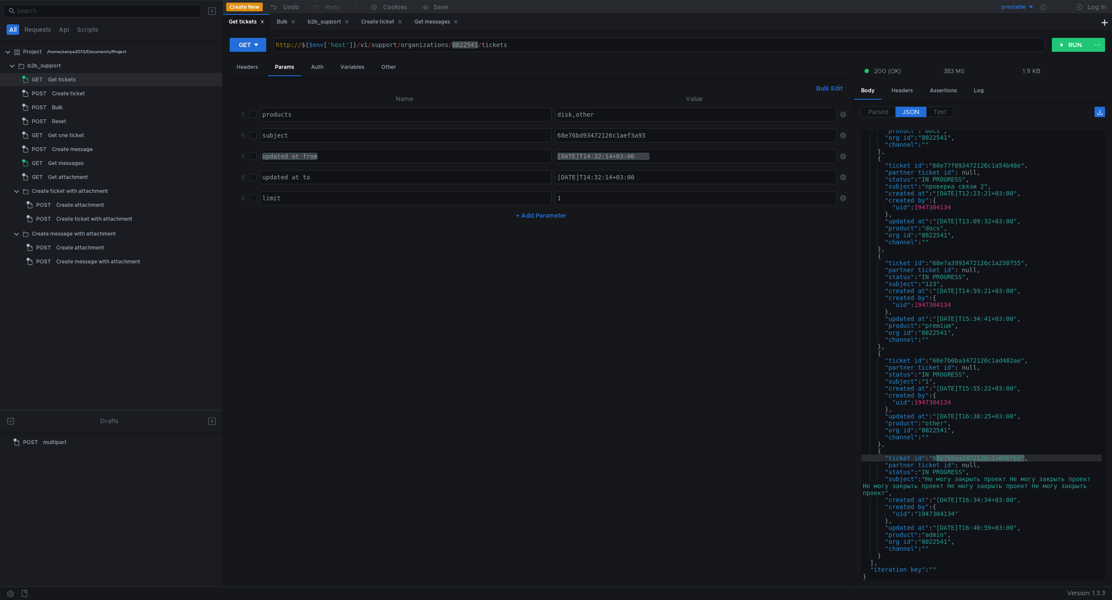
click at [364, 175] on div "updated_at_to" at bounding box center [405, 184] width 291 height 21
click at [362, 144] on td "subject subject ההההההההההההההההההההההההההההההההההההההההההההההההההההההההההההההה…" at bounding box center [404, 135] width 295 height 21
click at [356, 156] on div "updated_at_from" at bounding box center [405, 156] width 291 height 13
click at [507, 368] on nz-table "Name Value author_uids products ההההההההההההההההההההההההההההההההההההההההההההההה…" at bounding box center [541, 337] width 609 height 487
click at [504, 359] on nz-table "Name Value author_uids products ההההההההההההההההההההההההההההההההההההההההההההההה…" at bounding box center [541, 337] width 609 height 487
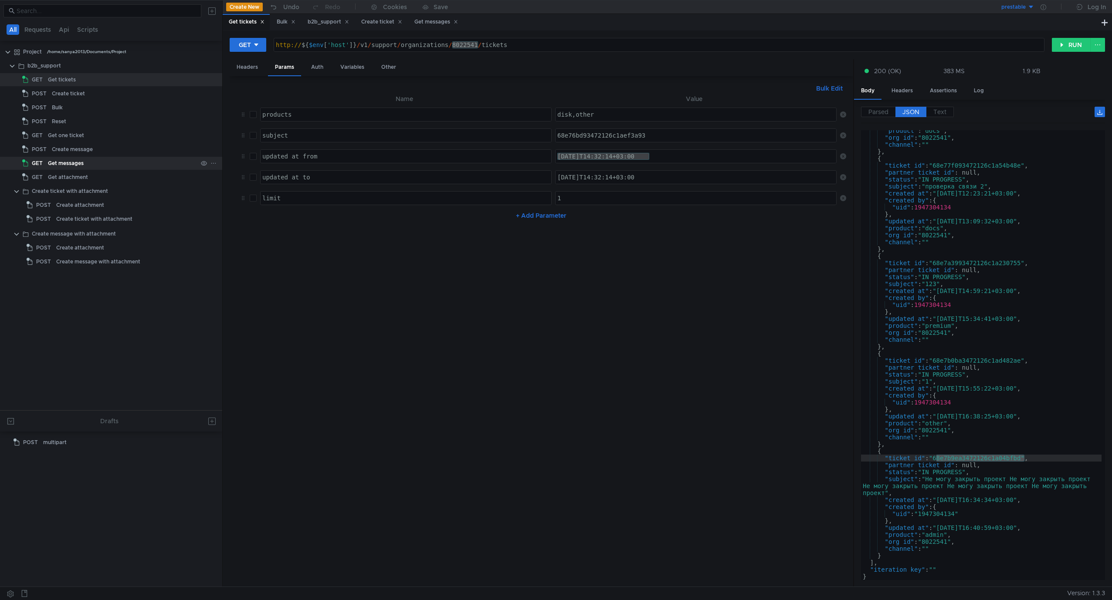
click at [108, 162] on div "Get messages" at bounding box center [122, 163] width 149 height 13
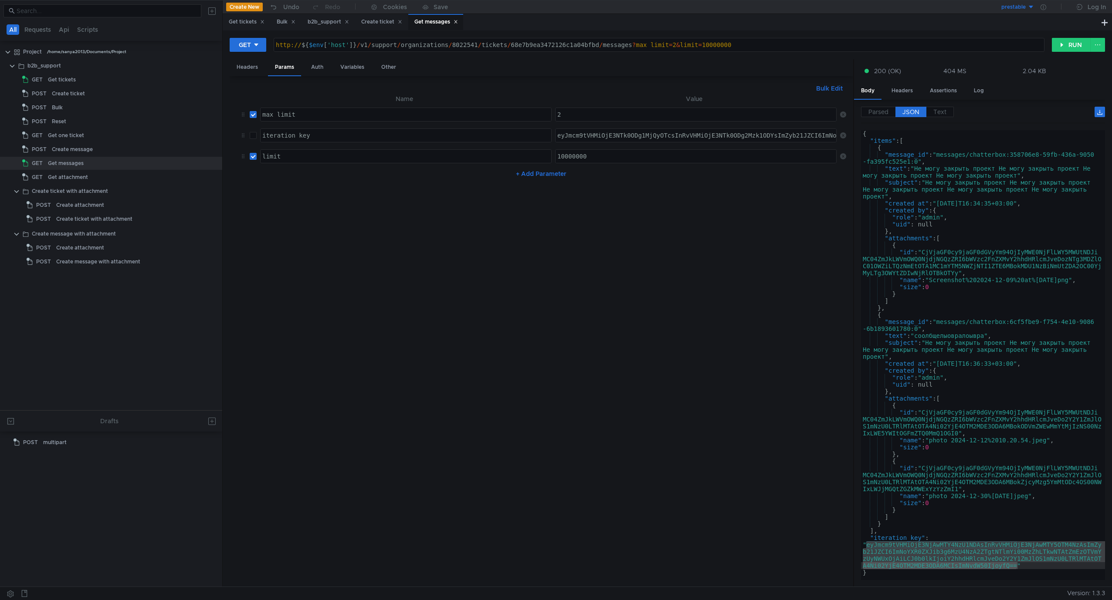
type textarea "http://${$env['host']}/v1/support/organizations/8022541/tickets/68e7b9ea3472126…"
click at [672, 43] on div "http:// ${ $env [ 'host' ] } / v1 / support / organizations / 8022541 / tickets…" at bounding box center [659, 51] width 770 height 21
click at [778, 44] on div "http:// ${ $env [ 'host' ] } / v1 / support / organizations / 8022541 / tickets…" at bounding box center [659, 51] width 770 height 21
click at [256, 132] on input "checkbox" at bounding box center [253, 135] width 7 height 7
checkbox input "true"
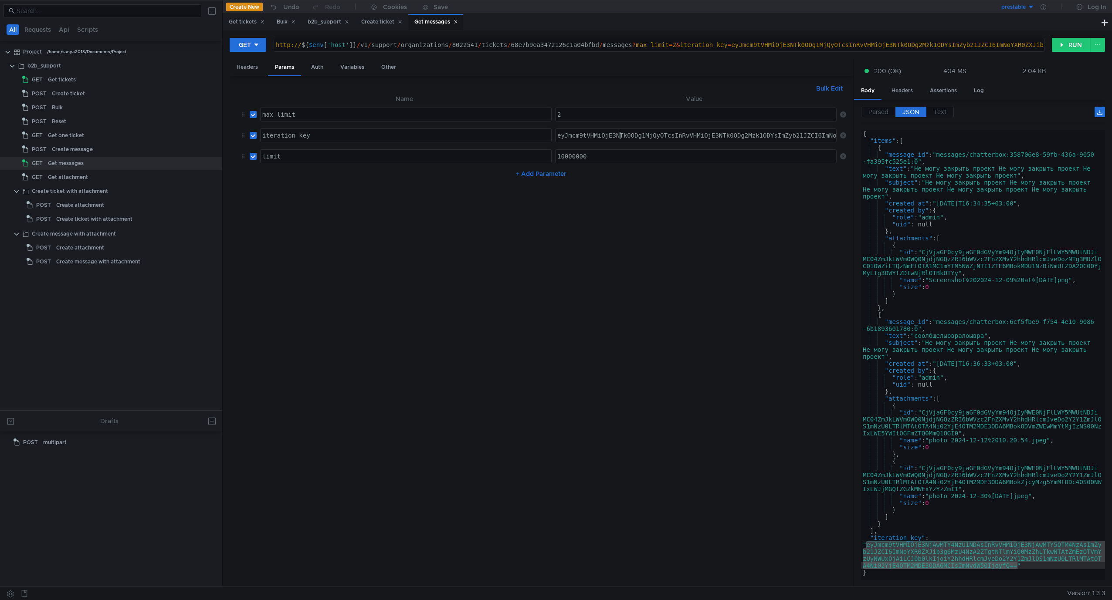
click at [617, 139] on div "eyJmcm9tVHMiOjE3NTk0ODg1MjQyOTcsInRvVHMiOjE3NTk0ODg2Mzk1ODYsImZyb21JZCI6ImNoYXR…" at bounding box center [986, 142] width 863 height 21
paste textarea "jAwMTY4NzU1NDAsInRvVHMiOjE3NjAwMTY5OTM4NzAsImZyb21JZCI6ImNoYXR0ZXJib3g6MzU4NzA2…"
type textarea "eyJmcm9tVHMiOjE3NjAwMTY4NzU1NDAsInRvVHMiOjE3NjAwMTY5OTM4NzAsImZyb21JZCI6ImNoYXR…"
click at [802, 41] on button "RUN" at bounding box center [1070, 45] width 39 height 14
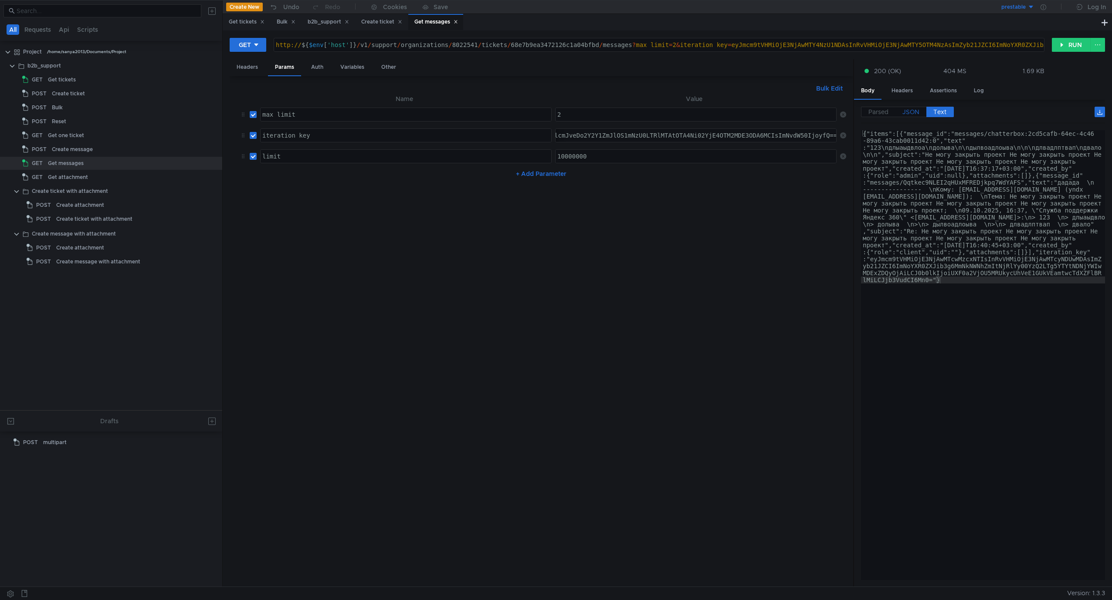
click at [802, 114] on span "JSON" at bounding box center [910, 112] width 17 height 8
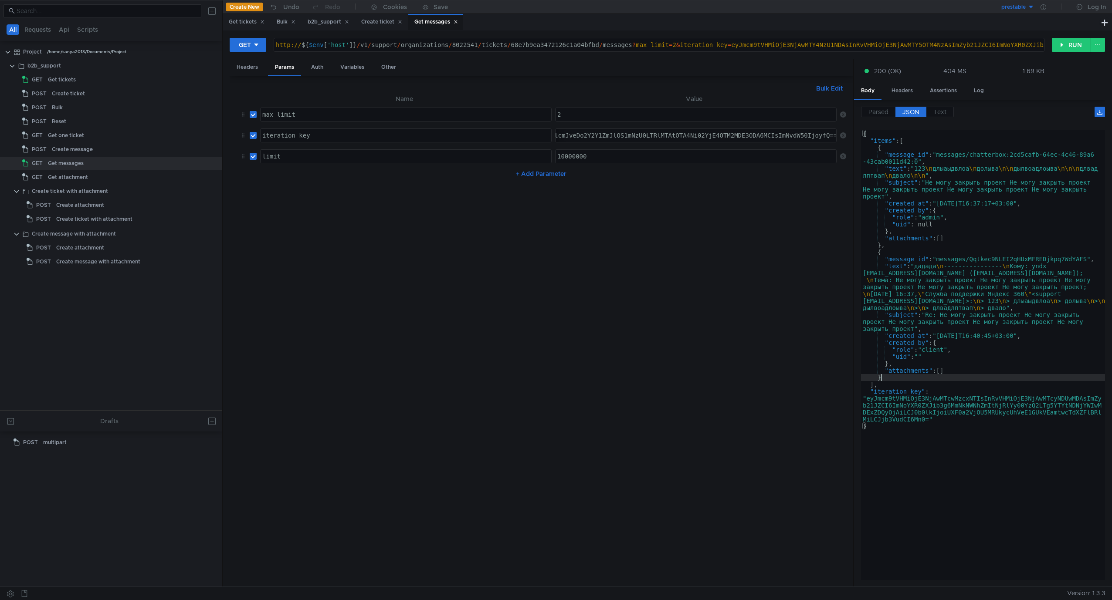
click at [802, 378] on div "{ "items" : [ { "message_id" : "messages/chatterbox:2cd5cafb-64ec-4c46-89a6 -43…" at bounding box center [983, 362] width 244 height 464
click at [802, 442] on div "{ "items" : [ { "message_id" : "messages/chatterbox:2cd5cafb-64ec-4c46-89a6 -43…" at bounding box center [983, 362] width 244 height 464
type textarea "}"
click at [802, 483] on div "{ "items" : [ { "message_id" : "messages/chatterbox:2cd5cafb-64ec-4c46-89a6 -43…" at bounding box center [983, 362] width 244 height 464
click at [802, 46] on button "RUN" at bounding box center [1070, 45] width 39 height 14
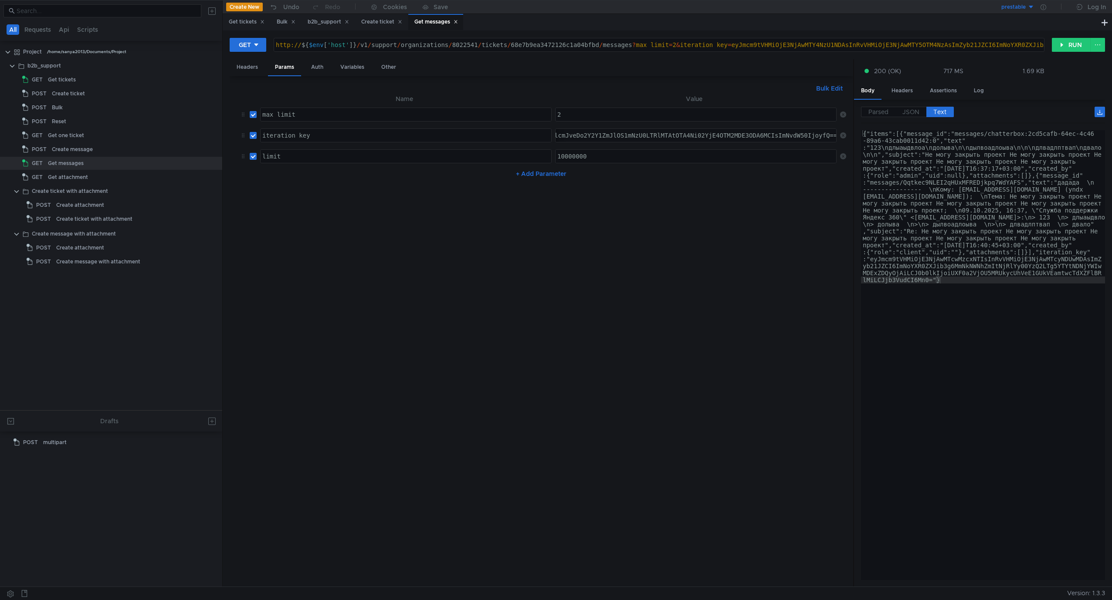
click at [628, 440] on nz-table "Name Value max_limit הההההההההההההההההההההההההההההההההההההההההההההההההההההההההה…" at bounding box center [541, 337] width 609 height 487
click at [552, 220] on nz-table "Name Value max_limit הההההההההההההההההההההההההההההההההההההההההההההההההההההההההה…" at bounding box center [541, 337] width 609 height 487
click at [1066, 43] on button "RUN" at bounding box center [1070, 45] width 39 height 14
click at [967, 259] on div "{"items":[{"message_id":"messages/chatterbox:2cd5cafb-64ec-4c46 -89a6-43cab0011…" at bounding box center [983, 508] width 244 height 757
click at [440, 257] on nz-table "Name Value max_limit הההההההההההההההההההההההההההההההההההההההההההההההההההההההההה…" at bounding box center [541, 337] width 609 height 487
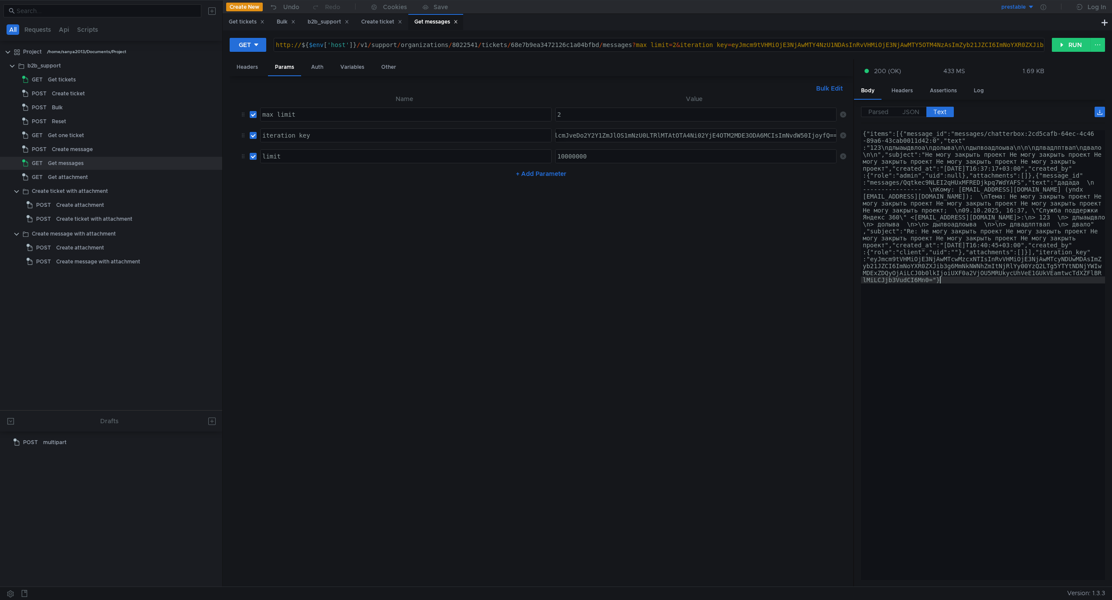
click at [934, 289] on div "{"items":[{"message_id":"messages/chatterbox:2cd5cafb-64ec-4c46 -89a6-43cab0011…" at bounding box center [983, 508] width 244 height 757
click at [91, 139] on div "Get one ticket" at bounding box center [122, 135] width 149 height 13
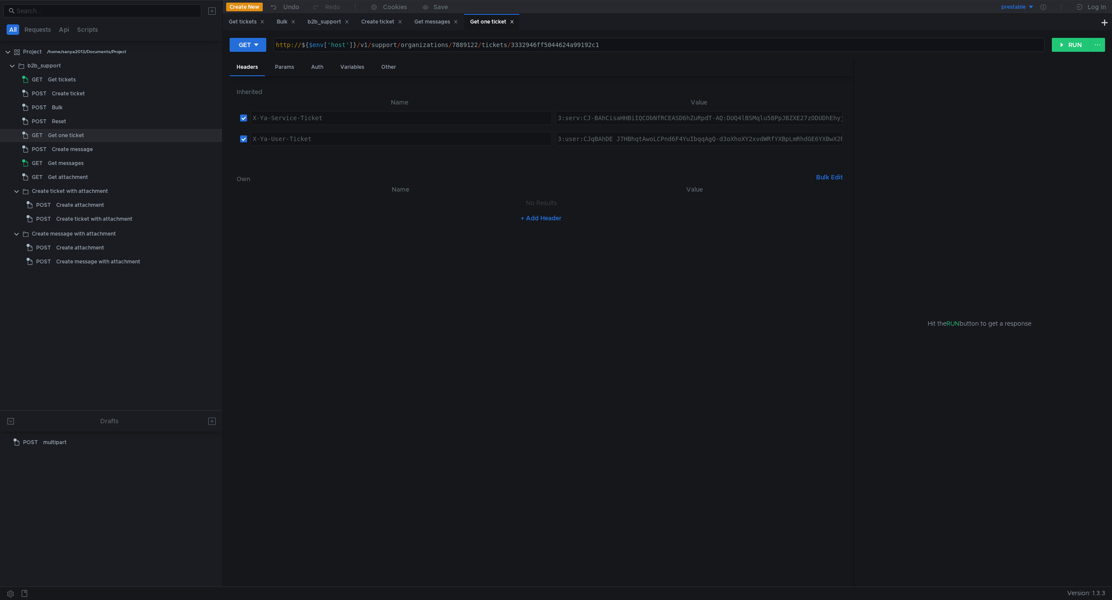
click at [535, 41] on div "http:// ${ $env [ 'host' ] } / v1 / support / organizations / 7889122 / tickets…" at bounding box center [659, 51] width 770 height 21
paste textarea "[URL][DOMAIN_NAME]"
click at [594, 47] on div "http:// ${ $env [ 'host' ] } / v1 / support / organizations / 7889122 / tickets…" at bounding box center [659, 51] width 770 height 21
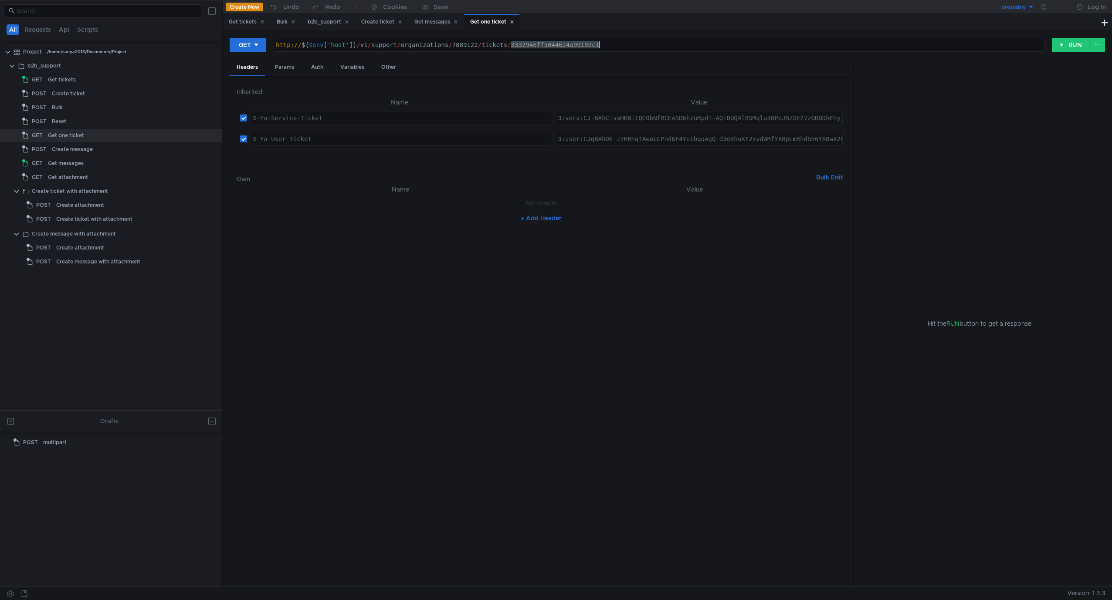
paste textarea "68e7befe3472126c1aad1387"
type textarea "http://${$env['host']}/v1/support/organizations/7889122/tickets/68e7befe3472126…"
click at [1067, 50] on button "RUN" at bounding box center [1070, 45] width 39 height 14
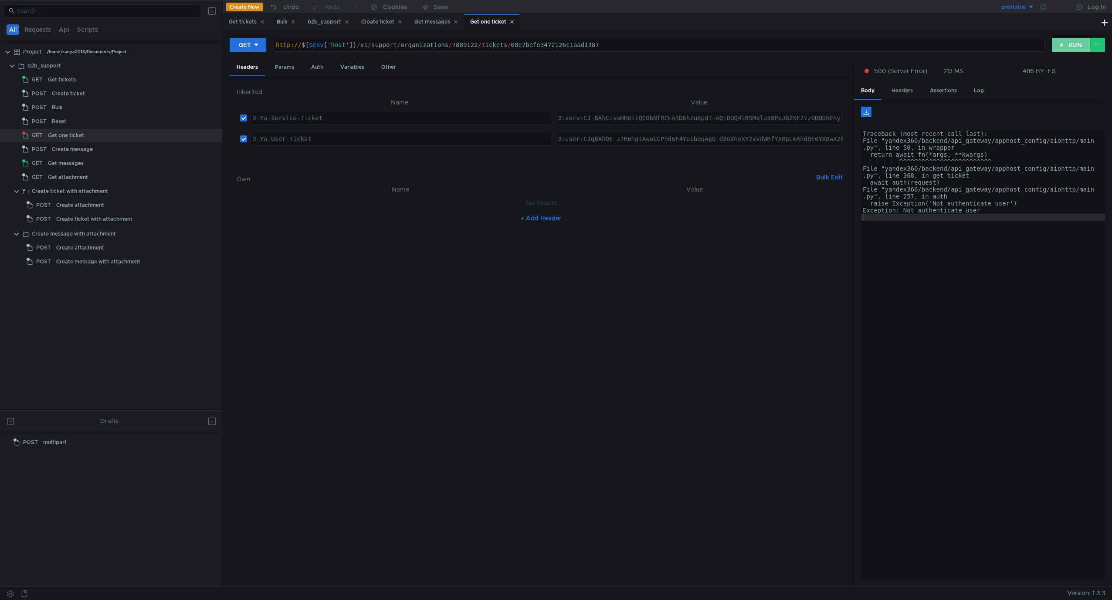
click at [1078, 44] on button "RUN" at bounding box center [1070, 45] width 39 height 14
click at [61, 82] on div "Get tickets" at bounding box center [62, 79] width 28 height 13
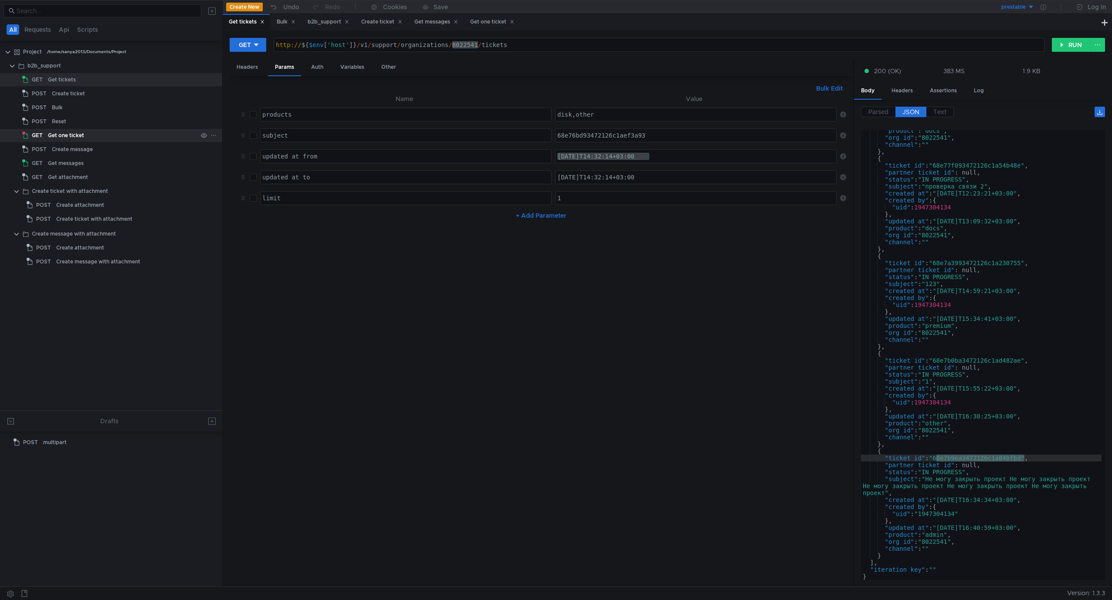
click at [61, 133] on div "Get one ticket" at bounding box center [66, 135] width 36 height 13
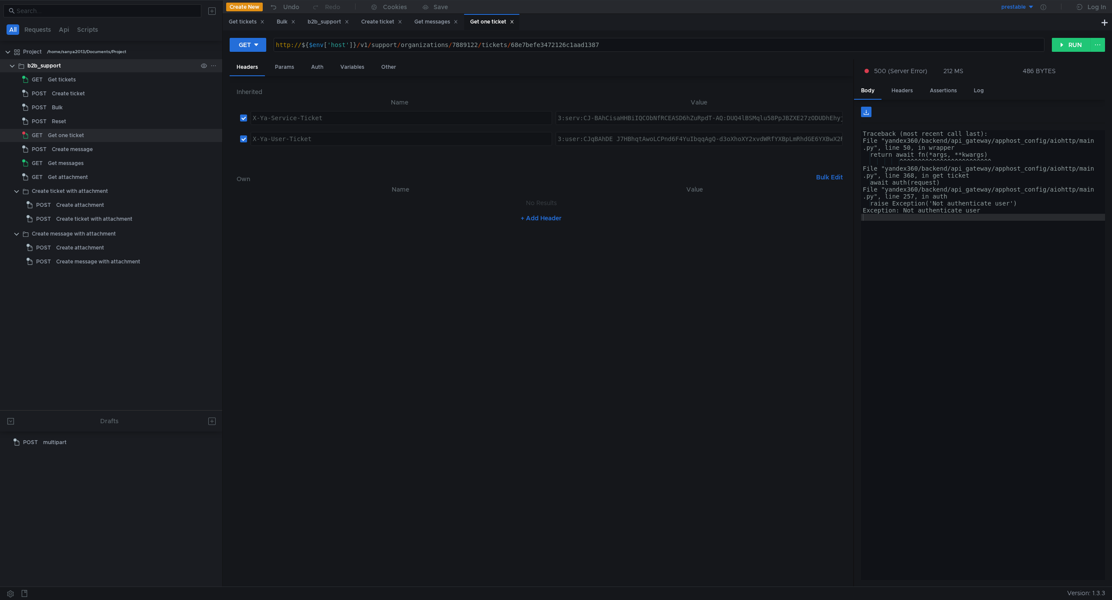
click at [53, 65] on div "b2b_support" at bounding box center [44, 65] width 34 height 13
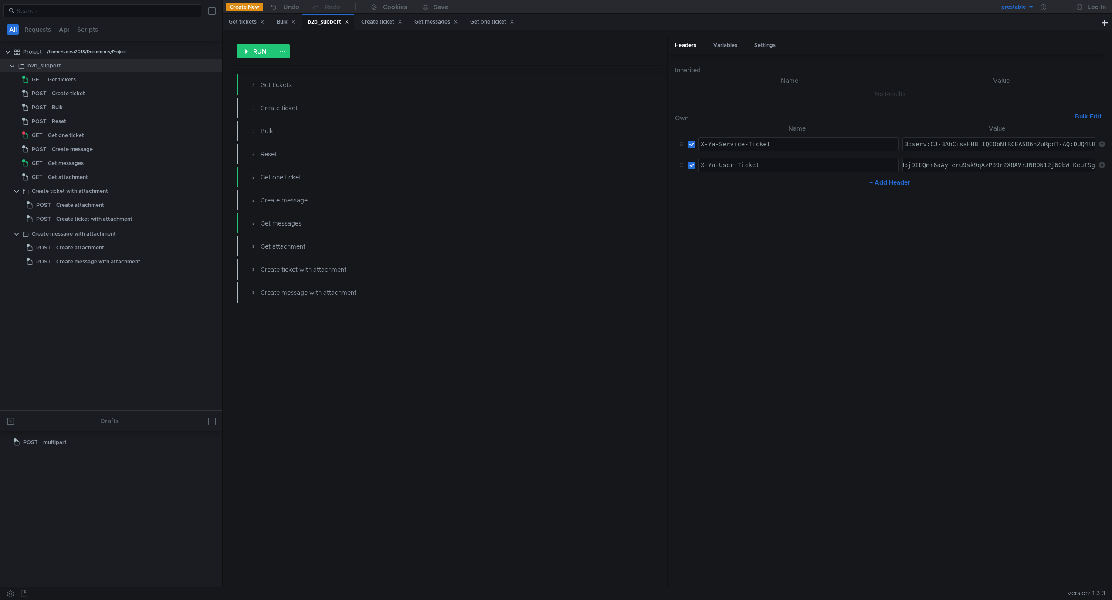
type textarea "ЙА"
click at [88, 160] on div "Get messages" at bounding box center [122, 163] width 149 height 13
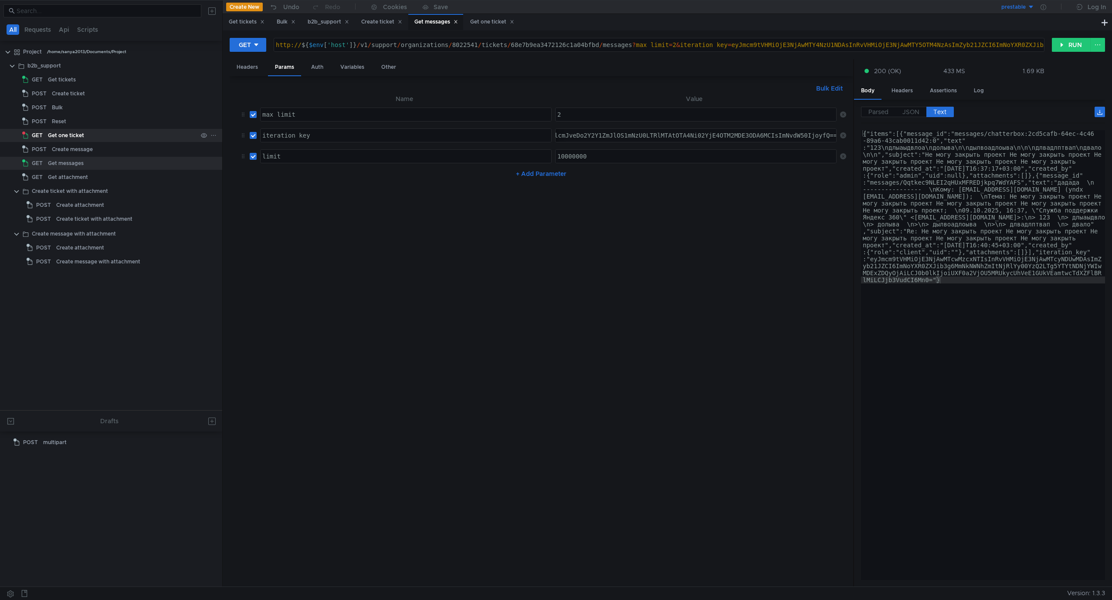
click at [78, 132] on div "Get one ticket" at bounding box center [66, 135] width 36 height 13
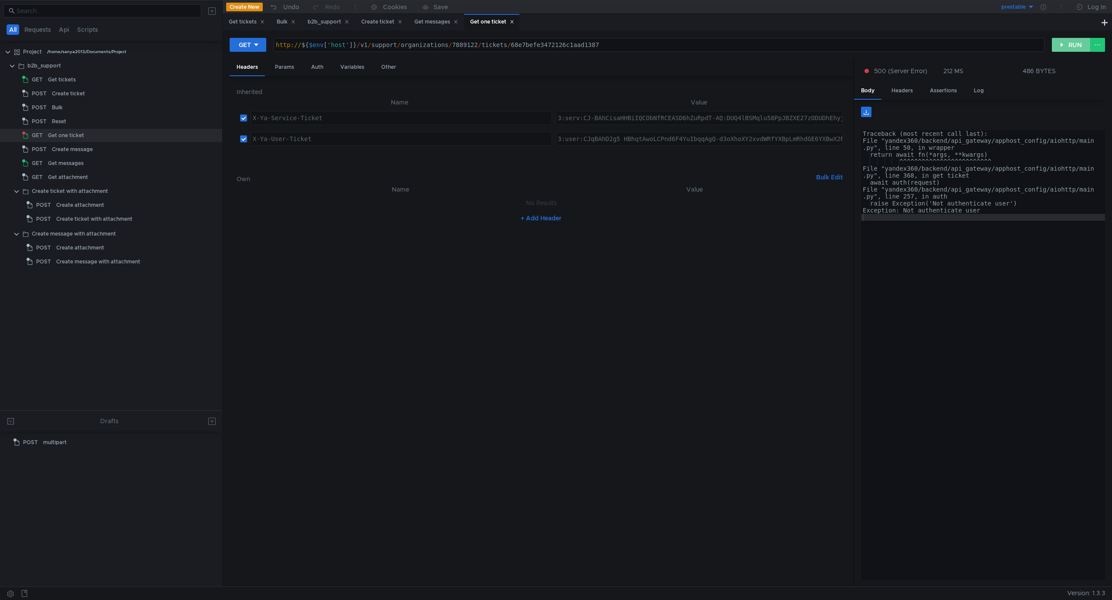
click at [1071, 48] on button "RUN" at bounding box center [1070, 45] width 39 height 14
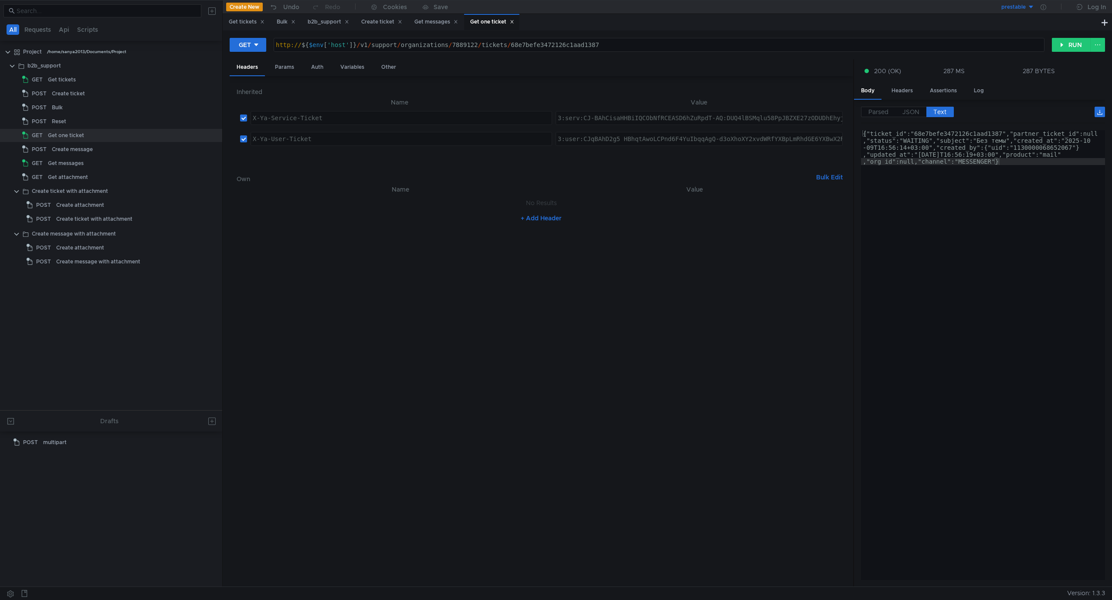
type textarea "{"ticket_id":"68e7befe3472126c1aad1387","partner_ticket_id":null,"status":"WAIT…"
click at [1032, 184] on div "{"ticket_id":"68e7befe3472126c1aad1387","partner_ticket_id":null ,"status":"WAI…" at bounding box center [983, 390] width 244 height 520
click at [908, 110] on span "JSON" at bounding box center [910, 112] width 17 height 8
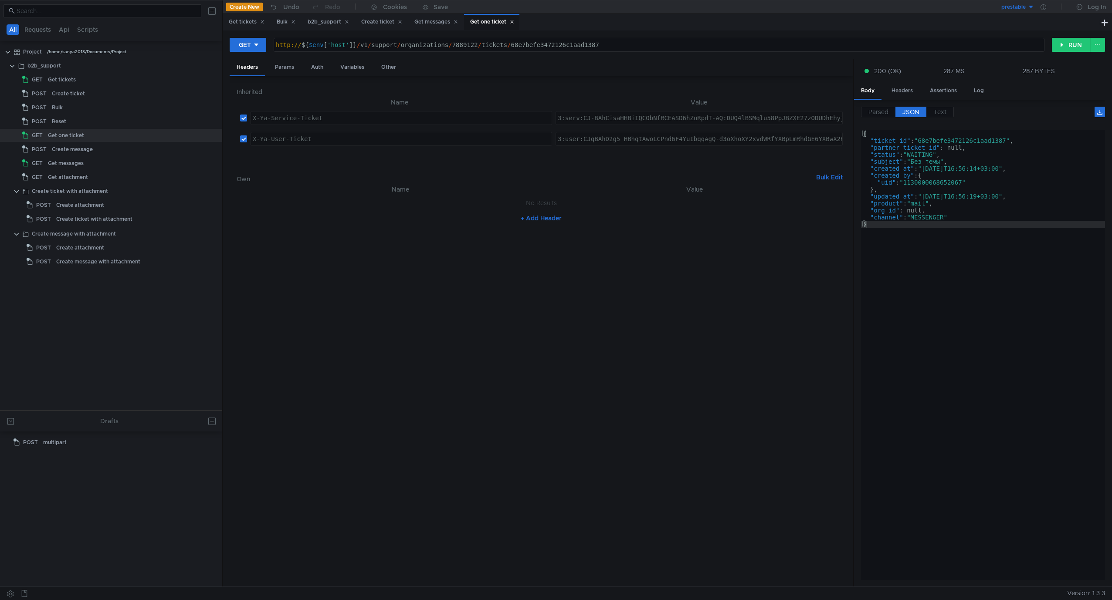
type textarea ""channel": "MESSENGER""
click at [974, 217] on div "{ "ticket_id" : "68e7befe3472126c1aad1387" , "partner_ticket_id" : null, "statu…" at bounding box center [983, 362] width 244 height 464
click at [1064, 45] on button "RUN" at bounding box center [1070, 45] width 39 height 14
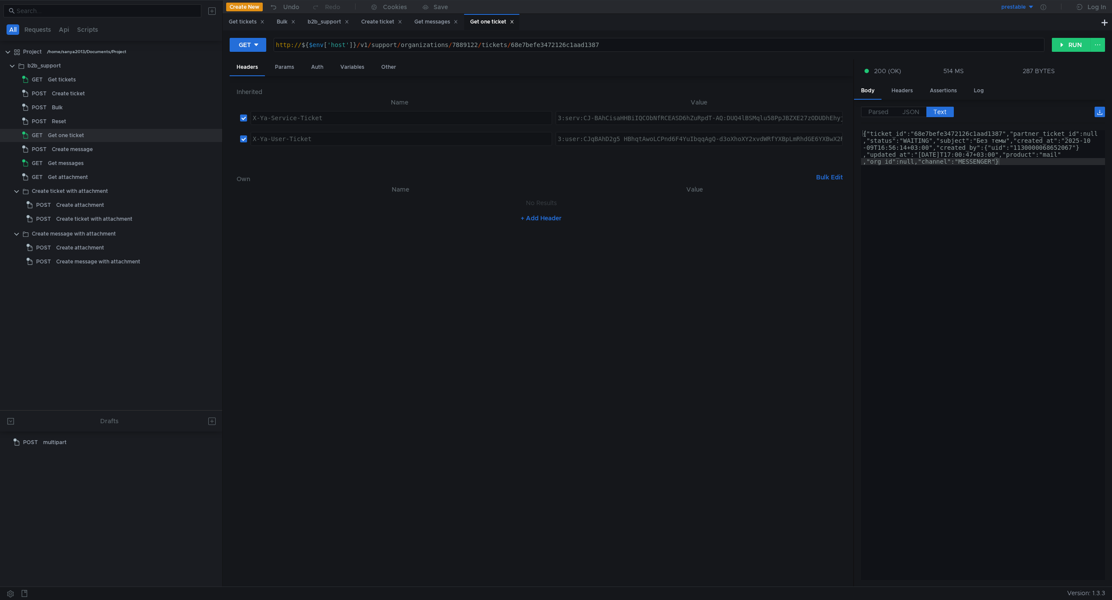
click at [547, 51] on div "http:// ${ $env [ 'host' ] } / v1 / support / organizations / 7889122 / tickets…" at bounding box center [659, 51] width 770 height 21
type textarea "{"ticket_id":"68e7befe3472126c1aad1387","partner_ticket_id":null,"status":"WAIT…"
click at [970, 289] on div "{"ticket_id":"68e7befe3472126c1aad1387","partner_ticket_id":null ,"status":"WAI…" at bounding box center [983, 390] width 244 height 520
click at [615, 47] on div "http:// ${ $env [ 'host' ] } / v1 / support / organizations / 7889122 / tickets…" at bounding box center [659, 44] width 770 height 13
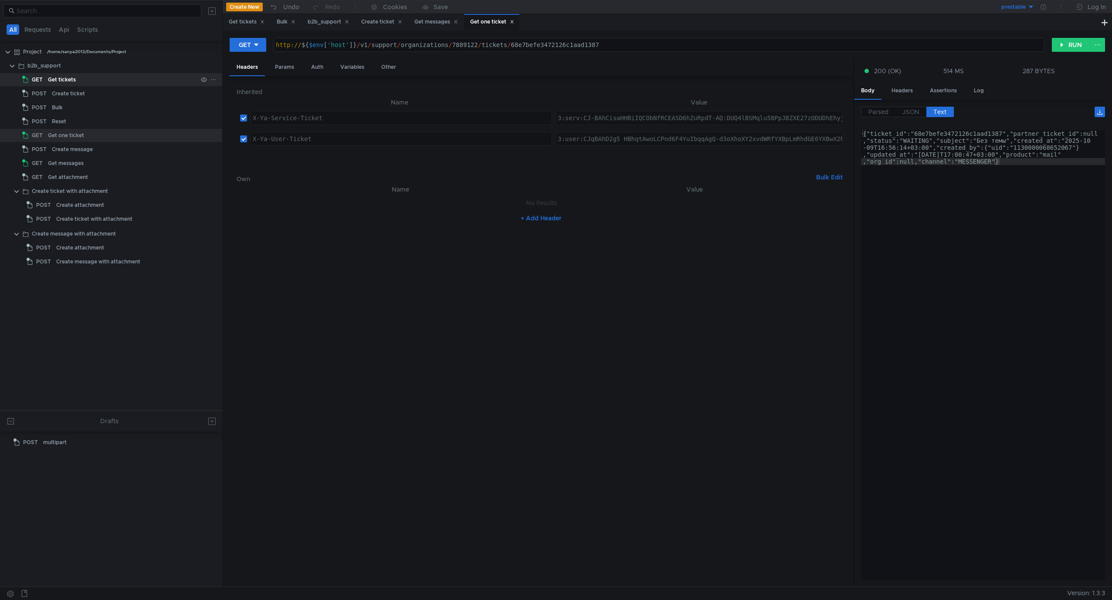
click at [43, 79] on div "GET" at bounding box center [33, 79] width 23 height 13
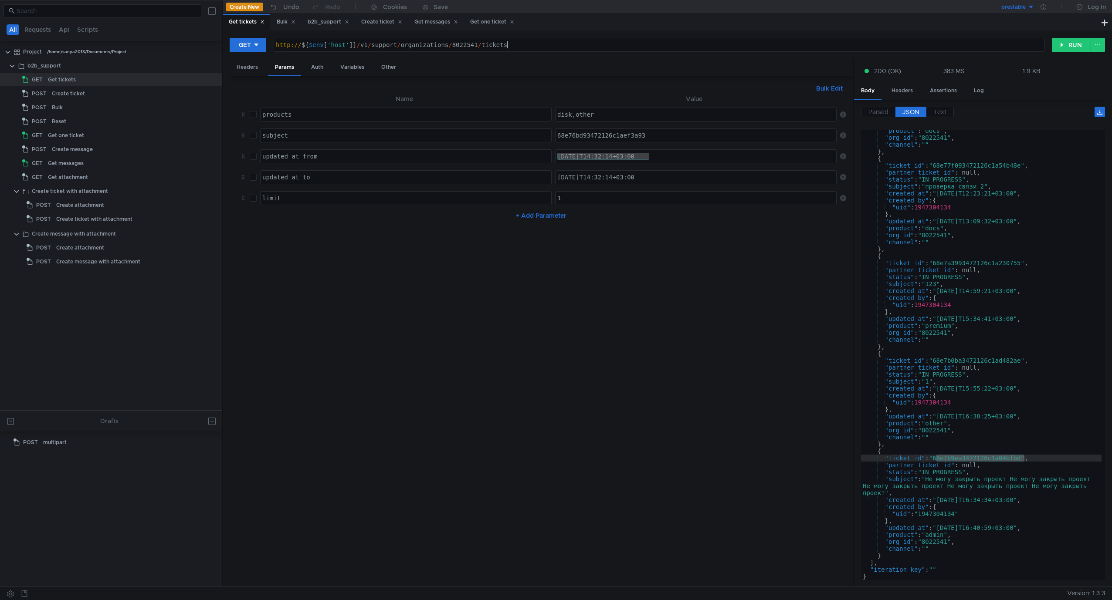
click at [627, 42] on div "http:// ${ $env [ 'host' ] } / v1 / support / organizations / 8022541 / tickets" at bounding box center [659, 51] width 770 height 21
click at [356, 44] on div "http:// ${ $env [ 'host' ] } / v1 / support / organizations / 8022541 / tickets" at bounding box center [659, 51] width 770 height 21
paste textarea "?limit=20&subject=68e7bf3a3472126c1ab4dd8c&iteration_key=cGFnZTogMQpudW1fZG9jOi…"
type textarea "http://${$env['host']}/v1/support/organizations/8022541/tickets?limit=20&subjec…"
checkbox input "true"
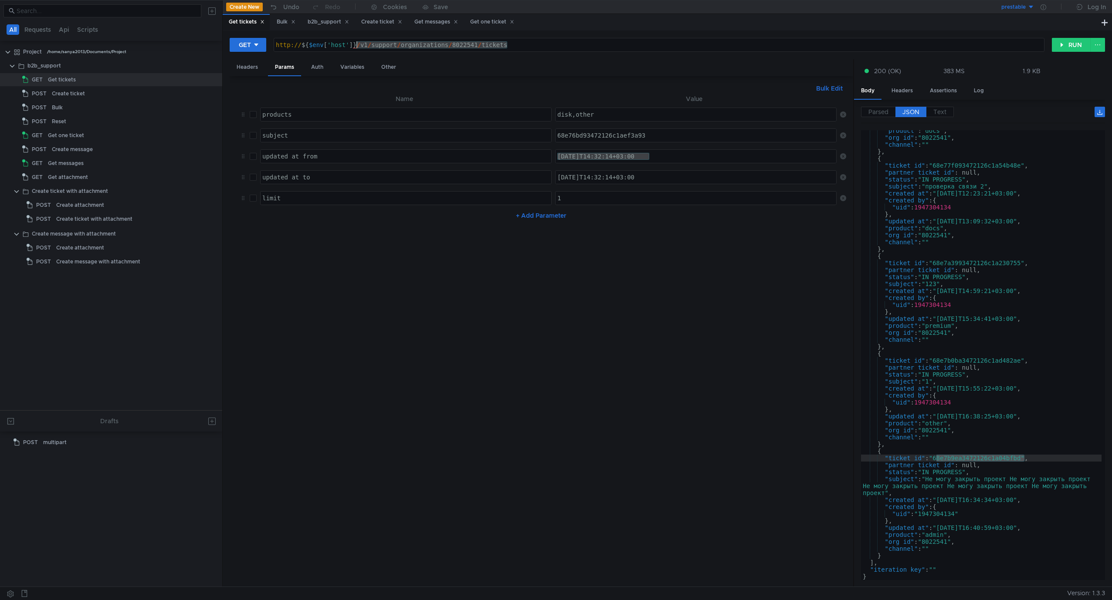
checkbox input "true"
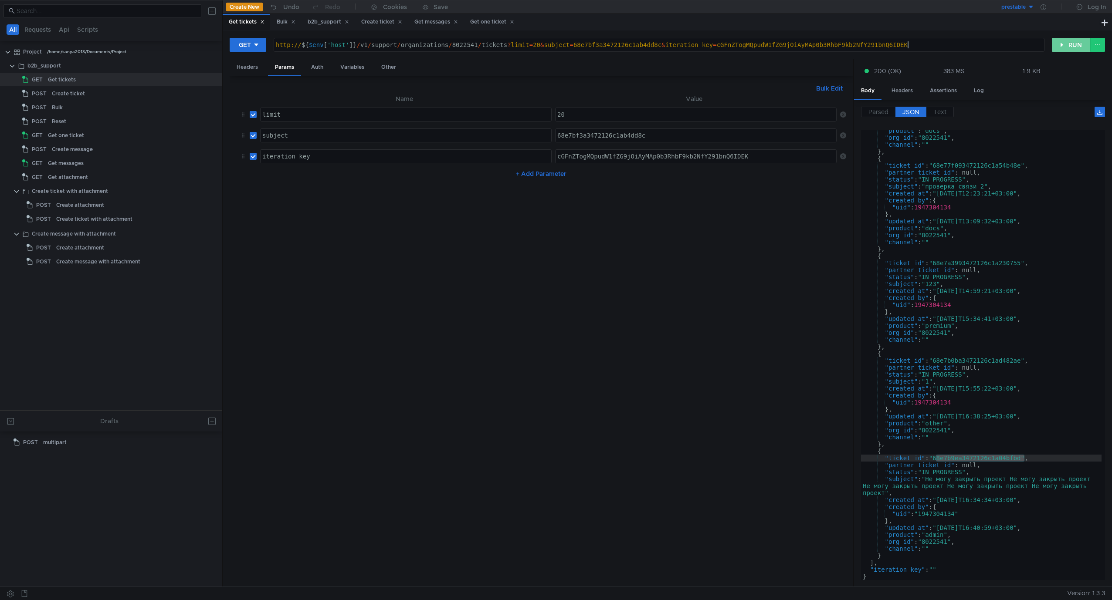
click at [1072, 47] on button "RUN" at bounding box center [1070, 45] width 39 height 14
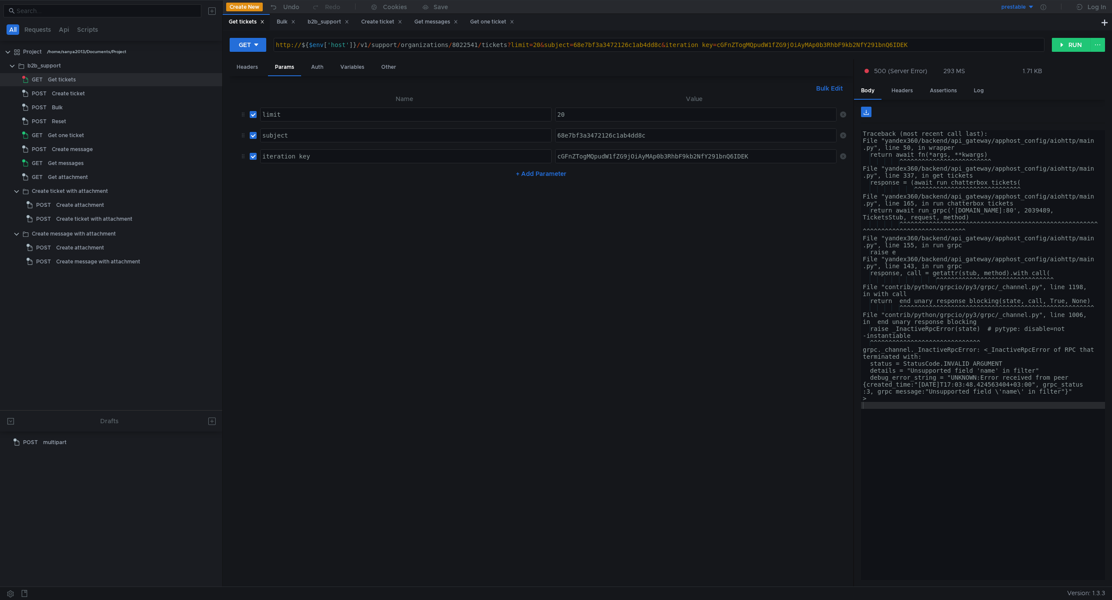
type textarea "File "contrib/python/grpcio/py3/grpc/_channel.py", line 1006, in _end_unary_res…"
click at [984, 316] on div "Traceback (most recent call last): File "yandex360/backend/api_gateway/apphost_…" at bounding box center [983, 360] width 244 height 460
click at [1007, 461] on div "Traceback (most recent call last): File "yandex360/backend/api_gateway/apphost_…" at bounding box center [983, 362] width 244 height 464
click at [1014, 508] on div "Traceback (most recent call last): File "yandex360/backend/api_gateway/apphost_…" at bounding box center [983, 362] width 244 height 464
click at [1018, 527] on div "Traceback (most recent call last): File "yandex360/backend/api_gateway/apphost_…" at bounding box center [983, 362] width 244 height 464
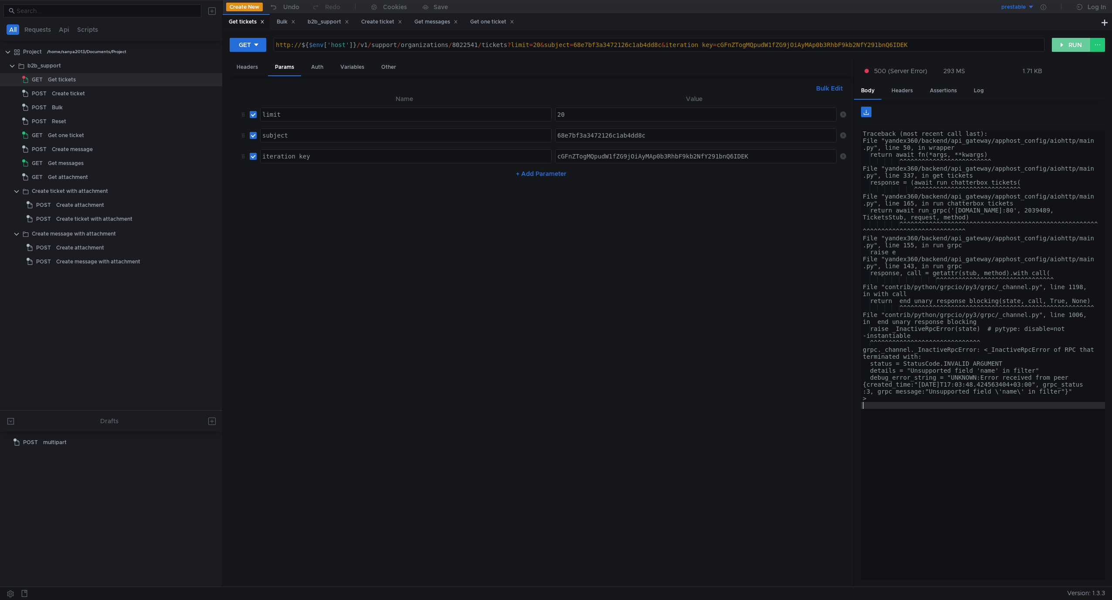
click at [1054, 51] on button "RUN" at bounding box center [1070, 45] width 39 height 14
type textarea "details = """
click at [1058, 372] on div "Traceback (most recent call last): File "yandex360/backend/api_gateway/apphost_…" at bounding box center [983, 362] width 244 height 464
click at [1055, 422] on div "Traceback (most recent call last): File "yandex360/backend/api_gateway/apphost_…" at bounding box center [983, 362] width 244 height 464
click at [1072, 41] on button "RUN" at bounding box center [1070, 45] width 39 height 14
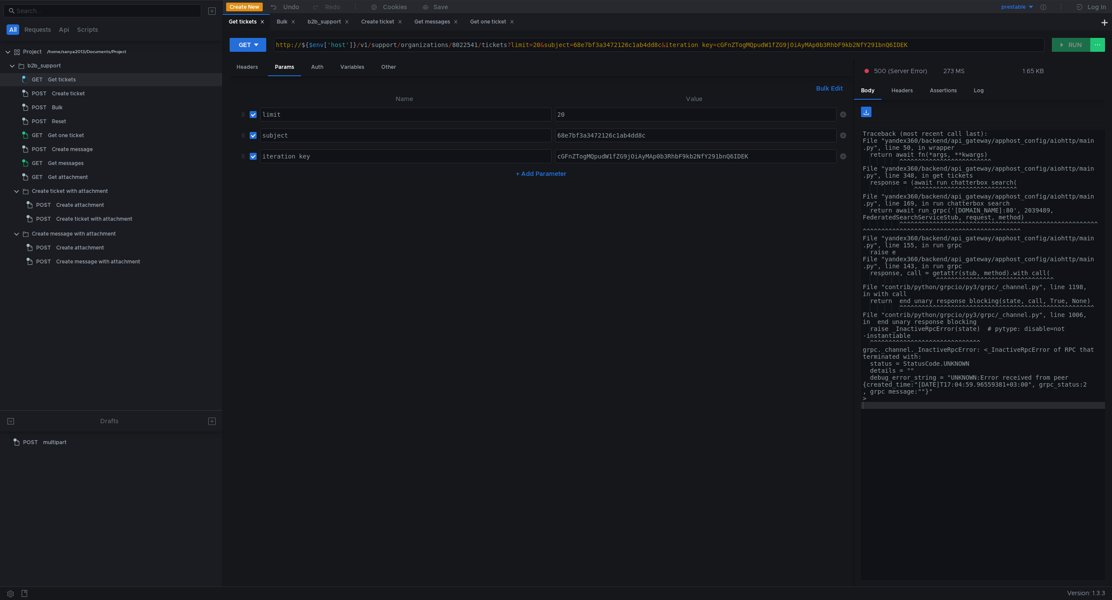
click at [1017, 476] on div "Traceback (most recent call last): File "yandex360/backend/api_gateway/apphost_…" at bounding box center [983, 362] width 244 height 464
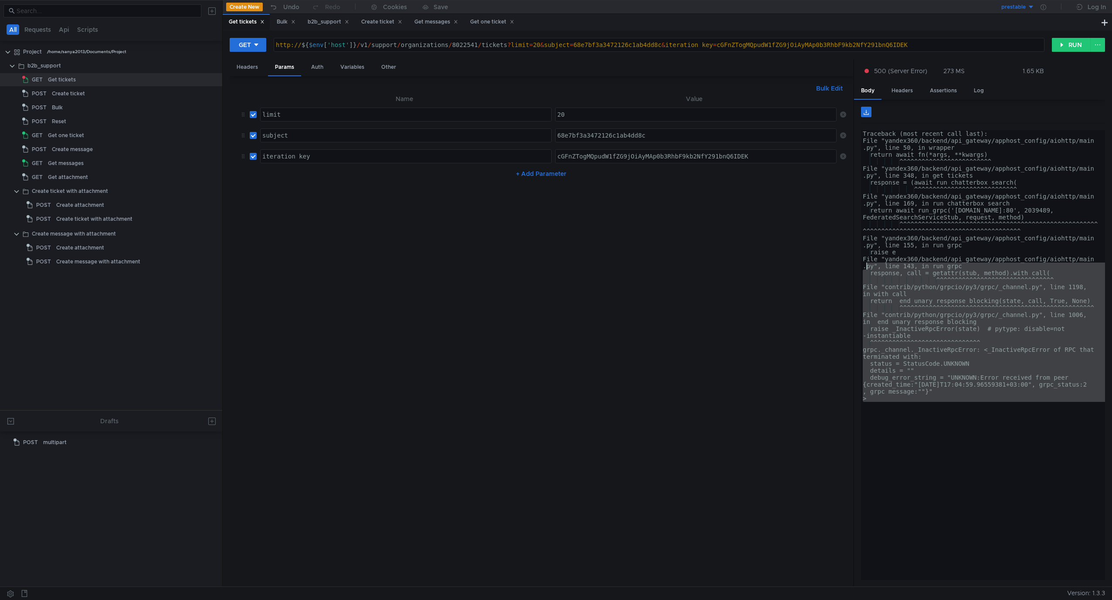
drag, startPoint x: 1047, startPoint y: 507, endPoint x: 865, endPoint y: 264, distance: 302.8
click at [865, 264] on div "Traceback (most recent call last): File "yandex360/backend/api_gateway/apphost_…" at bounding box center [983, 362] width 244 height 464
click at [1024, 348] on div "Traceback (most recent call last): File "yandex360/backend/api_gateway/apphost_…" at bounding box center [983, 355] width 244 height 450
type textarea "grpc._channel._InactiveRpcError: <_InactiveRpcError of RPC that terminated with:"
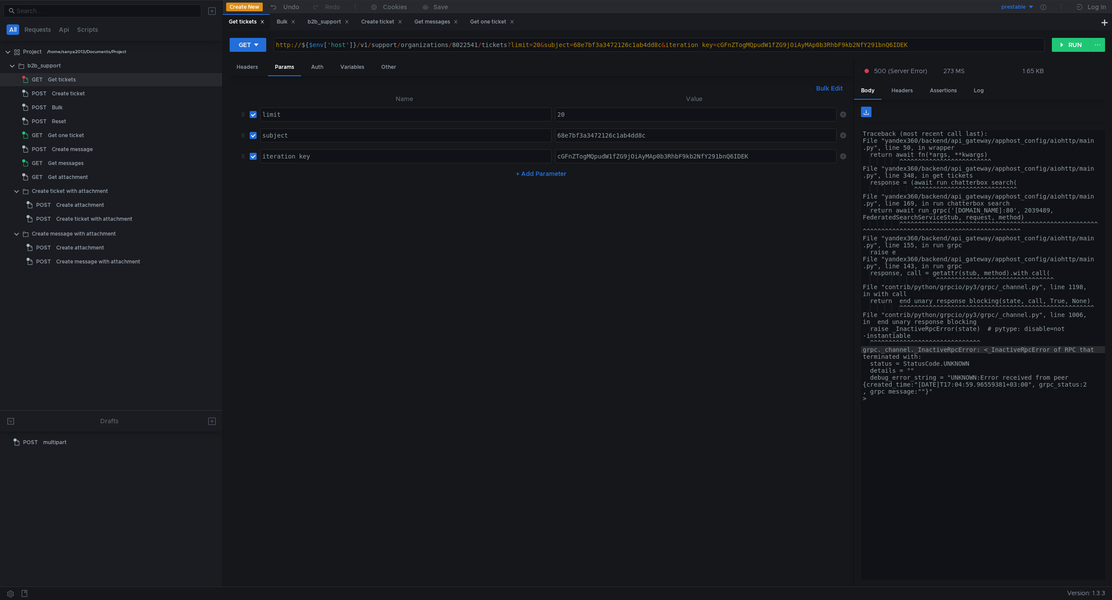
click at [250, 160] on input "checkbox" at bounding box center [253, 156] width 7 height 7
click at [1062, 43] on button "RUN" at bounding box center [1070, 45] width 39 height 14
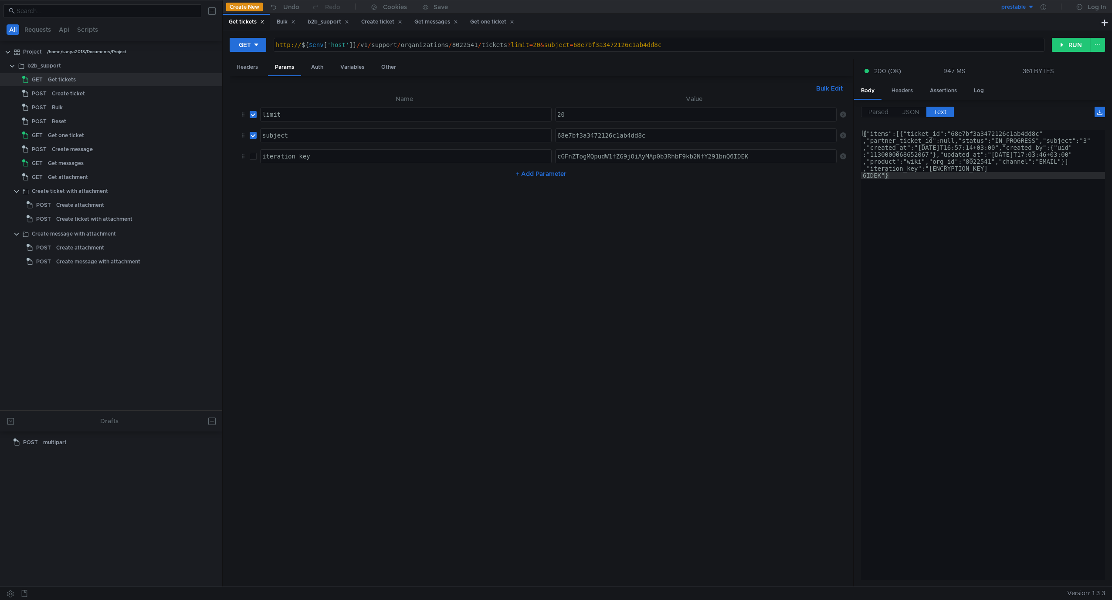
click at [253, 159] on input "checkbox" at bounding box center [253, 156] width 7 height 7
click at [1068, 44] on button "RUN" at bounding box center [1070, 45] width 39 height 14
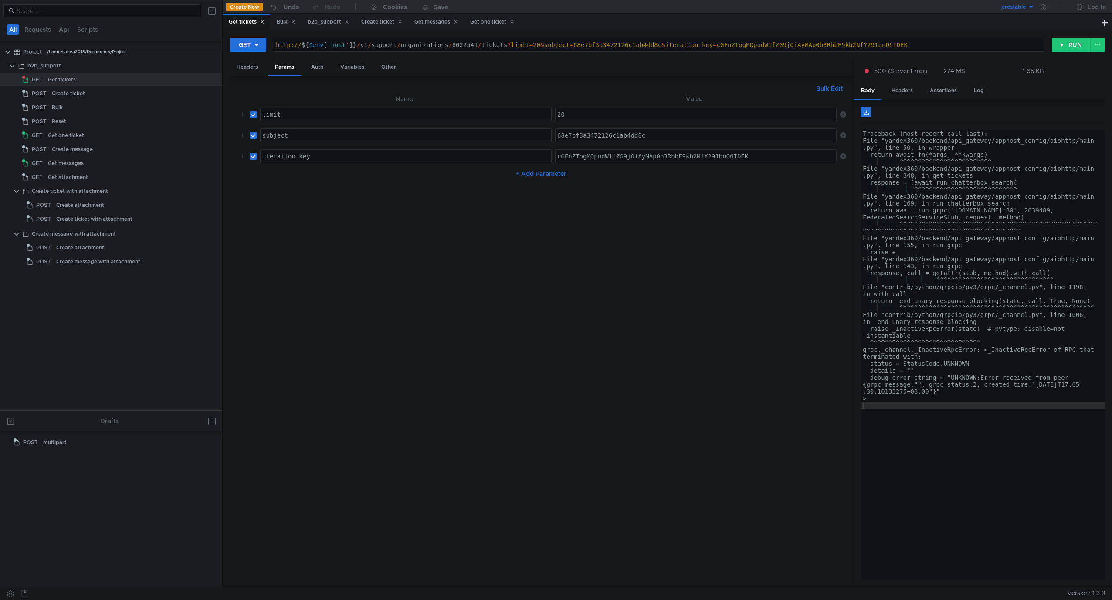
click at [255, 158] on input "checkbox" at bounding box center [253, 156] width 7 height 7
checkbox input "false"
click at [1072, 47] on button "RUN" at bounding box center [1070, 45] width 39 height 14
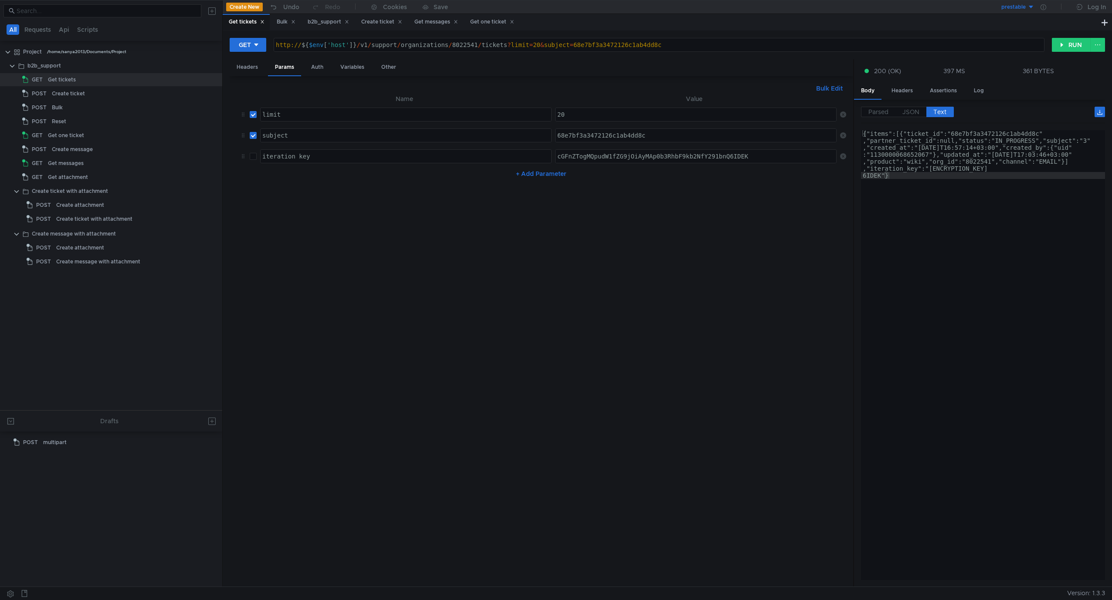
type textarea "{"items":[{"ticket_id":"68e7bf3a3472126c1ab4dd8c","partner_ticket_id":null,"sta…"
click at [969, 169] on div "{"items":[{"ticket_id":"68e7bf3a3472126c1ab4dd8c" ,"partner_ticket_id":null,"st…" at bounding box center [983, 403] width 244 height 547
type textarea "cGFnZTogMQpudW1fZG9jOiAyMAp0b3RhbF9kb2NfY291bnQ6IDEK"
click at [632, 159] on div "cGFnZTogMQpudW1fZG9jOiAyMAp0b3RhbF9kb2NfY291bnQ6IDEK" at bounding box center [696, 163] width 283 height 21
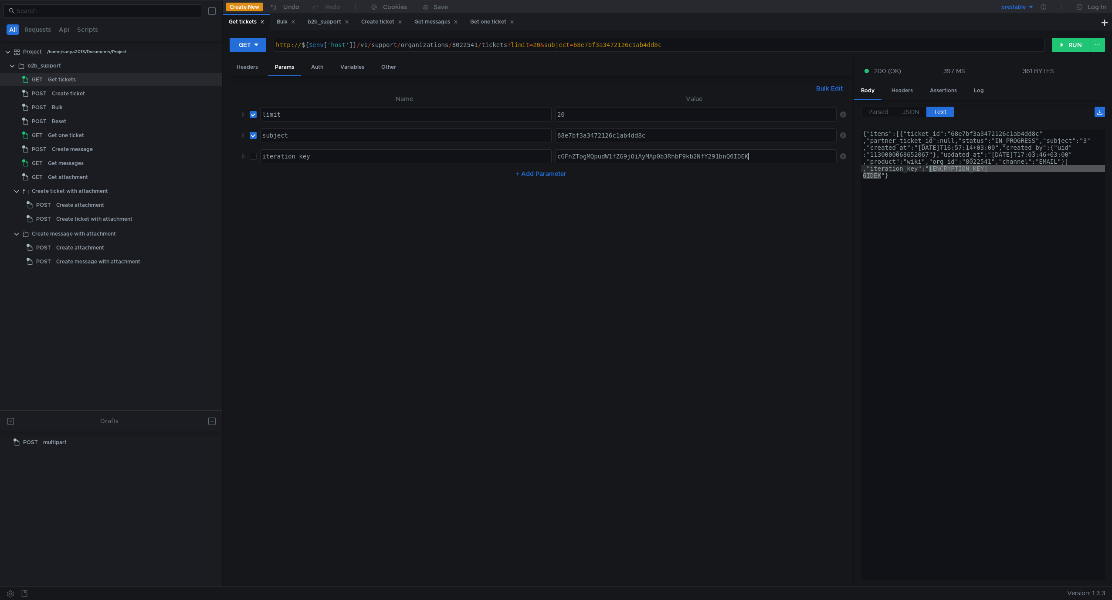
click at [254, 157] on input "checkbox" at bounding box center [253, 156] width 7 height 7
checkbox input "true"
click at [1070, 42] on button "RUN" at bounding box center [1070, 45] width 39 height 14
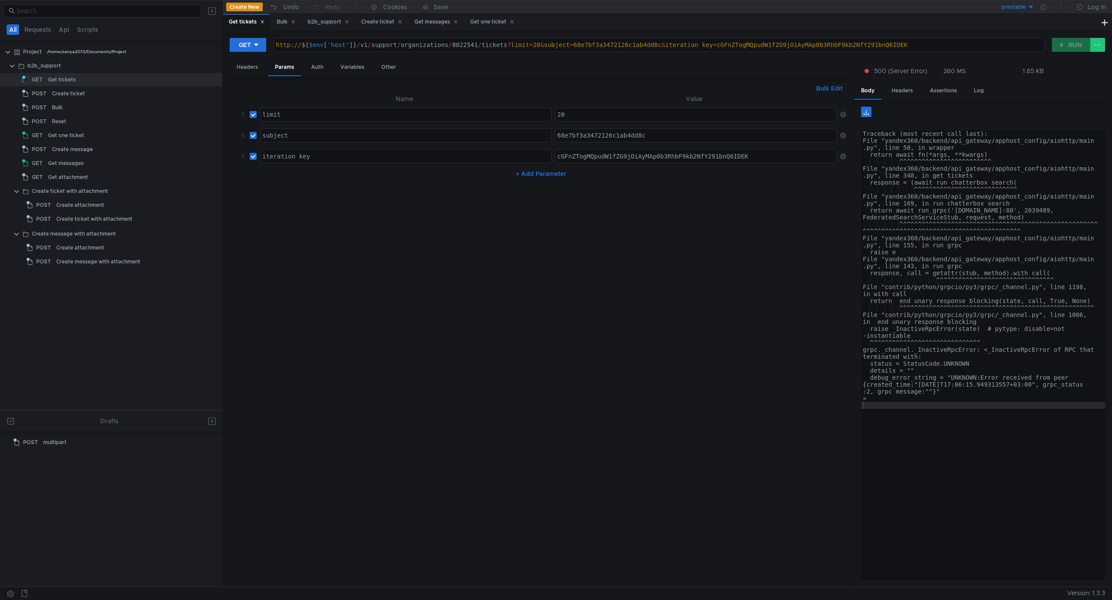
click at [1016, 258] on div "Traceback (most recent call last): File "yandex360/backend/api_gateway/apphost_…" at bounding box center [983, 362] width 244 height 464
click at [957, 402] on div "Traceback (most recent call last): File "yandex360/backend/api_gateway/apphost_…" at bounding box center [983, 362] width 244 height 464
type textarea ">"
click at [987, 449] on div "Traceback (most recent call last): File "yandex360/backend/api_gateway/apphost_…" at bounding box center [983, 362] width 244 height 464
click at [250, 157] on input "checkbox" at bounding box center [253, 156] width 7 height 7
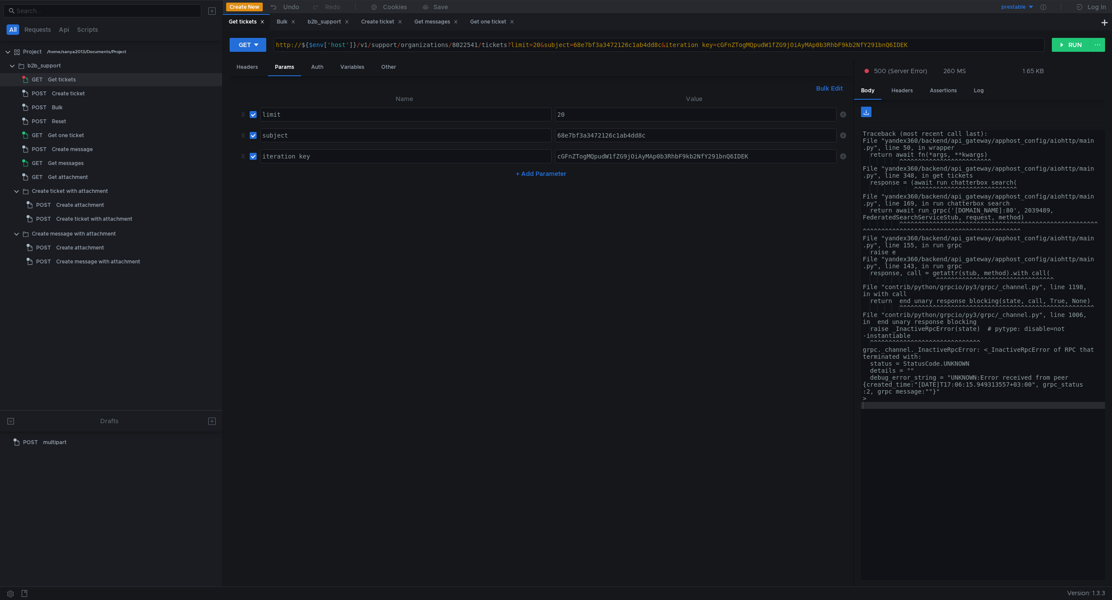
checkbox input "false"
click at [1068, 44] on button "RUN" at bounding box center [1070, 45] width 39 height 14
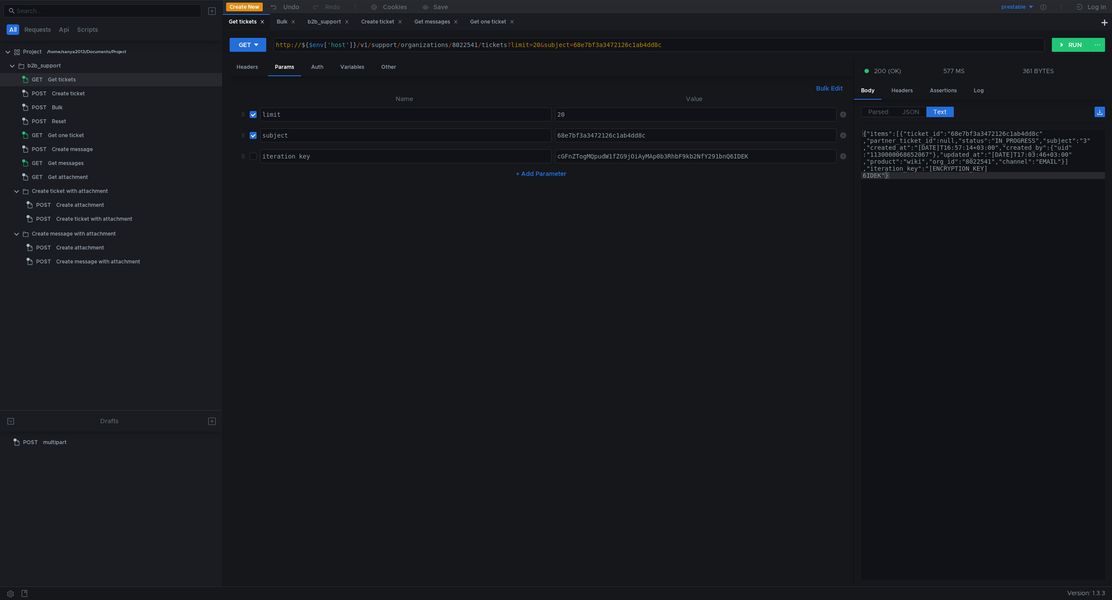
type textarea "{"items":[{"ticket_id":"68e7bf3a3472126c1ab4dd8c","partner_ticket_id":null,"sta…"
click at [969, 263] on div "{"items":[{"ticket_id":"68e7bf3a3472126c1ab4dd8c" ,"partner_ticket_id":null,"st…" at bounding box center [983, 403] width 244 height 547
click at [251, 162] on td at bounding box center [251, 156] width 10 height 21
click at [254, 161] on label at bounding box center [253, 157] width 7 height 10
checkbox input "true"
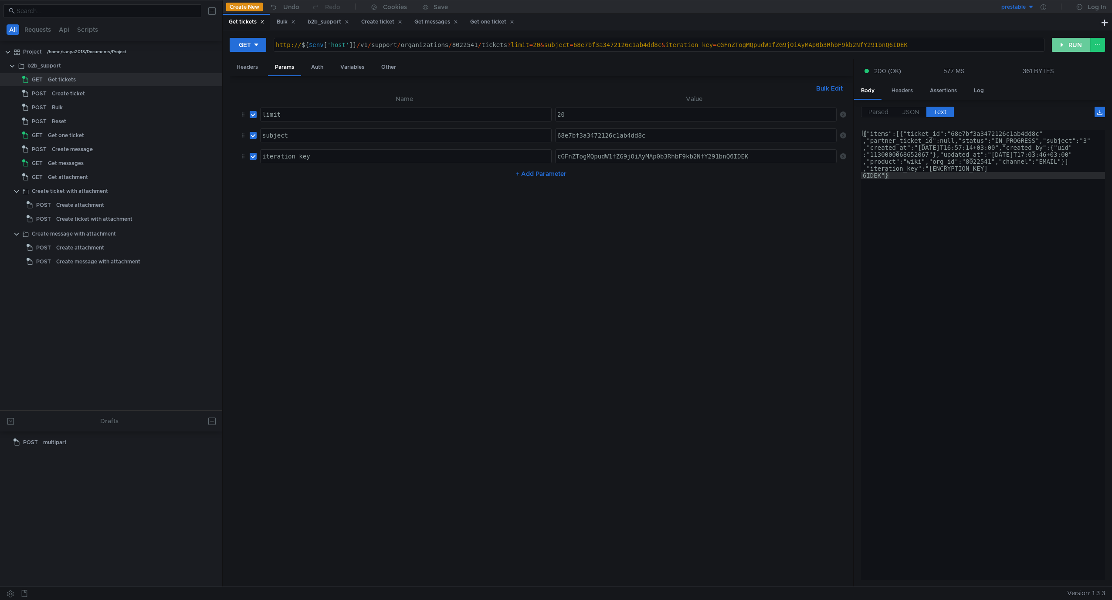
click at [1061, 47] on button "RUN" at bounding box center [1070, 45] width 39 height 14
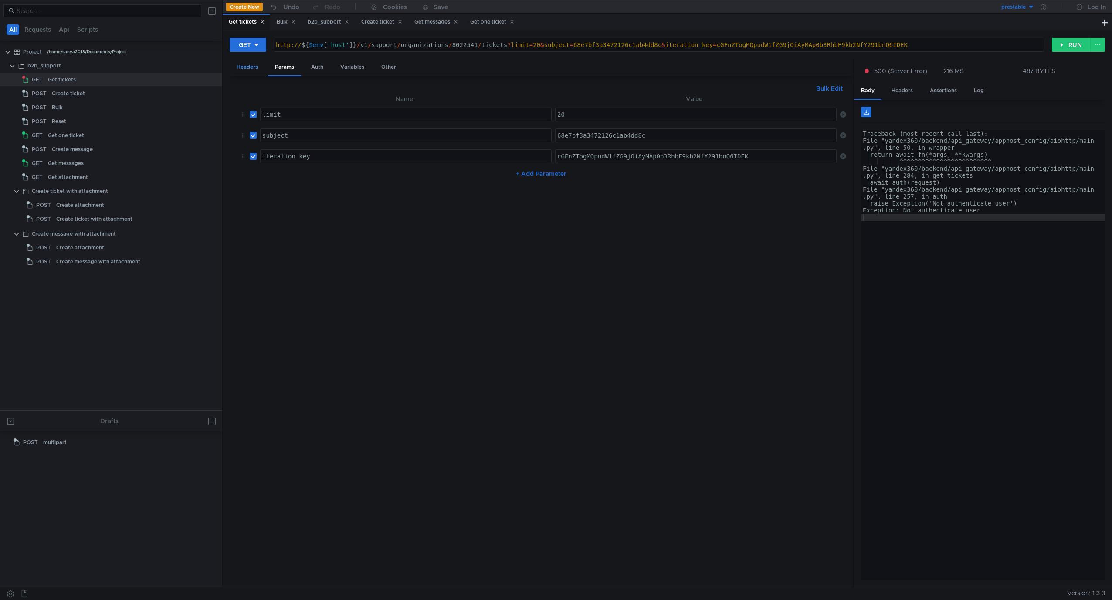
click at [259, 70] on div "Headers" at bounding box center [247, 67] width 35 height 16
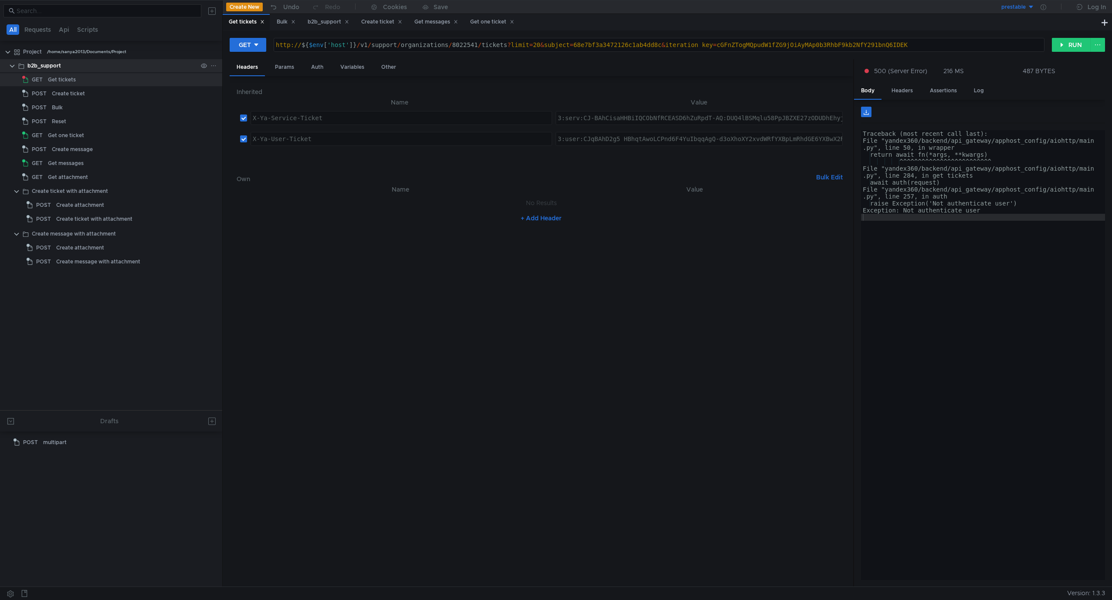
click at [44, 68] on div "b2b_support" at bounding box center [44, 65] width 34 height 13
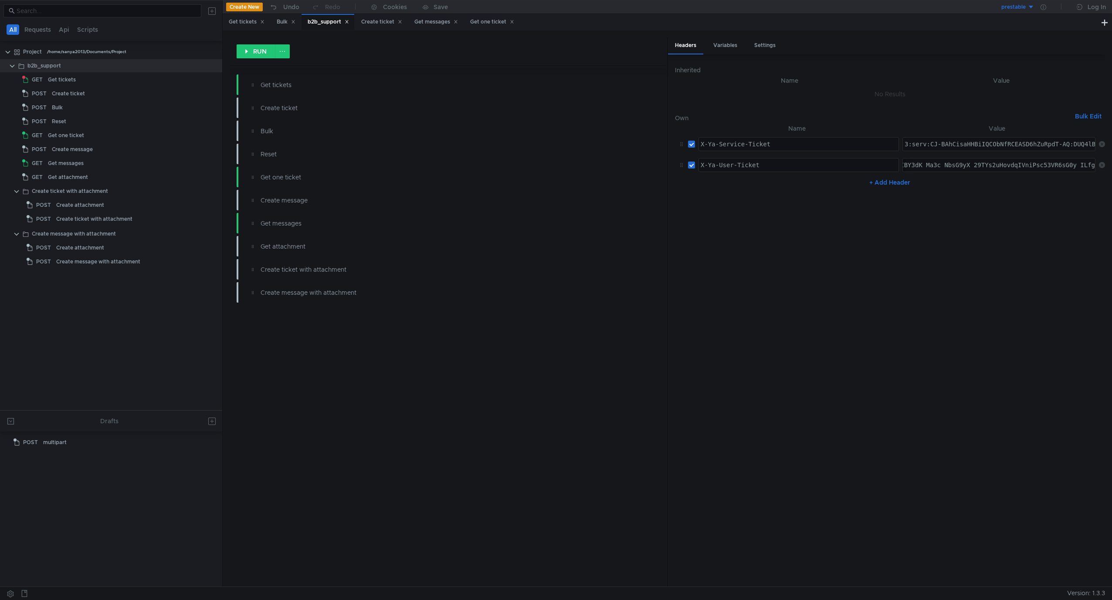
click at [970, 161] on div "3:user:CJqBAhD2g5_HBhqtAwoLCPnd6F4YuIbqqAgQ-d3oXhoXY2xvdWRfYXBpLmRhdGE6YXBwX2Rh…" at bounding box center [998, 165] width 192 height 13
click at [69, 79] on div "Get tickets" at bounding box center [62, 79] width 28 height 13
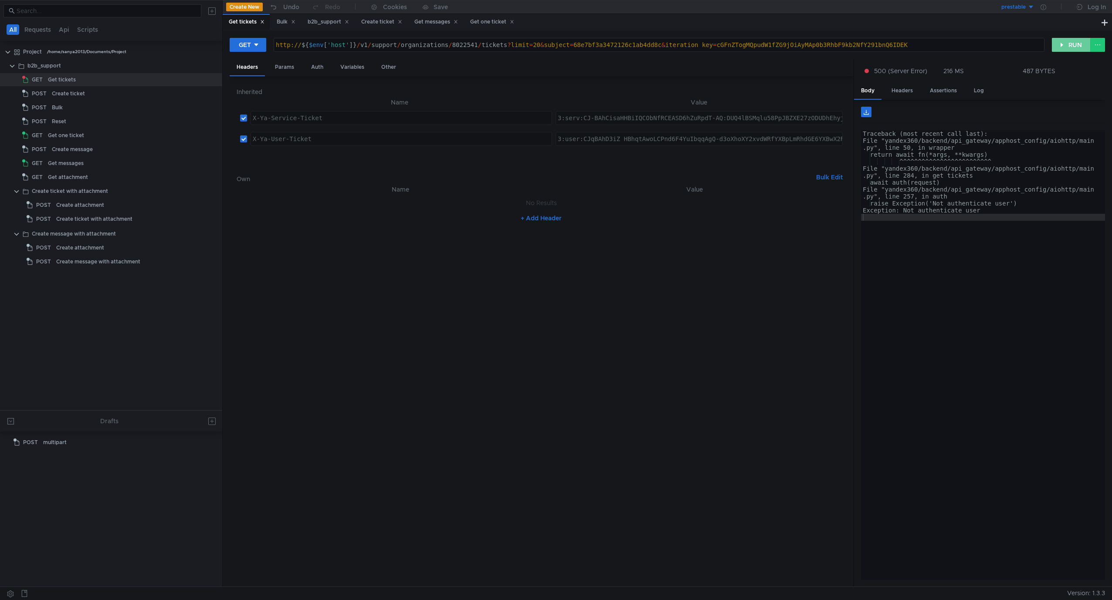
click at [1064, 51] on button "RUN" at bounding box center [1070, 45] width 39 height 14
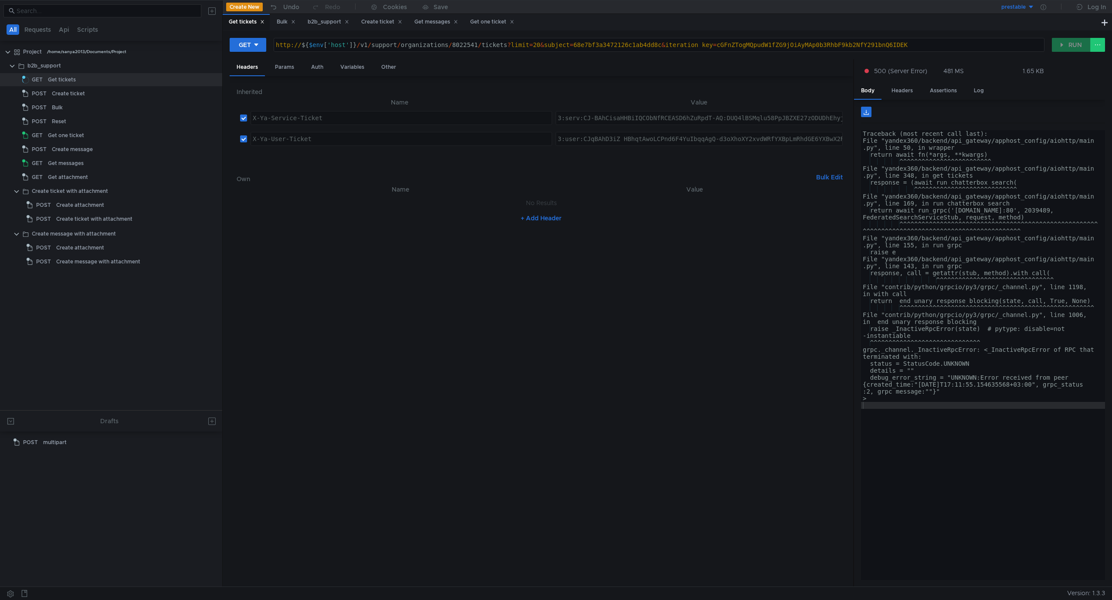
click at [999, 302] on div "Traceback (most recent call last): File "yandex360/backend/api_gateway/apphost_…" at bounding box center [983, 362] width 244 height 464
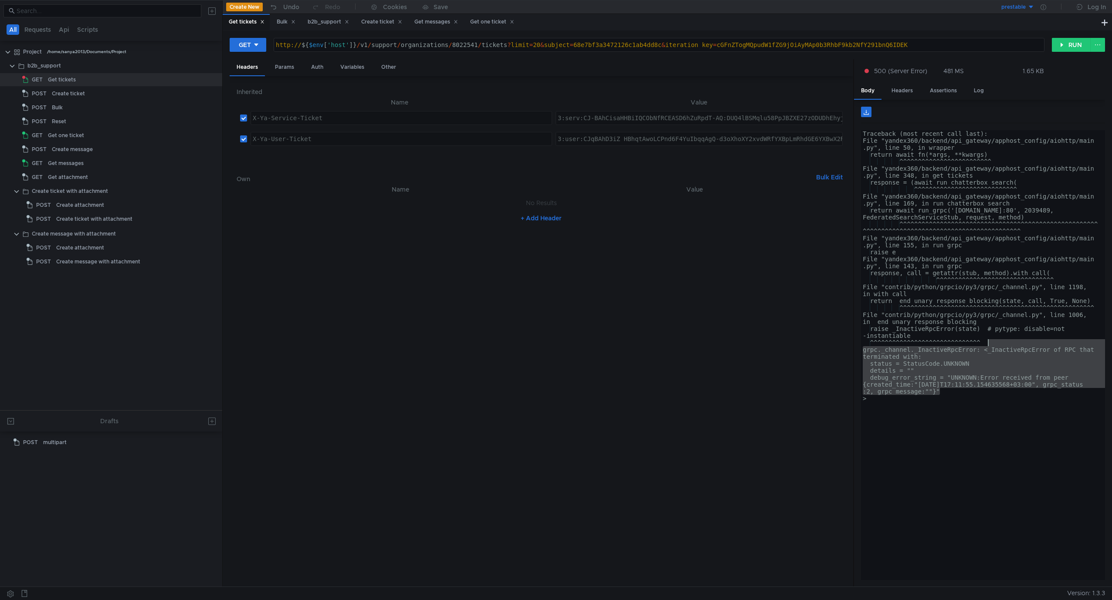
drag, startPoint x: 1009, startPoint y: 393, endPoint x: 1059, endPoint y: 340, distance: 73.3
click at [1059, 340] on div "Traceback (most recent call last): File "yandex360/backend/api_gateway/apphost_…" at bounding box center [983, 362] width 244 height 464
type textarea "^^^^^^^^^^^^^^^^^^^^^^^^^^^^^^ grpc._channel._InactiveRpcError: <_InactiveRpcEr…"
click at [1072, 49] on button "RUN" at bounding box center [1070, 45] width 39 height 14
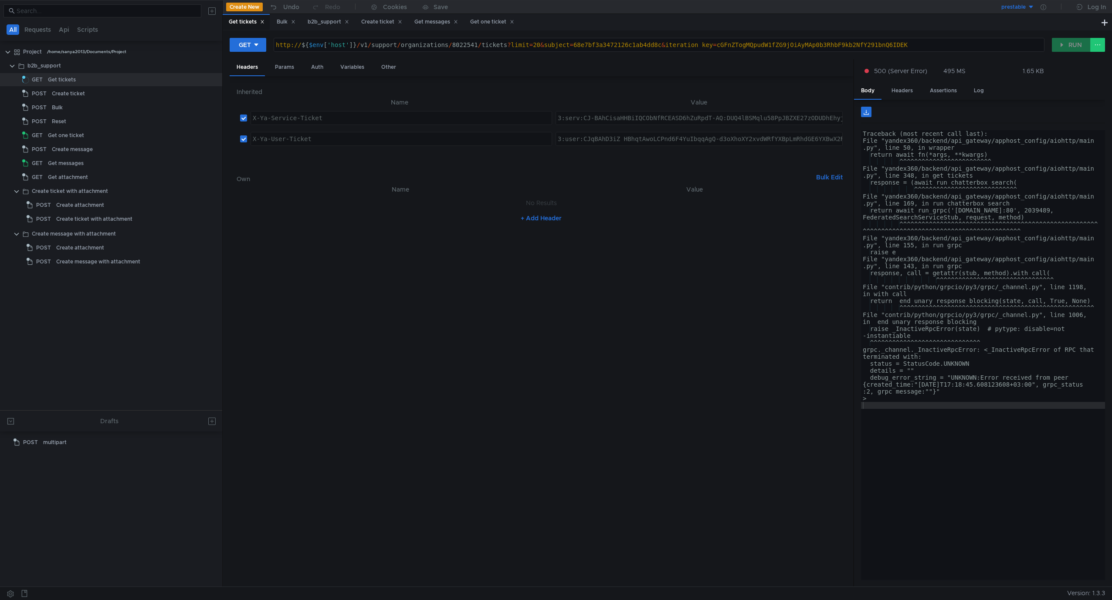
type textarea ">"
click at [986, 395] on div "Traceback (most recent call last): File "yandex360/backend/api_gateway/apphost_…" at bounding box center [983, 362] width 244 height 464
click at [293, 70] on div "Params" at bounding box center [284, 67] width 33 height 16
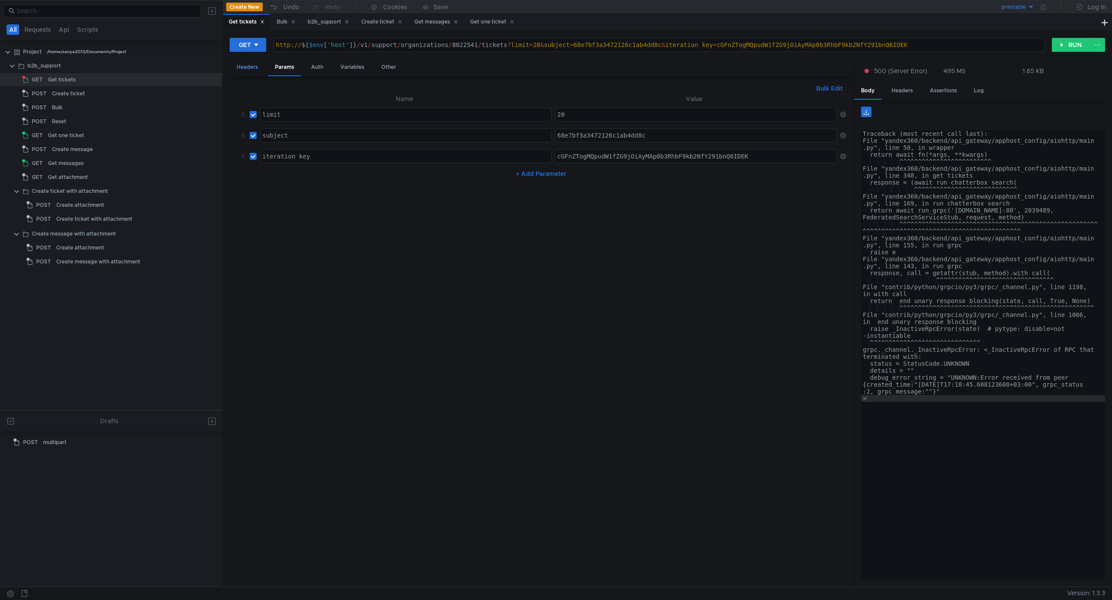
click at [248, 69] on div "Headers" at bounding box center [247, 67] width 35 height 16
click at [290, 69] on div "Params" at bounding box center [284, 67] width 33 height 16
click at [257, 136] on input "checkbox" at bounding box center [253, 135] width 7 height 7
checkbox input "false"
click at [253, 154] on input "checkbox" at bounding box center [253, 156] width 7 height 7
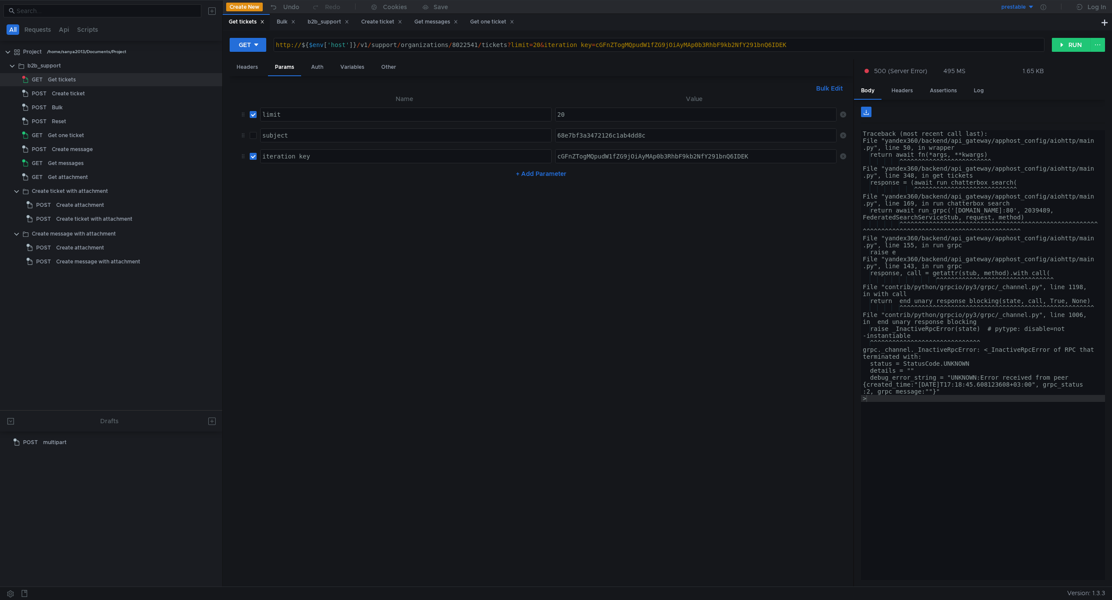
checkbox input "false"
drag, startPoint x: 569, startPoint y: 117, endPoint x: 549, endPoint y: 113, distance: 20.8
click at [551, 113] on td "20 20 ההההההההההההההההההההההההההההההההההההההההההההההההההההההההההההההההההההההההה…" at bounding box center [693, 114] width 284 height 21
type textarea "1"
click at [1067, 49] on button "RUN" at bounding box center [1070, 45] width 39 height 14
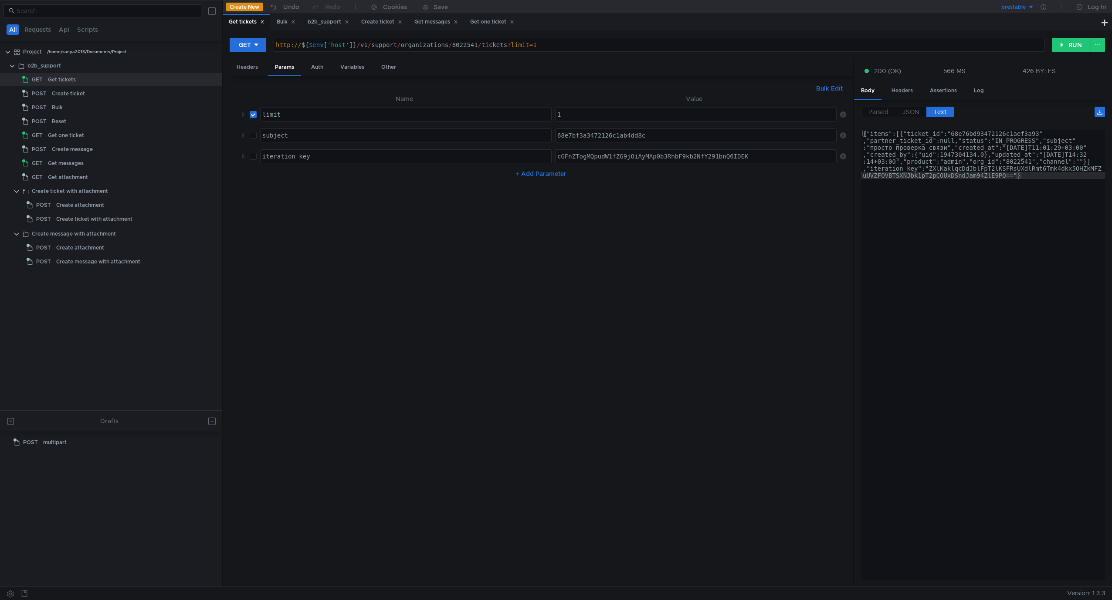
type textarea "{"items":[{"ticket_id":"68e76bd93472126c1aef3a93","partner_ticket_id":null,"sta…"
drag, startPoint x: 1024, startPoint y: 166, endPoint x: 1029, endPoint y: 163, distance: 5.1
click at [1026, 166] on div "{"items":[{"ticket_id":"68e76bd93472126c1aef3a93" ,"partner_ticket_id":null,"st…" at bounding box center [983, 403] width 244 height 547
click at [959, 274] on div "{"items":[{"ticket_id":"68e76bd93472126c1aef3a93" ,"partner_ticket_id":null,"st…" at bounding box center [983, 403] width 244 height 547
click at [1073, 48] on button "RUN" at bounding box center [1070, 45] width 39 height 14
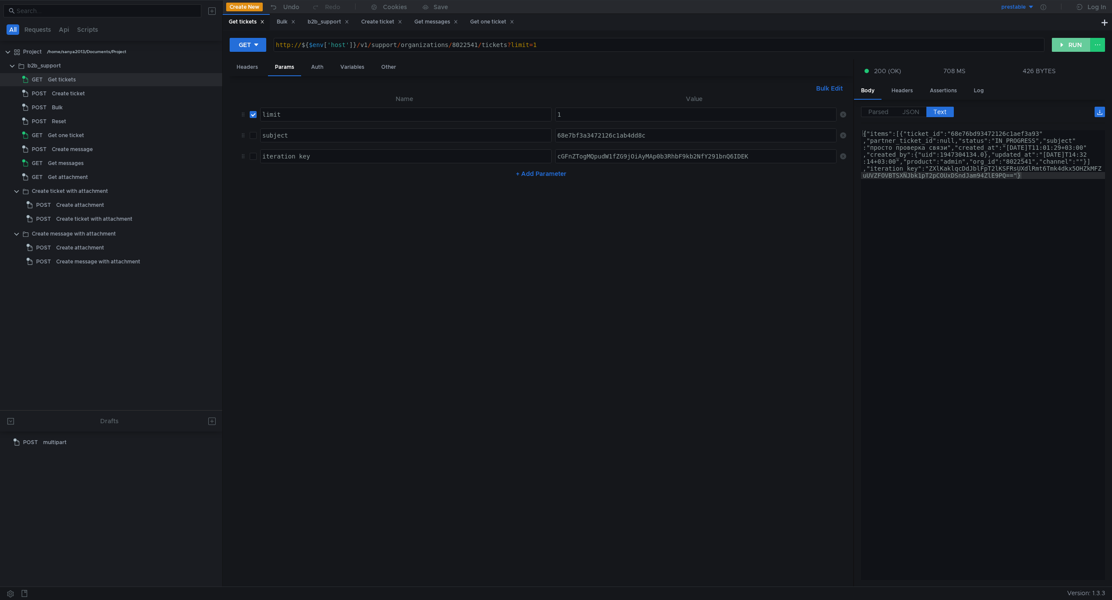
click at [1073, 48] on button "RUN" at bounding box center [1070, 45] width 39 height 14
type textarea "{"items":[{"ticket_id":"68e76bd93472126c1aef3a93","partner_ticket_id":null,"sta…"
click at [1005, 165] on div "{"items":[{"ticket_id":"68e76bd93472126c1aef3a93" ,"partner_ticket_id":null,"st…" at bounding box center [983, 403] width 244 height 547
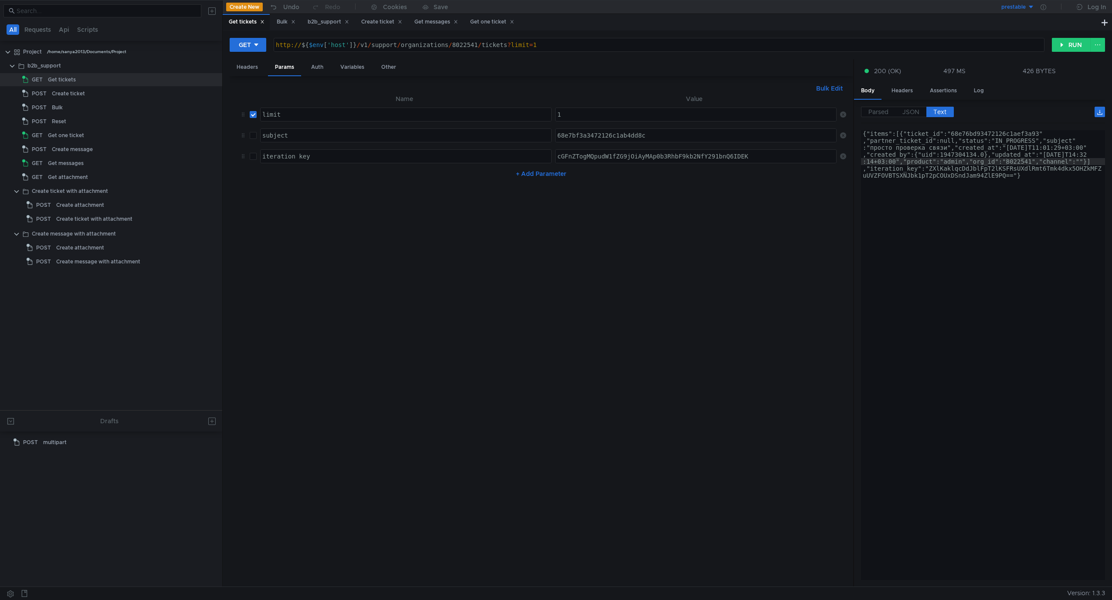
click at [439, 279] on nz-table "Name Value author_uids limit הההההההההההההההההההההההההההההההההההההההההההההההההה…" at bounding box center [541, 337] width 609 height 487
click at [1061, 295] on div "{"items":[{"ticket_id":"68e76bd93472126c1aef3a93" ,"partner_ticket_id":null,"st…" at bounding box center [983, 403] width 244 height 547
type textarea "http://${$env['host']}/v1/support/organizations/8022541/tickets?limit=1"
click at [464, 45] on div "http:// ${ $env [ 'host' ] } / v1 / support / organizations / 8022541 / tickets…" at bounding box center [659, 51] width 770 height 21
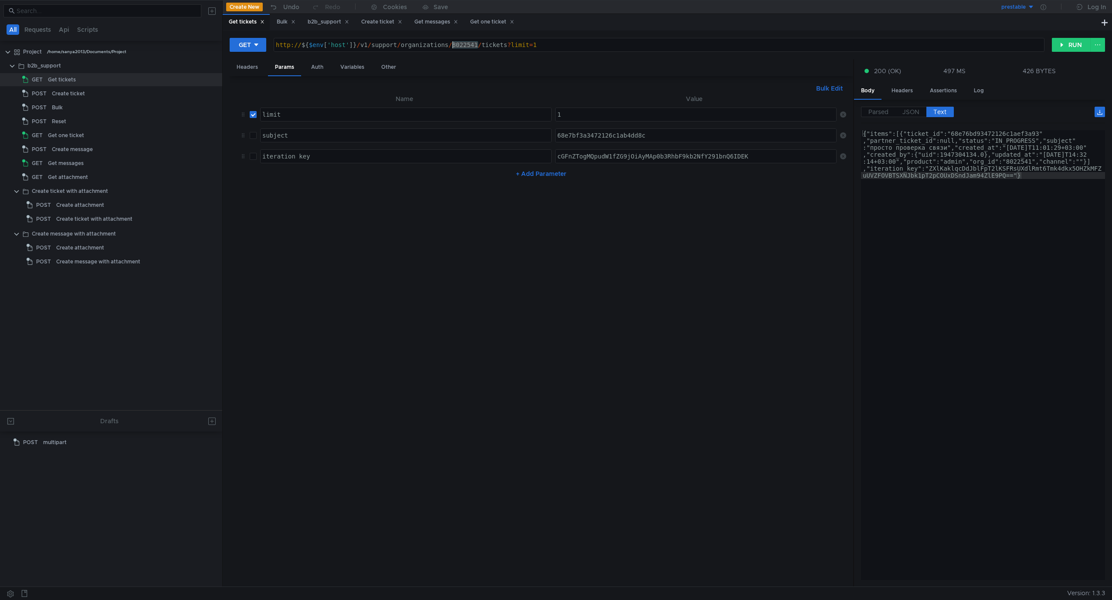
click at [254, 113] on input "checkbox" at bounding box center [253, 114] width 7 height 7
checkbox input "false"
click at [1062, 46] on button "RUN" at bounding box center [1070, 45] width 39 height 14
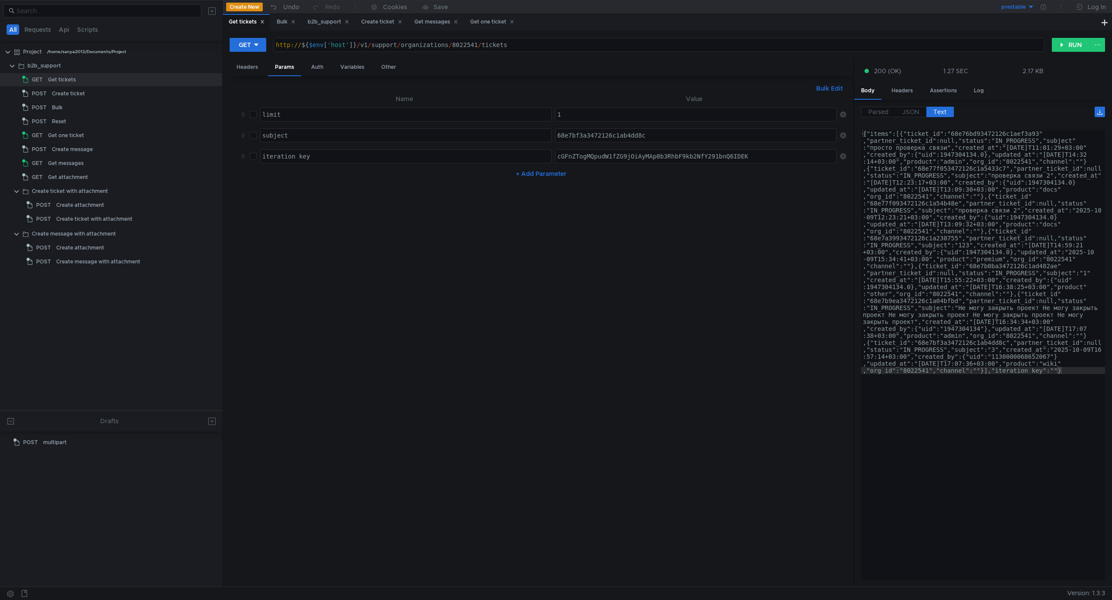
type textarea "{"items":[{"ticket_id":"68e76bd93472126c1aef3a93","partner_ticket_id":null,"sta…"
click at [992, 172] on div "{"items":[{"ticket_id":"68e76bd93472126c1aef3a93" ,"partner_ticket_id":null,"st…" at bounding box center [983, 599] width 244 height 938
click at [255, 116] on input "checkbox" at bounding box center [253, 114] width 7 height 7
checkbox input "true"
click at [1074, 45] on button "RUN" at bounding box center [1070, 45] width 39 height 14
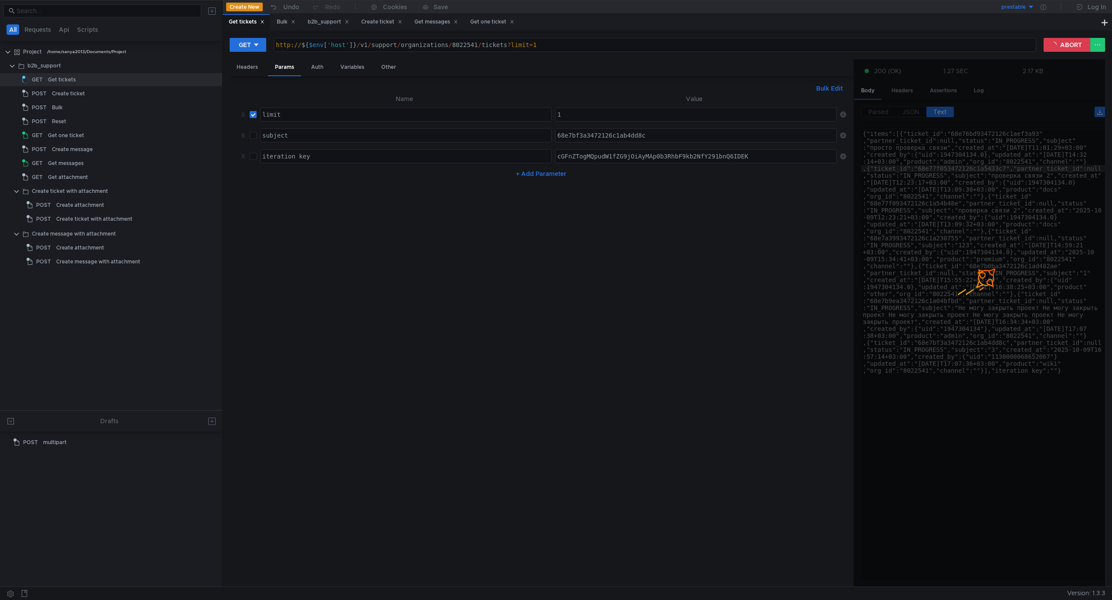
click at [904, 353] on app-response-section "200 (OK) 1.27 SEC 2.17 KB Body Headers Assertions Log Parsed JSON Text {} items…" at bounding box center [979, 323] width 251 height 528
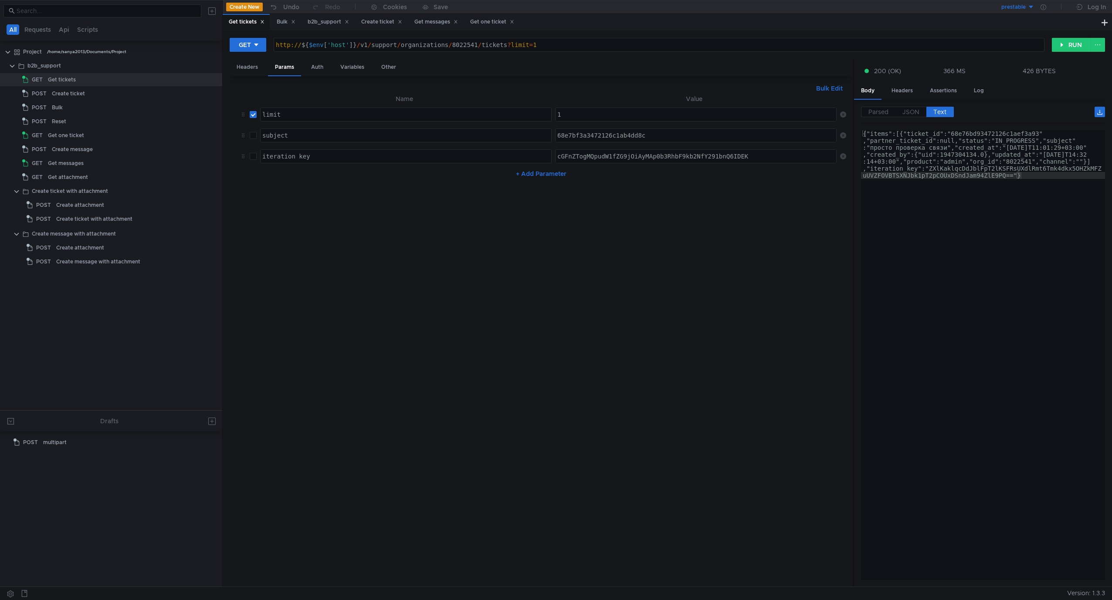
click at [618, 334] on nz-table "Name Value author_uids limit הההההההההההההההההההההההההההההההההההההההההההההההההה…" at bounding box center [541, 337] width 609 height 487
click at [317, 172] on div "+ Add Parameter" at bounding box center [541, 174] width 609 height 14
click at [112, 208] on div "Create attachment" at bounding box center [126, 205] width 141 height 13
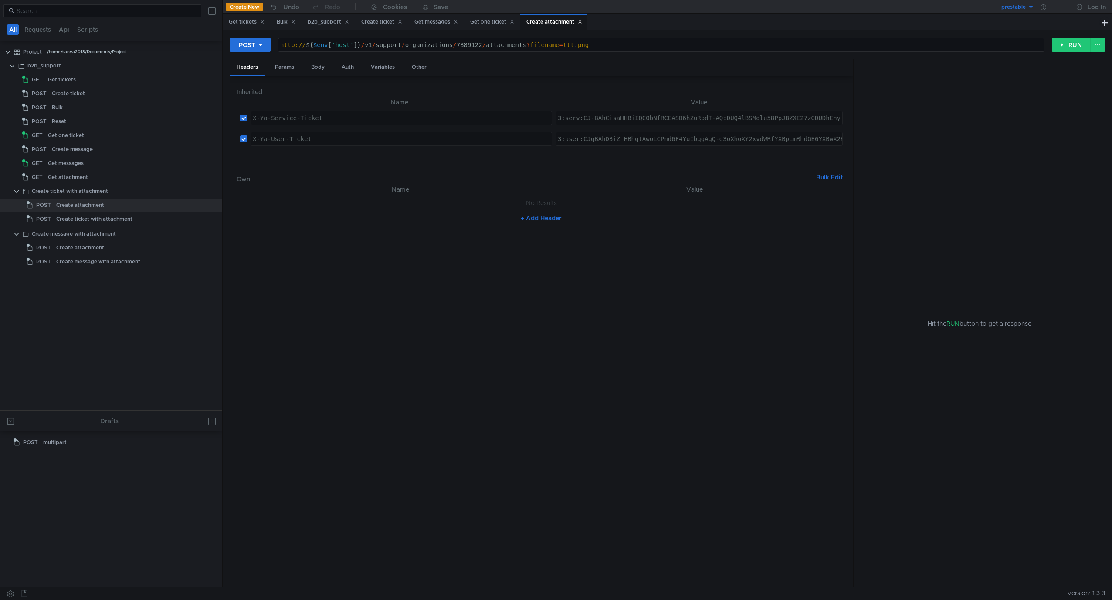
click at [782, 334] on nz-table "Name Value No Results + Add Header" at bounding box center [541, 382] width 609 height 396
type textarea "3:user:CJqBAhD3iZ_HBhqtAwoLCPnd6F4YuIbqqAgQ-d3oXhoXY2xvdWRfYXBpLmRhdGE6YXBwX2Rh…"
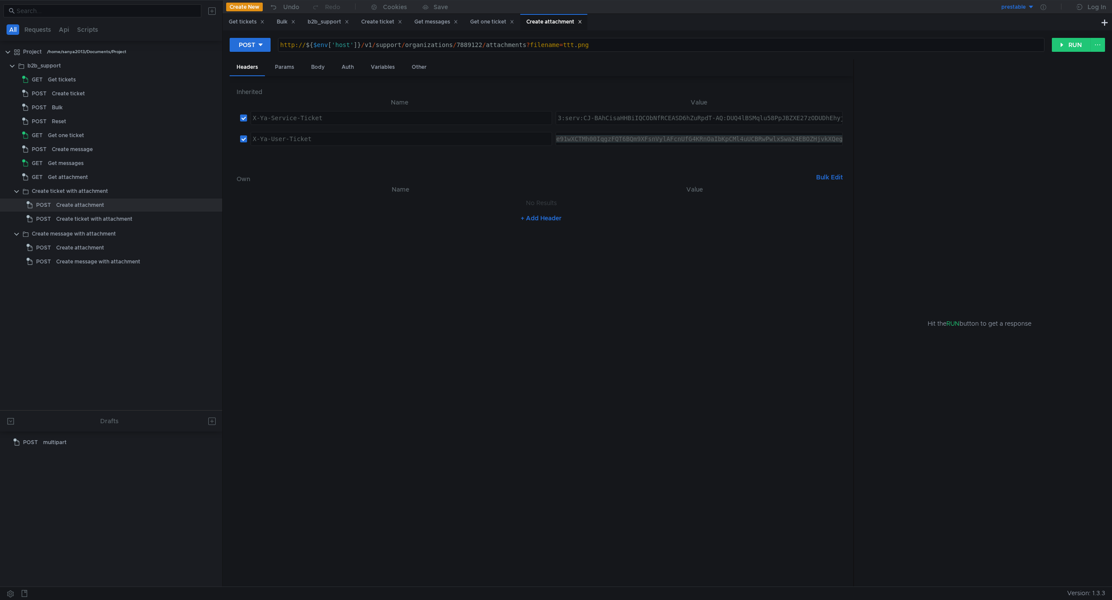
click at [626, 289] on nz-table "Name Value No Results + Add Header" at bounding box center [541, 382] width 609 height 396
click at [618, 139] on div "3:user:CJqBAhD3iZ_HBhqtAwoLCPnd6F4YuIbqqAgQ-d3oXhoXY2xvdWRfYXBpLmRhdGE6YXBwX2Rh…" at bounding box center [699, 138] width 286 height 13
click at [505, 429] on nz-table "Name Value No Results + Add Header" at bounding box center [541, 382] width 609 height 396
click at [61, 78] on div "Get tickets" at bounding box center [62, 79] width 28 height 13
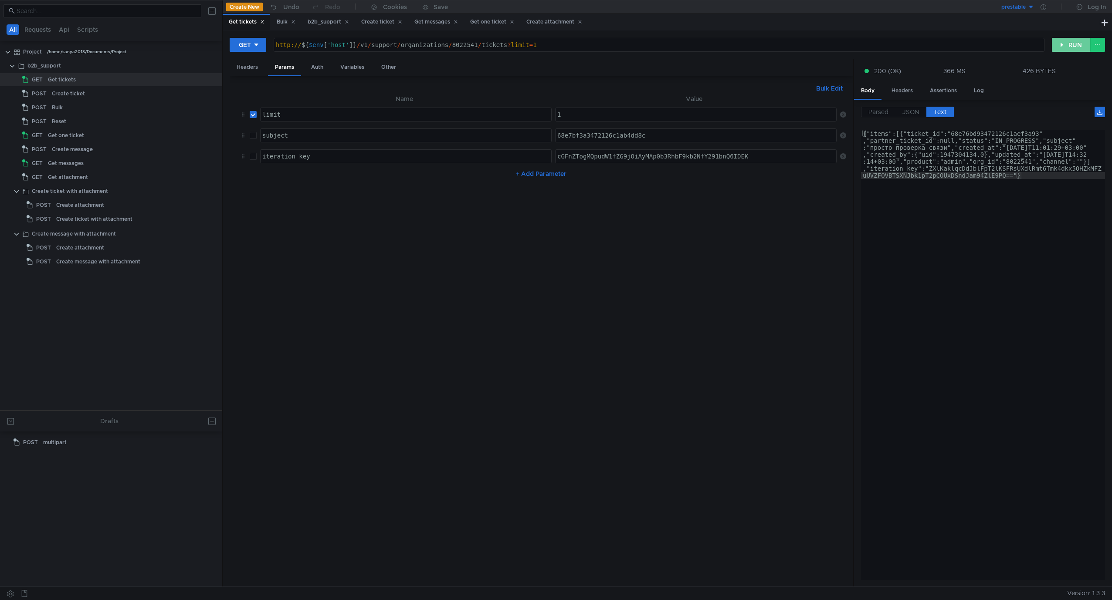
click at [1064, 44] on button "RUN" at bounding box center [1070, 45] width 39 height 14
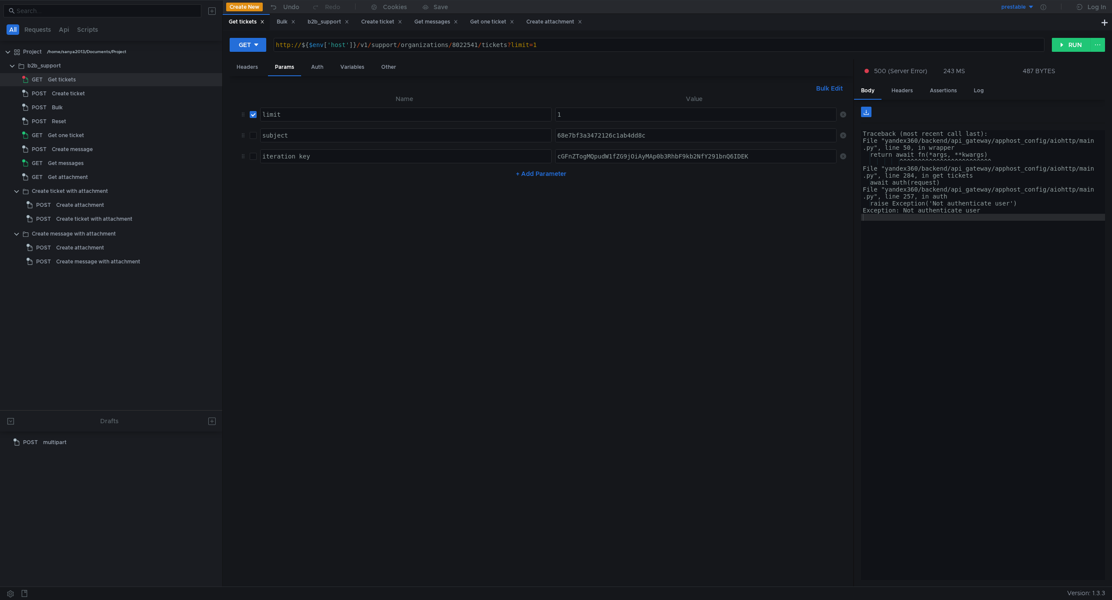
click at [991, 262] on div "Traceback (most recent call last): File "yandex360/backend/api_gateway/apphost_…" at bounding box center [983, 362] width 244 height 464
click at [42, 67] on div "b2b_support" at bounding box center [44, 65] width 34 height 13
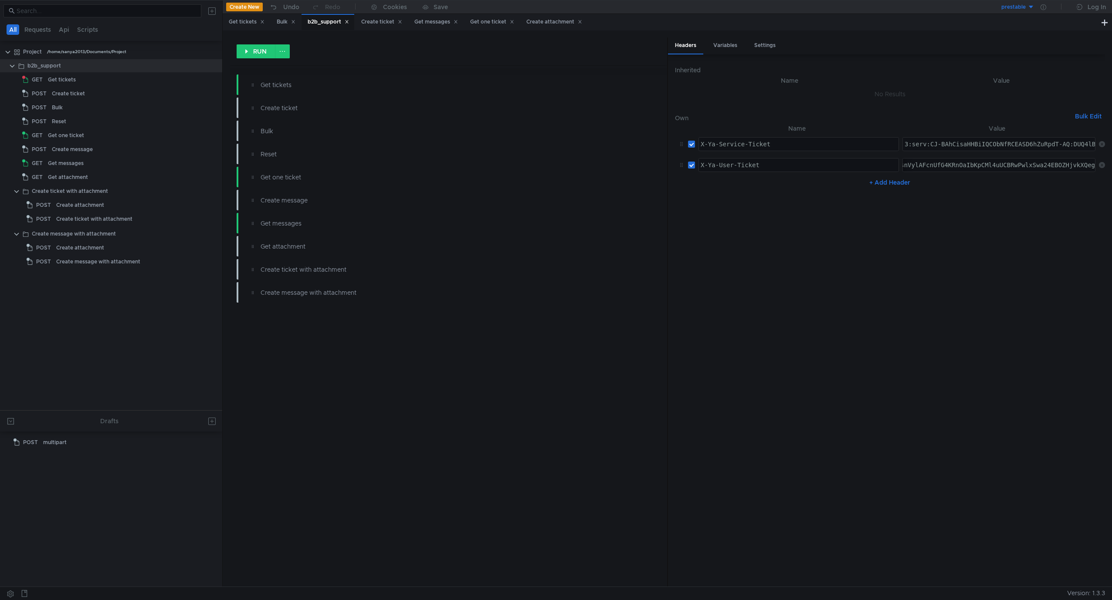
type textarea "3:serv:CJ-BAhCisaHHBiIQCObNfRCEASD6hZuRpdT-AQ:DUQ4lBSMqlu58PpJBZXE27zODUDhEhyjT…"
paste textarea
click at [986, 306] on nz-table "Name Value X-Ya-Service-Ticket הההההההההההההההההההההההההההההההההההההההההההההההה…" at bounding box center [890, 351] width 430 height 456
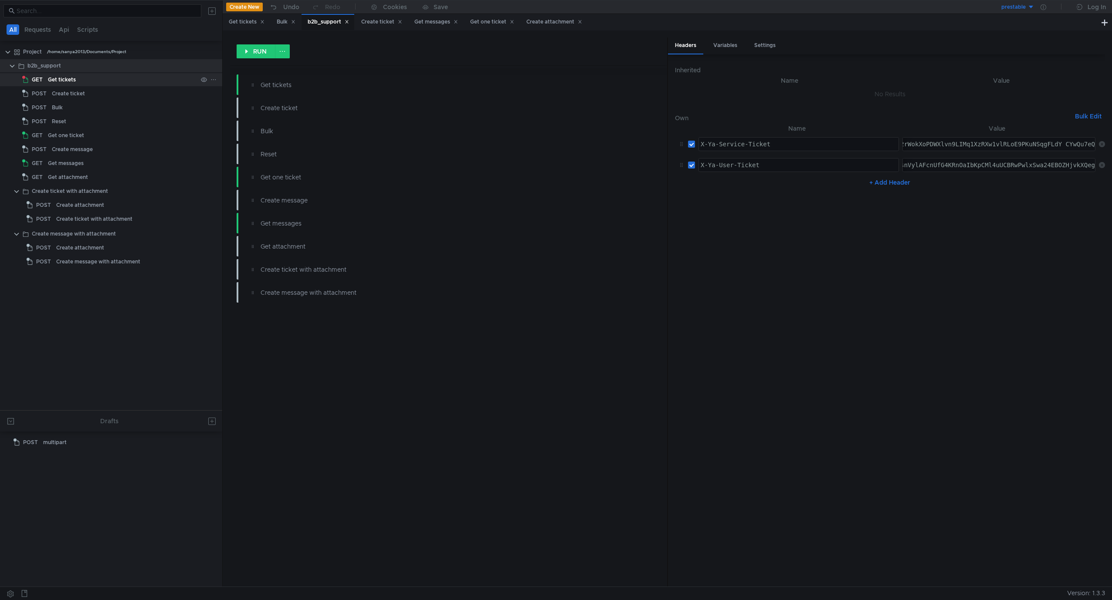
click at [87, 81] on div "Get tickets" at bounding box center [122, 79] width 149 height 13
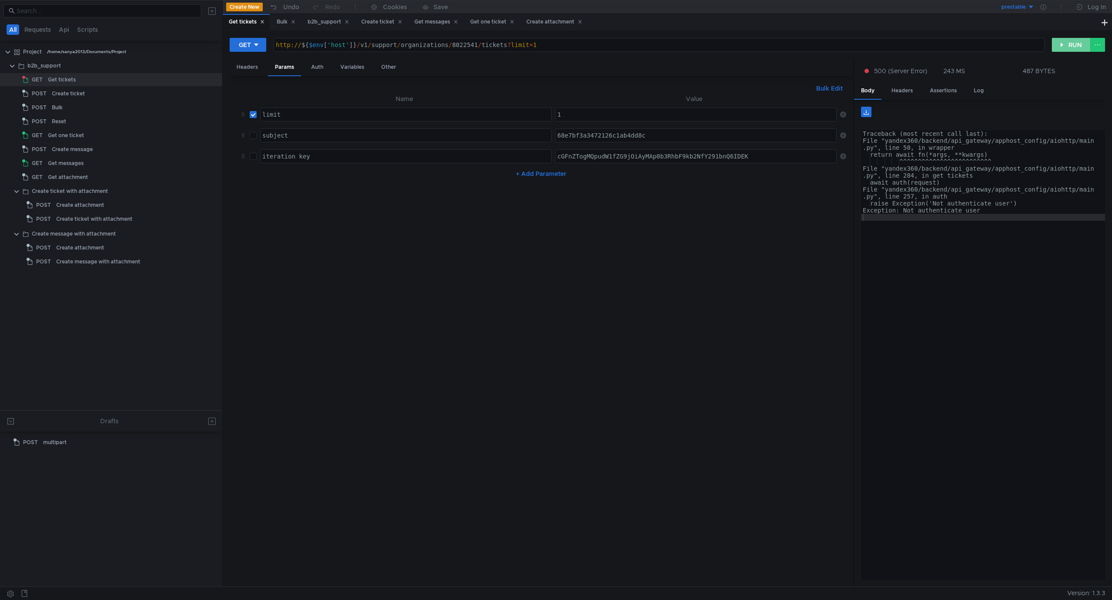
click at [1065, 48] on button "RUN" at bounding box center [1070, 45] width 39 height 14
click at [59, 69] on div "b2b_support" at bounding box center [44, 65] width 34 height 13
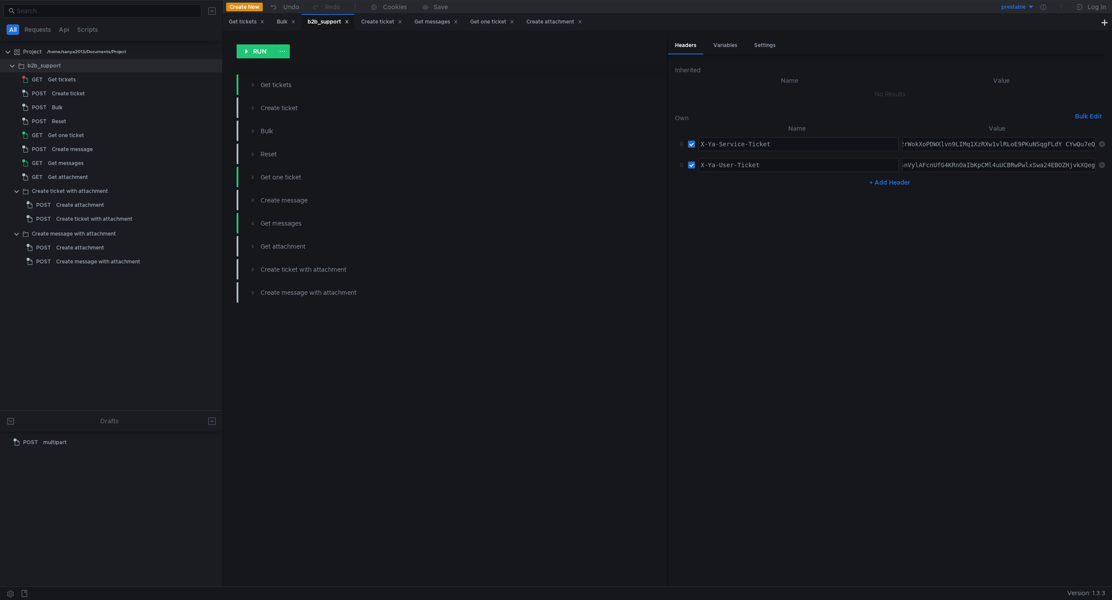
type textarea "3:serv:CJ-BAhCisaHHBiIQCObNfRCEASD6hZuRpdT-AQ:DUQ4lBSMqlu58PpJBZXE27zODUDhEhyjT…"
click at [50, 77] on div "Get tickets" at bounding box center [62, 79] width 28 height 13
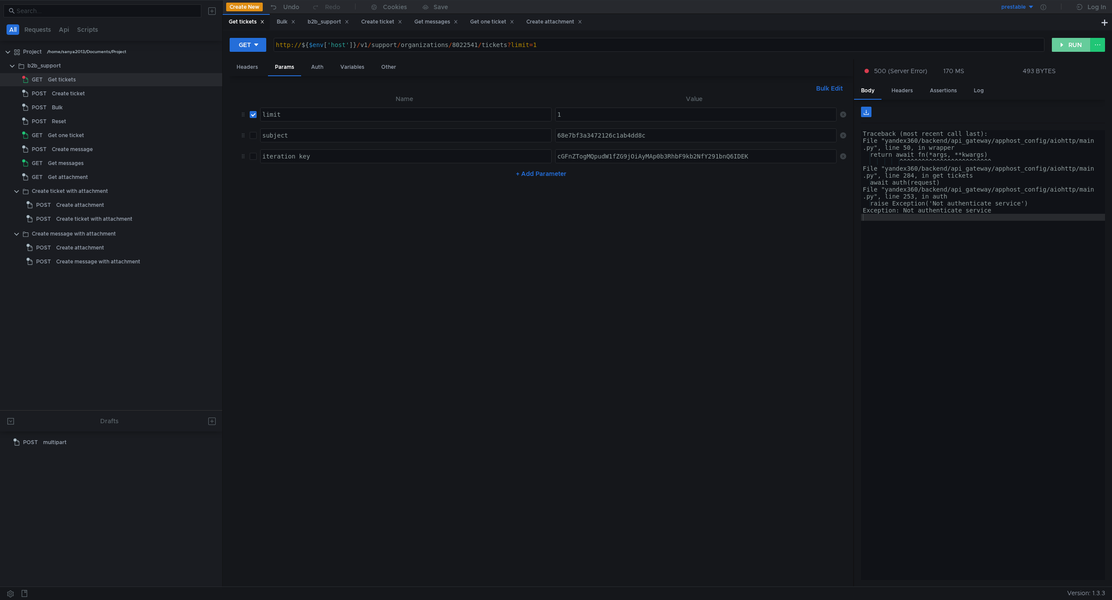
click at [1071, 49] on button "RUN" at bounding box center [1070, 45] width 39 height 14
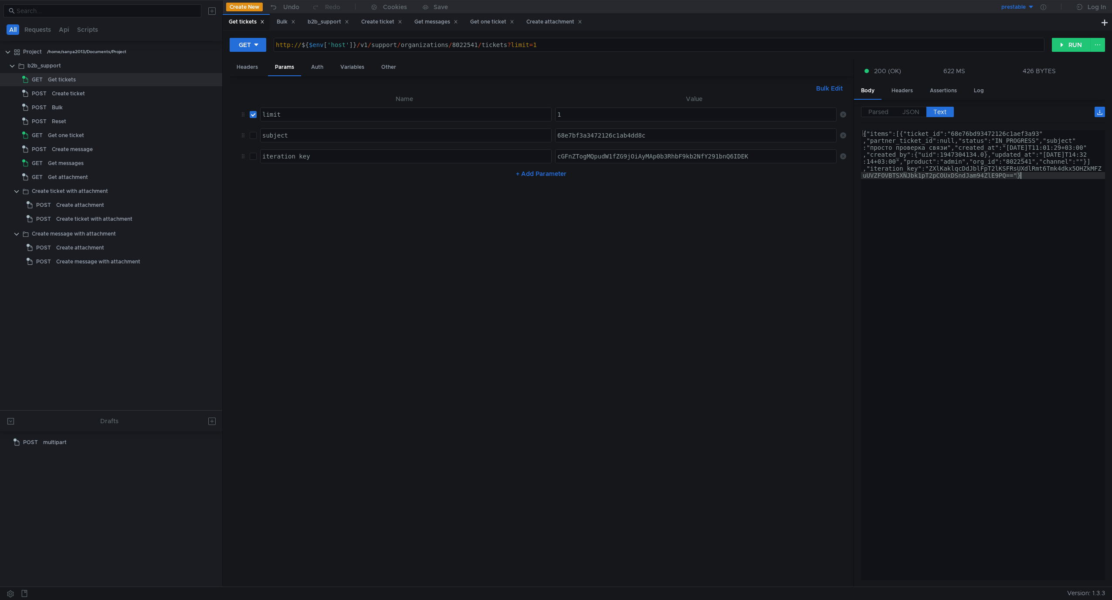
click at [1058, 220] on div "{"items":[{"ticket_id":"68e76bd93472126c1aef3a93" ,"partner_ticket_id":null,"st…" at bounding box center [983, 403] width 244 height 547
click at [916, 108] on label "JSON" at bounding box center [910, 112] width 31 height 10
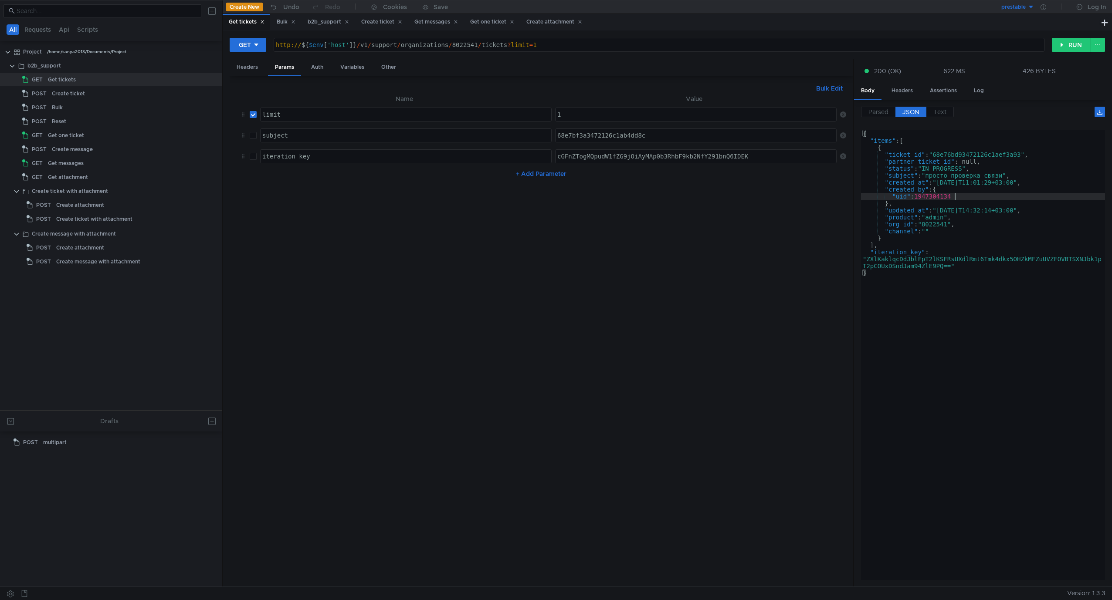
click at [962, 196] on div "{ "items" : [ { "ticket_id" : "68e76bd93472126c1aef3a93" , "partner_ticket_id" …" at bounding box center [983, 360] width 244 height 460
click at [985, 232] on div "{ "items" : [ { "ticket_id" : "68e76bd93472126c1aef3a93" , "partner_ticket_id" …" at bounding box center [983, 360] width 244 height 460
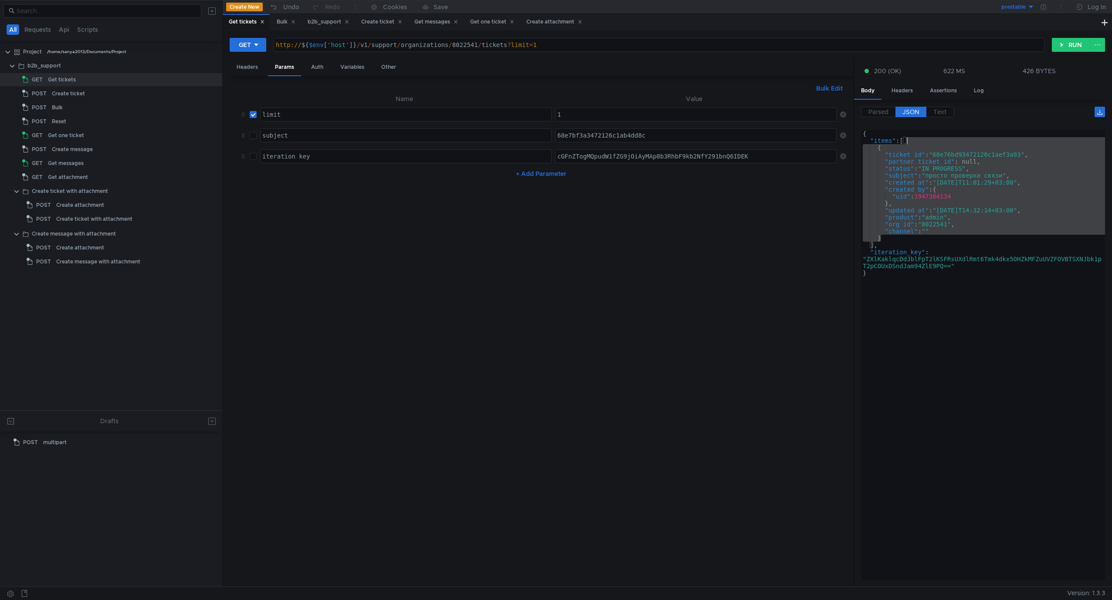
drag, startPoint x: 991, startPoint y: 242, endPoint x: 996, endPoint y: 142, distance: 99.9
click at [996, 142] on div "{ "items" : [ { "ticket_id" : "68e76bd93472126c1aef3a93" , "partner_ticket_id" …" at bounding box center [983, 362] width 244 height 464
click at [455, 327] on nz-table "Name Value author_uids limit הההההההההההההההההההההההההההההההההההההההההההההההההה…" at bounding box center [541, 337] width 609 height 487
click at [996, 226] on div "{ "items" : [ { "ticket_id" : "68e76bd93472126c1aef3a93" , "partner_ticket_id" …" at bounding box center [983, 355] width 244 height 450
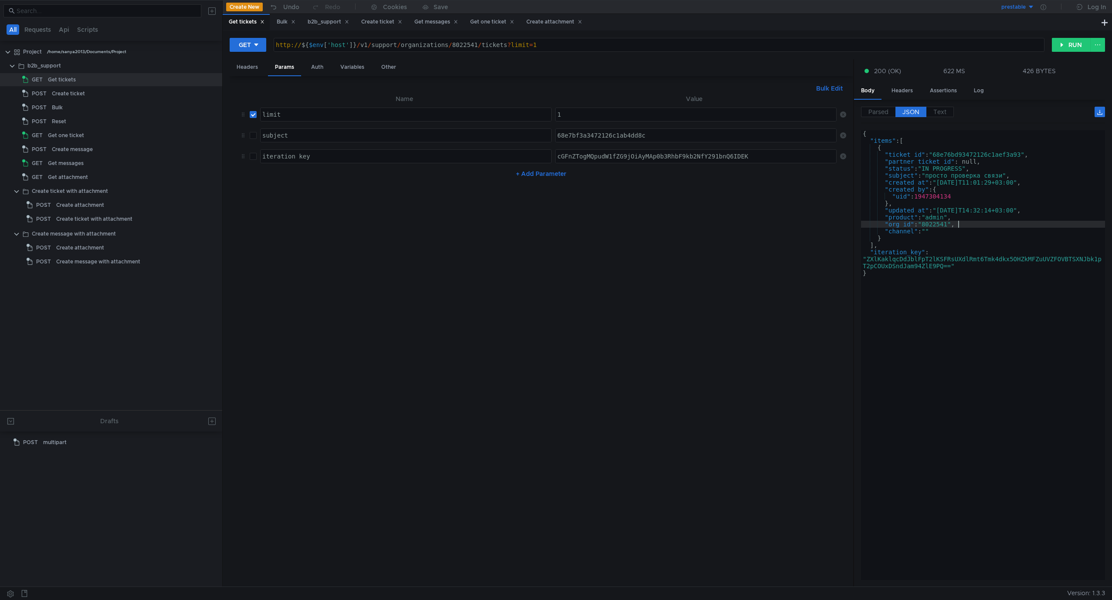
click at [962, 247] on div "{ "items" : [ { "ticket_id" : "68e76bd93472126c1aef3a93" , "partner_ticket_id" …" at bounding box center [983, 362] width 244 height 464
click at [953, 241] on div "{ "items" : [ { "ticket_id" : "68e76bd93472126c1aef3a93" , "partner_ticket_id" …" at bounding box center [983, 362] width 244 height 464
type textarea "}"
click at [81, 164] on div "Get messages" at bounding box center [66, 163] width 36 height 13
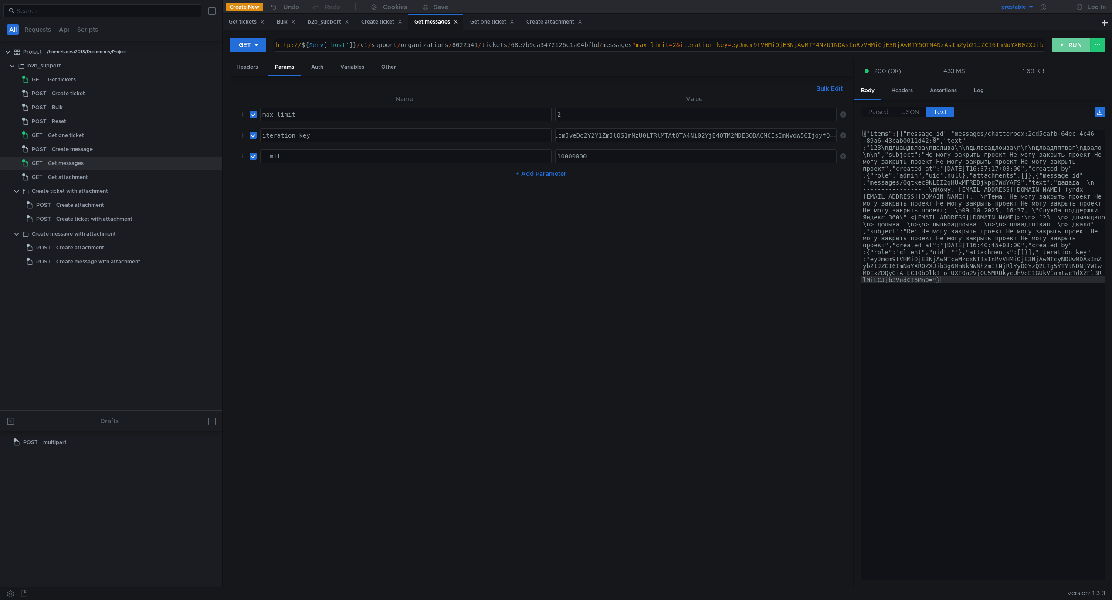
click at [1064, 42] on button "RUN" at bounding box center [1070, 45] width 39 height 14
click at [910, 117] on div "Parsed JSON Text" at bounding box center [983, 115] width 244 height 17
click at [910, 114] on span "JSON" at bounding box center [910, 112] width 17 height 8
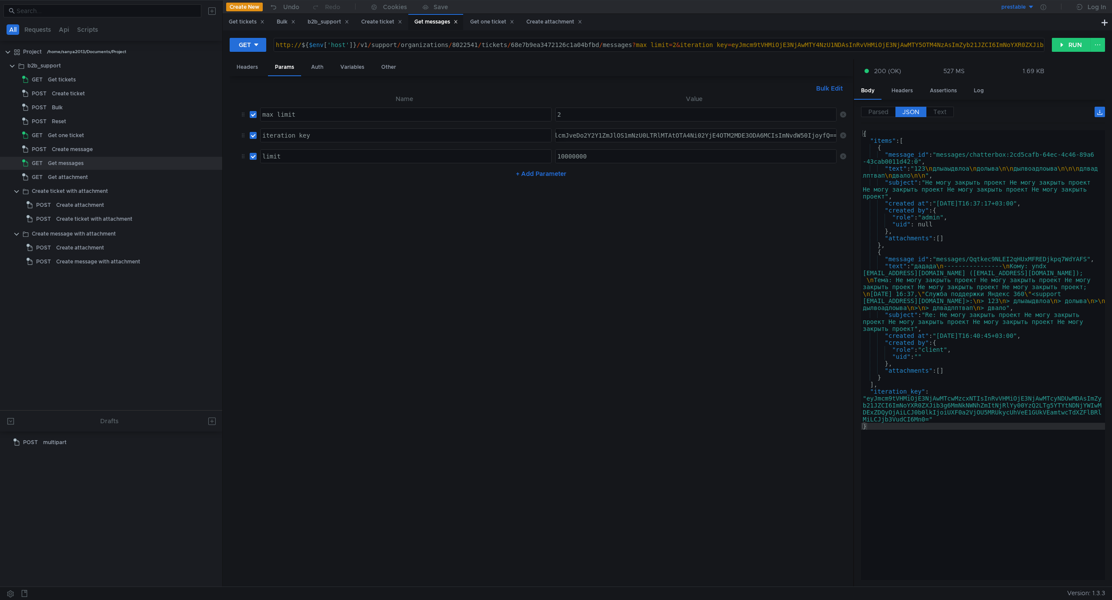
type textarea ""uid": """
click at [980, 358] on div "{ "items" : [ { "message_id" : "messages/chatterbox:2cd5cafb-64ec-4c46-89a6 -43…" at bounding box center [983, 362] width 244 height 464
click at [252, 134] on input "checkbox" at bounding box center [253, 135] width 7 height 7
checkbox input "false"
click at [1073, 41] on button "RUN" at bounding box center [1070, 45] width 39 height 14
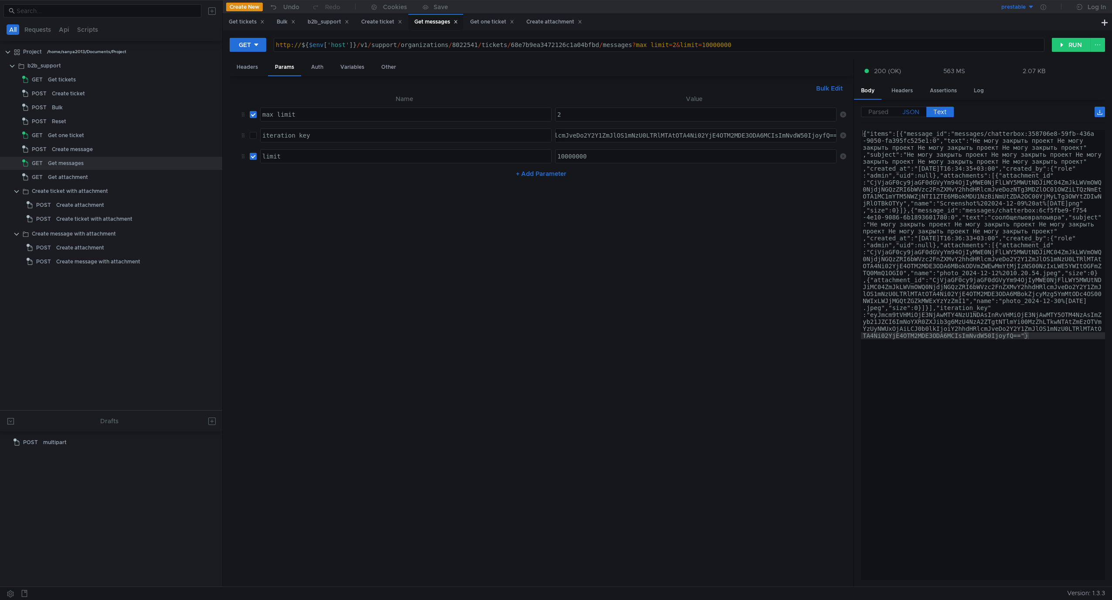
click at [916, 112] on span "JSON" at bounding box center [910, 112] width 17 height 8
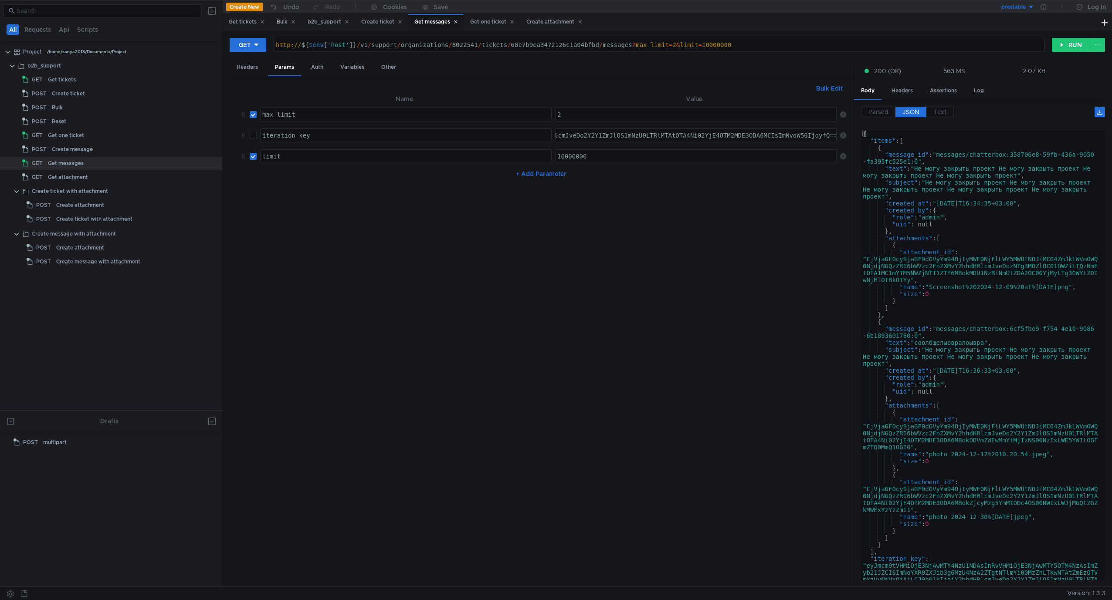
click at [978, 246] on div "{ "items" : [ { "message_id" : "messages/chatterbox:358706e8-59fb-436a-9050 -fa…" at bounding box center [981, 374] width 240 height 488
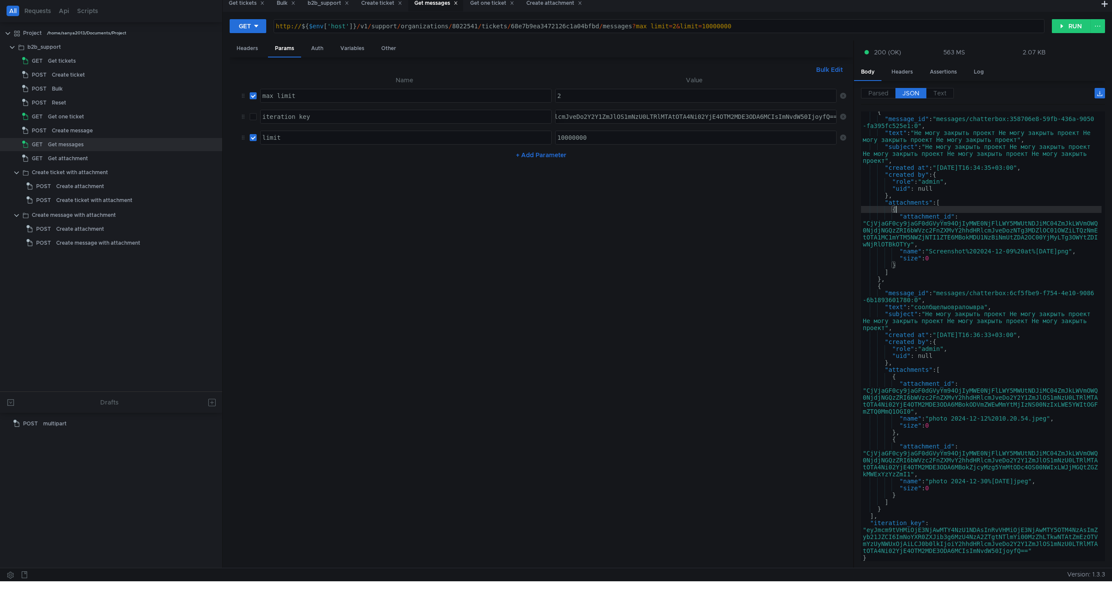
scroll to position [23, 0]
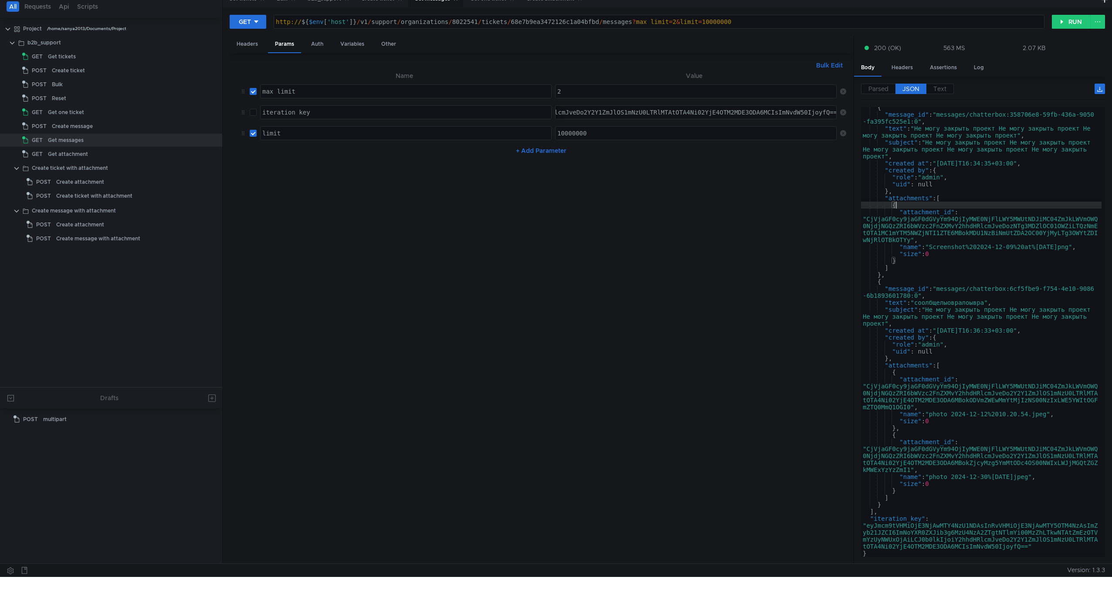
click at [996, 493] on div "{ "message_id" : "messages/chatterbox:358706e8-59fb-436a-9050 -fa395fc525e1:0" …" at bounding box center [981, 336] width 240 height 464
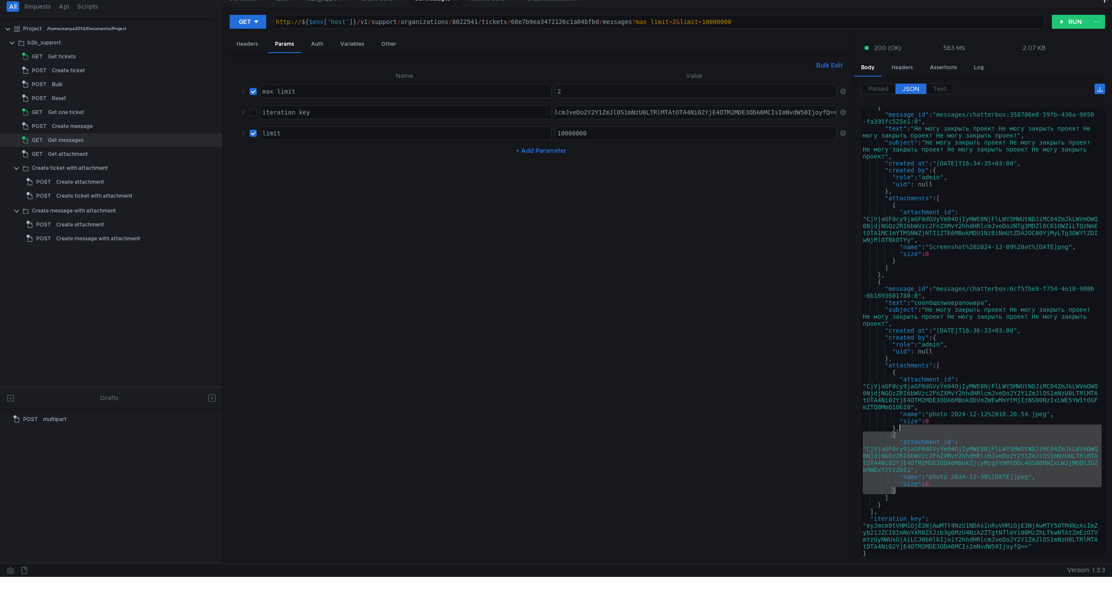
click at [919, 427] on div "{ "message_id" : "messages/chatterbox:358706e8-59fb-436a-9050 -fa395fc525e1:0" …" at bounding box center [981, 336] width 240 height 464
click at [919, 427] on div "{ "message_id" : "messages/chatterbox:358706e8-59fb-436a-9050 -fa395fc525e1:0" …" at bounding box center [981, 332] width 240 height 450
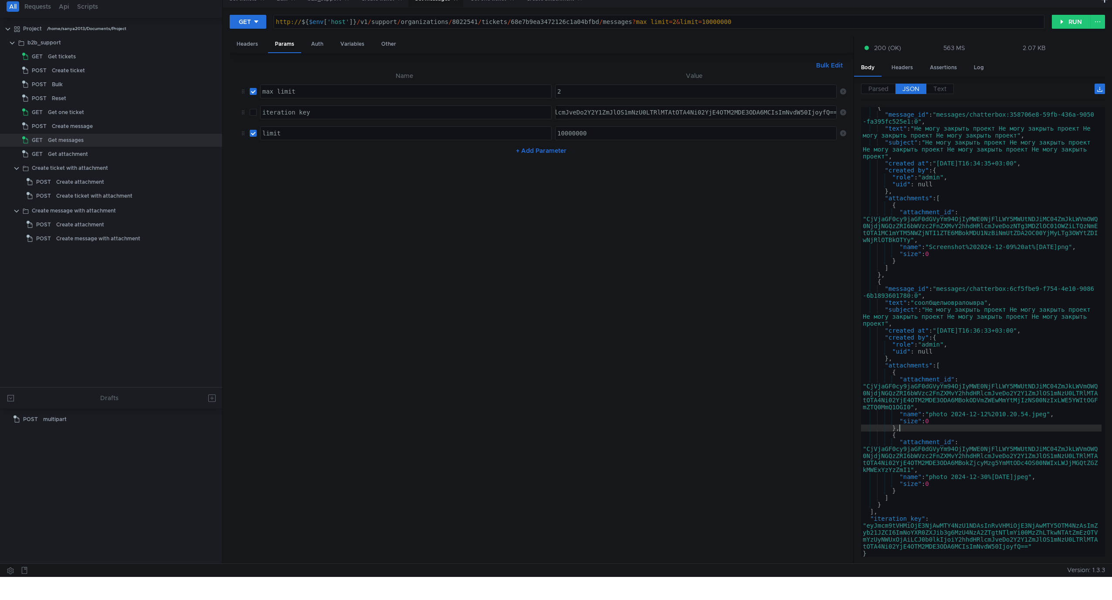
click at [939, 517] on div "{ "message_id" : "messages/chatterbox:358706e8-59fb-436a-9050 -fa395fc525e1:0" …" at bounding box center [981, 336] width 240 height 464
click at [904, 493] on div "{ "message_id" : "messages/chatterbox:358706e8-59fb-436a-9050 -fa395fc525e1:0" …" at bounding box center [981, 336] width 240 height 464
type textarea "}"
click at [65, 60] on div "Get tickets" at bounding box center [62, 56] width 28 height 13
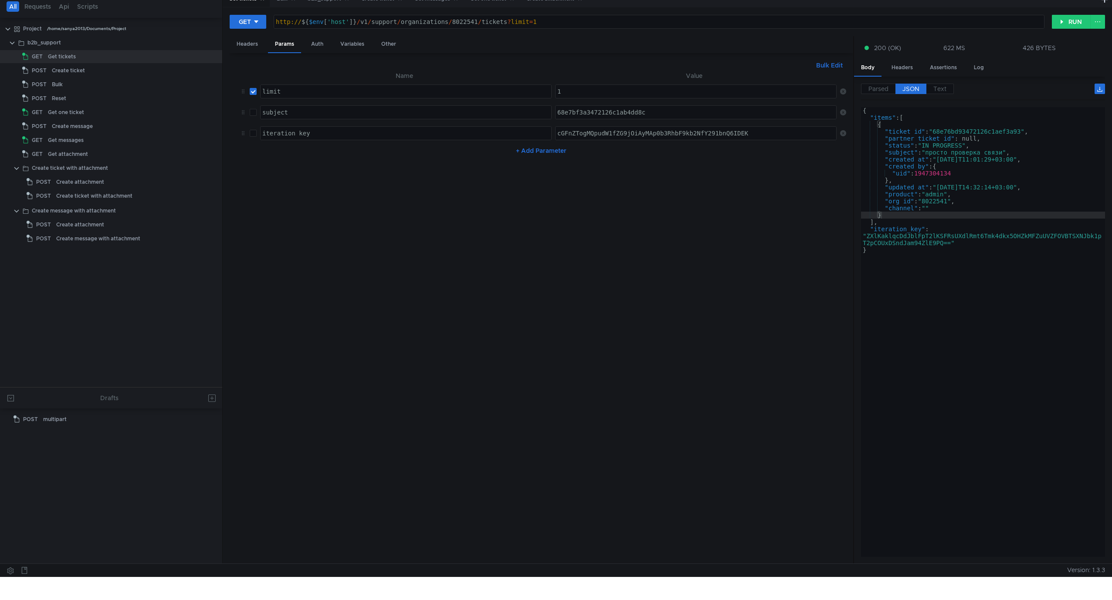
click at [1083, 14] on div "GET http://${$env['host']}/v1/support/organizations/8022541/tickets?limit=1 htt…" at bounding box center [667, 285] width 889 height 556
click at [1073, 20] on button "RUN" at bounding box center [1070, 22] width 39 height 14
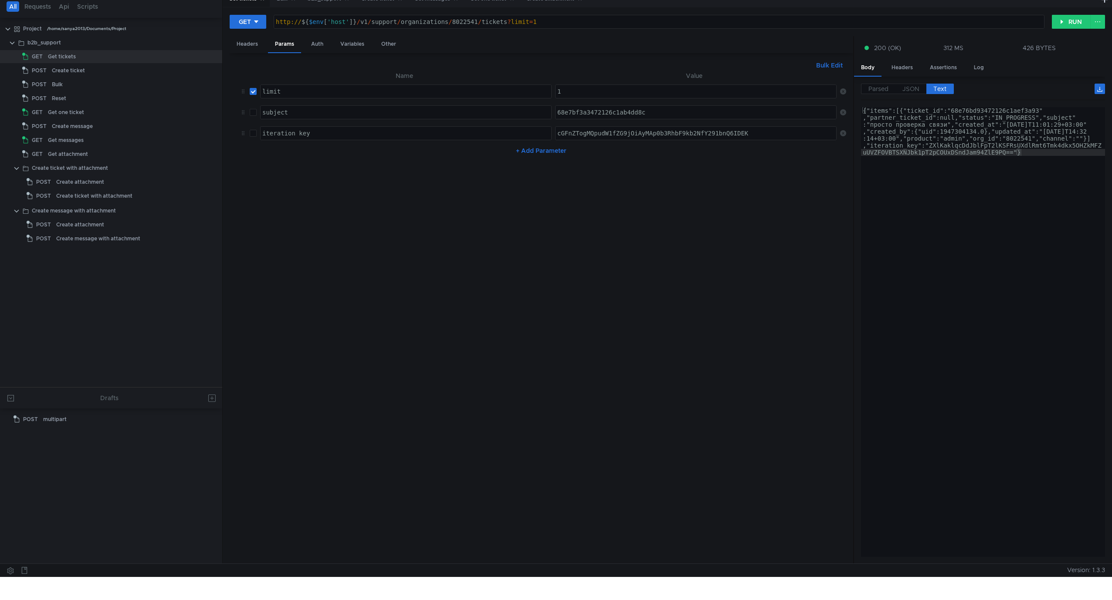
click at [565, 154] on button "+ Add Parameter" at bounding box center [540, 150] width 57 height 10
click at [404, 155] on div at bounding box center [405, 161] width 291 height 21
click at [255, 132] on input "checkbox" at bounding box center [253, 133] width 7 height 7
checkbox input "true"
click at [1069, 24] on button "RUN" at bounding box center [1070, 22] width 39 height 14
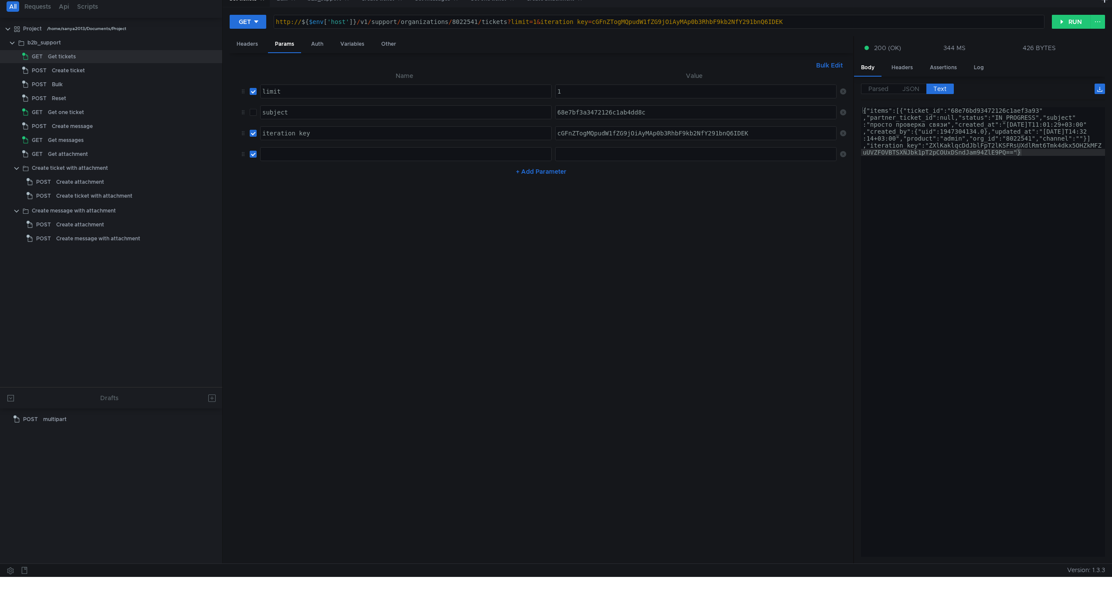
type textarea "{"items":[{"ticket_id":"68e76bd93472126c1aef3a93","partner_ticket_id":null,"sta…"
drag, startPoint x: 929, startPoint y: 144, endPoint x: 1013, endPoint y: 152, distance: 84.1
click at [1013, 152] on div "{"items":[{"ticket_id":"68e76bd93472126c1aef3a93" ,"partner_ticket_id":null,"st…" at bounding box center [983, 380] width 244 height 547
click at [617, 138] on div "cGFnZTogMQpudW1fZG9jOiAyMAp0b3RhbF9kb2NfY291bnQ6IDEK" at bounding box center [696, 140] width 283 height 21
paste textarea "ZXlKaklqcDdJblFpT2lKSFRsUXdlRmt6Tmk4dkx5OHZkMFZuUVZFOVBTSXNJbk1pT2pCOUxDSndJam9…"
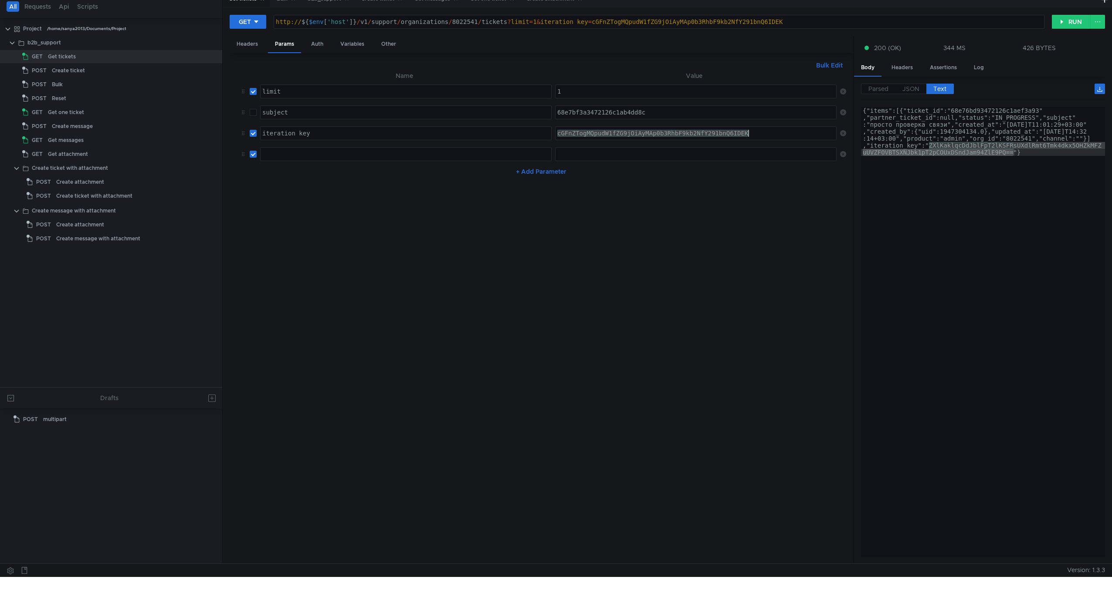
type textarea "ZXlKaklqcDdJblFpT2lKSFRsUXdlRmt6Tmk4dkx5OHZkMFZuUVZFOVBTSXNJbk1pT2pCOUxDSndJam9…"
click at [1062, 20] on button "RUN" at bounding box center [1070, 22] width 39 height 14
click at [1055, 27] on button "RUN" at bounding box center [1070, 22] width 39 height 14
click at [256, 135] on input "checkbox" at bounding box center [253, 133] width 7 height 7
checkbox input "false"
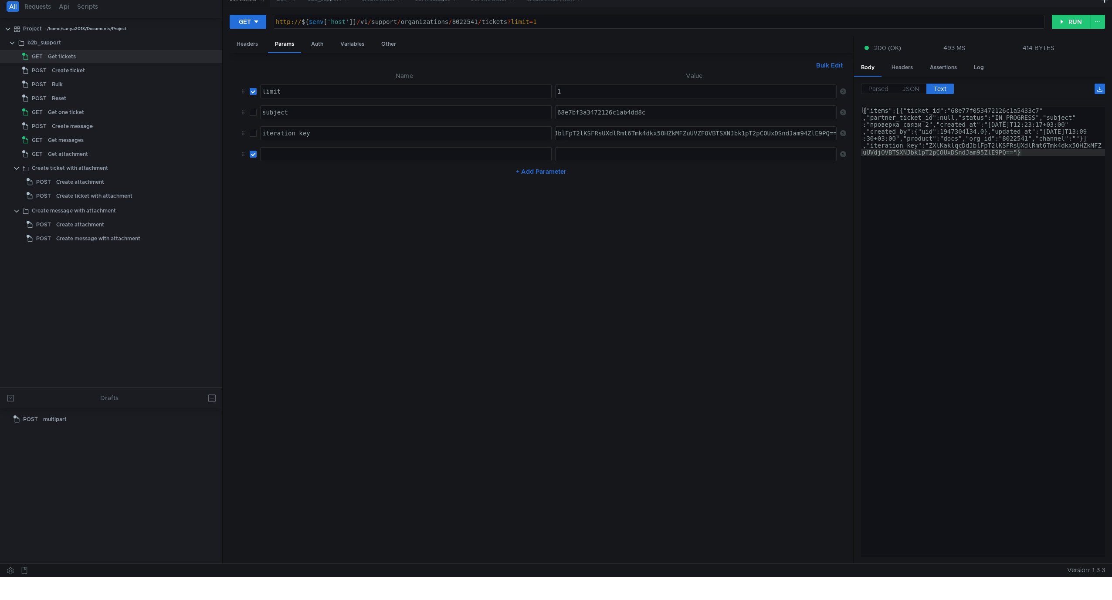
click at [315, 158] on div at bounding box center [405, 161] width 291 height 21
type textarea "з"
type textarea "p"
type textarea "products"
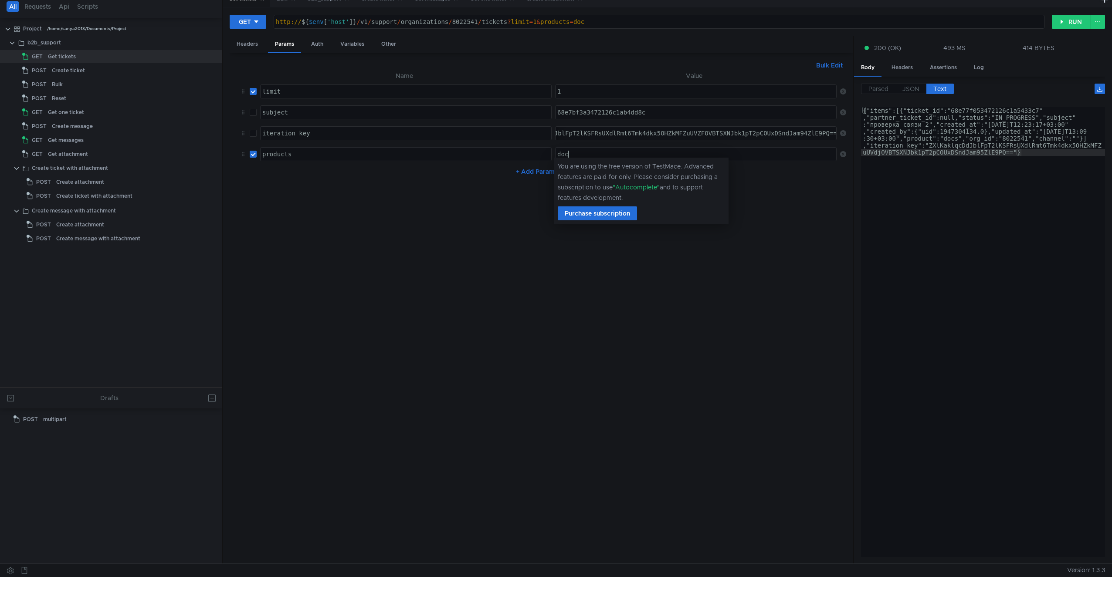
scroll to position [0, 0]
type textarea "docs"
click at [255, 96] on label at bounding box center [253, 92] width 7 height 10
checkbox input "false"
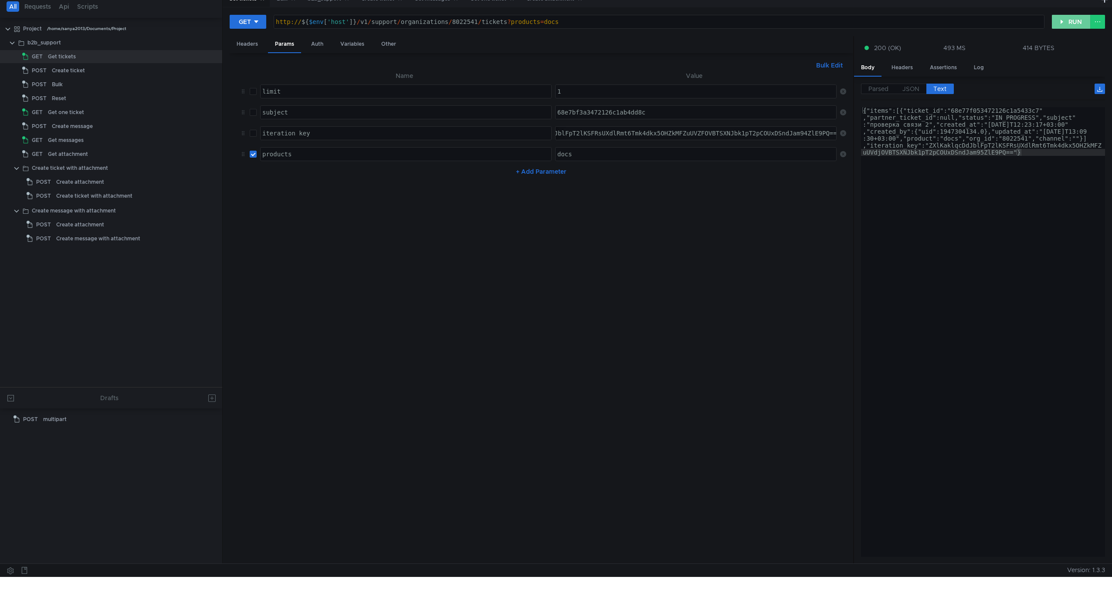
click at [1075, 24] on button "RUN" at bounding box center [1070, 22] width 39 height 14
click at [913, 88] on span "JSON" at bounding box center [910, 89] width 17 height 8
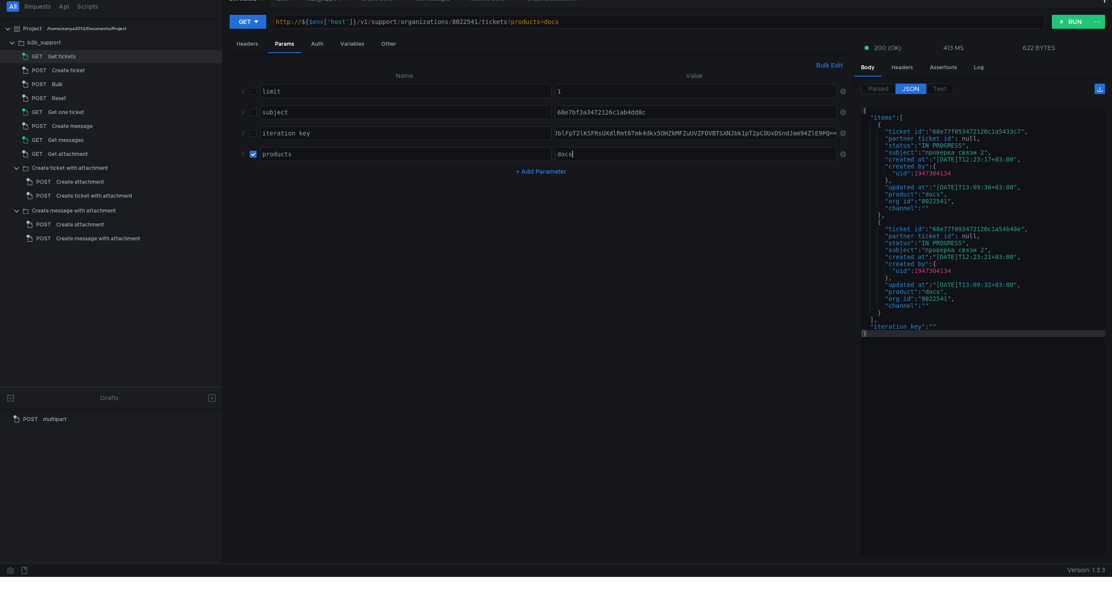
click at [617, 155] on div "docs" at bounding box center [696, 161] width 283 height 21
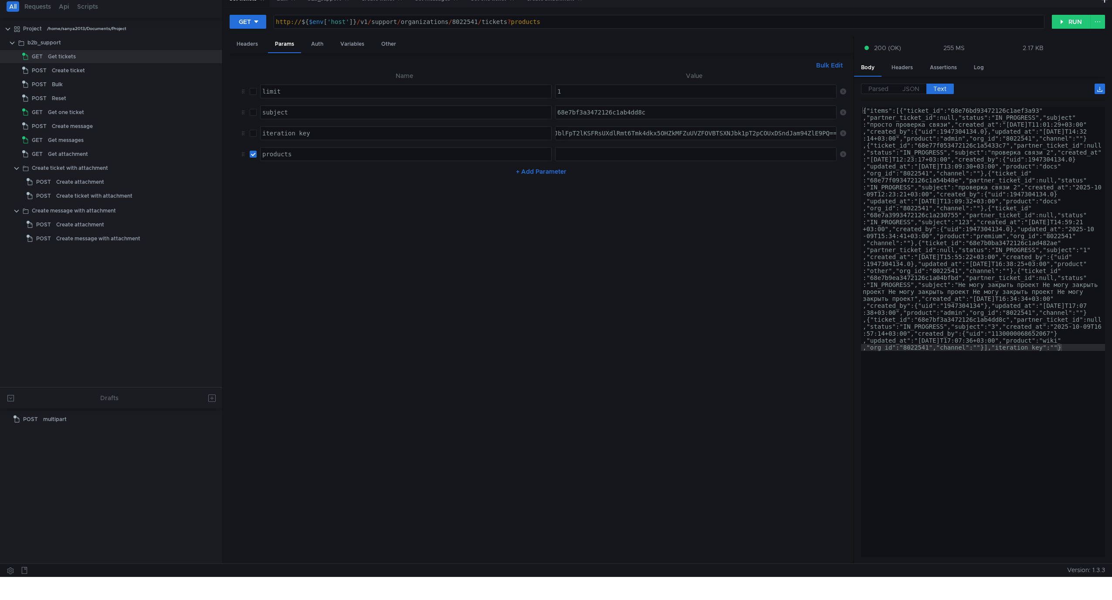
scroll to position [0, 2]
click at [915, 90] on span "JSON" at bounding box center [910, 89] width 17 height 8
click at [916, 91] on span "JSON" at bounding box center [910, 89] width 17 height 8
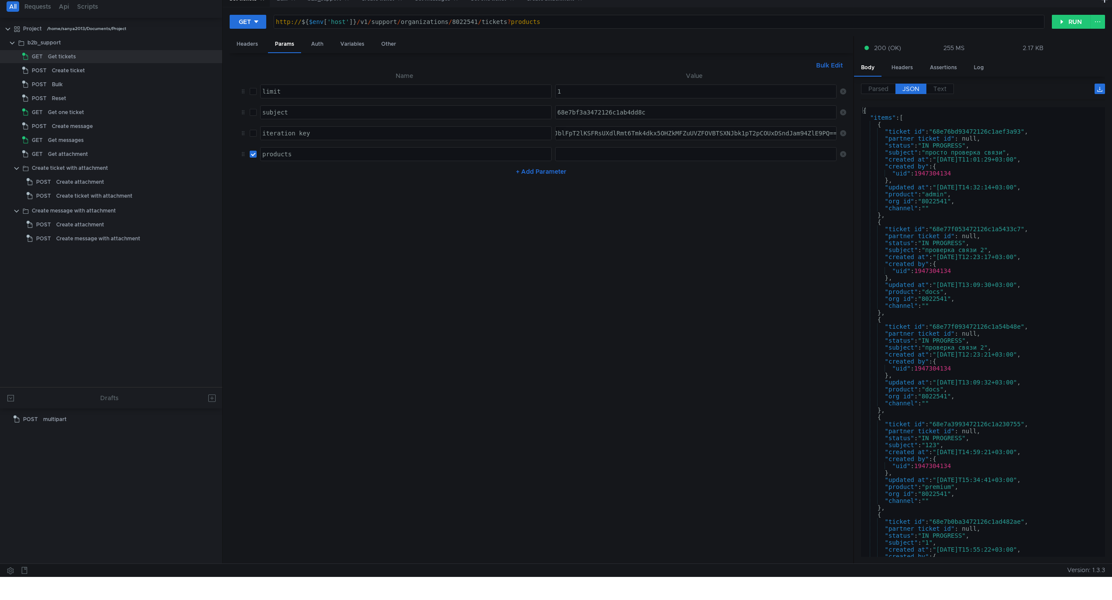
type textarea ""org_id": "8022541","
click at [964, 297] on div "{ "items" : [ { "ticket_id" : "68e76bd93472126c1aef3a93" , "partner_ticket_id" …" at bounding box center [981, 339] width 240 height 464
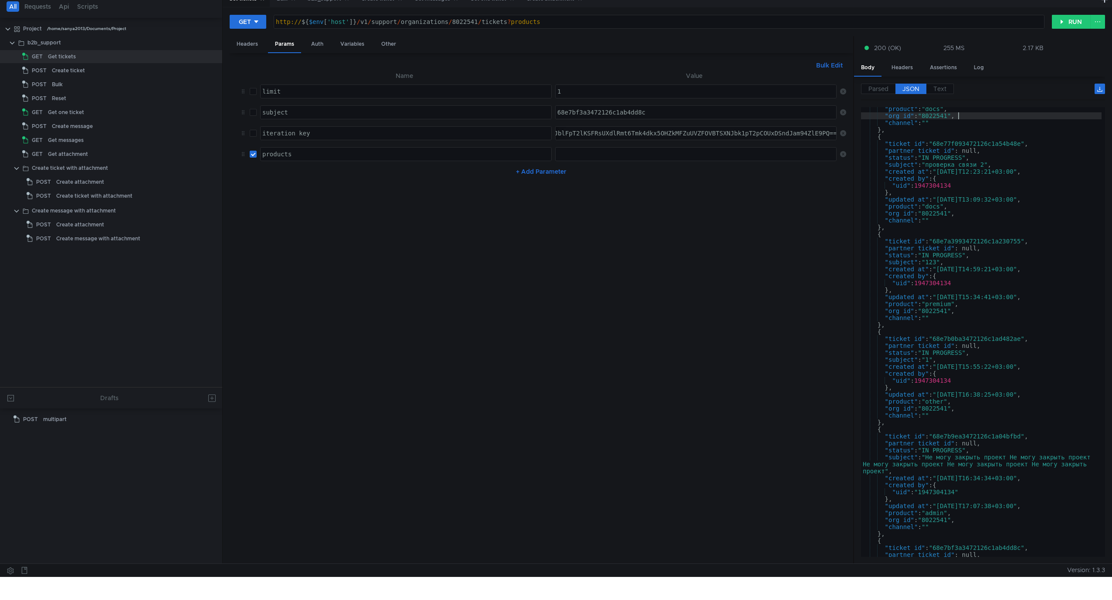
scroll to position [183, 0]
click at [471, 314] on nz-table "Name Value author_uids limit הההההההההההההההההההההההההההההההההההההההההההההההההה…" at bounding box center [541, 314] width 609 height 487
